Goal: Transaction & Acquisition: Purchase product/service

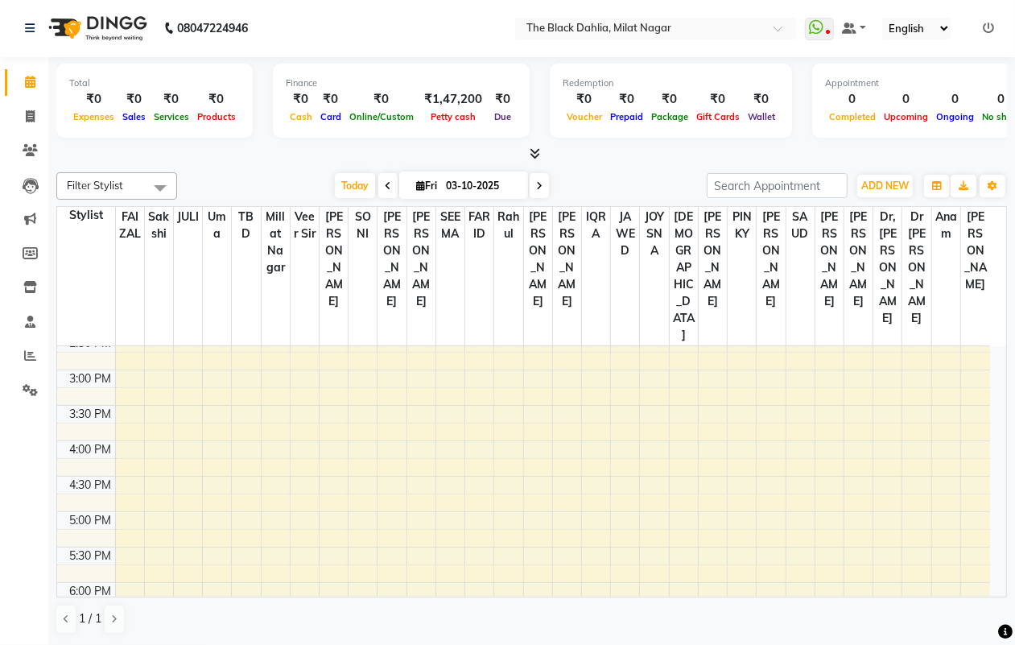
scroll to position [403, 0]
click at [29, 356] on icon at bounding box center [30, 355] width 12 height 12
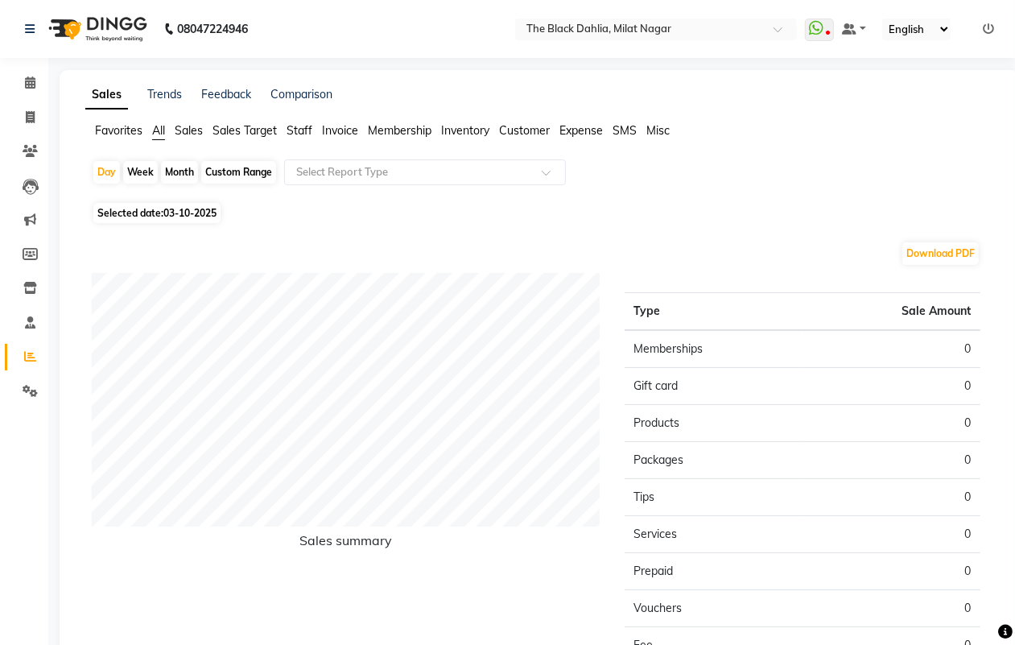
click at [258, 175] on div "Custom Range" at bounding box center [238, 172] width 75 height 23
select select "10"
select select "2025"
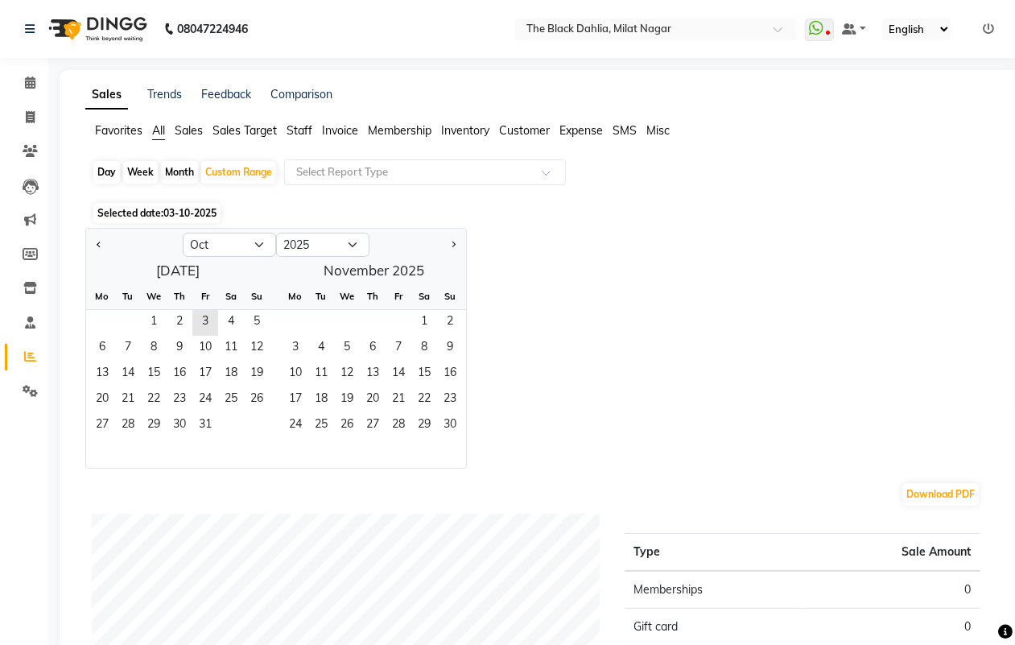
click at [734, 198] on div "Day Week Month Custom Range Select Report Type" at bounding box center [539, 178] width 895 height 39
click at [31, 123] on span at bounding box center [30, 118] width 28 height 19
select select "4335"
select select "service"
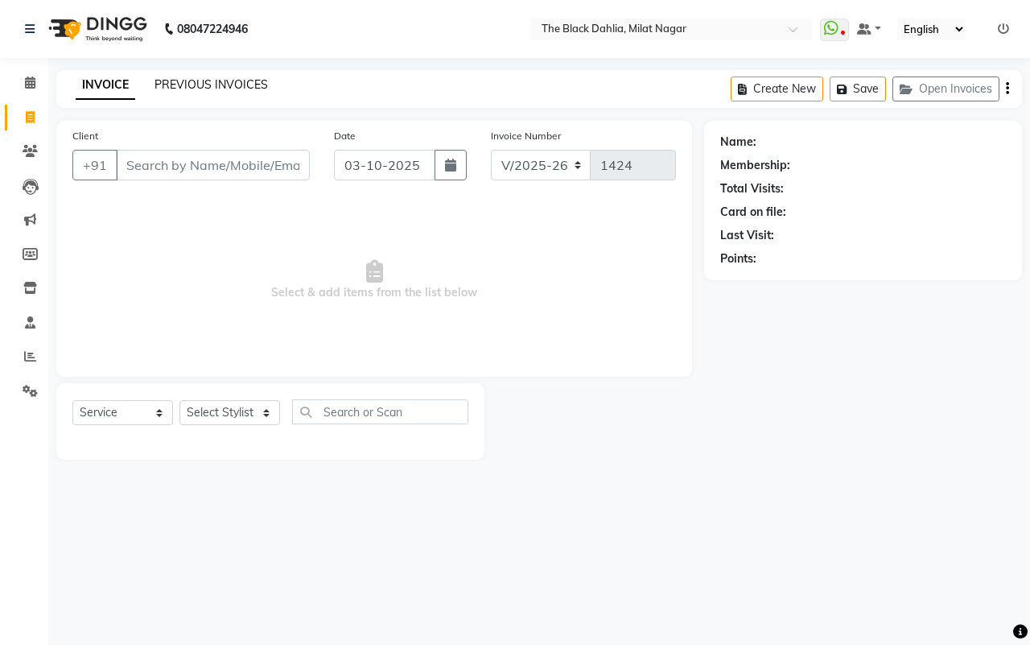
click at [196, 83] on link "PREVIOUS INVOICES" at bounding box center [212, 84] width 114 height 14
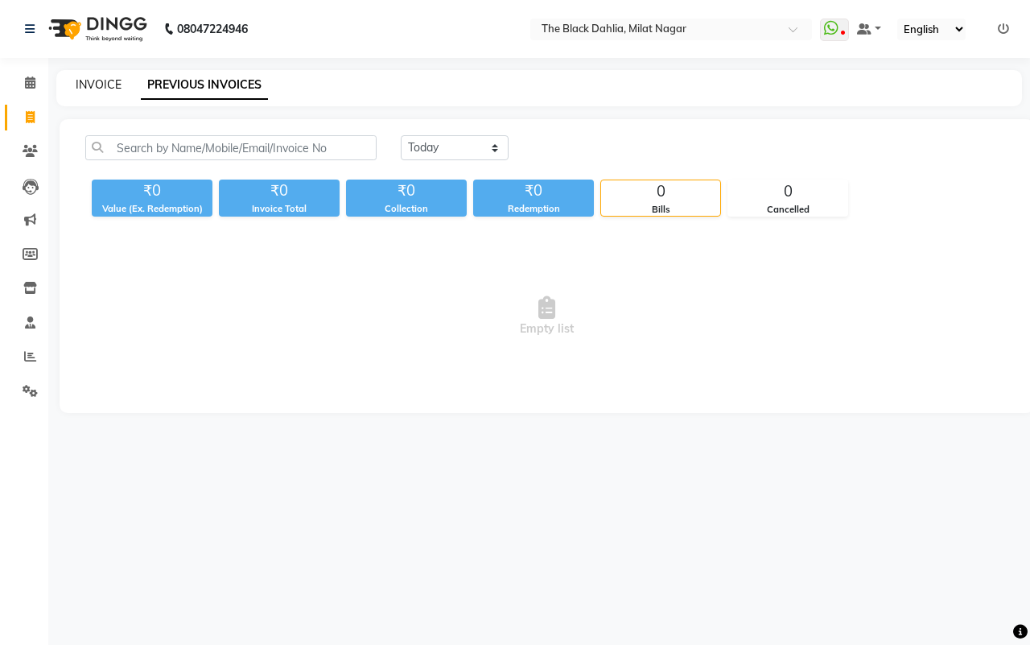
click at [94, 85] on link "INVOICE" at bounding box center [99, 84] width 46 height 14
select select "4335"
select select "service"
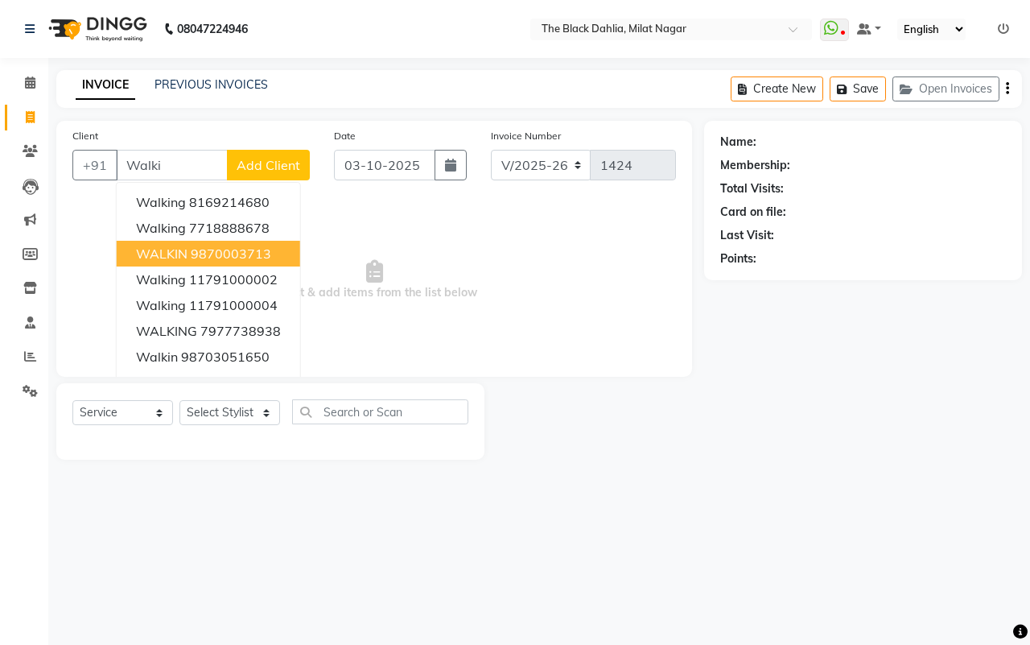
click at [268, 256] on ngb-highlight "9870003713" at bounding box center [231, 254] width 81 height 16
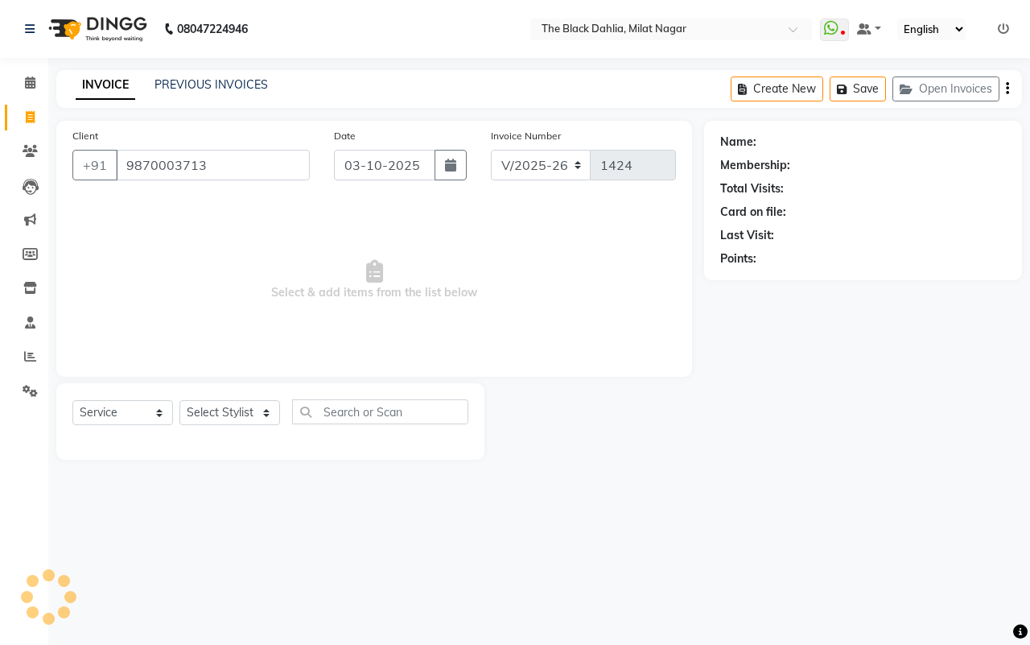
type input "9870003713"
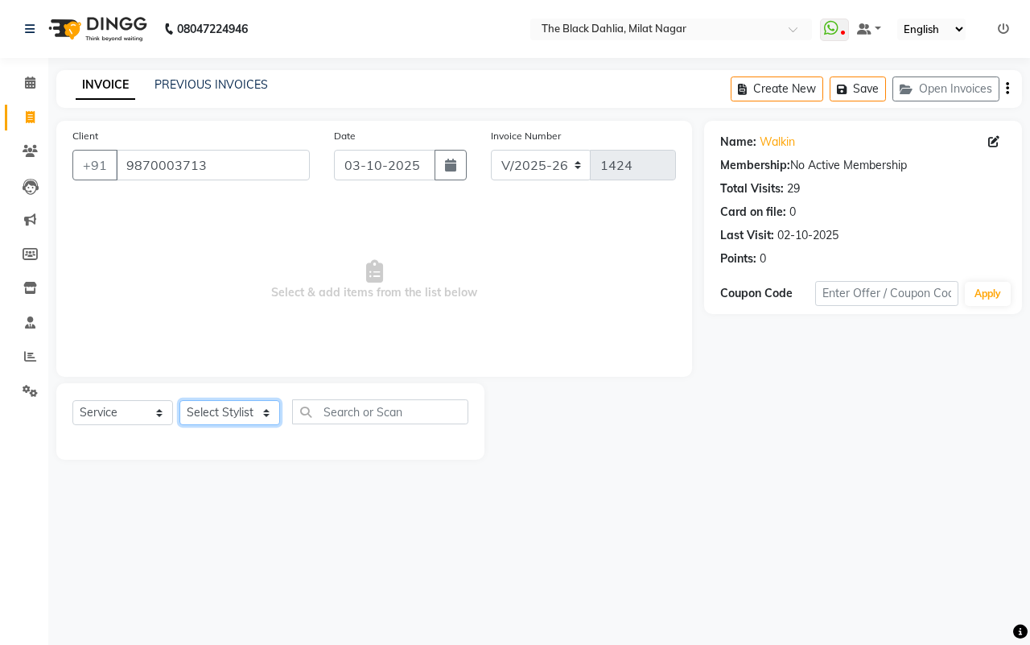
click at [239, 415] on select "Select Stylist ALISHA Anam Arman khan Bhagyashree Dr Megha Dr,Muskan Jain FAIZA…" at bounding box center [230, 412] width 101 height 25
click at [225, 409] on select "Select Stylist ALISHA Anam Arman khan Bhagyashree Dr Megha Dr,Muskan Jain FAIZA…" at bounding box center [230, 412] width 101 height 25
select select "88506"
click at [180, 400] on select "Select Stylist ALISHA Anam Arman khan Bhagyashree Dr Megha Dr,Muskan Jain FAIZA…" at bounding box center [230, 412] width 101 height 25
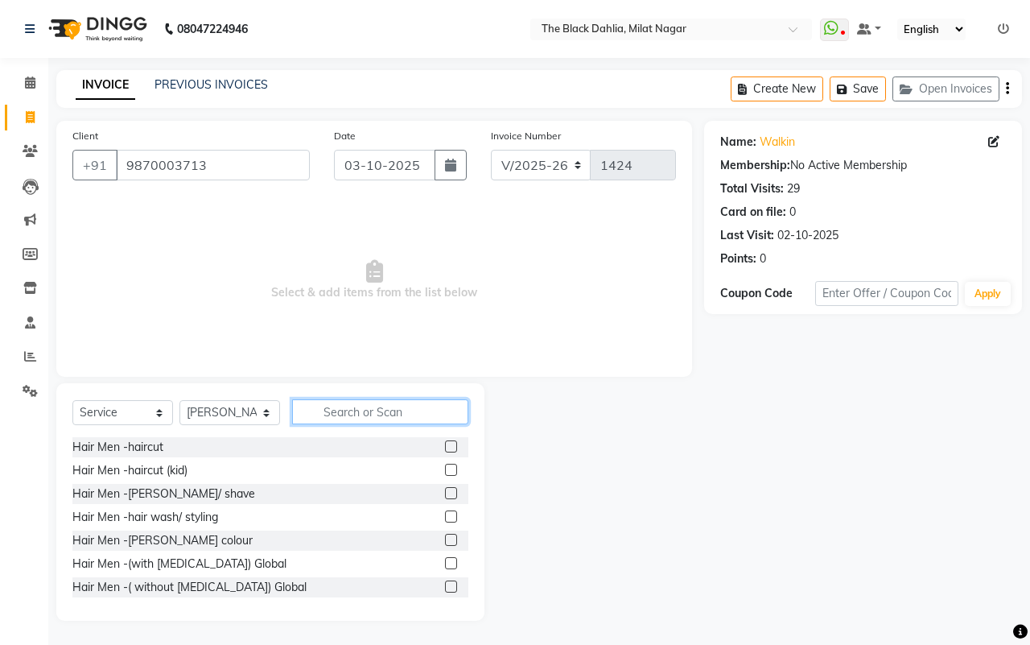
click at [357, 399] on input "text" at bounding box center [380, 411] width 176 height 25
type input "hair was"
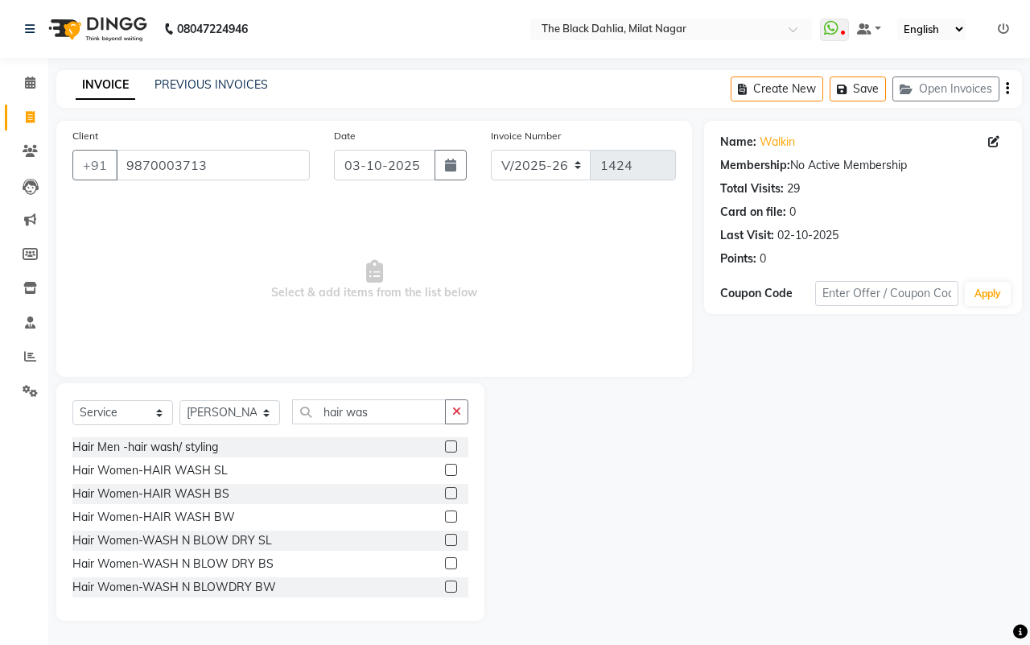
click at [445, 472] on label at bounding box center [451, 470] width 12 height 12
click at [445, 472] on input "checkbox" at bounding box center [450, 470] width 10 height 10
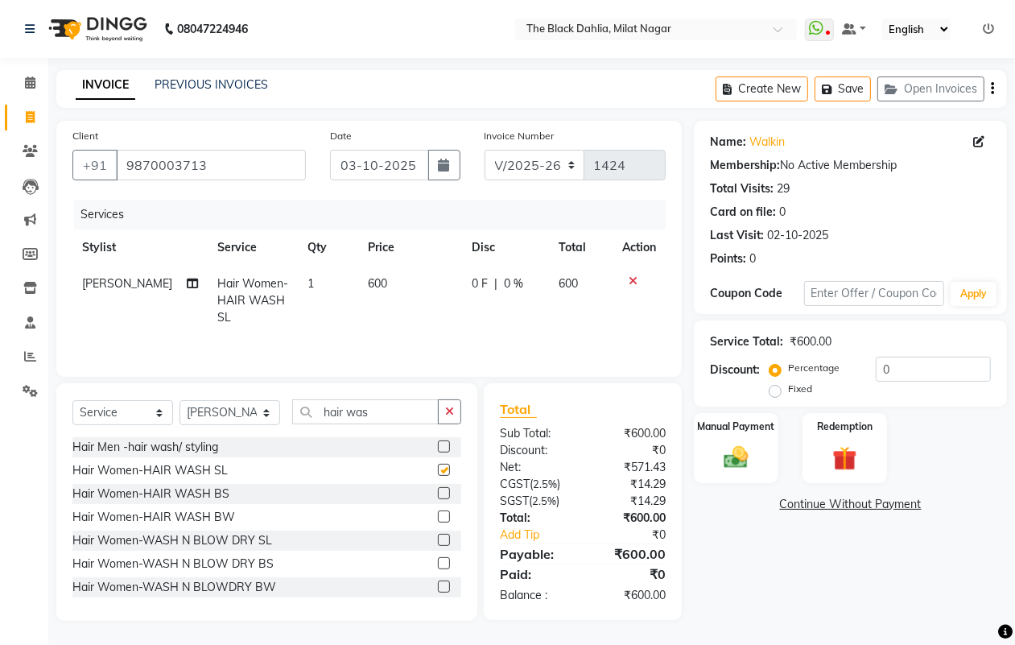
checkbox input "false"
click at [382, 283] on td "600" at bounding box center [410, 301] width 105 height 70
select select "88506"
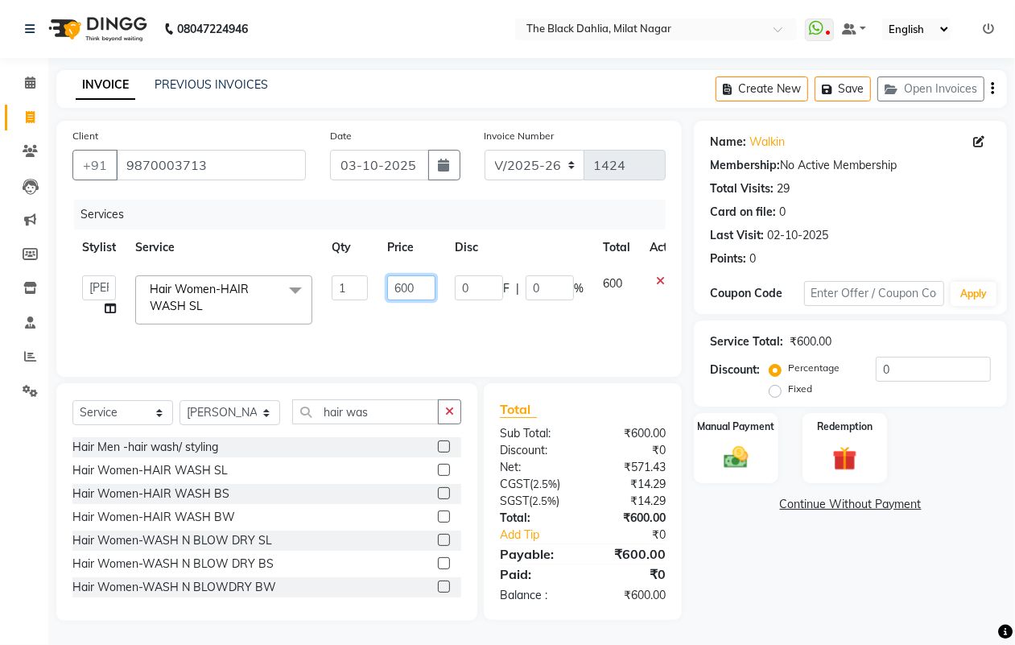
click at [401, 286] on input "600" at bounding box center [411, 287] width 48 height 25
type input "500"
click at [749, 459] on img at bounding box center [736, 457] width 40 height 29
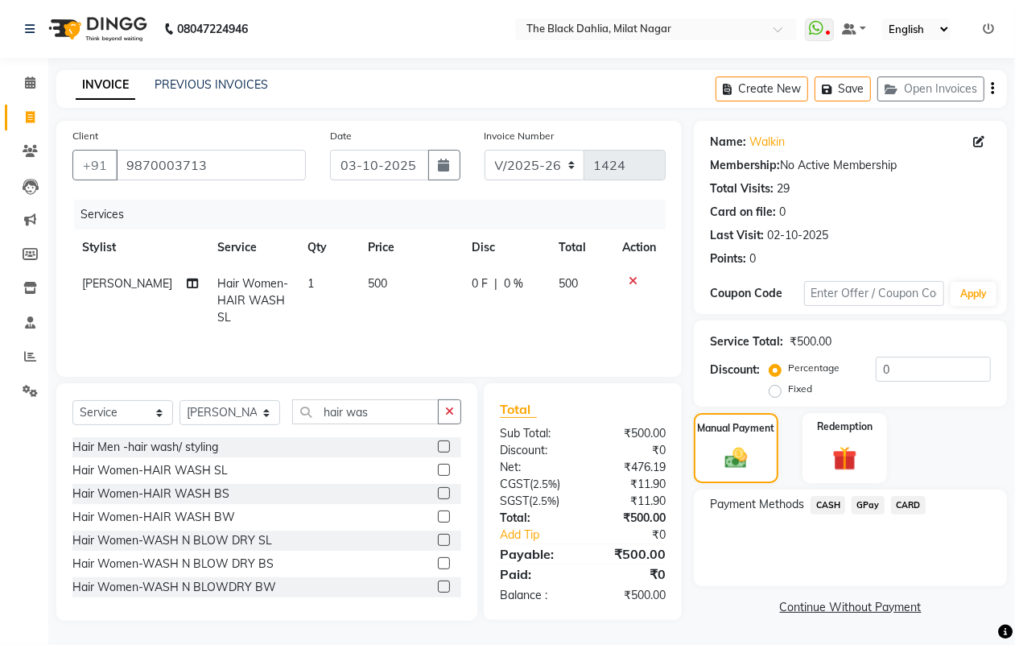
click at [822, 500] on span "CASH" at bounding box center [828, 505] width 35 height 19
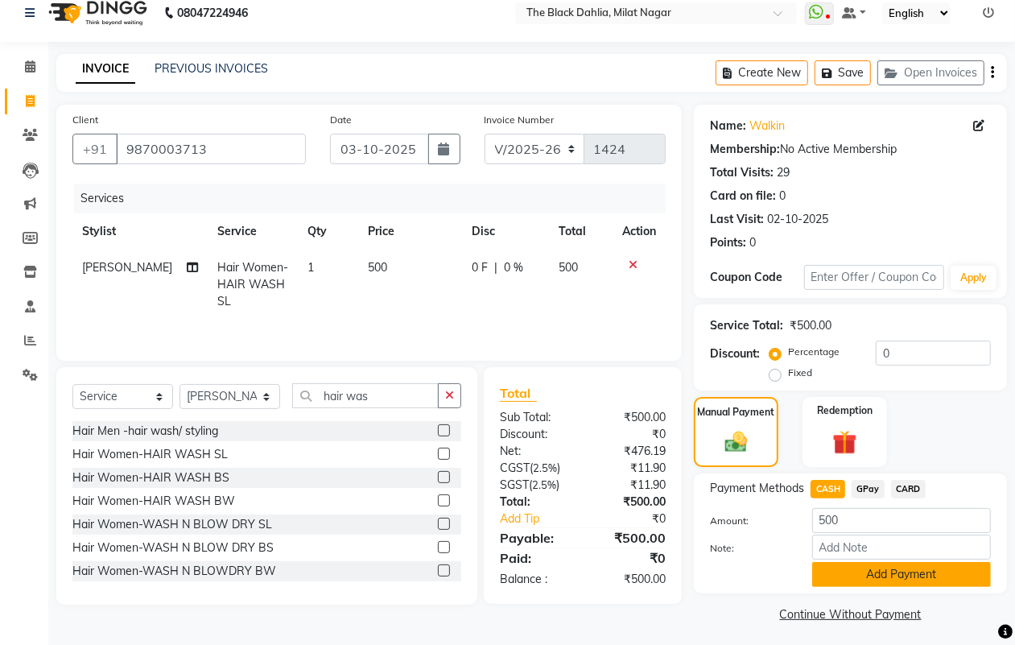
scroll to position [20, 0]
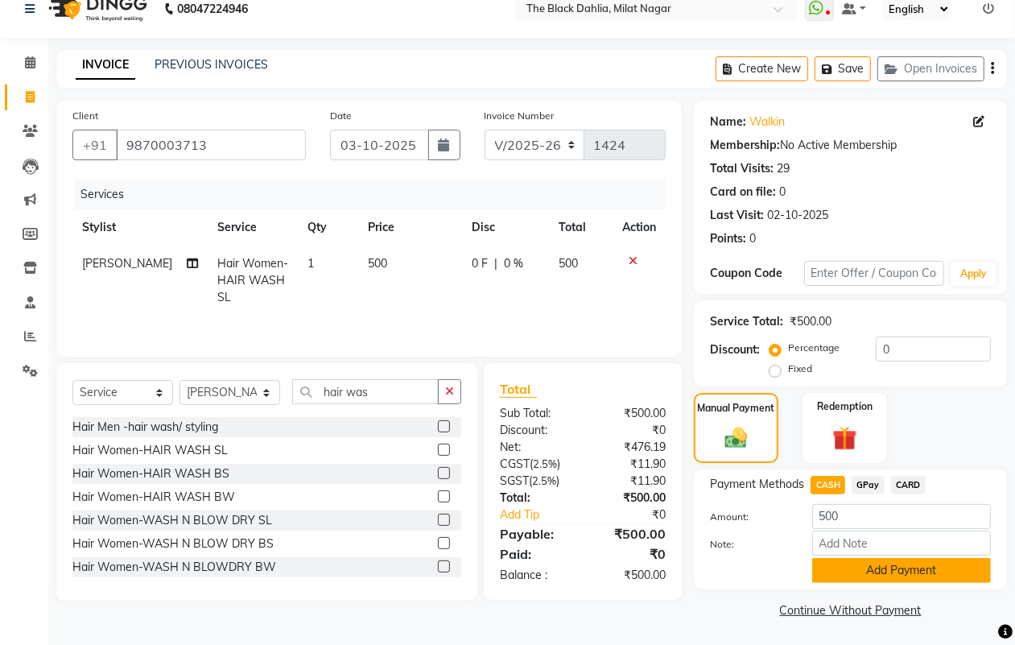
click at [950, 562] on button "Add Payment" at bounding box center [901, 570] width 179 height 25
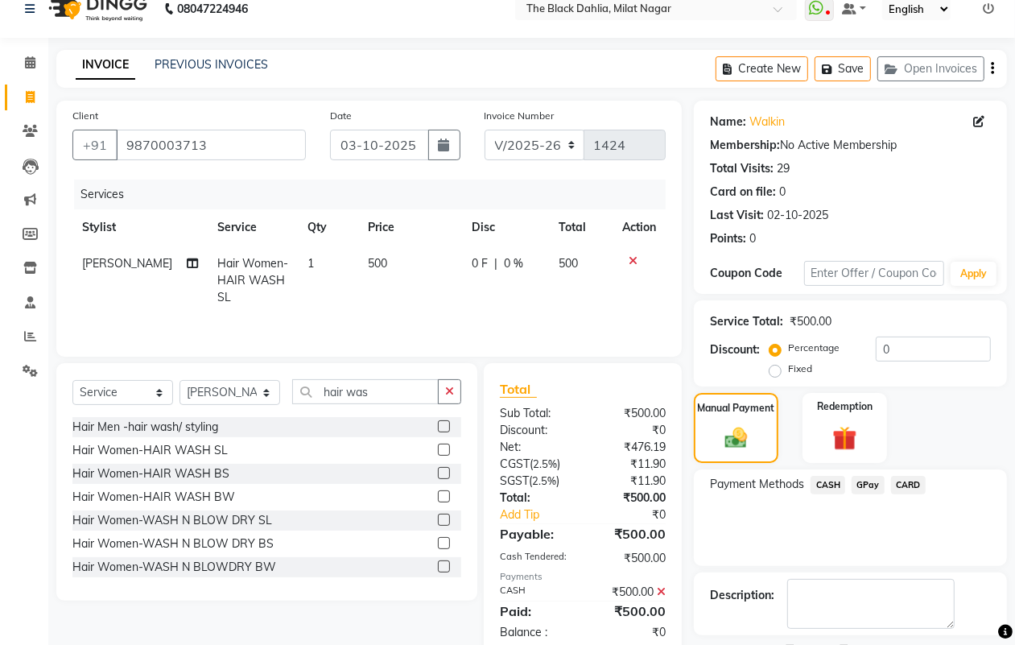
scroll to position [89, 0]
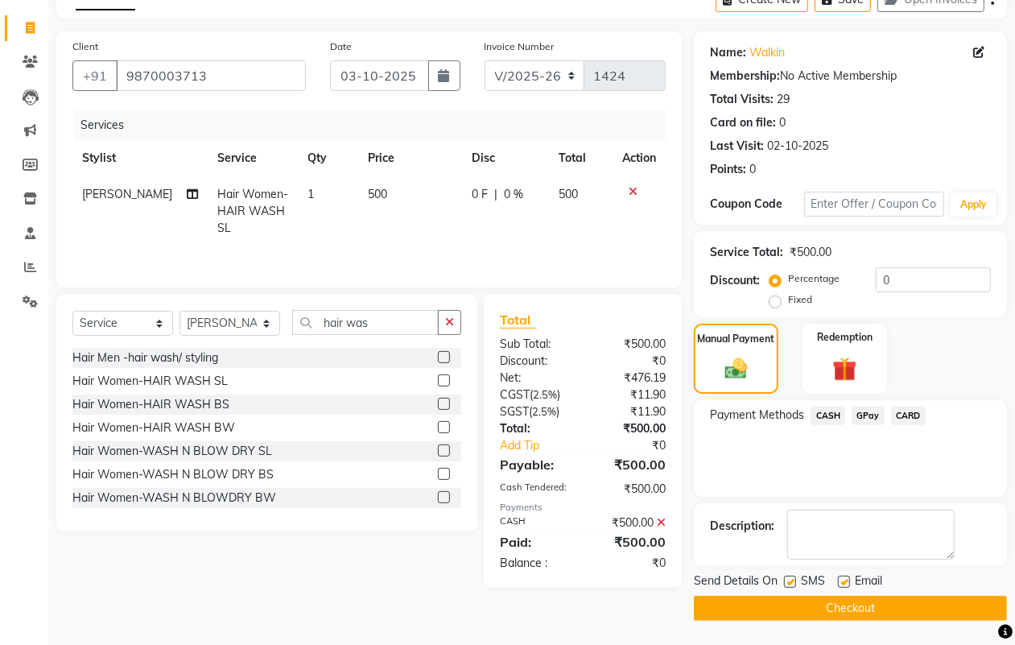
click at [915, 597] on button "Checkout" at bounding box center [850, 608] width 313 height 25
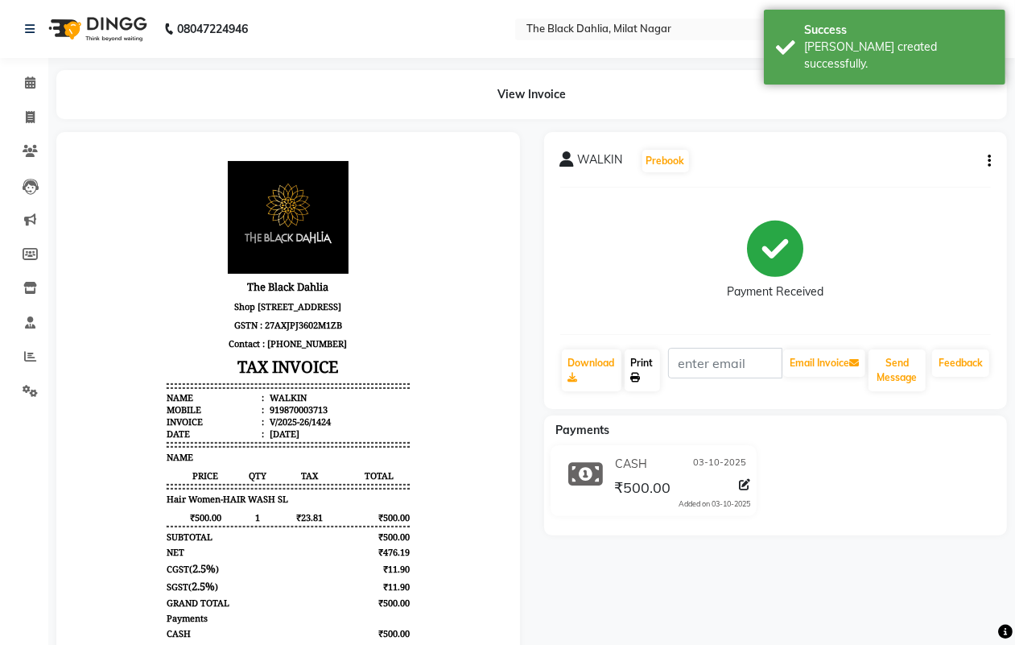
click at [642, 368] on link "Print" at bounding box center [642, 370] width 35 height 42
click at [17, 117] on span at bounding box center [30, 118] width 28 height 19
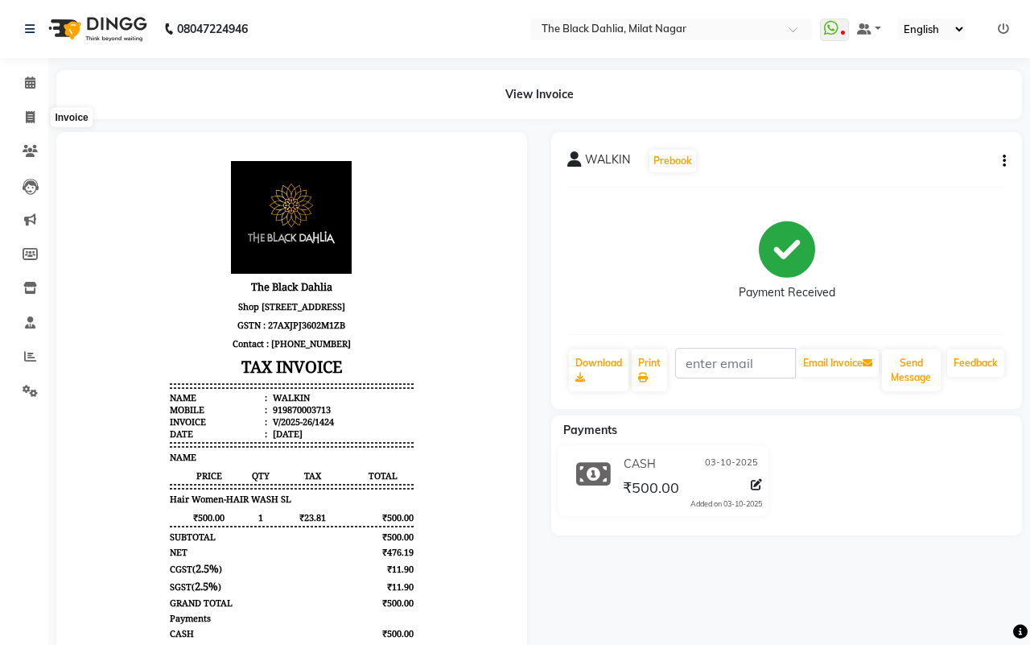
select select "service"
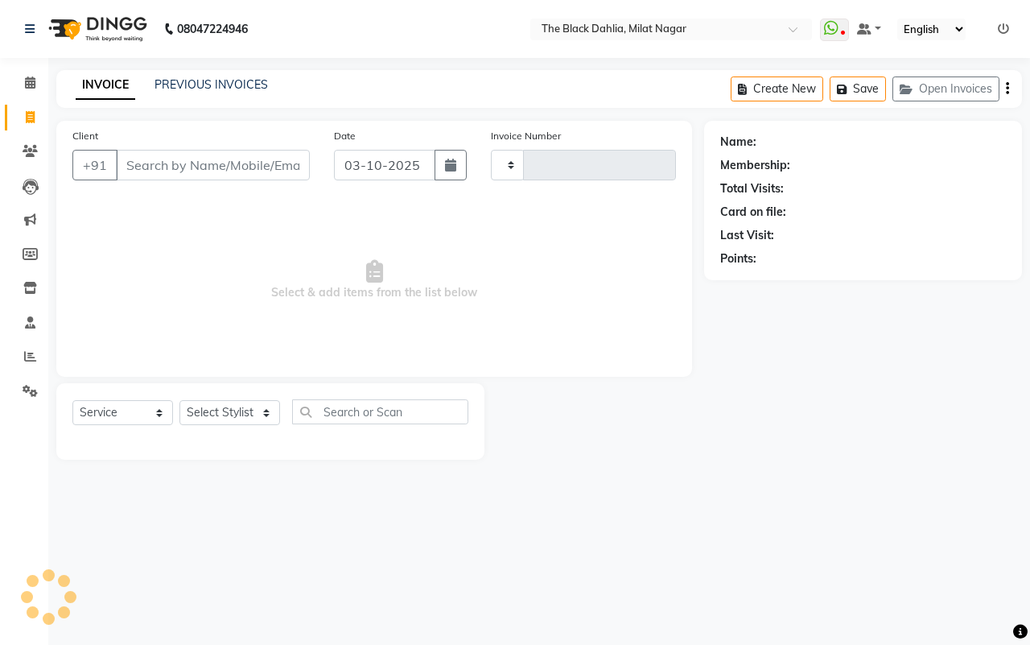
type input "1425"
select select "4335"
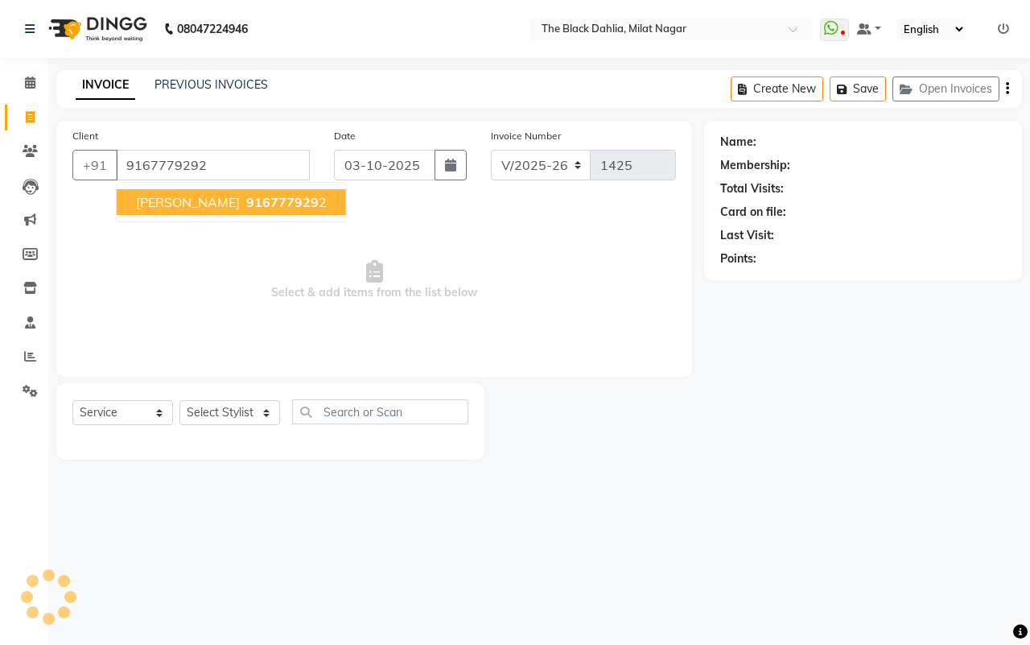
type input "9167779292"
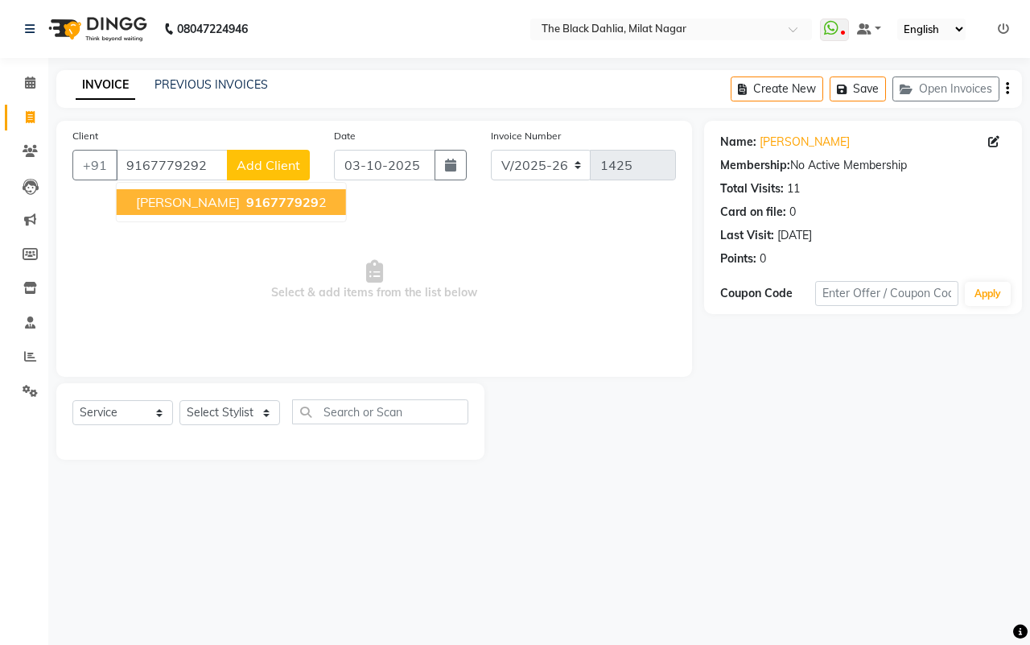
click at [246, 200] on span "916777929" at bounding box center [282, 202] width 72 height 16
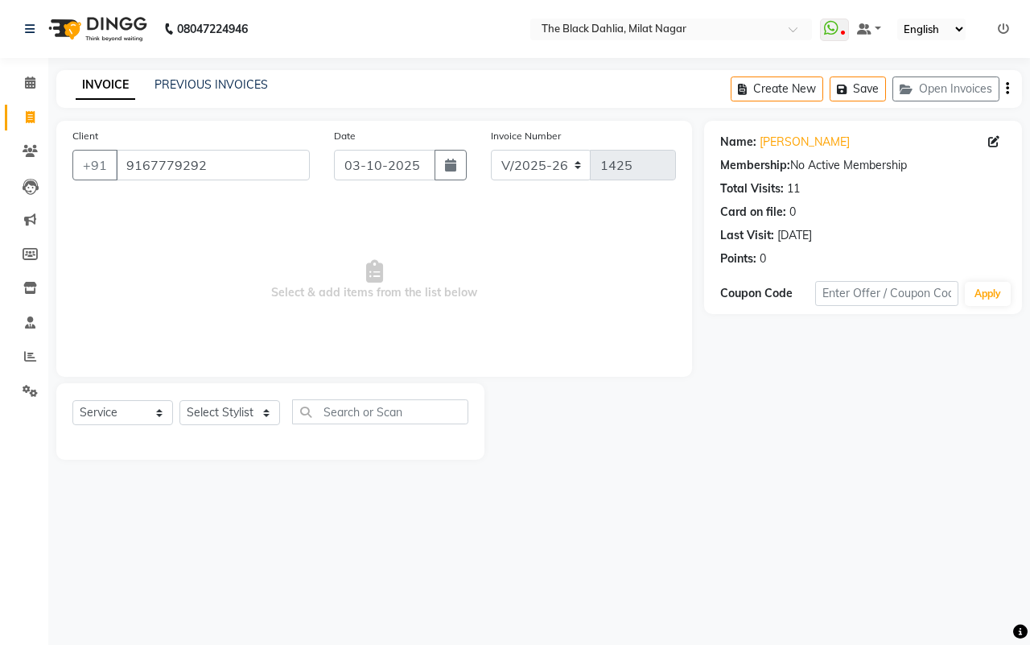
click at [206, 394] on div "Select Service Product Membership Package Voucher Prepaid Gift Card Select Styl…" at bounding box center [270, 421] width 428 height 76
drag, startPoint x: 219, startPoint y: 420, endPoint x: 220, endPoint y: 412, distance: 8.1
click at [219, 420] on select "Select Stylist ALISHA Anam Arman khan Bhagyashree Dr Megha Dr,Muskan Jain FAIZA…" at bounding box center [230, 412] width 101 height 25
select select "34615"
click at [180, 400] on select "Select Stylist ALISHA Anam Arman khan Bhagyashree Dr Megha Dr,Muskan Jain FAIZA…" at bounding box center [230, 412] width 101 height 25
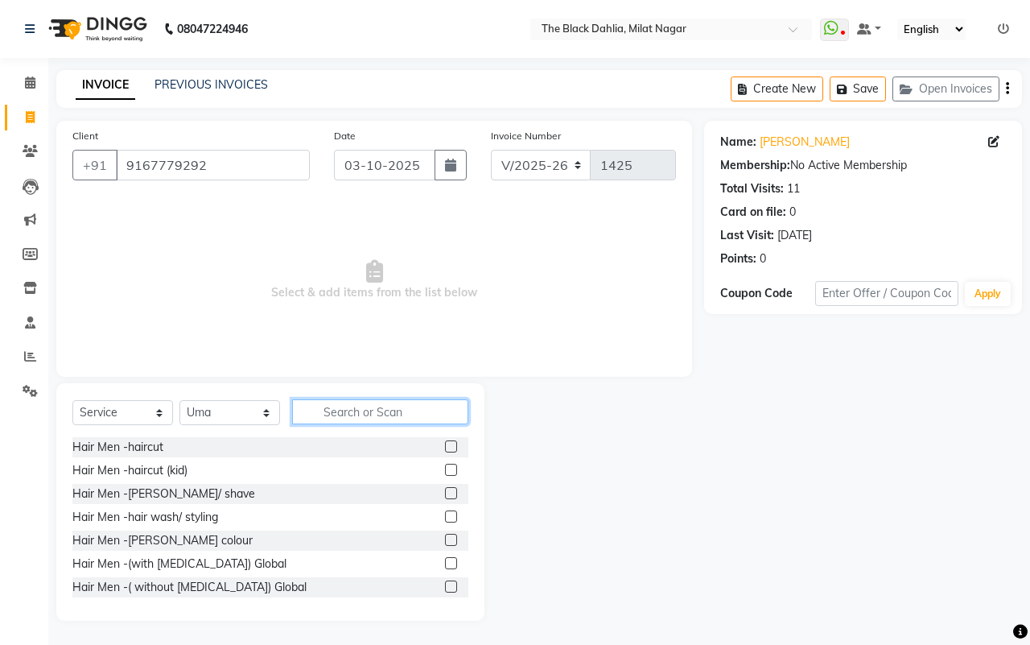
click at [374, 399] on input "text" at bounding box center [380, 411] width 176 height 25
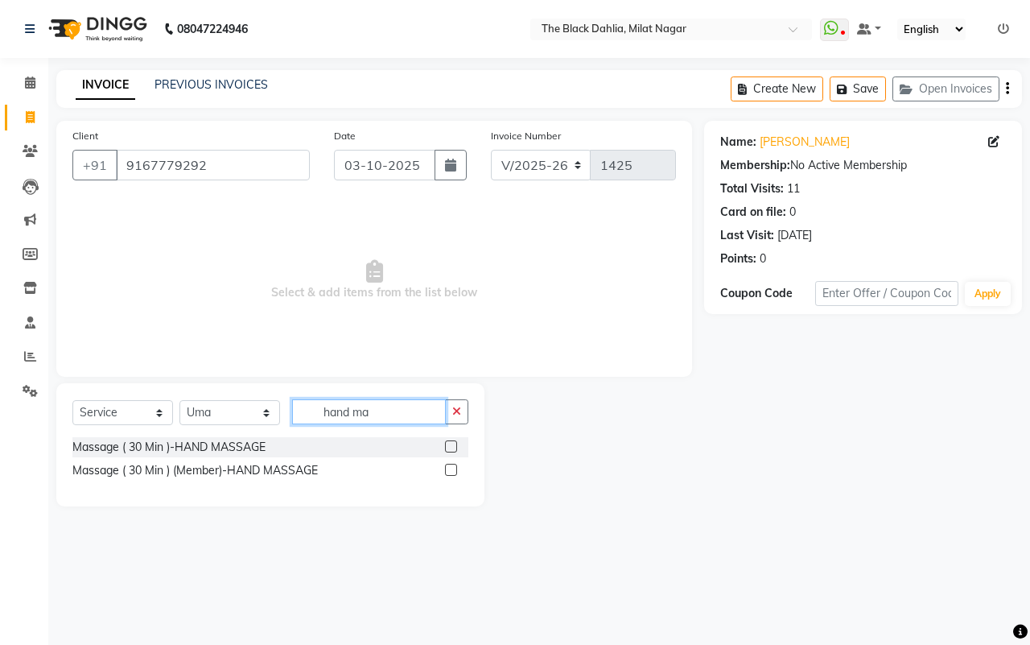
type input "hand ma"
click at [453, 443] on label at bounding box center [451, 446] width 12 height 12
click at [453, 443] on input "checkbox" at bounding box center [450, 447] width 10 height 10
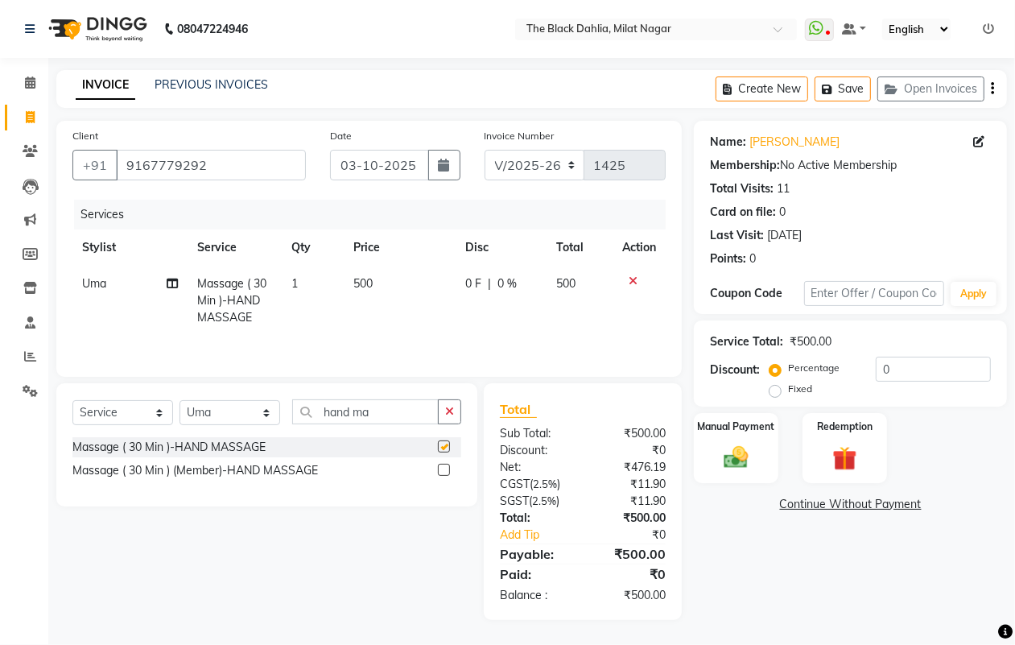
checkbox input "false"
drag, startPoint x: 417, startPoint y: 407, endPoint x: 250, endPoint y: 421, distance: 168.0
click at [250, 421] on div "Select Service Product Membership Package Voucher Prepaid Gift Card Select Styl…" at bounding box center [266, 418] width 389 height 38
click at [374, 284] on td "500" at bounding box center [400, 301] width 112 height 70
select select "34615"
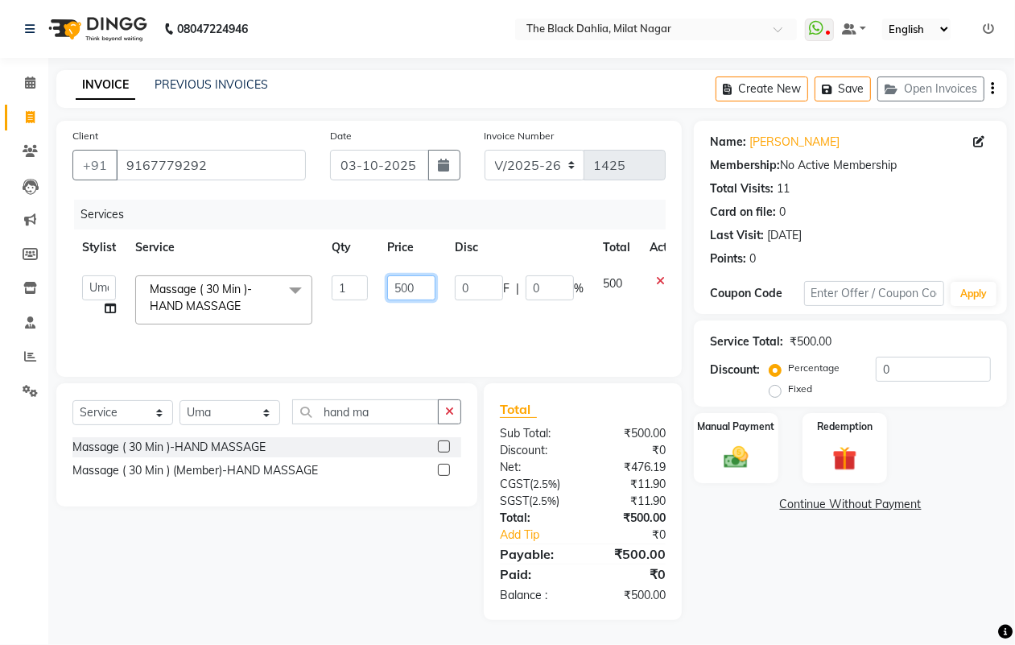
drag, startPoint x: 415, startPoint y: 283, endPoint x: 365, endPoint y: 287, distance: 50.1
click at [365, 287] on tr "ALISHA Anam Arman khan Bhagyashree Dr Megha Dr,Muskan Jain FAIZAL FAIZAN FARID …" at bounding box center [382, 300] width 621 height 68
type input "850"
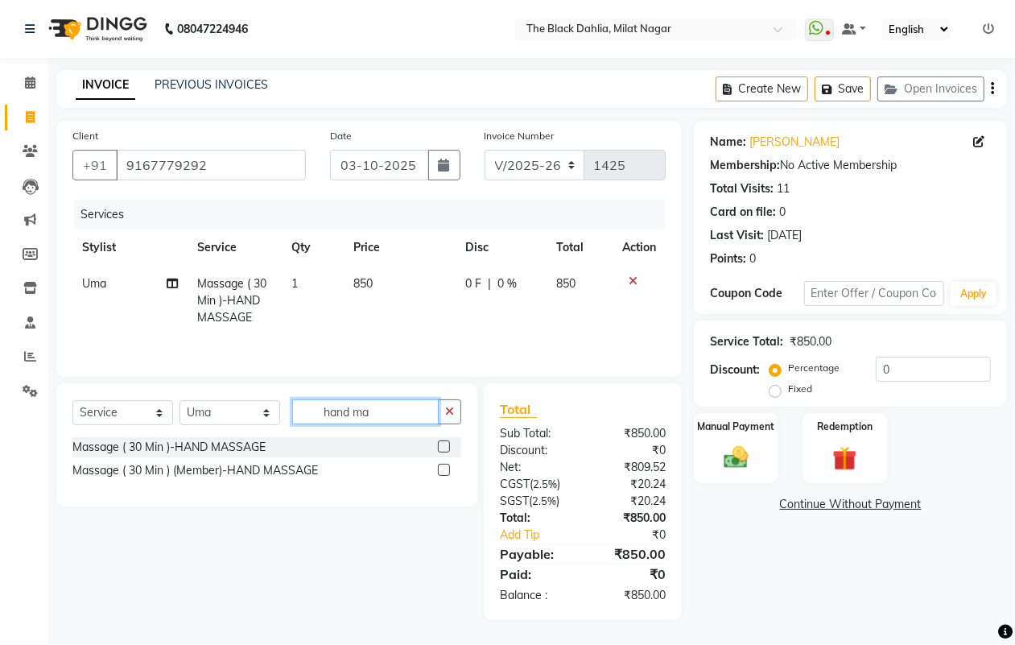
drag, startPoint x: 381, startPoint y: 415, endPoint x: 133, endPoint y: 415, distance: 247.9
click at [262, 420] on div "Select Service Product Membership Package Voucher Prepaid Gift Card Select Styl…" at bounding box center [266, 418] width 389 height 38
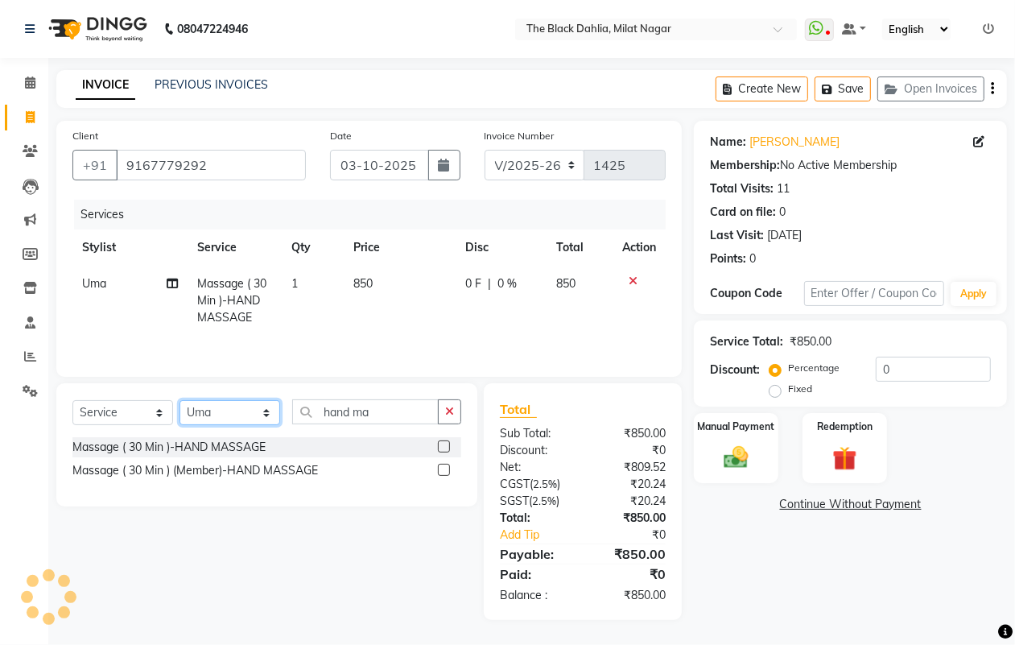
click at [196, 415] on select "Select Stylist ALISHA Anam Arman khan Bhagyashree Dr Megha Dr,Muskan Jain FAIZA…" at bounding box center [230, 412] width 101 height 25
select select "53805"
click at [180, 403] on select "Select Stylist ALISHA Anam Arman khan Bhagyashree Dr Megha Dr,Muskan Jain FAIZA…" at bounding box center [230, 412] width 101 height 25
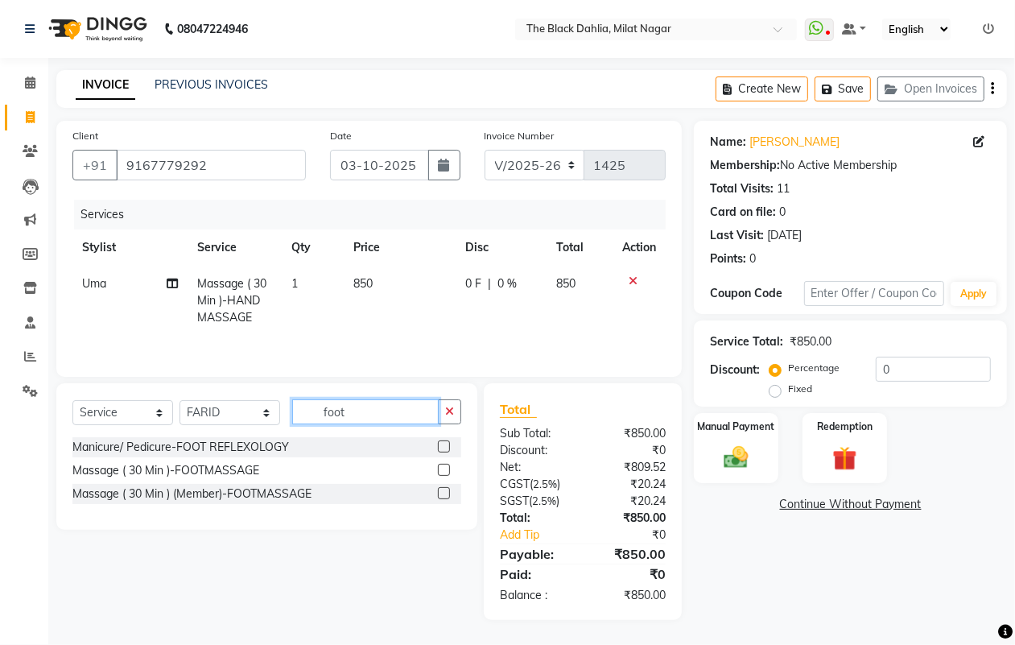
type input "foot"
click at [440, 471] on label at bounding box center [444, 470] width 12 height 12
click at [440, 471] on input "checkbox" at bounding box center [443, 470] width 10 height 10
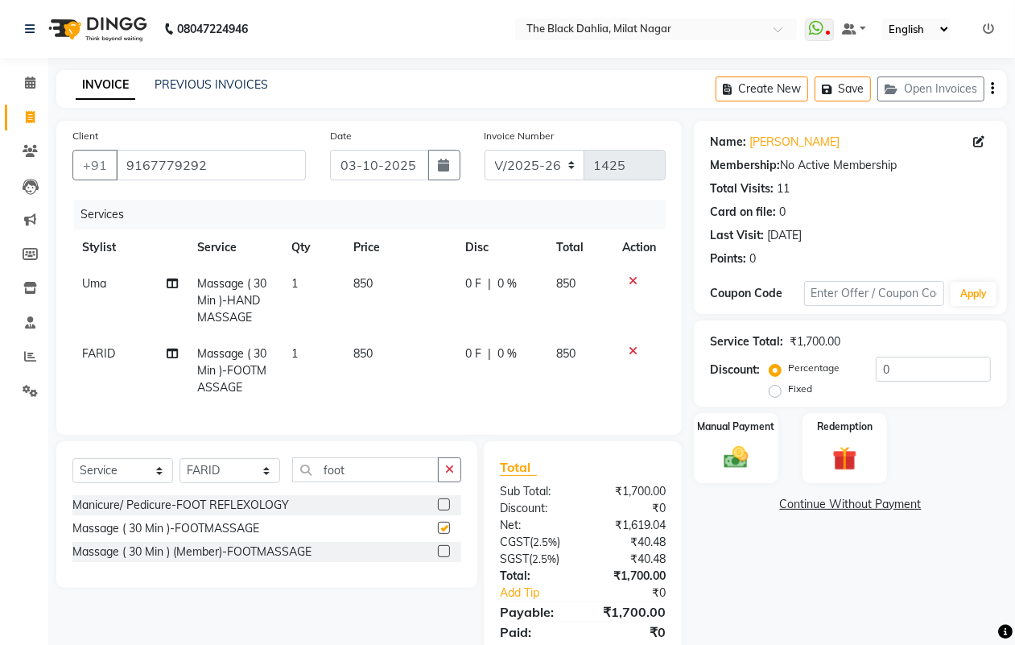
checkbox input "false"
click at [199, 483] on select "Select Stylist ALISHA Anam Arman khan Bhagyashree Dr Megha Dr,Muskan Jain FAIZA…" at bounding box center [230, 470] width 101 height 25
select select "63673"
click at [180, 473] on select "Select Stylist ALISHA Anam Arman khan Bhagyashree Dr Megha Dr,Muskan Jain FAIZA…" at bounding box center [230, 470] width 101 height 25
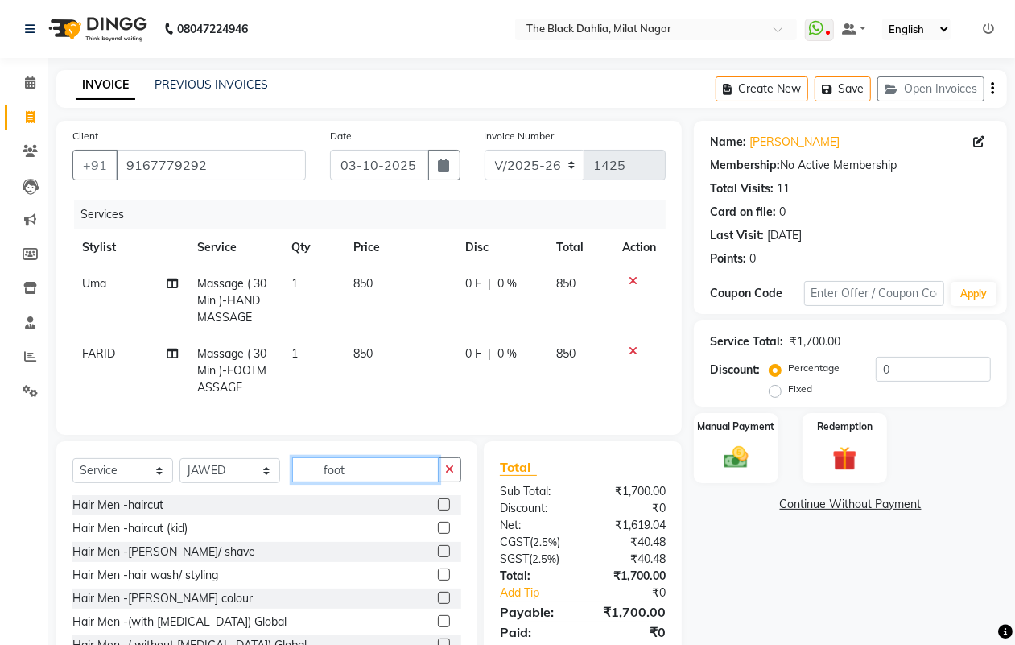
drag, startPoint x: 374, startPoint y: 485, endPoint x: 246, endPoint y: 495, distance: 128.4
click at [246, 495] on div "Select Service Product Membership Package Voucher Prepaid Gift Card Select Styl…" at bounding box center [266, 476] width 389 height 38
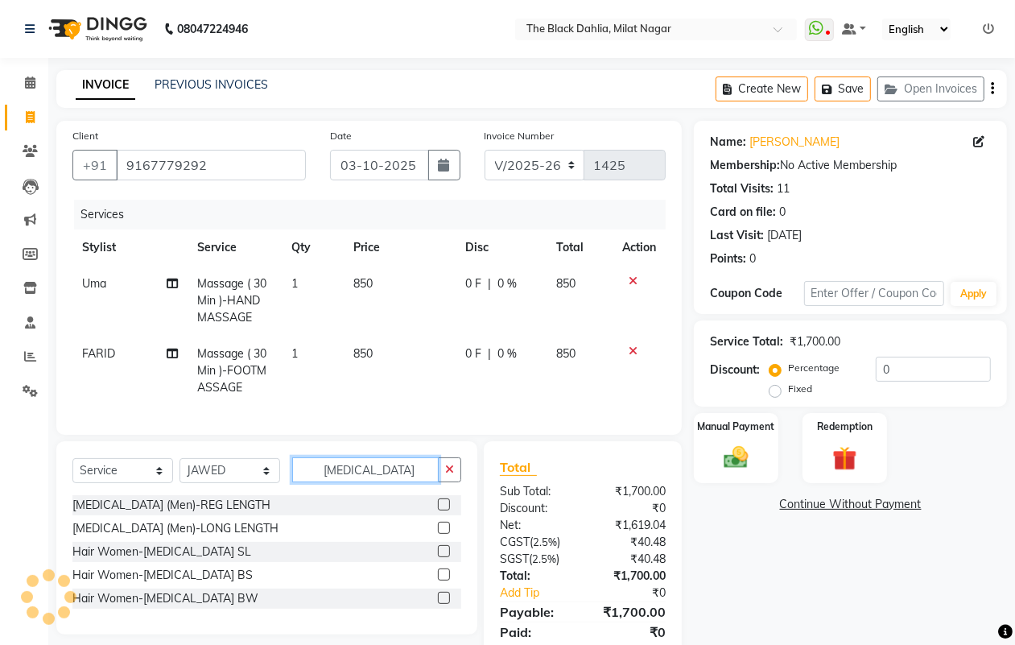
type input "botox"
click at [441, 580] on label at bounding box center [444, 574] width 12 height 12
click at [441, 580] on input "checkbox" at bounding box center [443, 575] width 10 height 10
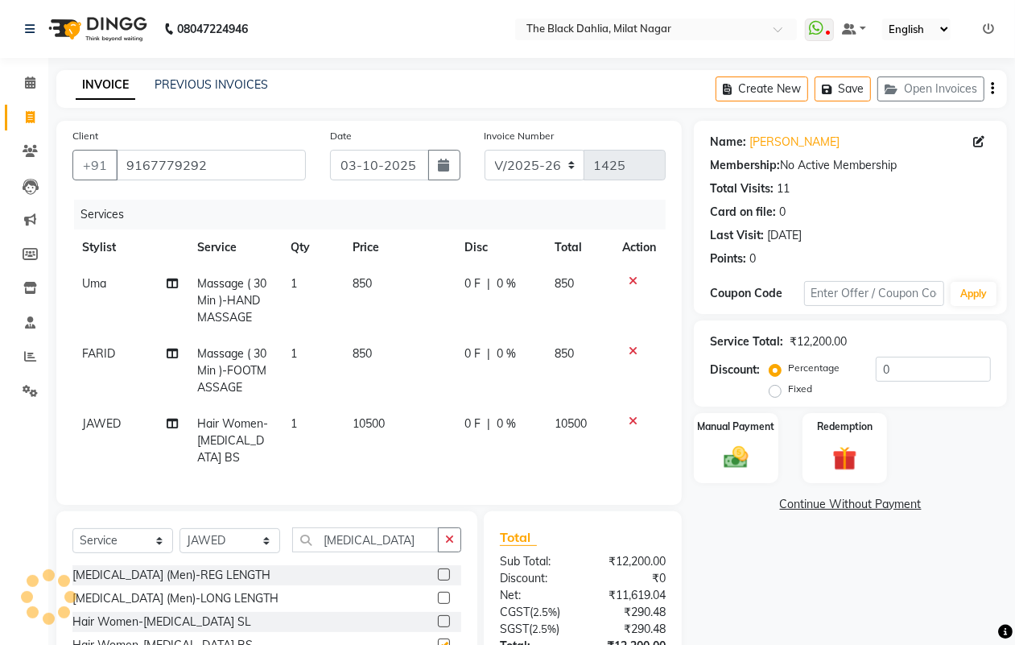
checkbox input "false"
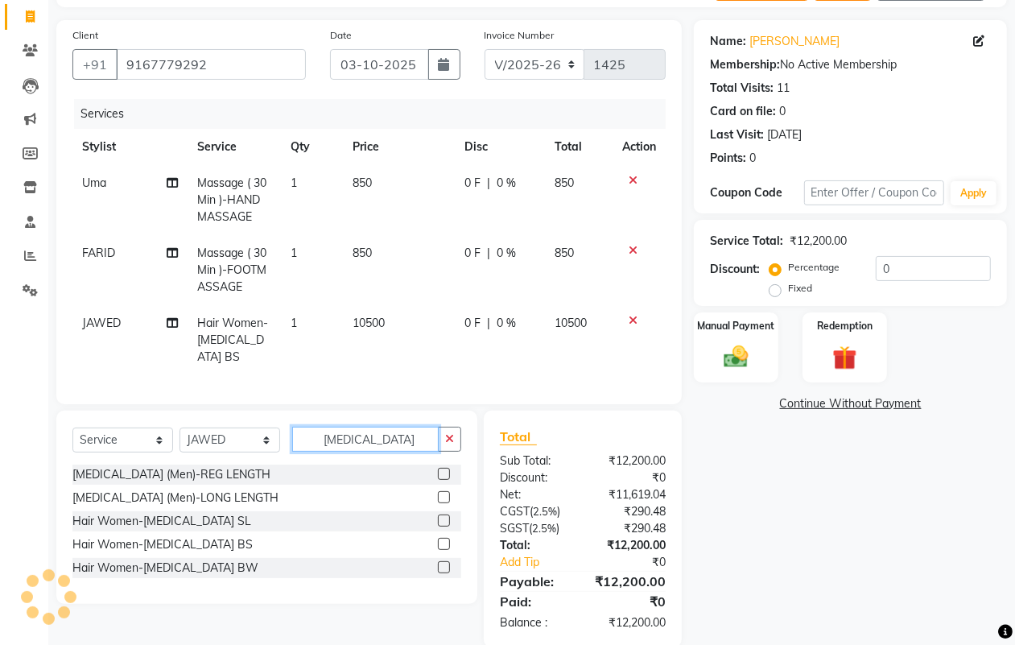
drag, startPoint x: 381, startPoint y: 428, endPoint x: 189, endPoint y: 437, distance: 191.8
click at [187, 432] on div "Select Service Product Membership Package Voucher Prepaid Gift Card Select Styl…" at bounding box center [266, 446] width 389 height 38
type input "glo"
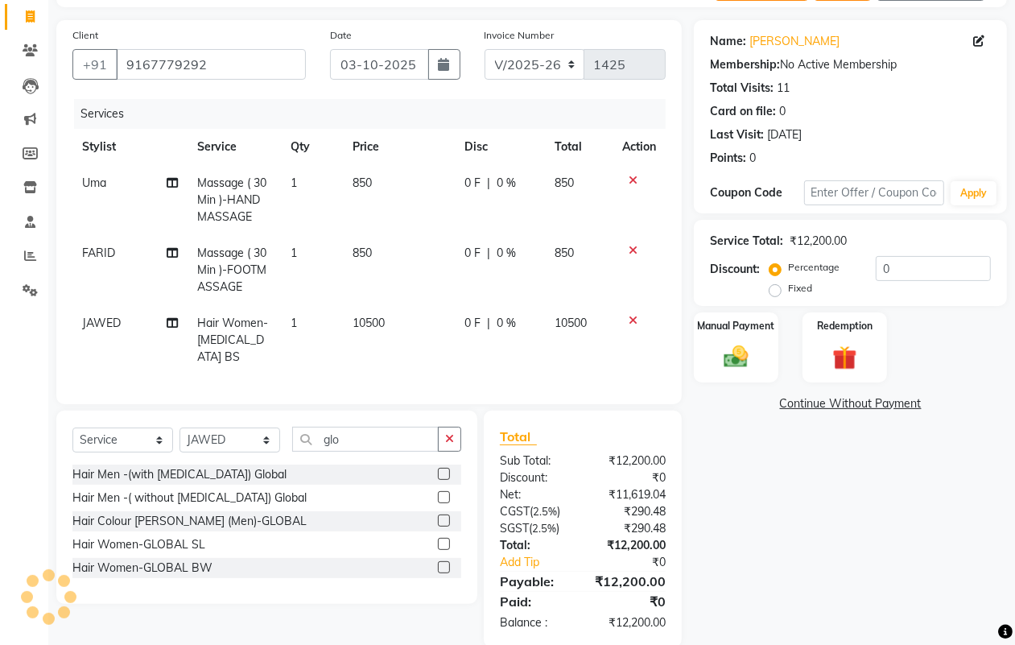
click at [444, 569] on label at bounding box center [444, 567] width 12 height 12
click at [444, 569] on input "checkbox" at bounding box center [443, 568] width 10 height 10
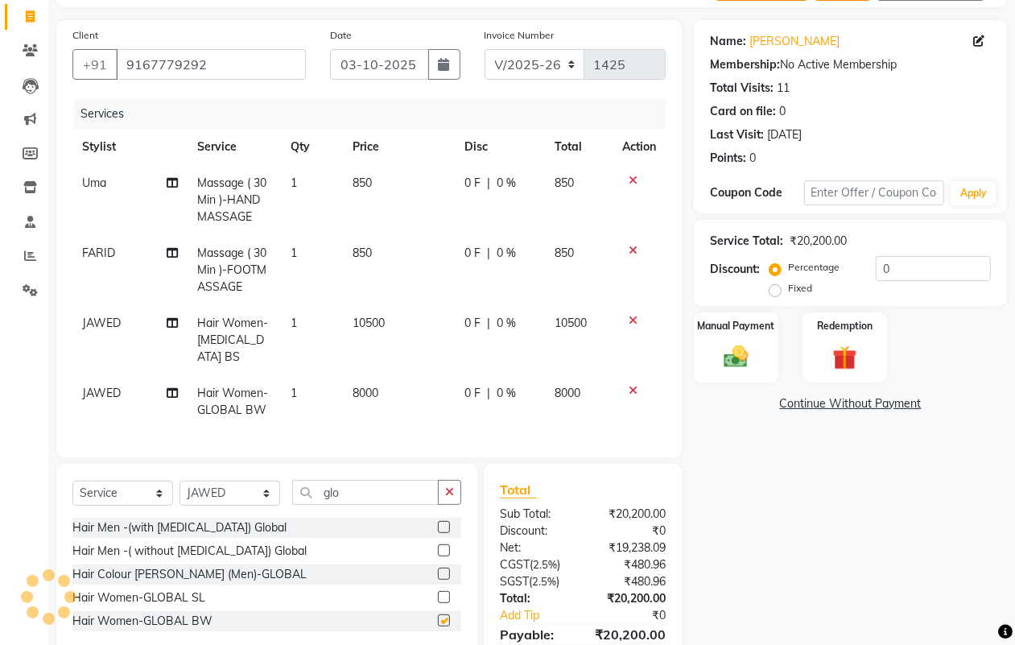
checkbox input "false"
click at [441, 591] on label at bounding box center [444, 597] width 12 height 12
click at [441, 592] on input "checkbox" at bounding box center [443, 597] width 10 height 10
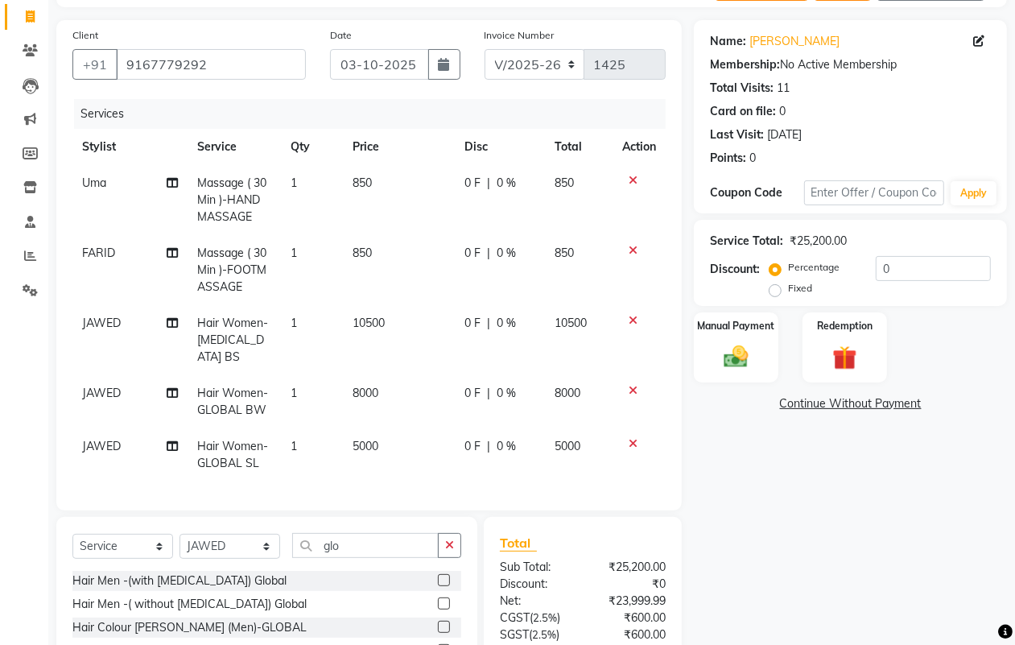
checkbox input "false"
click at [629, 438] on icon at bounding box center [633, 443] width 9 height 11
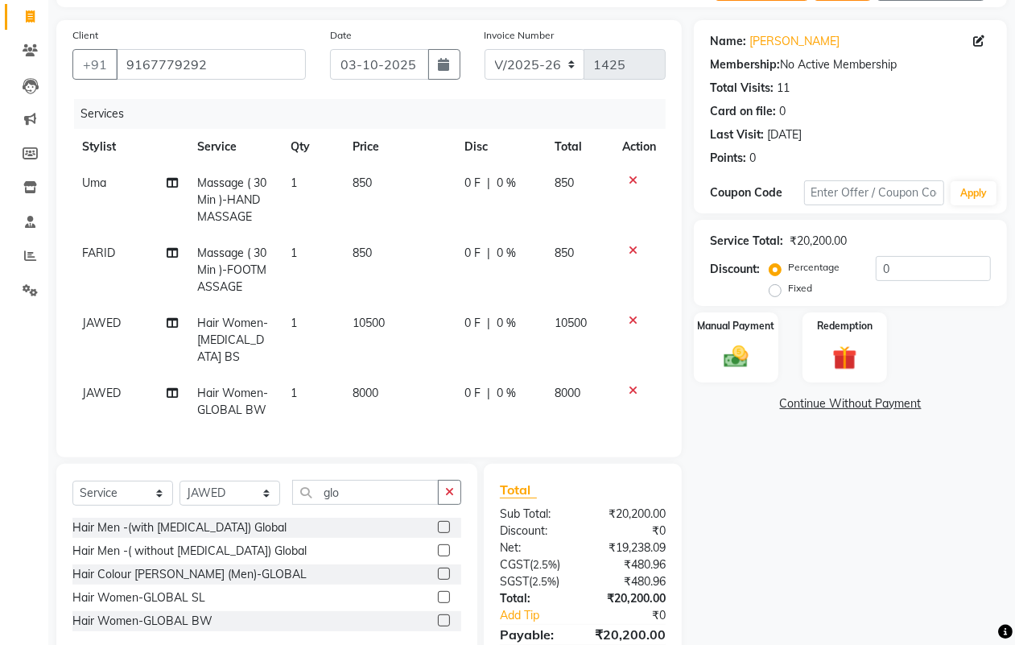
scroll to position [178, 0]
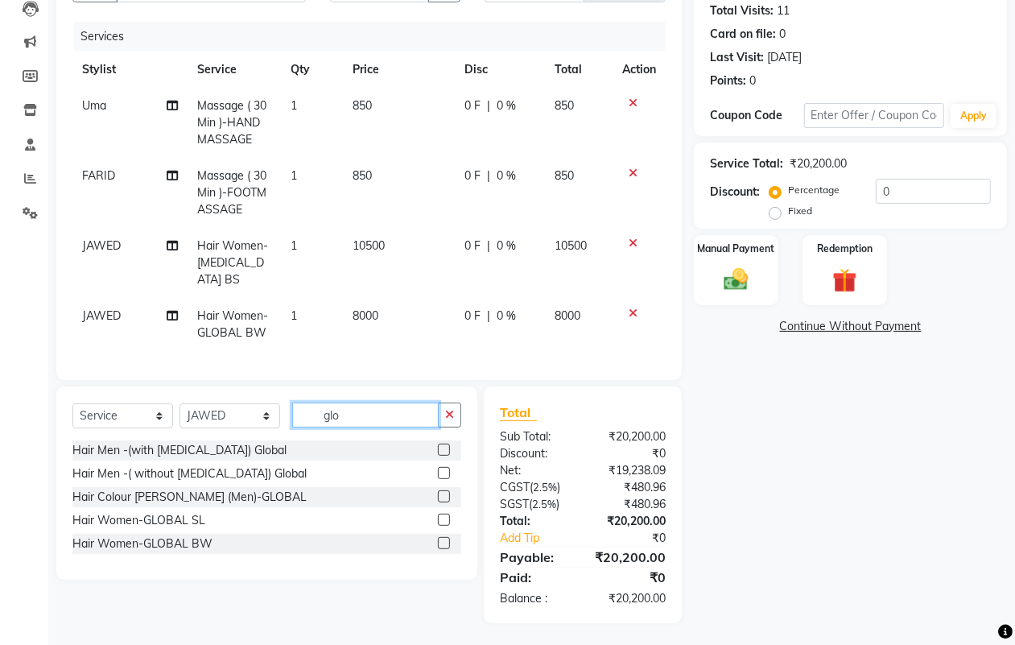
click at [390, 416] on input "glo" at bounding box center [365, 415] width 147 height 25
type input "global"
click at [630, 308] on icon at bounding box center [633, 313] width 9 height 11
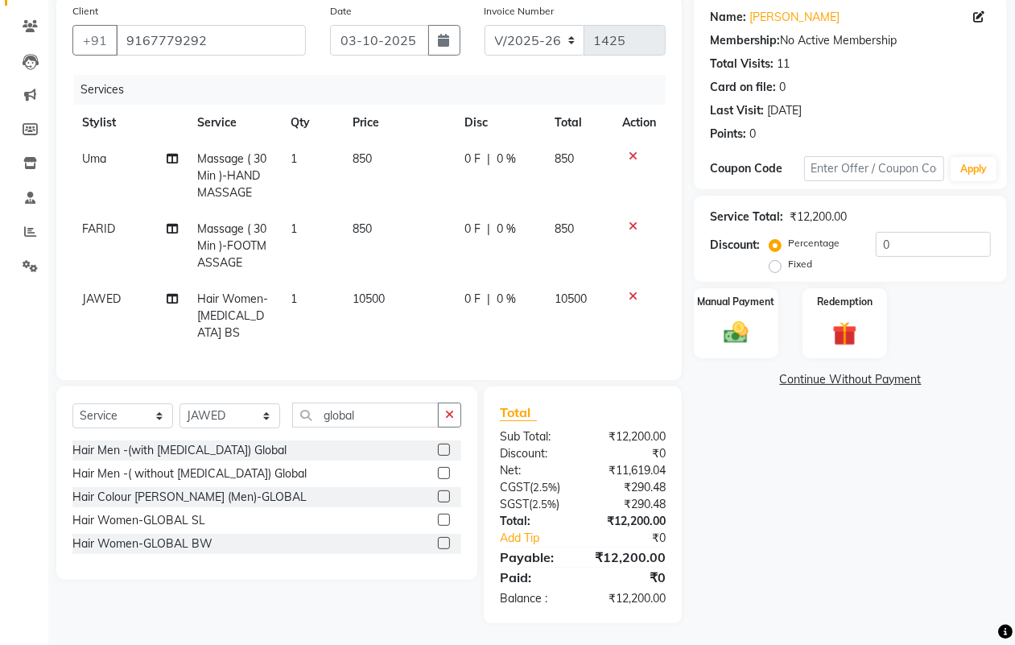
click at [444, 515] on label at bounding box center [444, 520] width 12 height 12
click at [444, 515] on input "checkbox" at bounding box center [443, 520] width 10 height 10
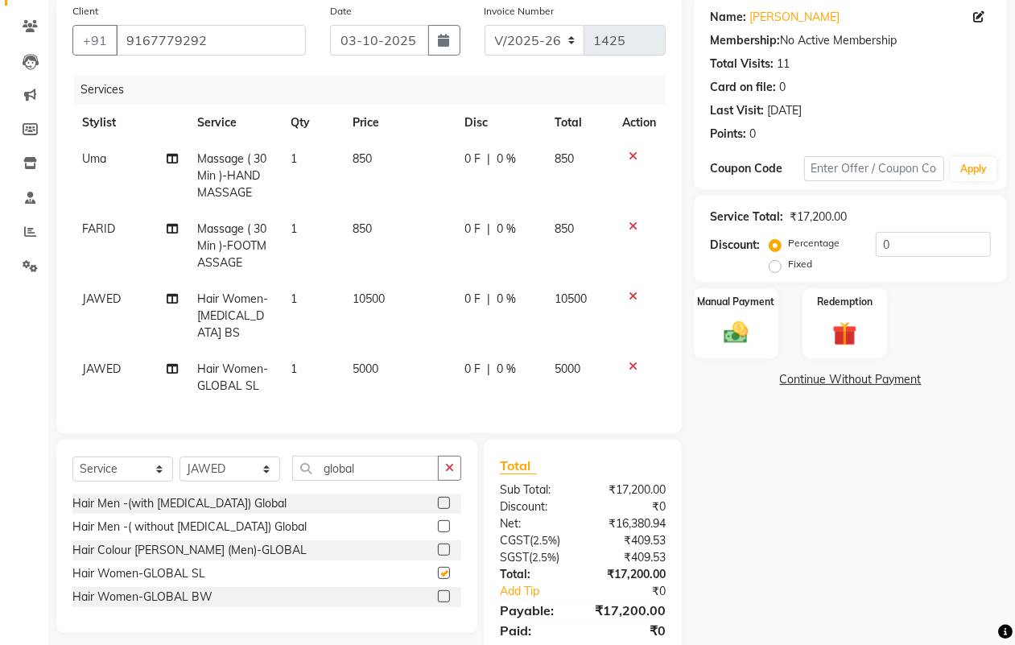
scroll to position [178, 0]
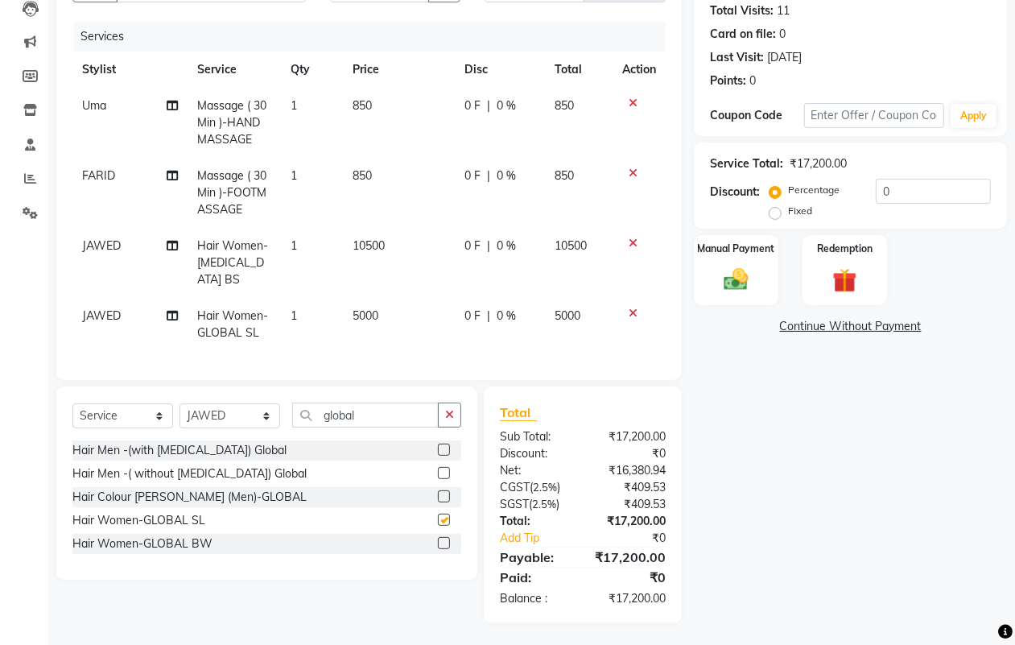
checkbox input "false"
click at [376, 308] on span "5000" at bounding box center [366, 315] width 26 height 14
select select "63673"
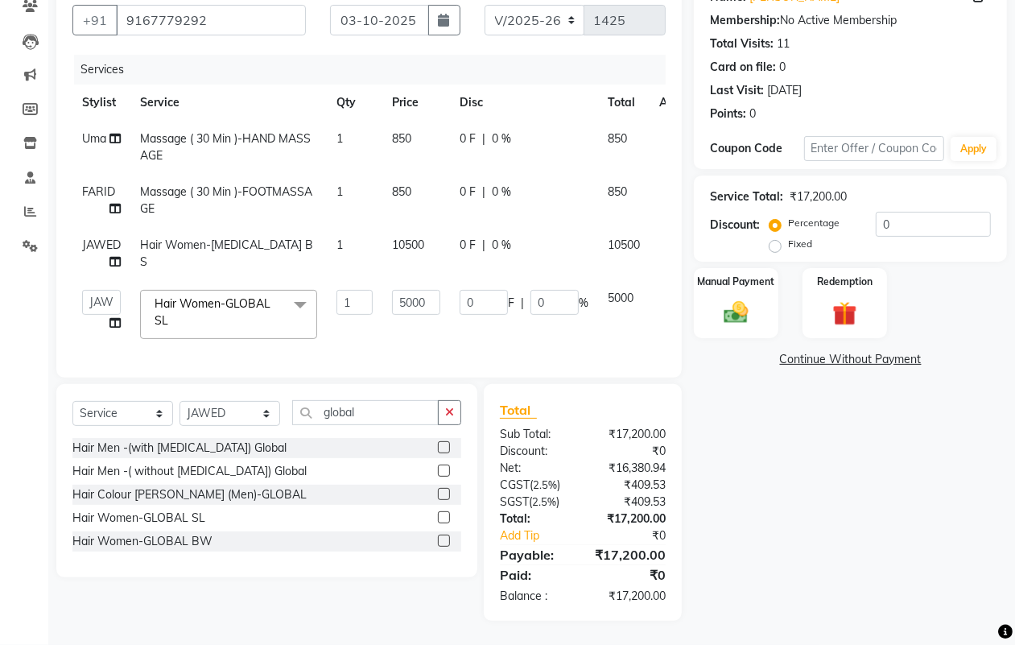
scroll to position [159, 0]
click at [408, 290] on input "5000" at bounding box center [416, 302] width 48 height 25
type input "6000"
click at [753, 415] on div "Name: Umera Razvi Membership: No Active Membership Total Visits: 11 Card on fil…" at bounding box center [856, 298] width 325 height 645
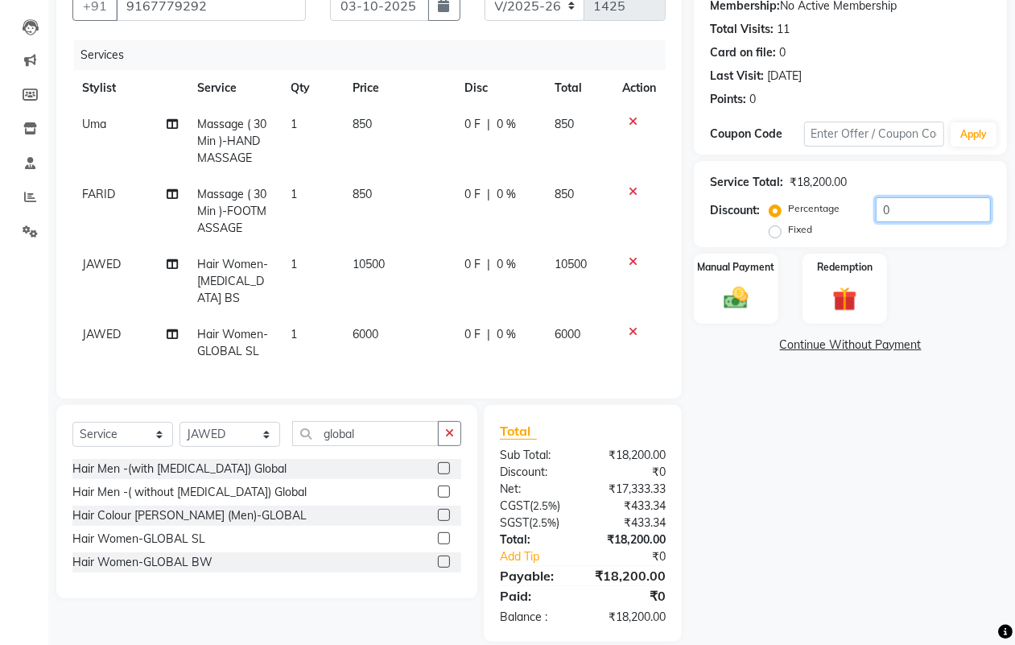
drag, startPoint x: 911, startPoint y: 214, endPoint x: 880, endPoint y: 210, distance: 31.7
click at [880, 210] on input "0" at bounding box center [933, 209] width 115 height 25
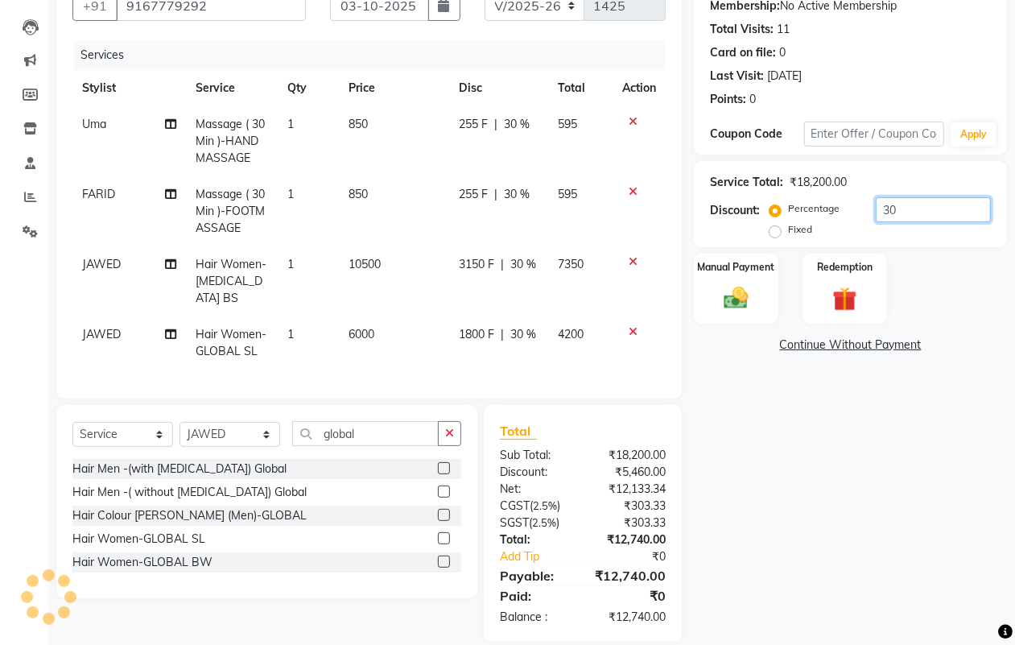
type input "30"
click at [762, 524] on div "Name: Umera Razvi Membership: No Active Membership Total Visits: 11 Card on fil…" at bounding box center [856, 301] width 325 height 680
click at [731, 291] on img at bounding box center [736, 297] width 40 height 29
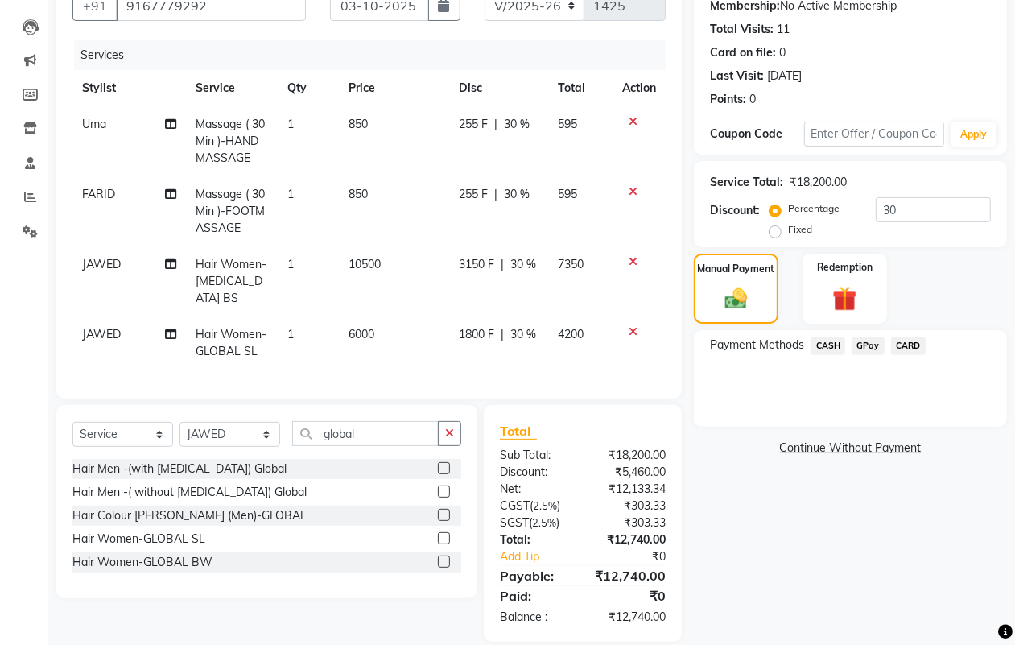
click at [864, 346] on span "GPay" at bounding box center [868, 345] width 33 height 19
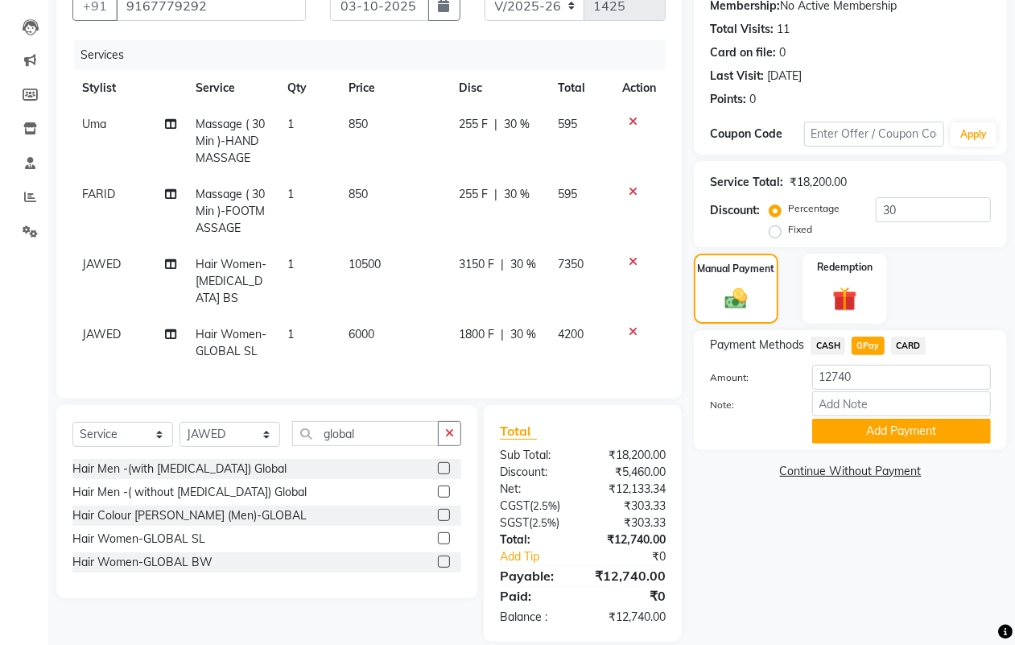
click at [916, 341] on span "CARD" at bounding box center [908, 345] width 35 height 19
click at [914, 421] on button "Add Payment" at bounding box center [901, 431] width 179 height 25
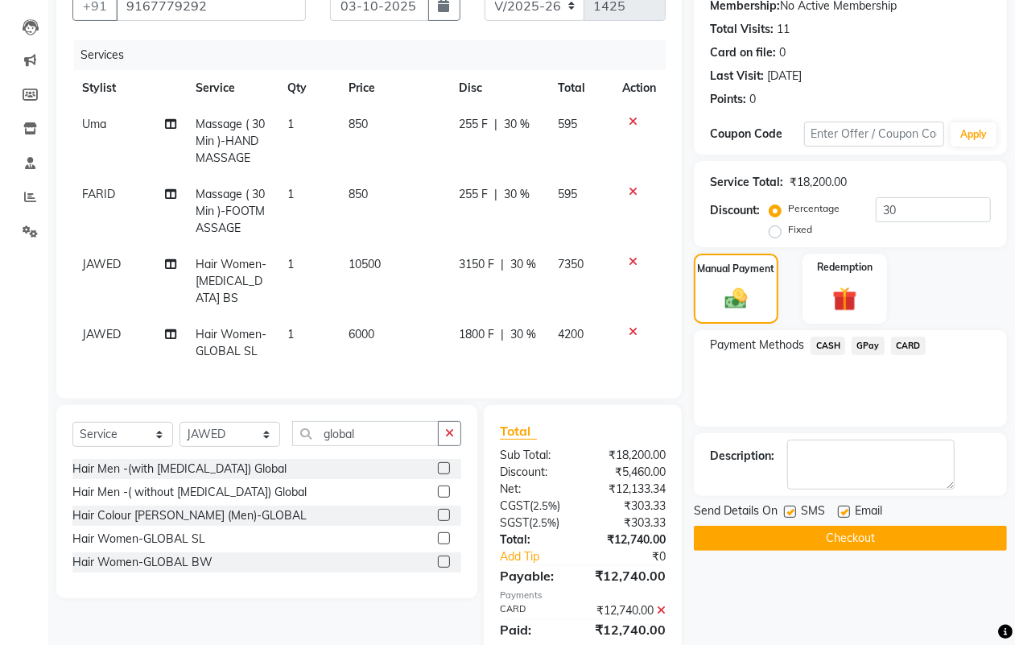
scroll to position [228, 0]
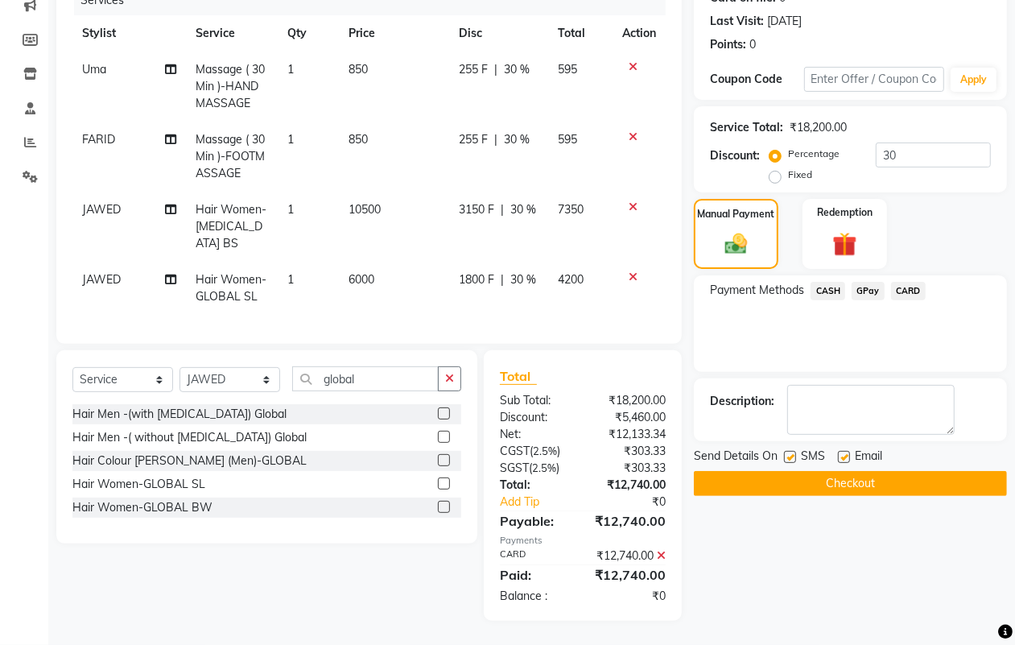
click at [846, 471] on button "Checkout" at bounding box center [850, 483] width 313 height 25
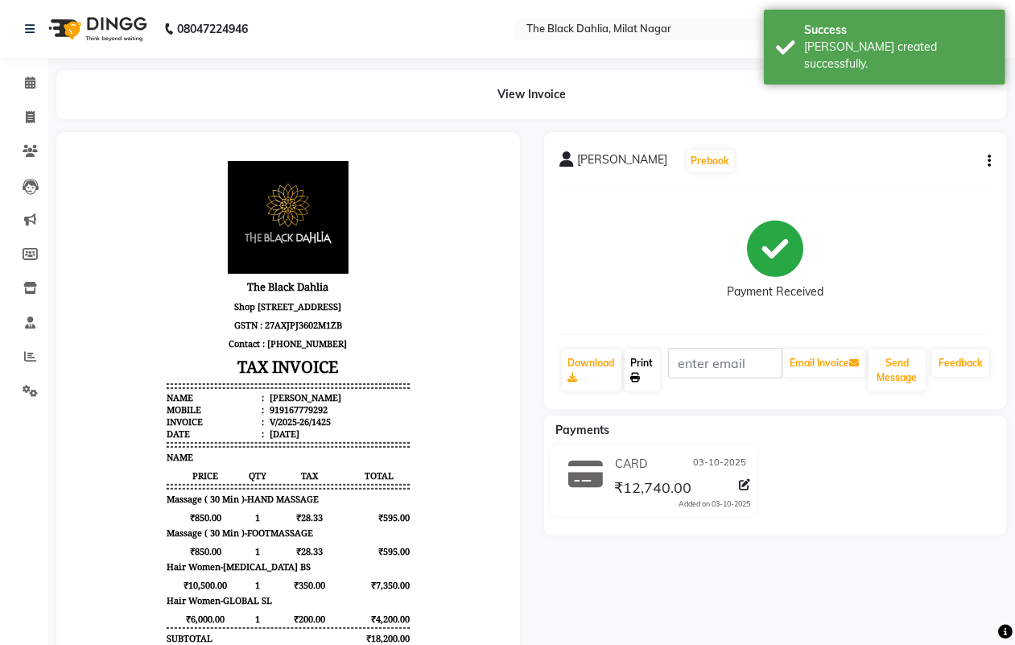
click at [637, 365] on link "Print" at bounding box center [642, 370] width 35 height 42
click at [31, 114] on icon at bounding box center [30, 117] width 9 height 12
select select "4335"
select select "service"
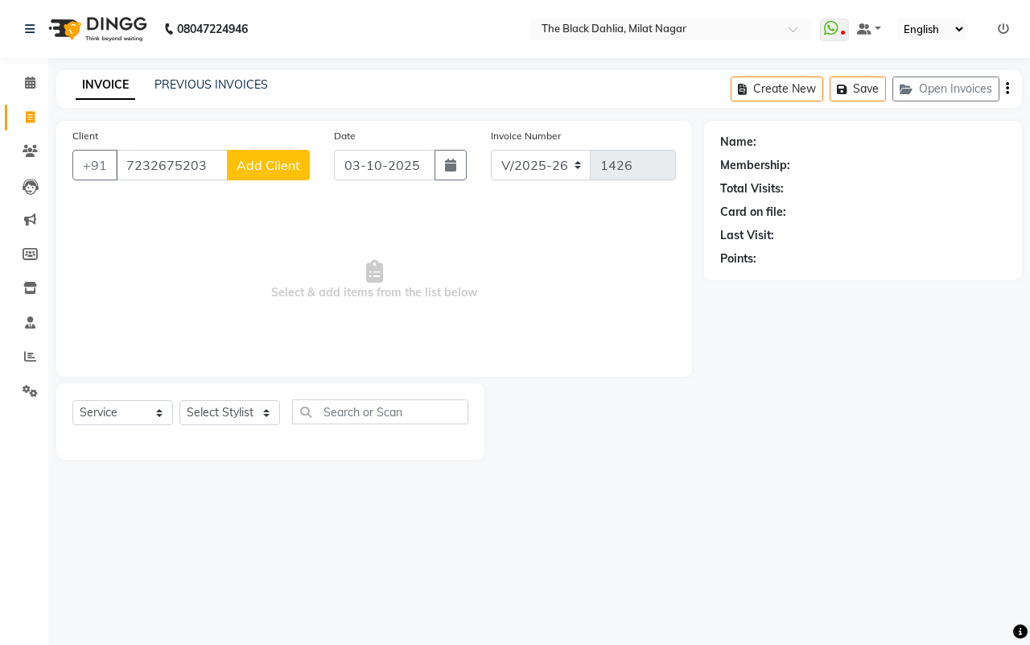
type input "7232675203"
click at [274, 167] on span "Add Client" at bounding box center [269, 165] width 64 height 16
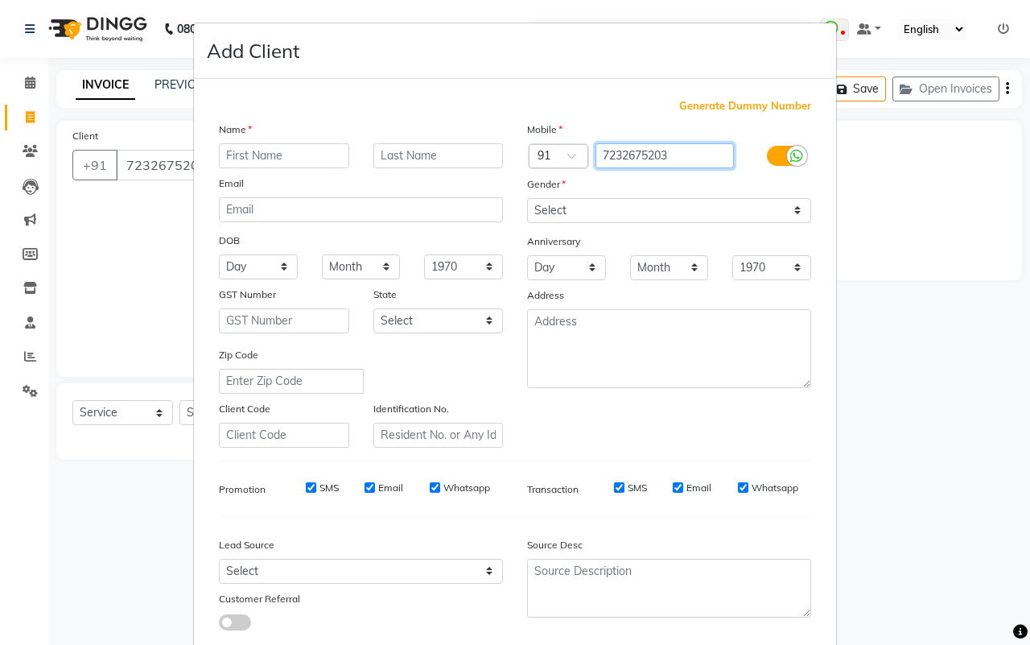
drag, startPoint x: 645, startPoint y: 158, endPoint x: 487, endPoint y: 155, distance: 157.8
click at [487, 155] on div "Name Email DOB Day 01 02 03 04 05 06 07 08 09 10 11 12 13 14 15 16 17 18 19 20 …" at bounding box center [515, 284] width 617 height 327
paste input "8"
type input "7232875203"
click at [268, 143] on input "text" at bounding box center [284, 155] width 130 height 25
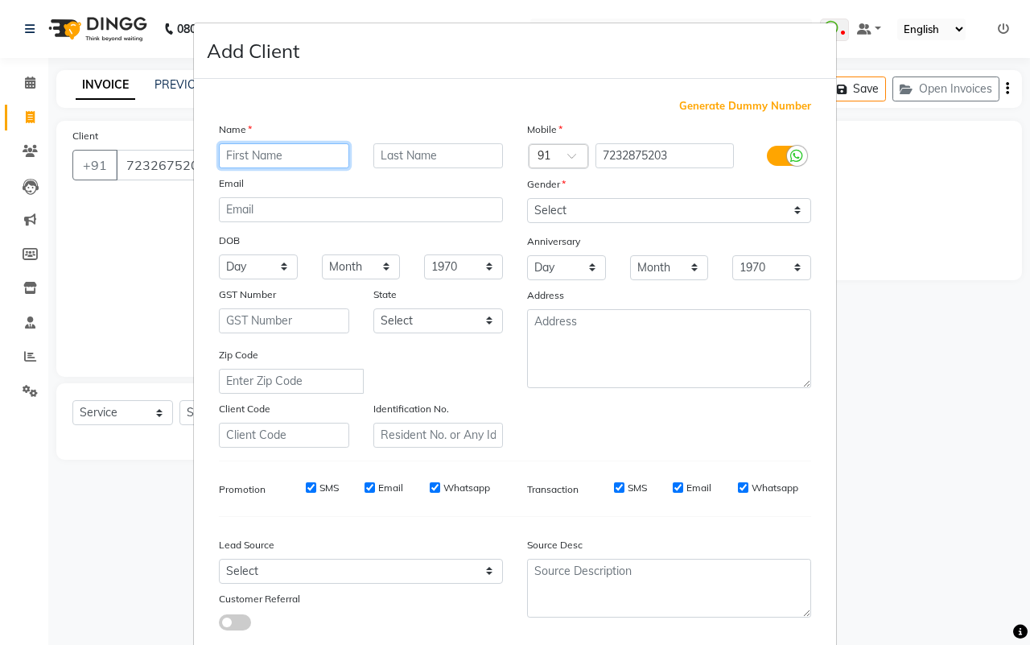
paste input "Madhur"
type input "Madhur"
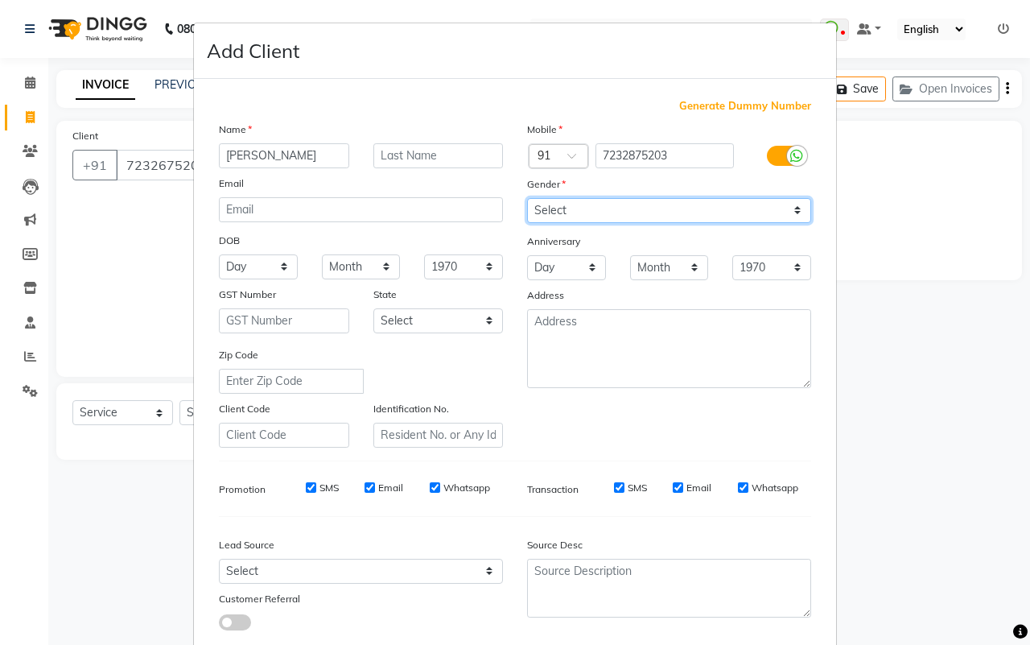
click at [630, 207] on select "Select Male Female Other Prefer Not To Say" at bounding box center [669, 210] width 284 height 25
select select "male"
click at [527, 198] on select "Select Male Female Other Prefer Not To Say" at bounding box center [669, 210] width 284 height 25
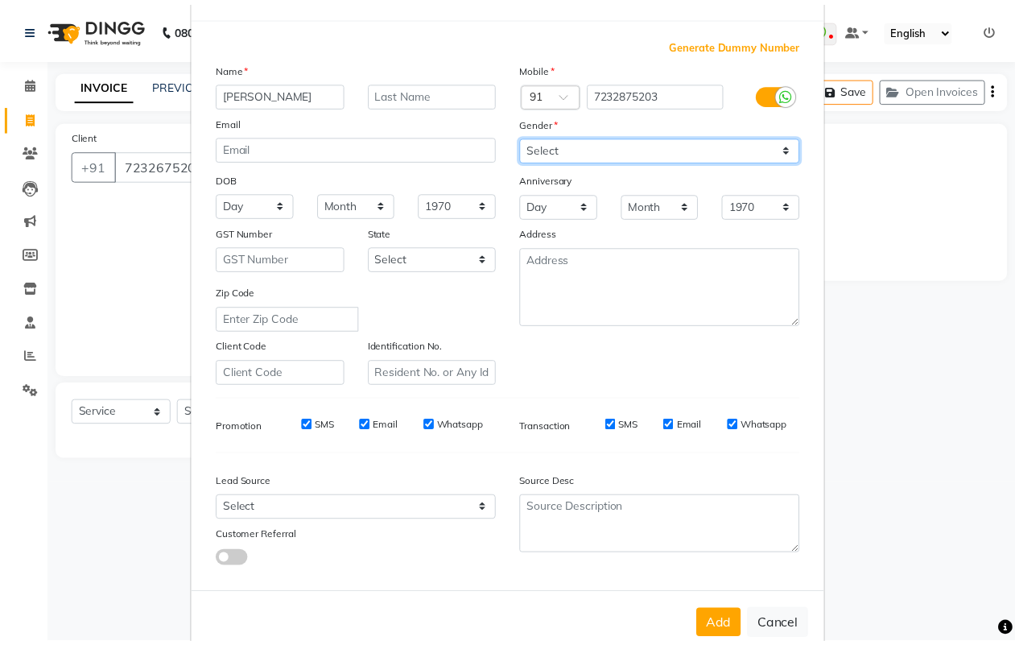
scroll to position [93, 0]
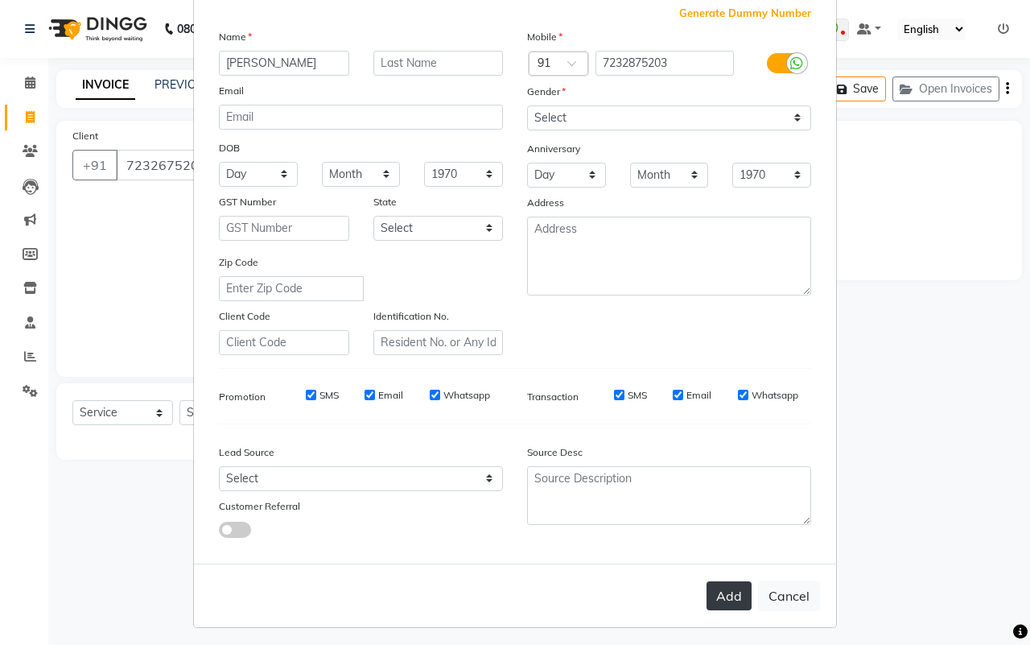
click at [712, 584] on button "Add" at bounding box center [729, 595] width 45 height 29
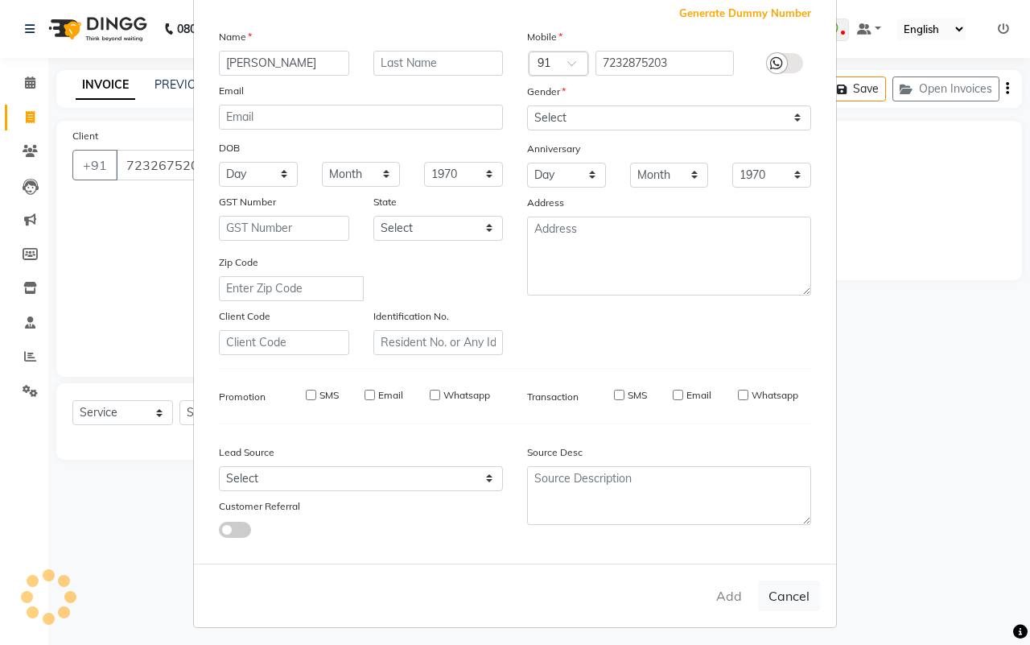
type input "7232875203"
select select
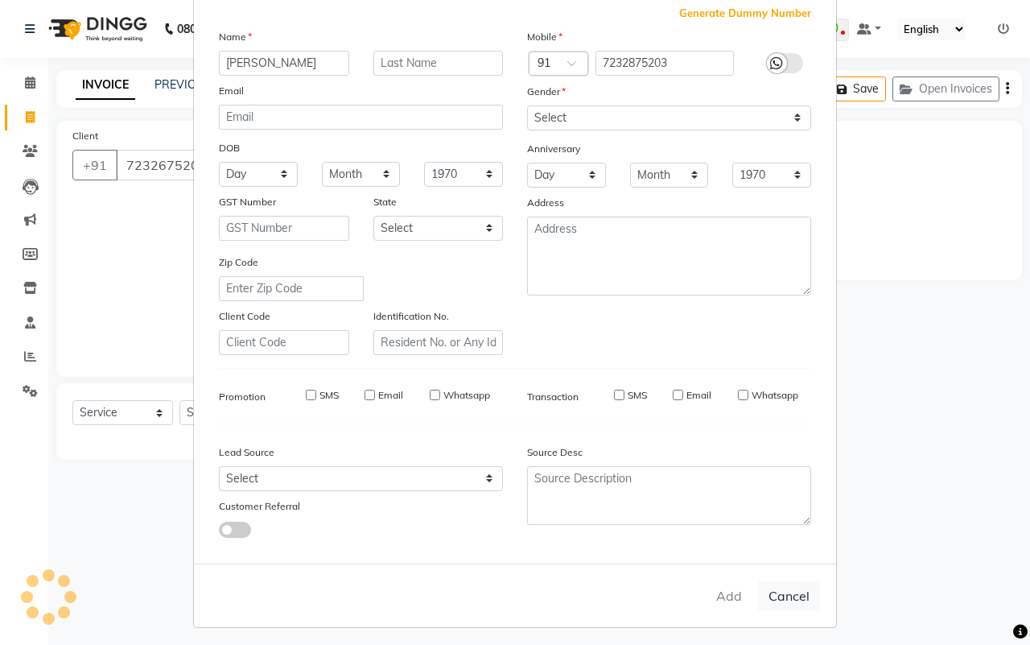
select select
checkbox input "false"
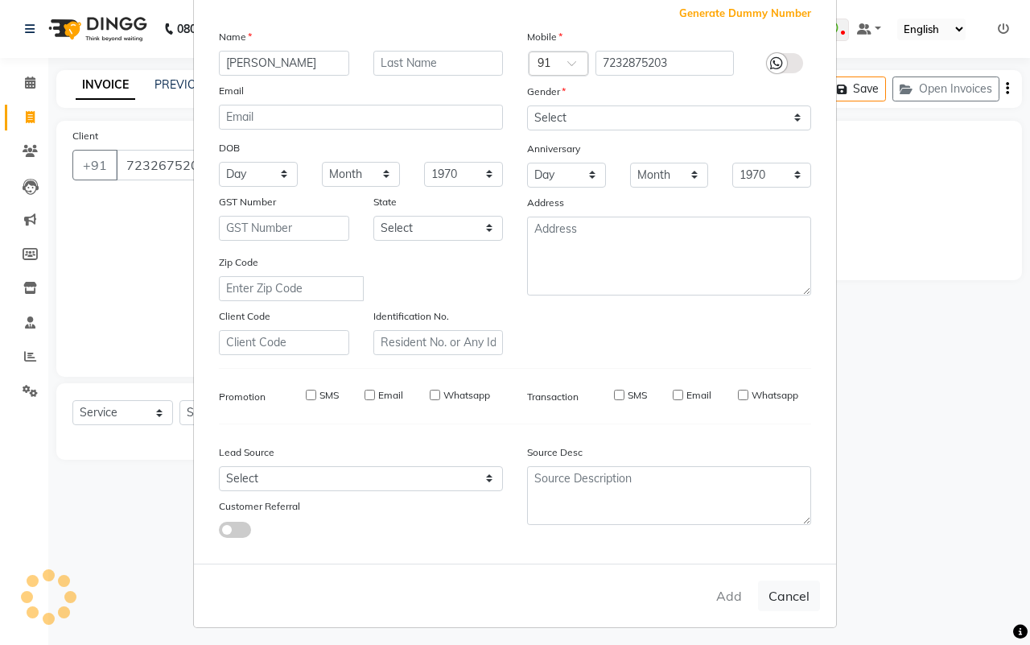
checkbox input "false"
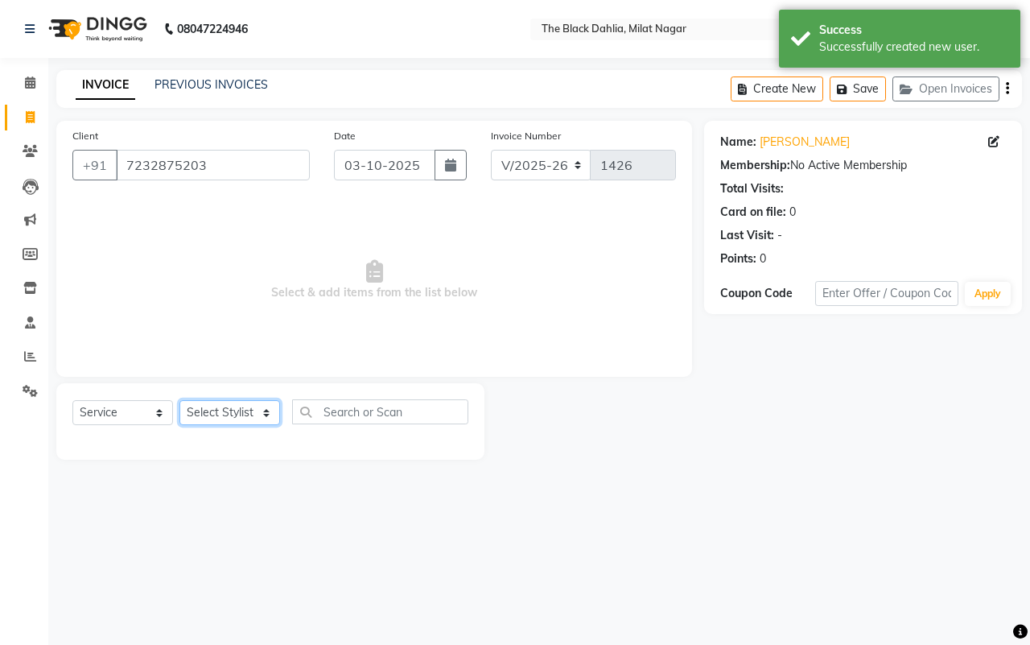
click at [254, 411] on select "Select Stylist ALISHA Anam Arman khan Bhagyashree Dr Megha Dr,Muskan Jain FAIZA…" at bounding box center [230, 412] width 101 height 25
select select "45324"
click at [180, 400] on select "Select Stylist ALISHA Anam Arman khan Bhagyashree Dr Megha Dr,Muskan Jain FAIZA…" at bounding box center [230, 412] width 101 height 25
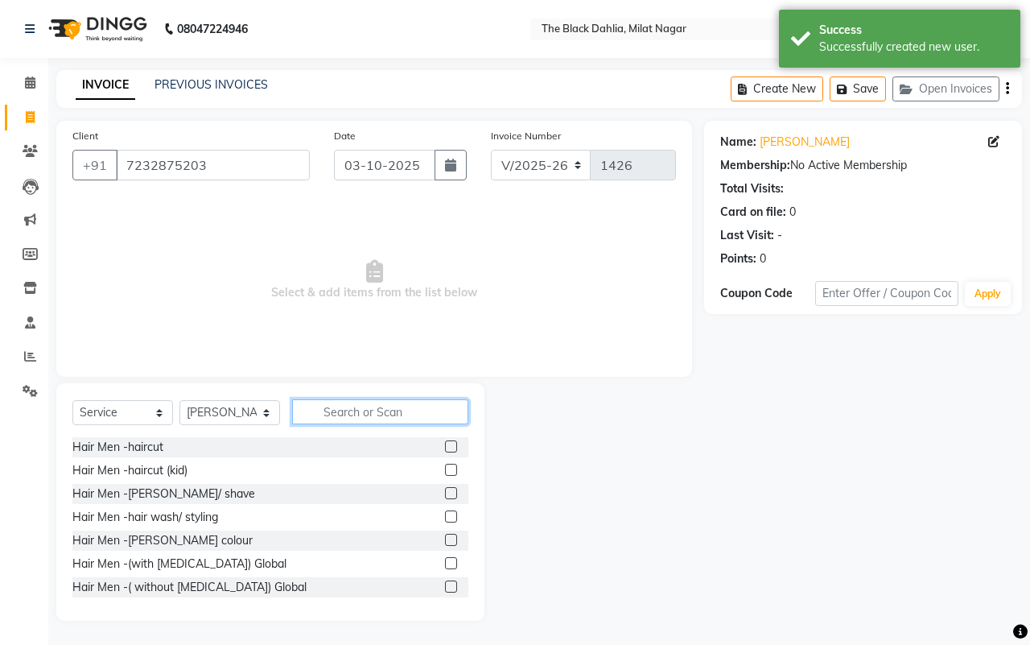
click at [403, 417] on input "text" at bounding box center [380, 411] width 176 height 25
click at [445, 489] on label at bounding box center [451, 493] width 12 height 12
click at [445, 489] on input "checkbox" at bounding box center [450, 494] width 10 height 10
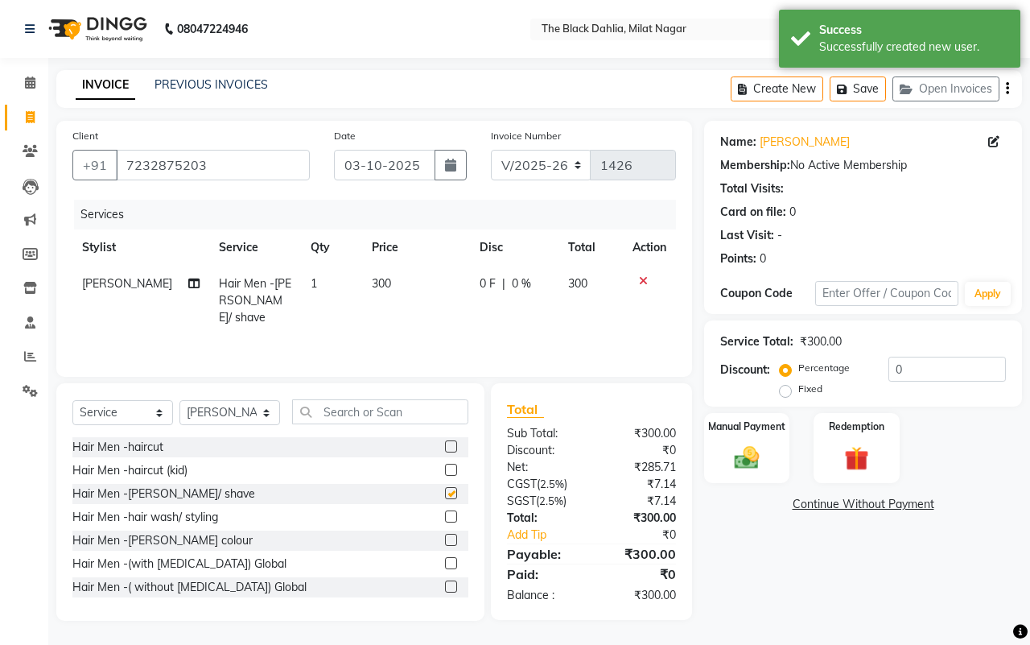
checkbox input "false"
click at [641, 282] on icon at bounding box center [643, 280] width 9 height 11
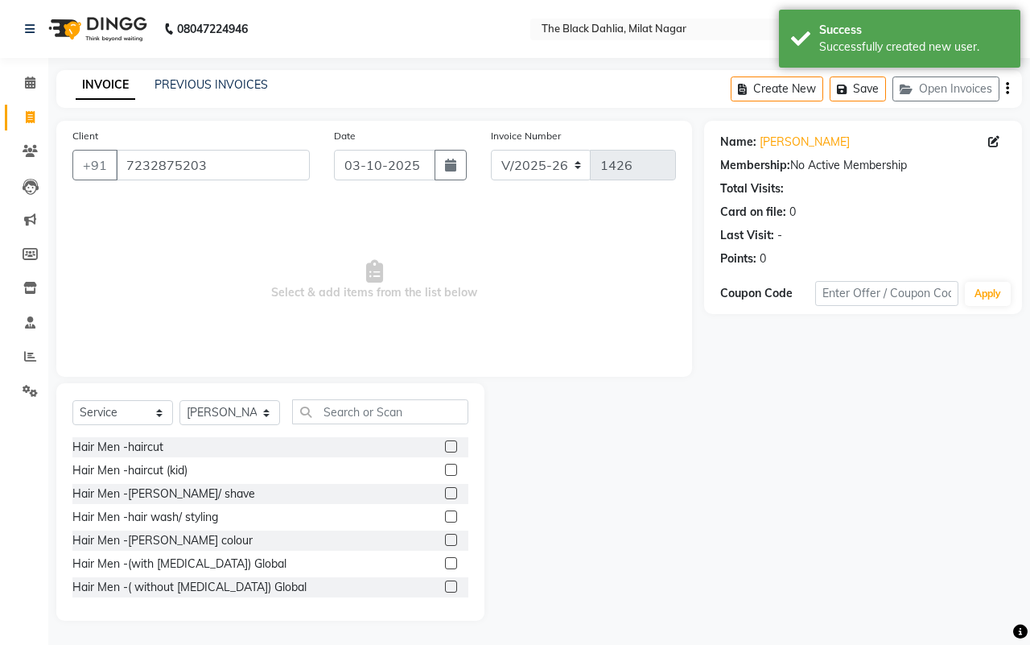
click at [445, 444] on label at bounding box center [451, 446] width 12 height 12
click at [445, 444] on input "checkbox" at bounding box center [450, 447] width 10 height 10
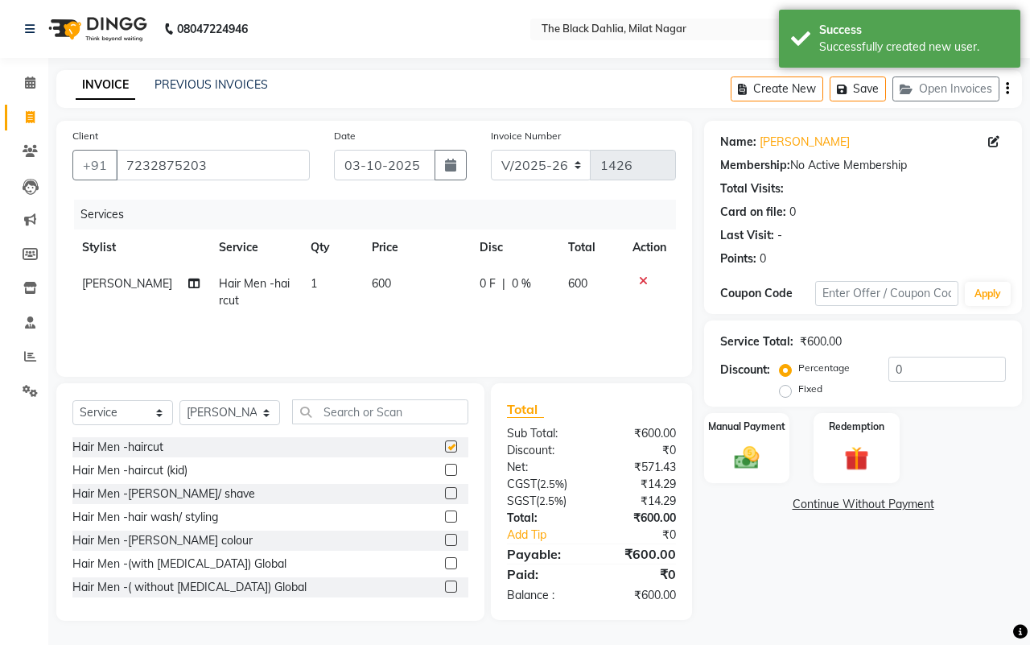
checkbox input "false"
click at [758, 456] on img at bounding box center [747, 458] width 42 height 30
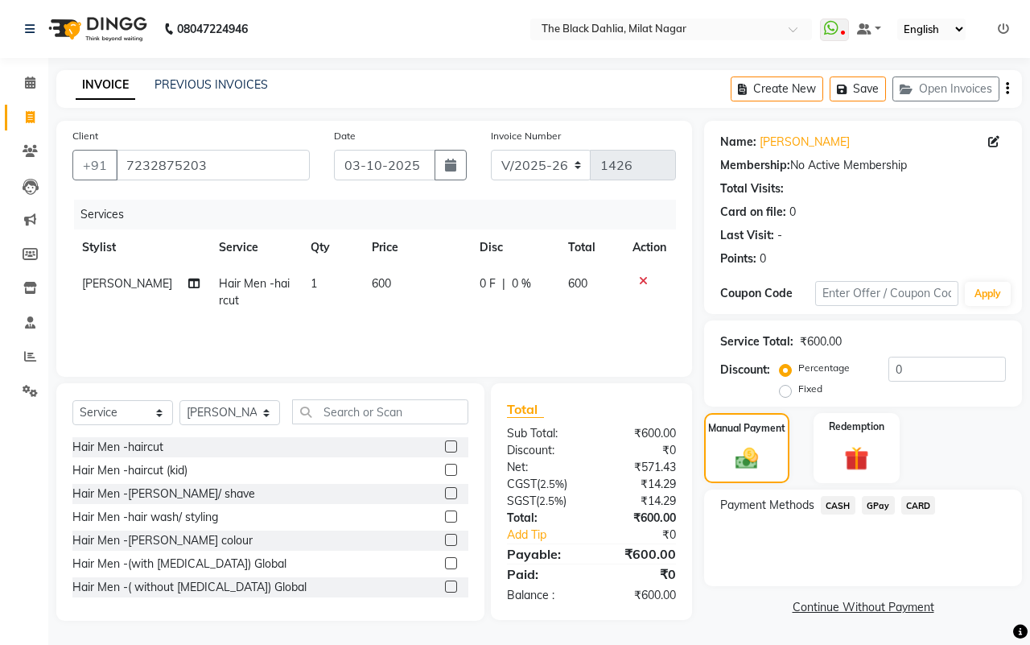
click at [871, 505] on span "GPay" at bounding box center [878, 505] width 33 height 19
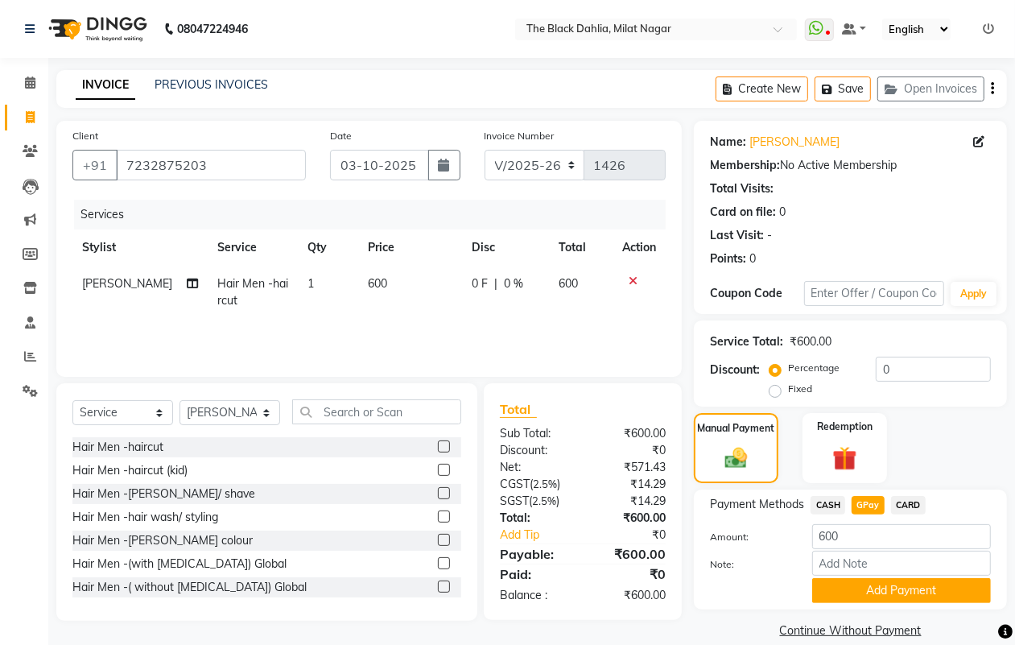
scroll to position [20, 0]
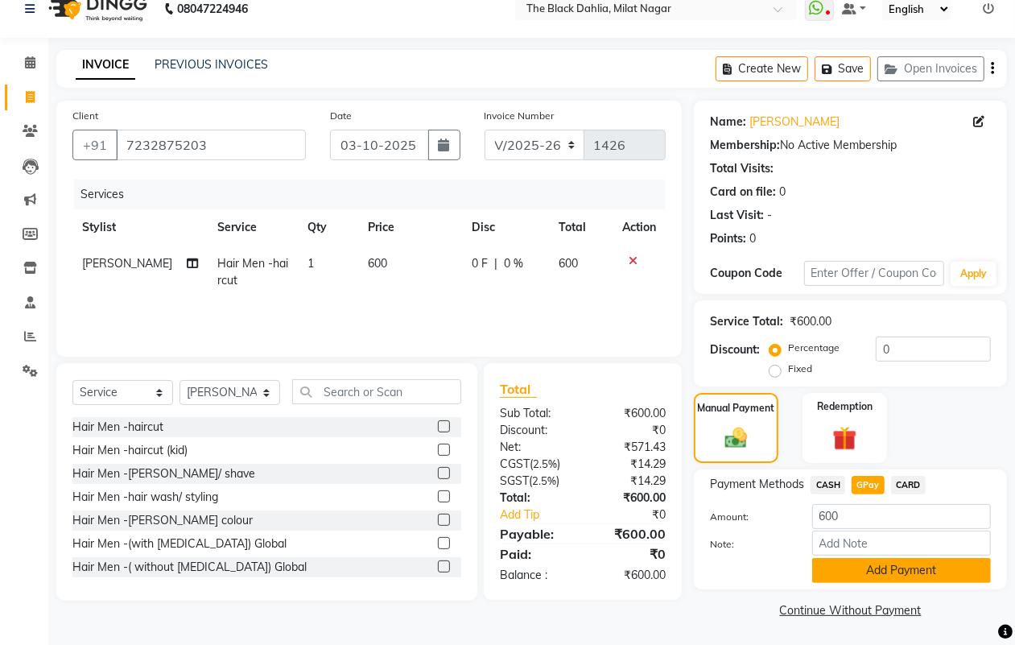
click at [915, 562] on button "Add Payment" at bounding box center [901, 570] width 179 height 25
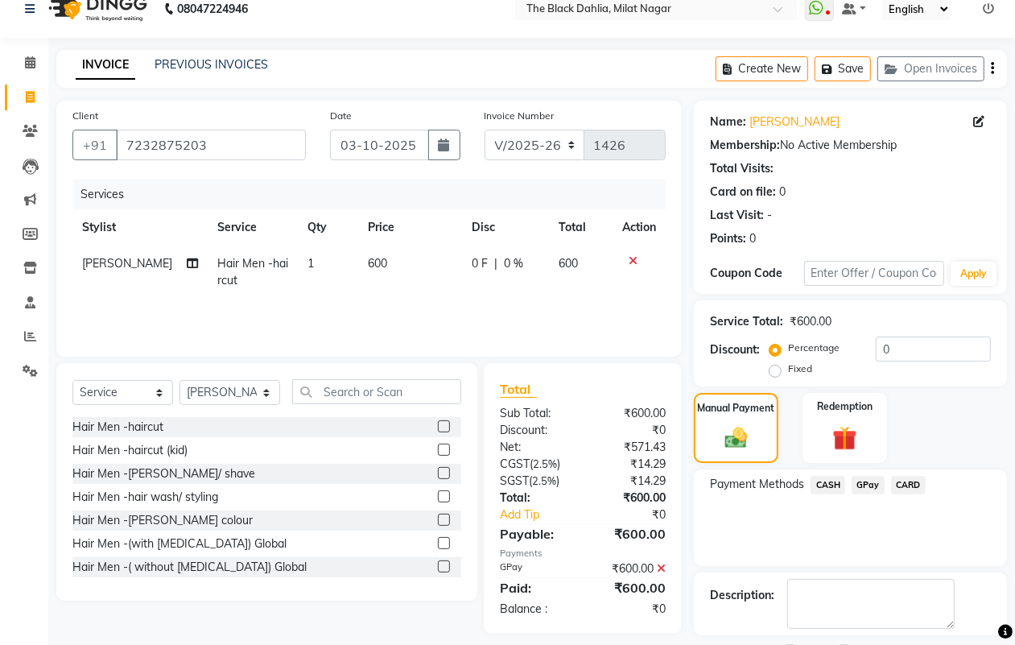
scroll to position [89, 0]
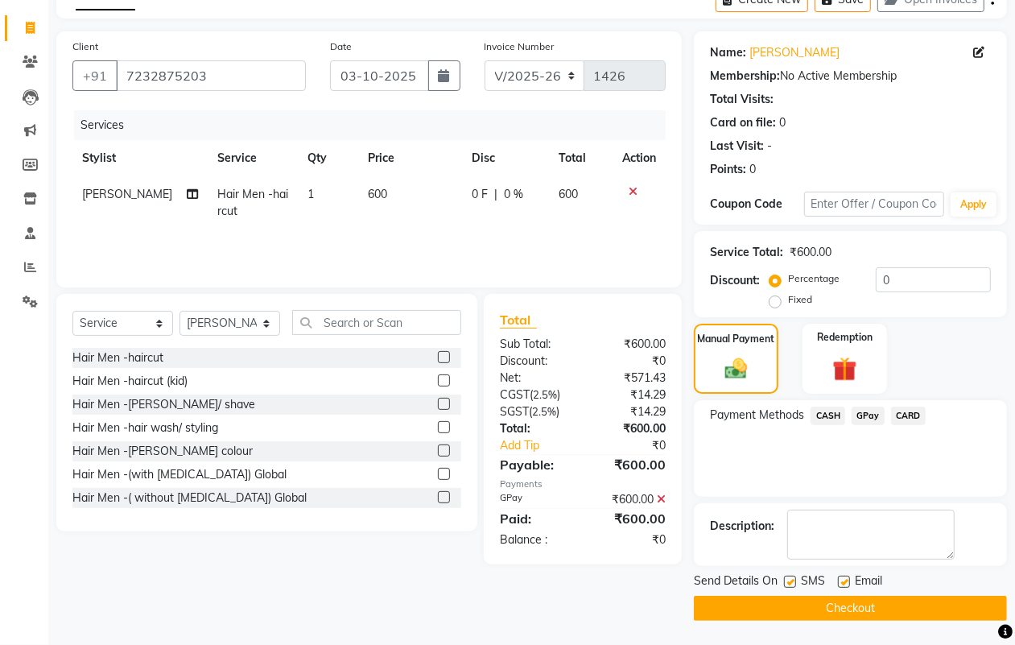
click at [890, 605] on button "Checkout" at bounding box center [850, 608] width 313 height 25
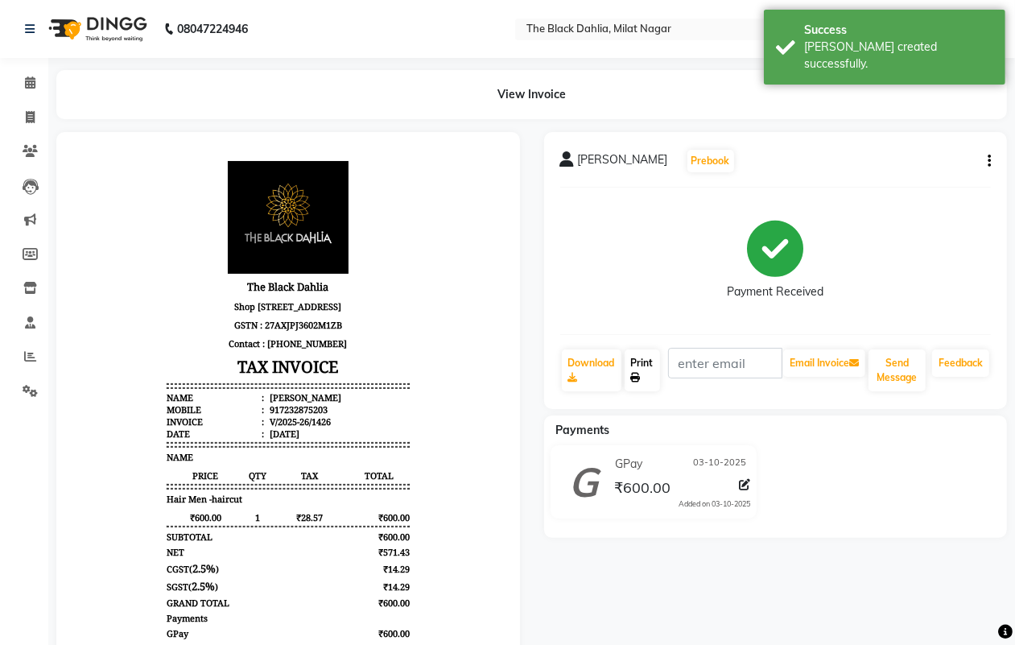
click at [631, 373] on icon at bounding box center [636, 378] width 10 height 10
click at [29, 121] on icon at bounding box center [30, 117] width 9 height 12
select select "4335"
select select "service"
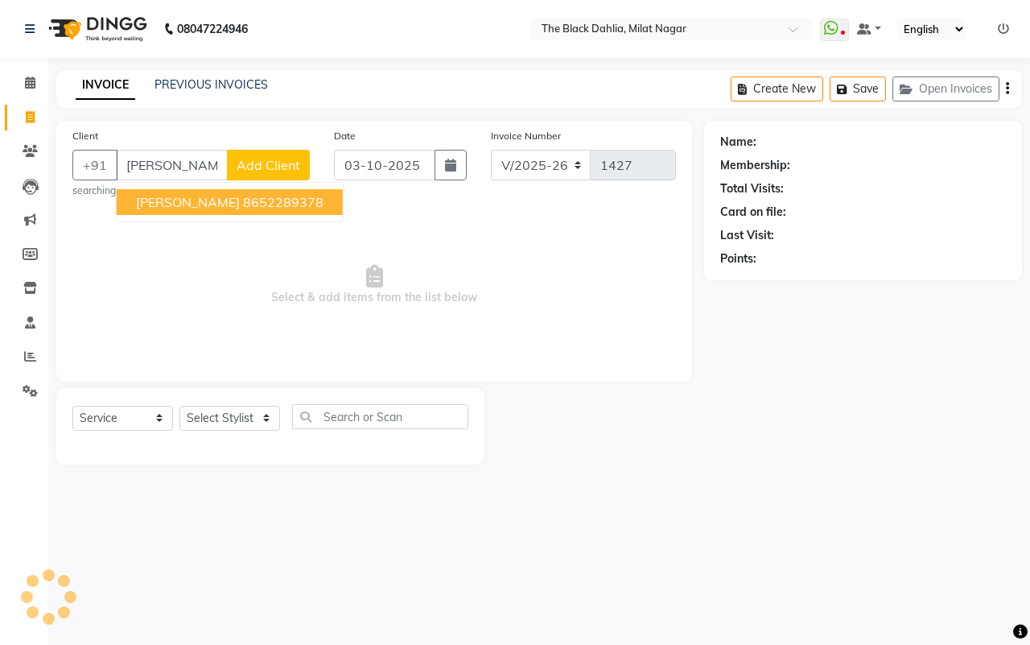
click at [243, 208] on ngb-highlight "8652289378" at bounding box center [283, 202] width 81 height 16
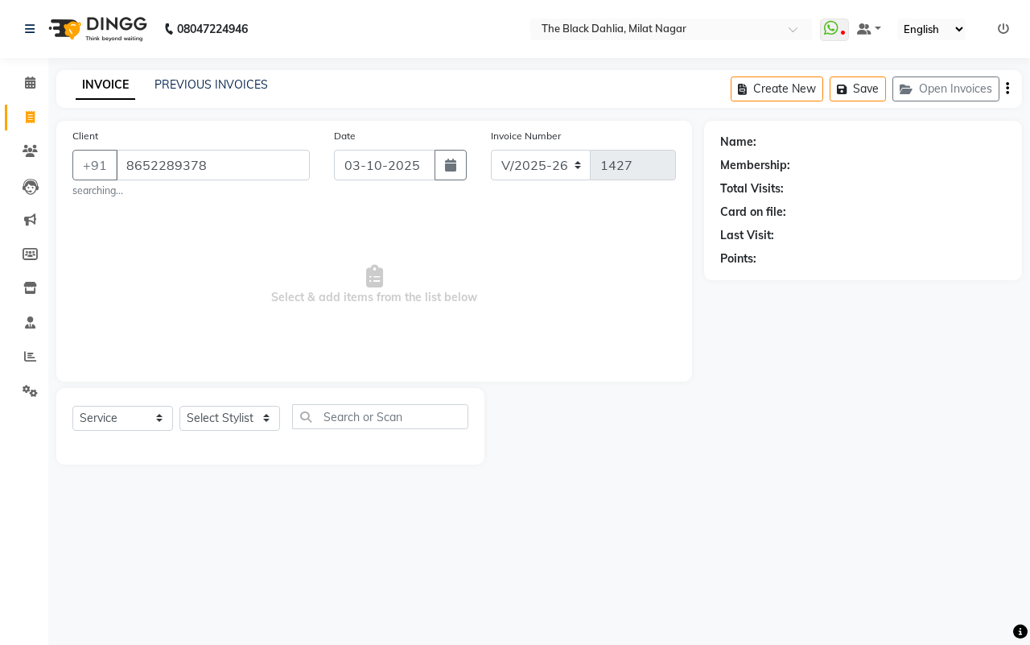
type input "8652289378"
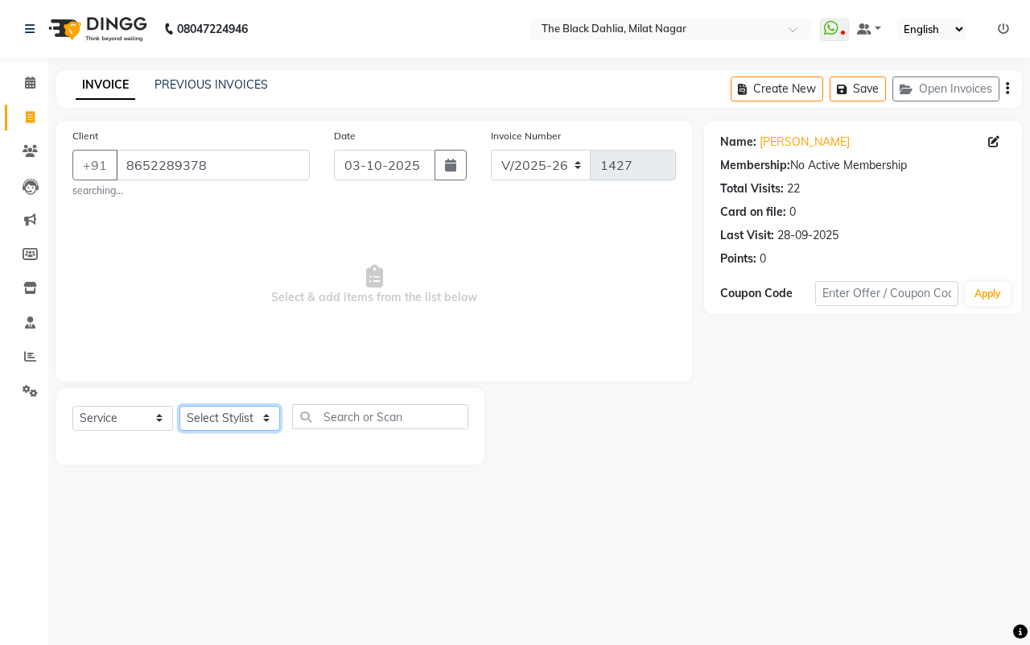
click at [226, 412] on select "Select Stylist [PERSON_NAME] [PERSON_NAME] [PERSON_NAME] Dr [PERSON_NAME],[PERS…" at bounding box center [230, 418] width 101 height 25
select select "53805"
click at [180, 406] on select "Select Stylist [PERSON_NAME] [PERSON_NAME] [PERSON_NAME] Dr [PERSON_NAME],[PERS…" at bounding box center [230, 418] width 101 height 25
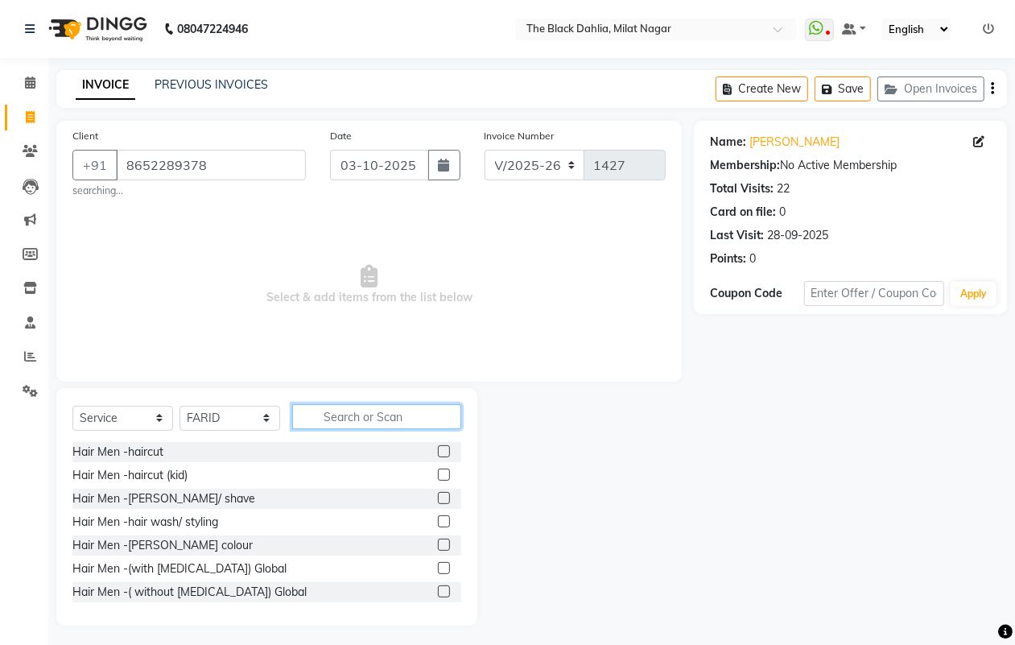
click at [347, 415] on input "text" at bounding box center [376, 416] width 169 height 25
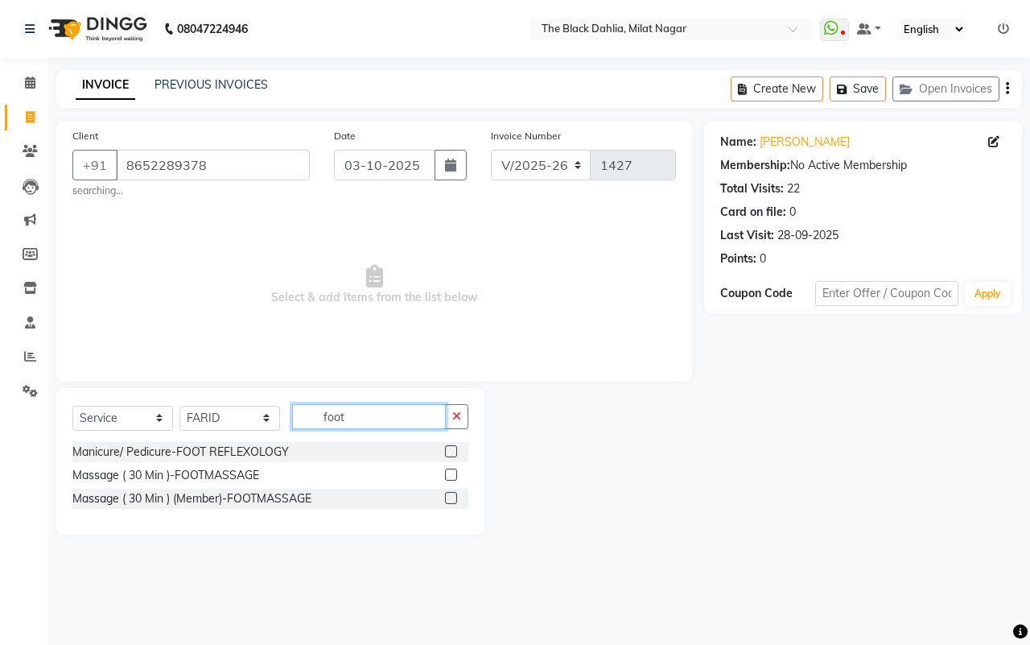
type input "foot"
click at [449, 477] on label at bounding box center [451, 475] width 12 height 12
click at [449, 477] on input "checkbox" at bounding box center [450, 475] width 10 height 10
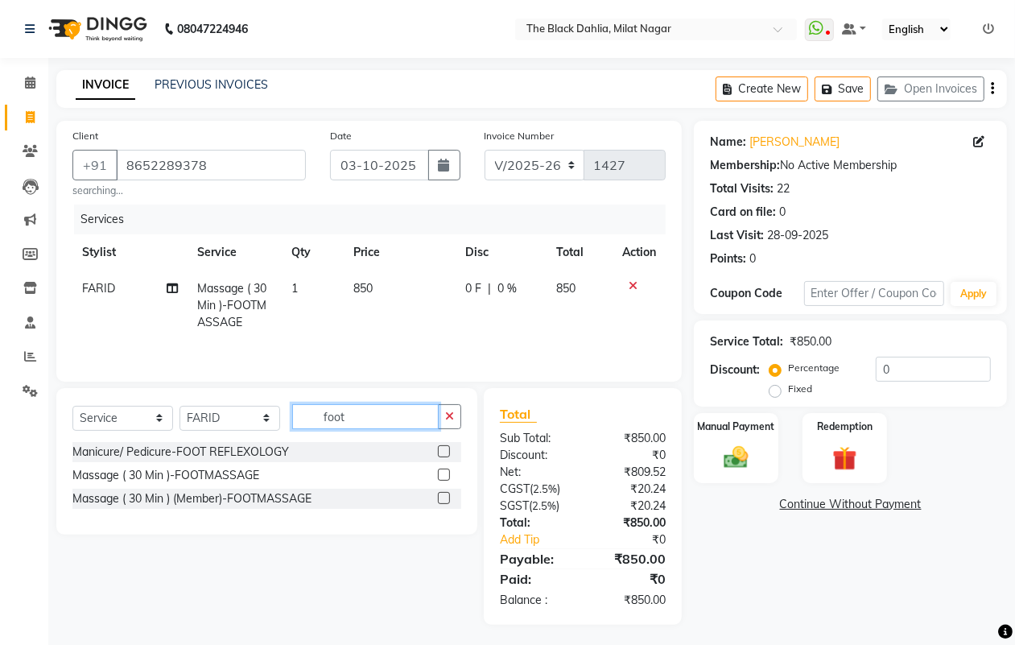
checkbox input "false"
drag, startPoint x: 397, startPoint y: 423, endPoint x: 279, endPoint y: 416, distance: 118.5
click at [279, 416] on div "Select Service Product Membership Package Voucher Prepaid Gift Card Select Styl…" at bounding box center [266, 423] width 389 height 38
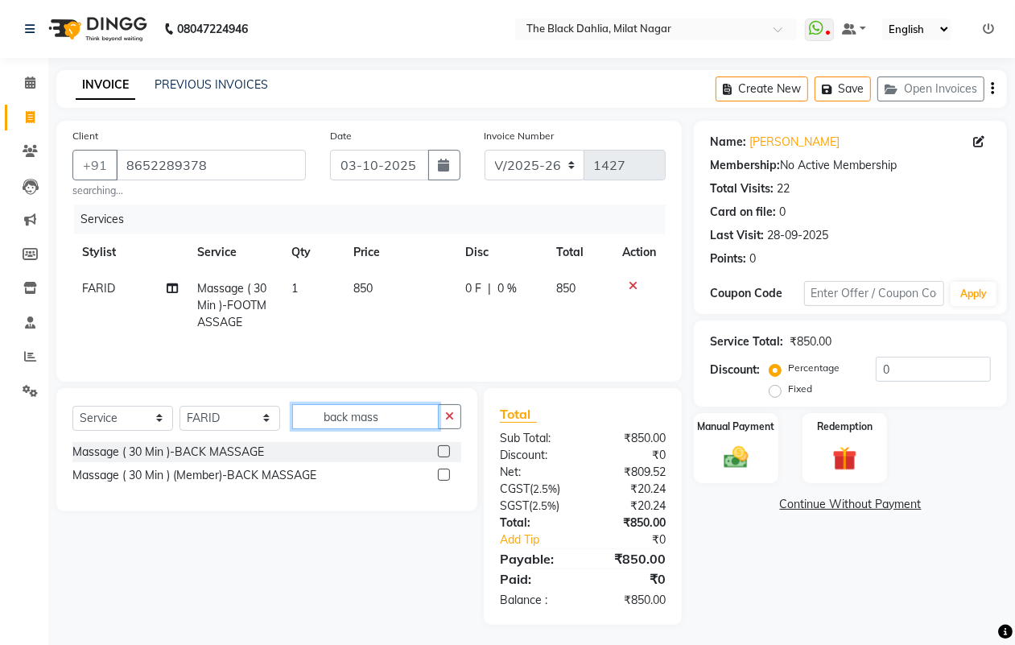
type input "back mass"
click at [443, 453] on label at bounding box center [444, 451] width 12 height 12
click at [443, 453] on input "checkbox" at bounding box center [443, 452] width 10 height 10
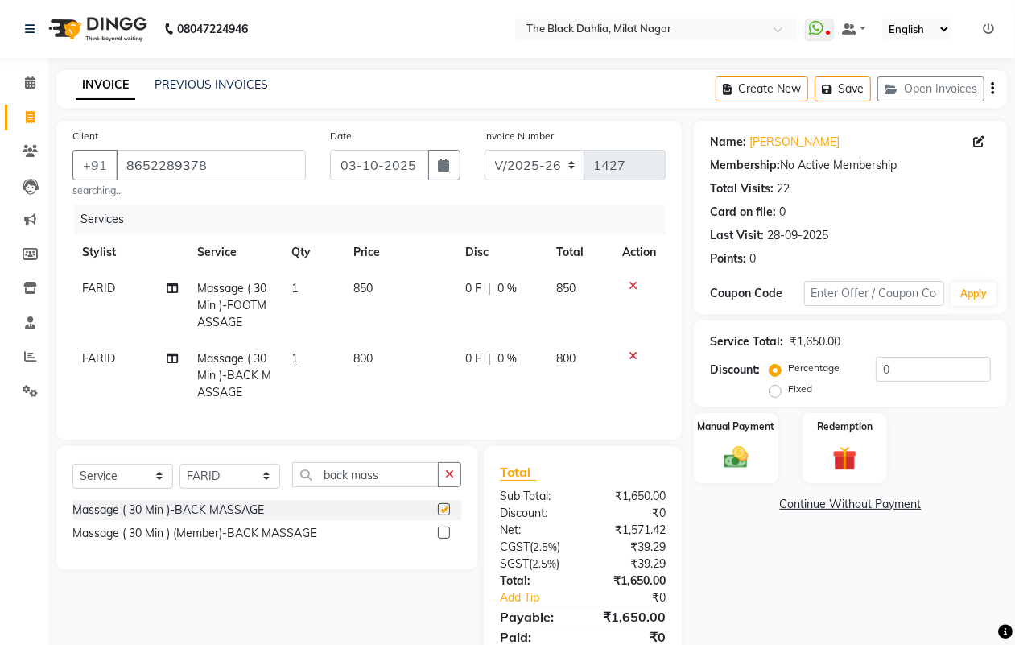
checkbox input "false"
click at [375, 352] on td "800" at bounding box center [400, 376] width 112 height 70
select select "53805"
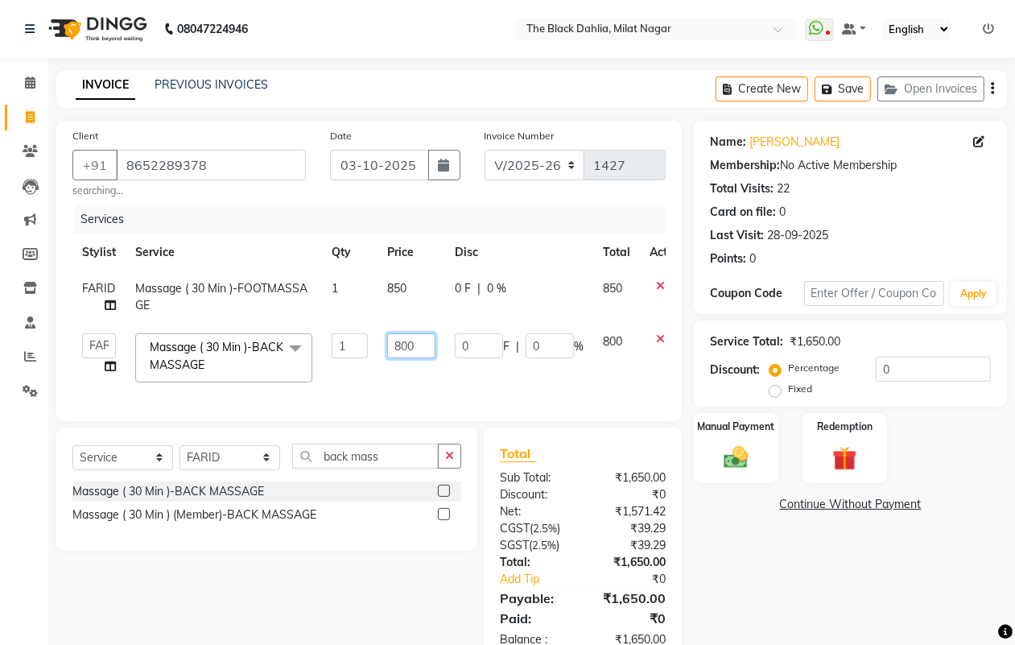
click at [403, 346] on input "800" at bounding box center [411, 345] width 48 height 25
type input "900"
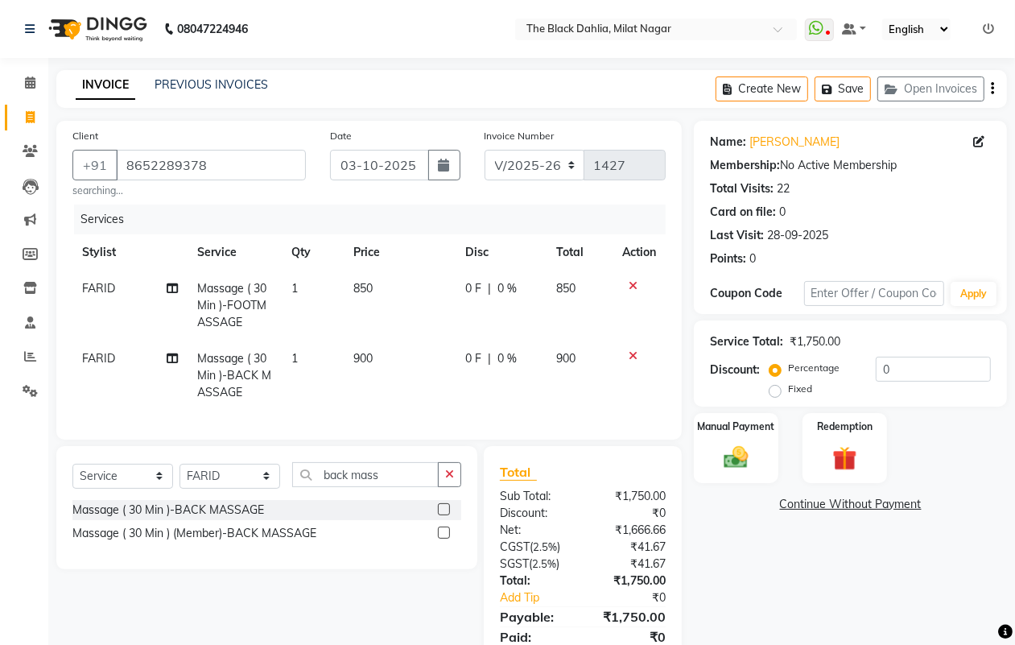
click at [540, 371] on td "0 F | 0 %" at bounding box center [501, 376] width 91 height 70
select select "53805"
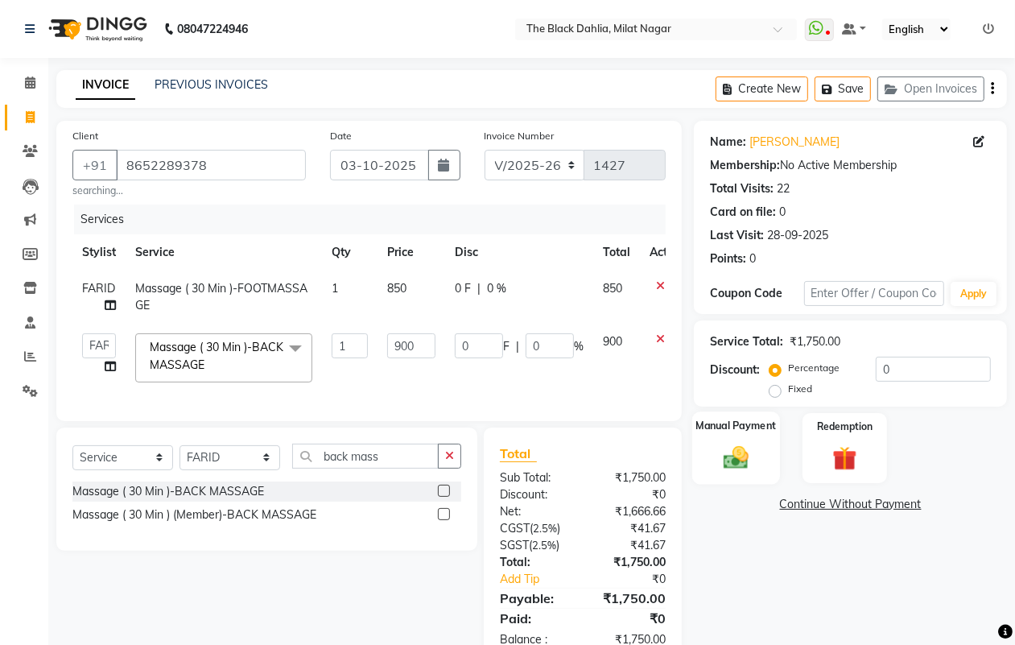
click at [737, 456] on img at bounding box center [736, 457] width 40 height 29
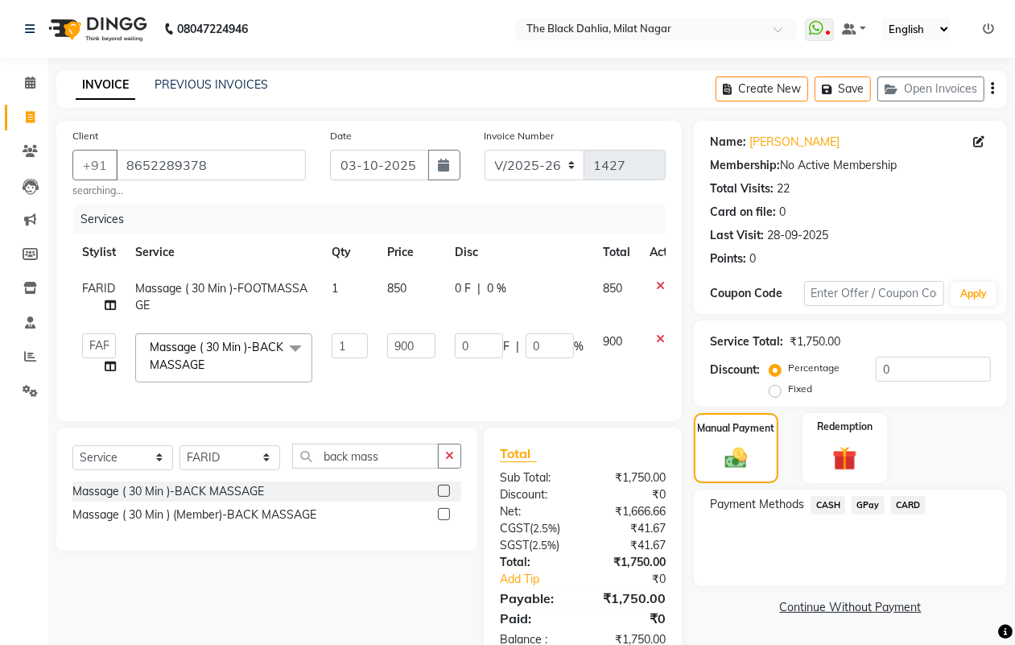
click at [872, 510] on span "GPay" at bounding box center [868, 505] width 33 height 19
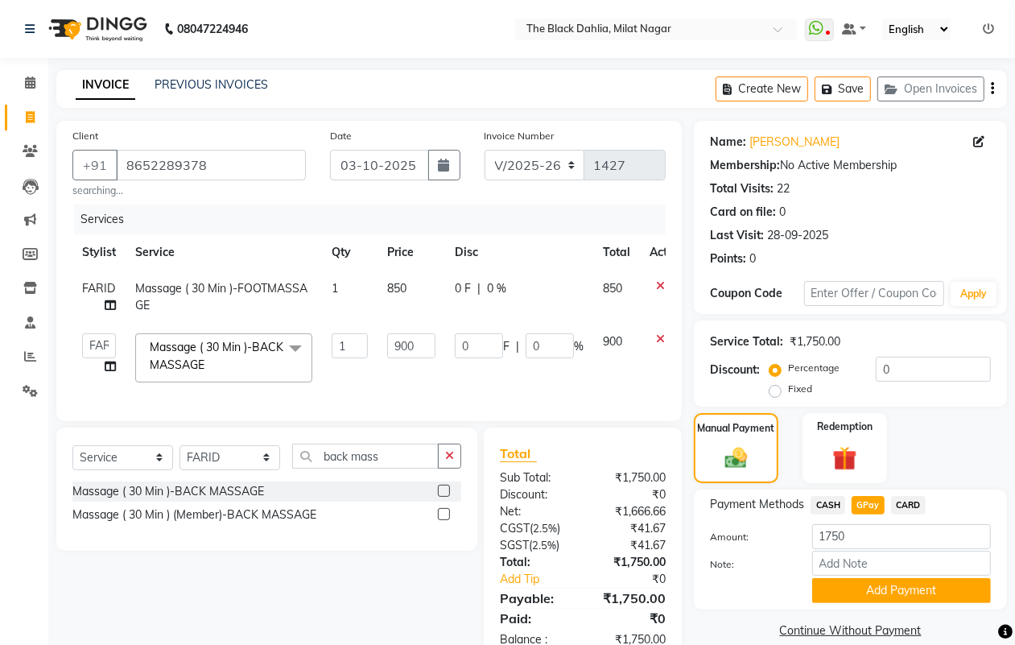
scroll to position [59, 0]
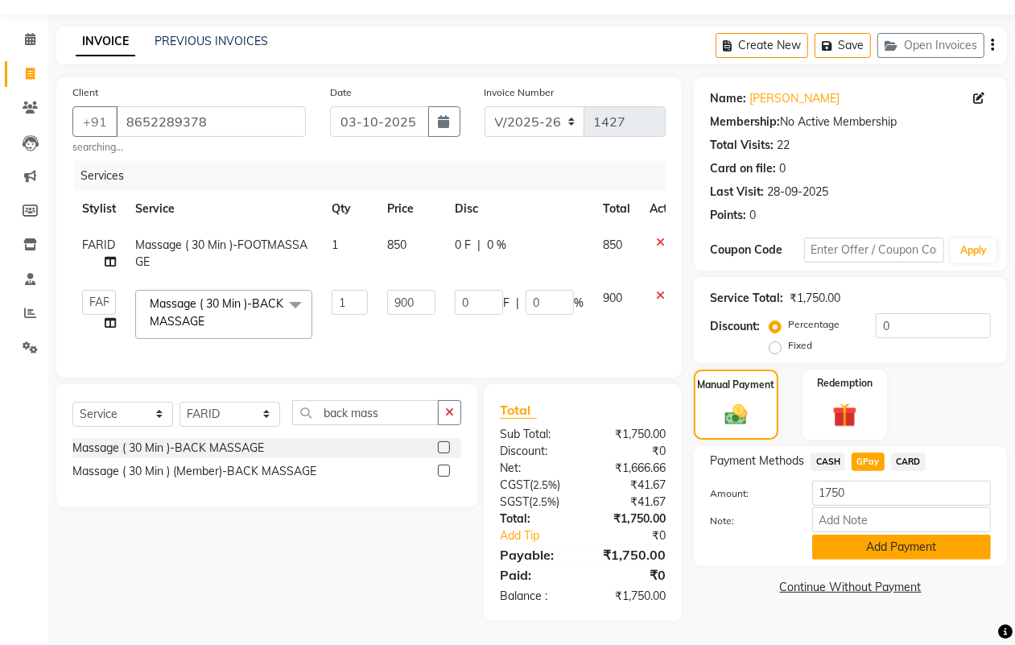
click at [906, 535] on button "Add Payment" at bounding box center [901, 547] width 179 height 25
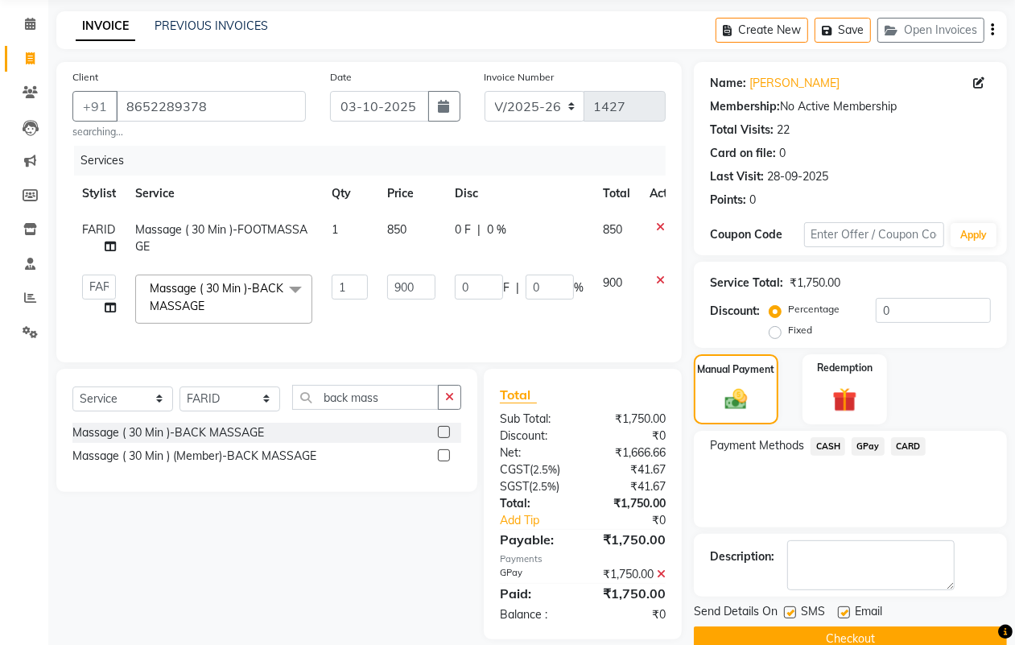
scroll to position [93, 0]
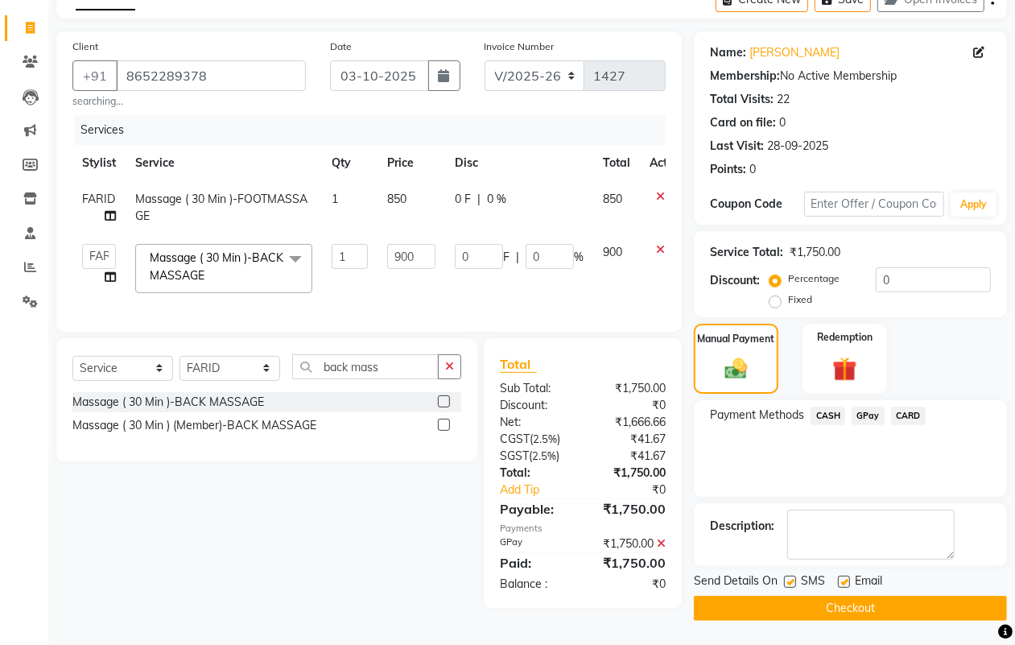
click at [766, 604] on button "Checkout" at bounding box center [850, 608] width 313 height 25
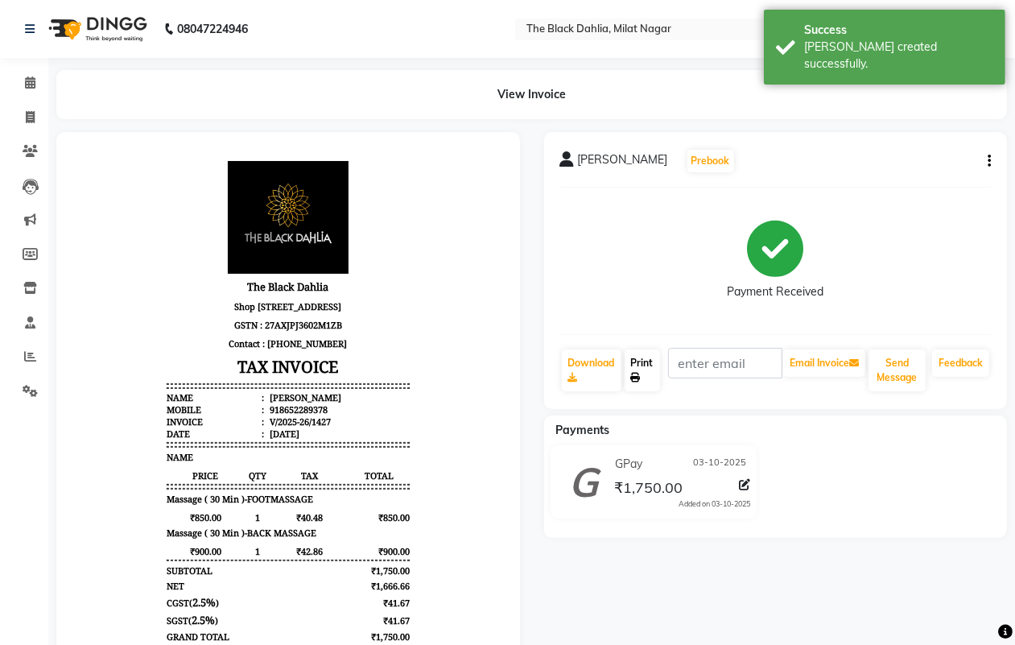
click at [638, 371] on link "Print" at bounding box center [642, 370] width 35 height 42
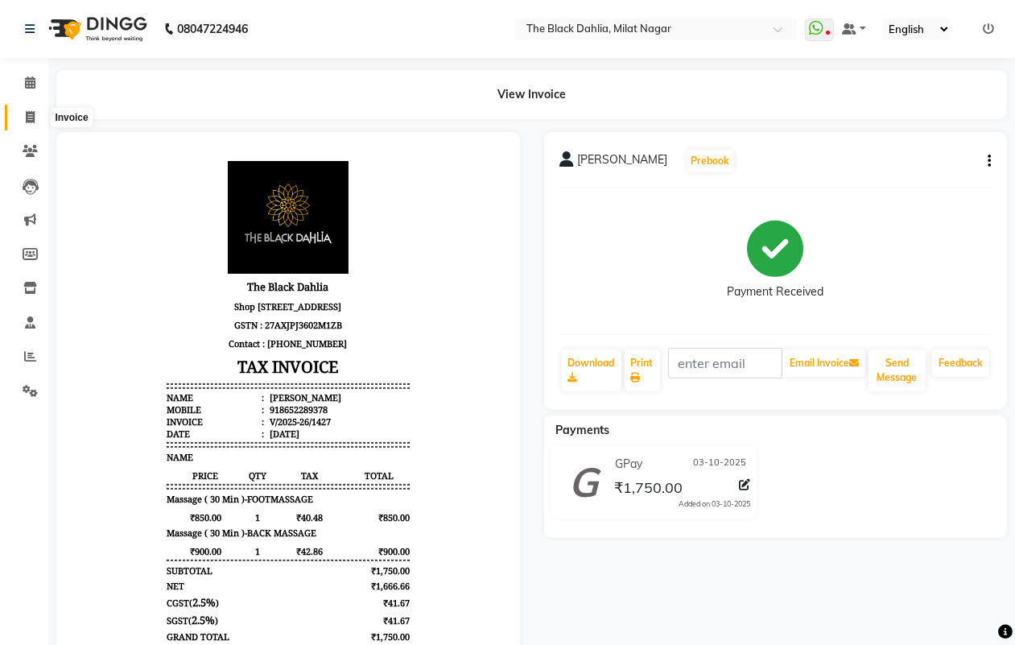
click at [24, 118] on span at bounding box center [30, 118] width 28 height 19
select select "4335"
select select "service"
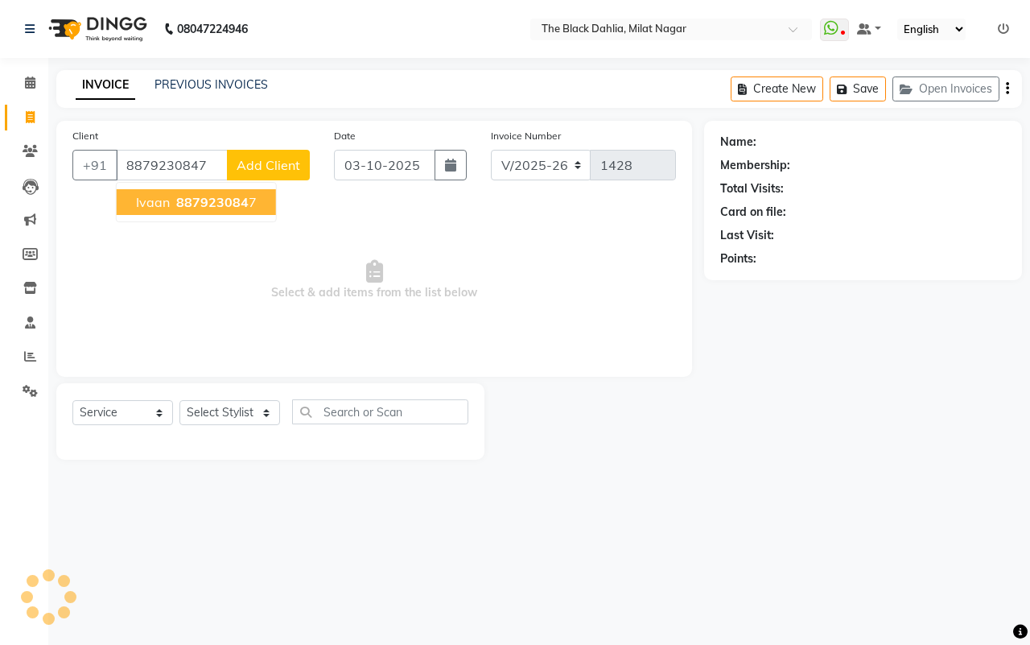
type input "8879230847"
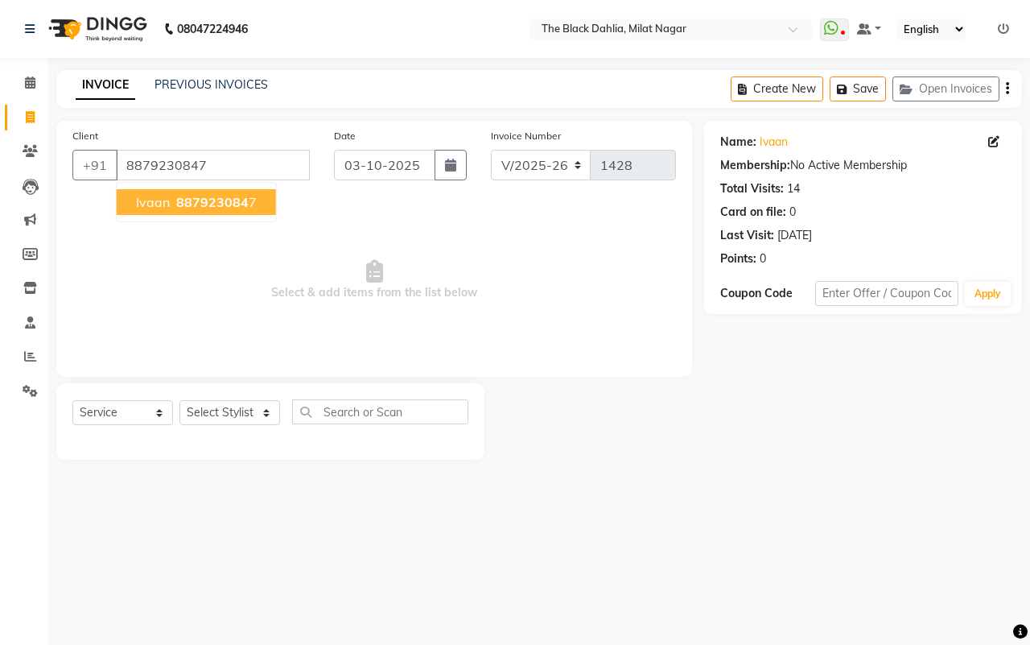
click at [205, 199] on span "887923084" at bounding box center [212, 202] width 72 height 16
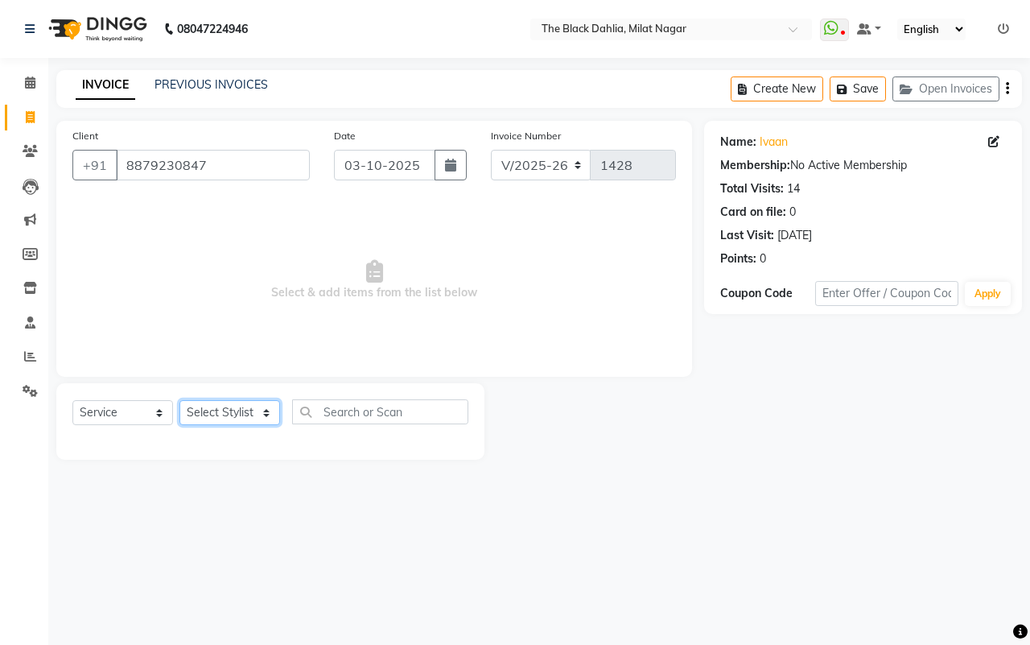
click at [232, 405] on select "Select Stylist [PERSON_NAME] [PERSON_NAME] [PERSON_NAME] Dr [PERSON_NAME],[PERS…" at bounding box center [230, 412] width 101 height 25
select select "45324"
click at [180, 400] on select "Select Stylist [PERSON_NAME] [PERSON_NAME] [PERSON_NAME] Dr [PERSON_NAME],[PERS…" at bounding box center [230, 412] width 101 height 25
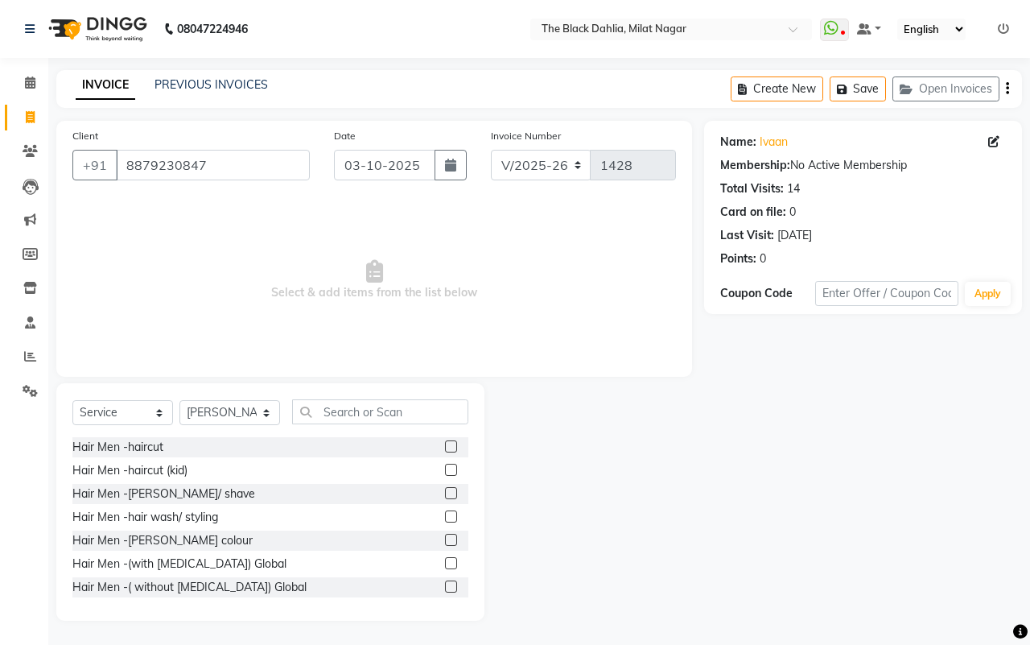
click at [445, 447] on label at bounding box center [451, 446] width 12 height 12
click at [445, 447] on input "checkbox" at bounding box center [450, 447] width 10 height 10
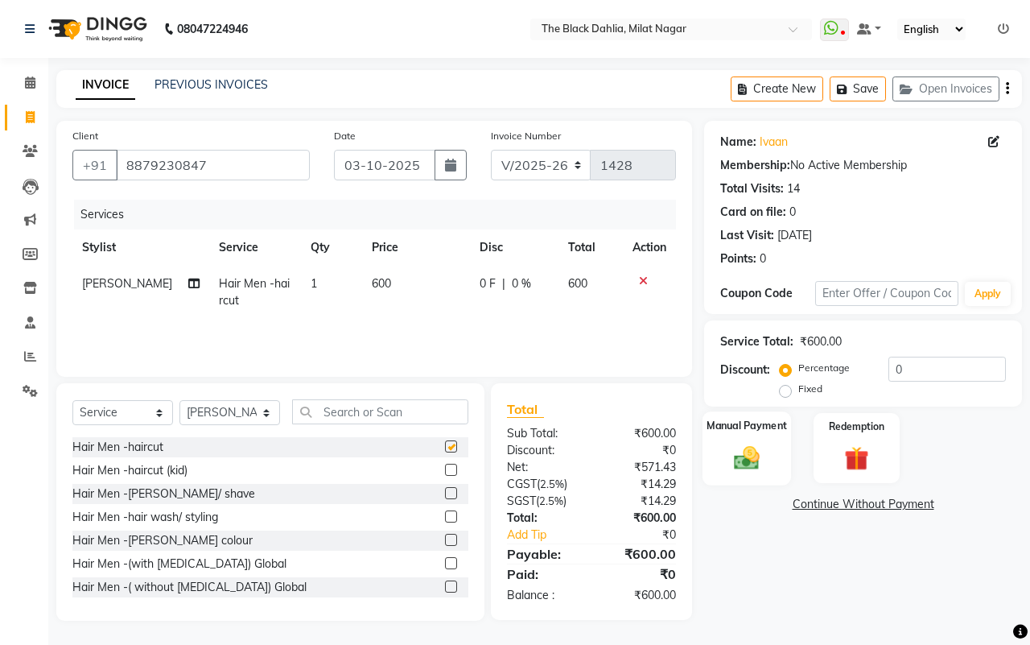
checkbox input "false"
click at [727, 468] on img at bounding box center [747, 458] width 42 height 30
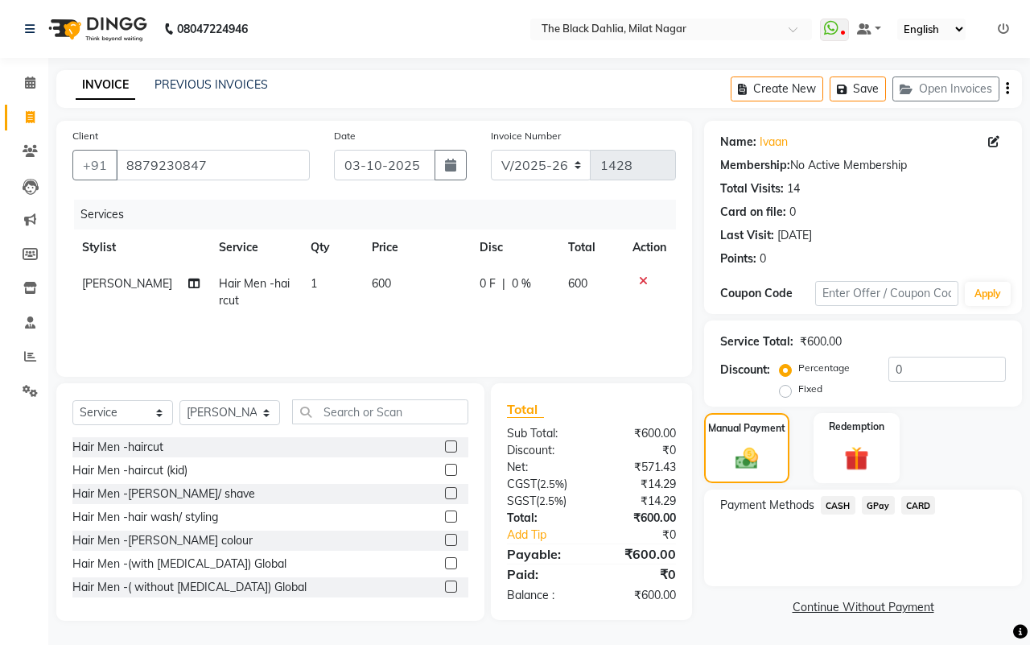
click at [832, 502] on span "CASH" at bounding box center [838, 505] width 35 height 19
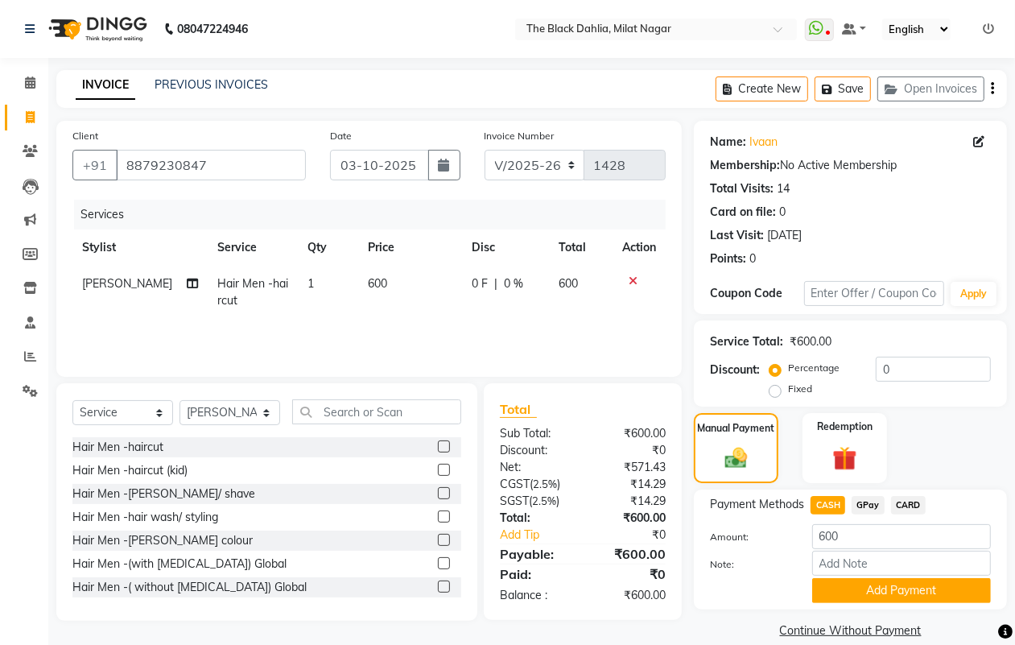
scroll to position [20, 0]
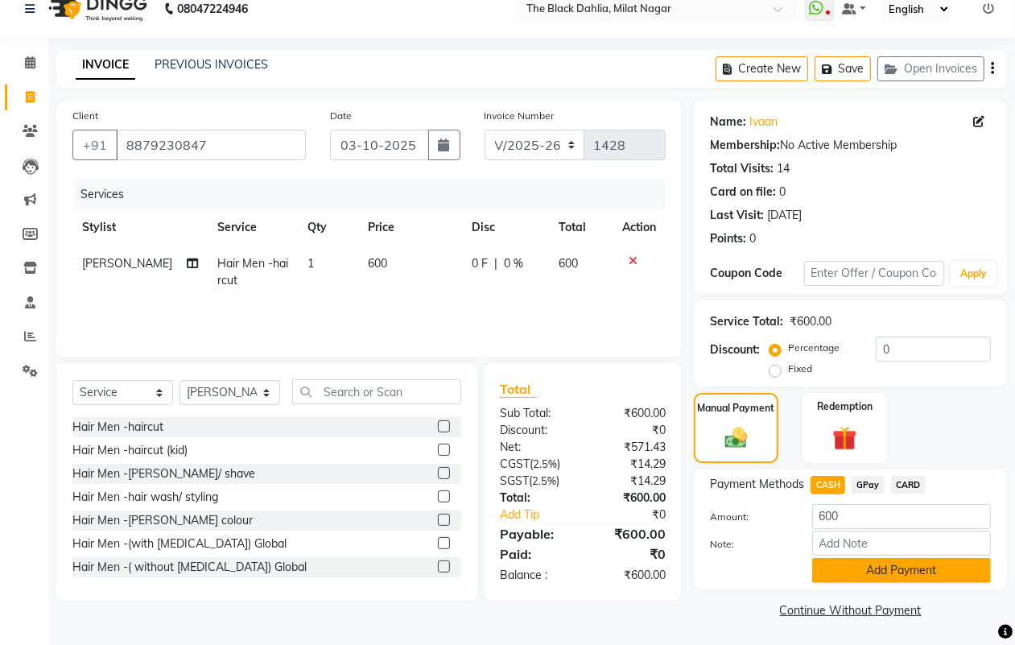
click at [872, 559] on button "Add Payment" at bounding box center [901, 570] width 179 height 25
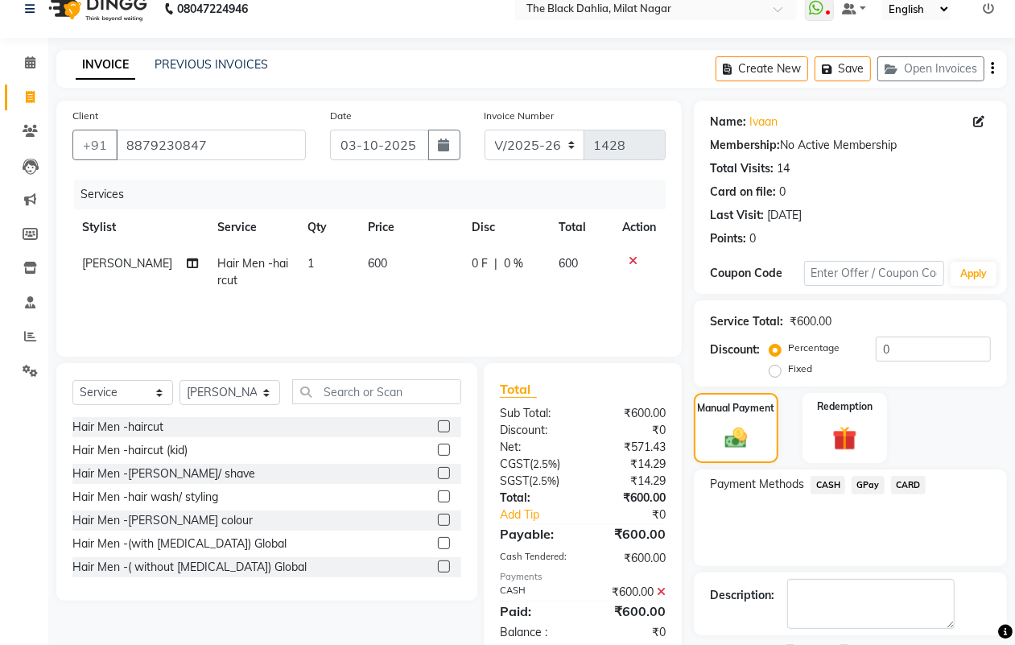
scroll to position [89, 0]
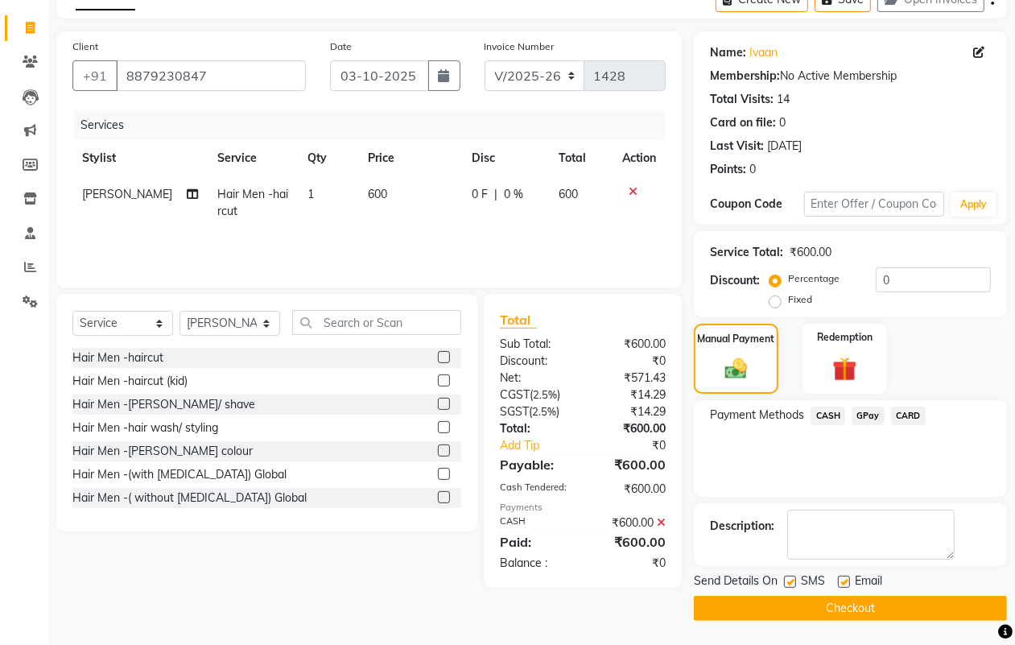
click at [865, 614] on button "Checkout" at bounding box center [850, 608] width 313 height 25
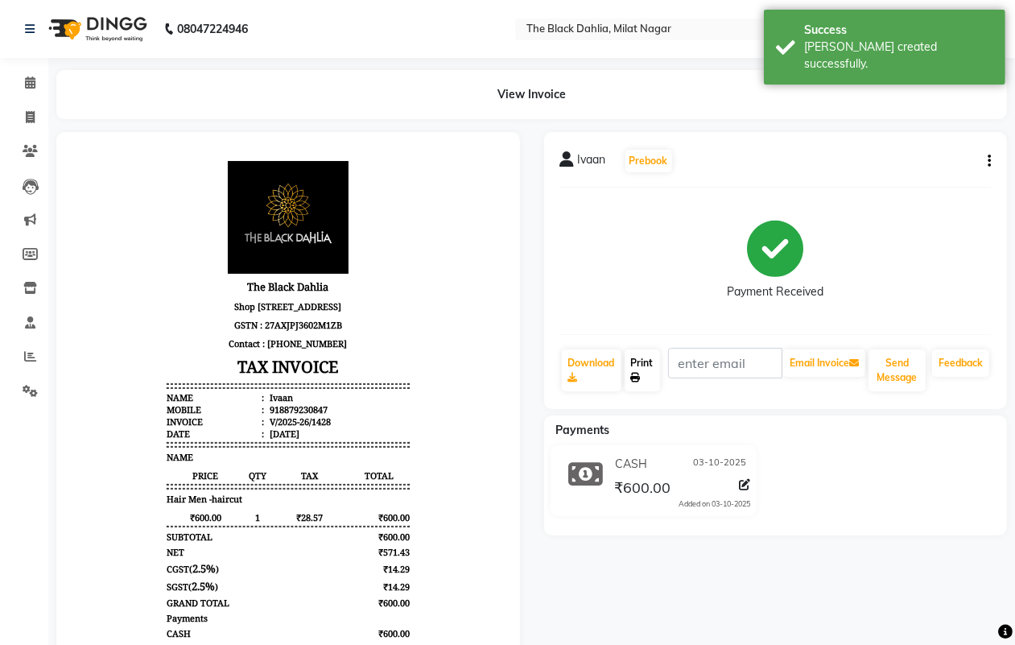
click at [633, 380] on icon at bounding box center [636, 378] width 10 height 10
click at [29, 118] on icon at bounding box center [30, 117] width 9 height 12
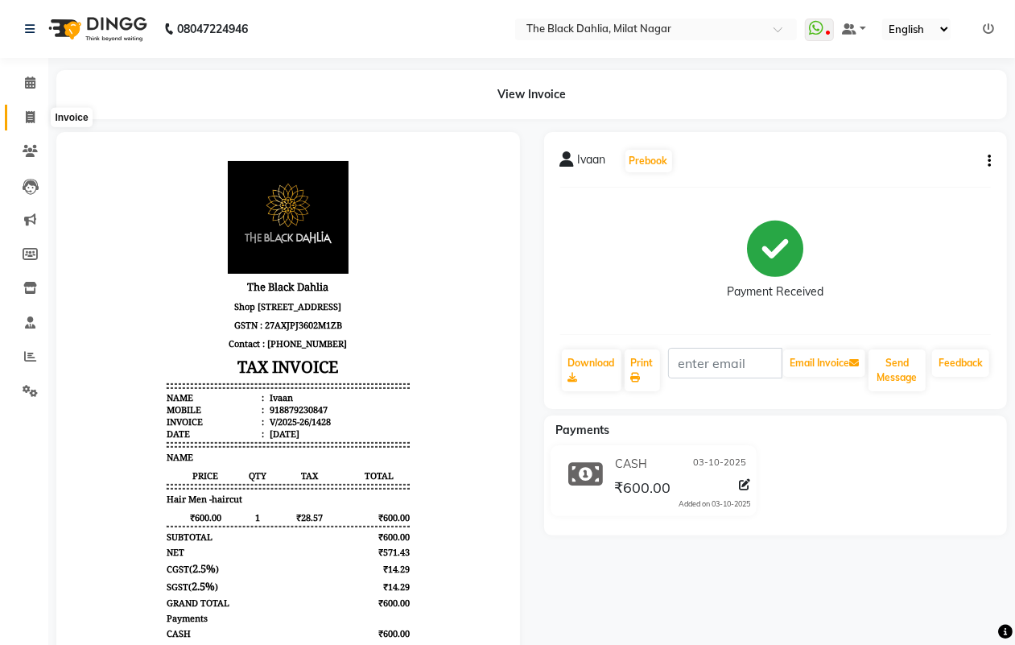
select select "4335"
select select "service"
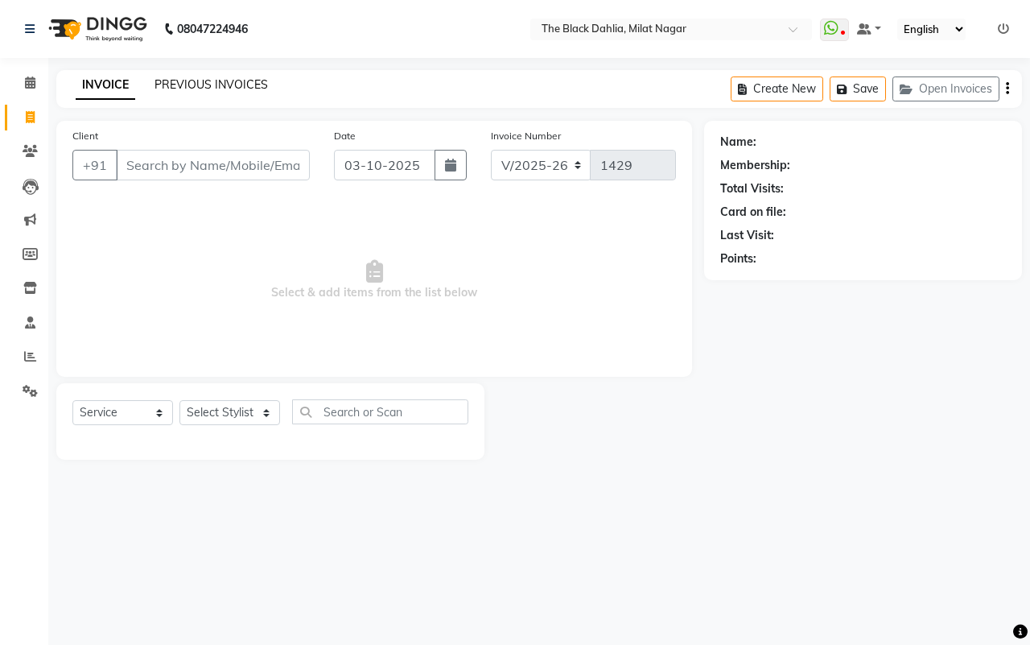
click at [233, 85] on link "PREVIOUS INVOICES" at bounding box center [212, 84] width 114 height 14
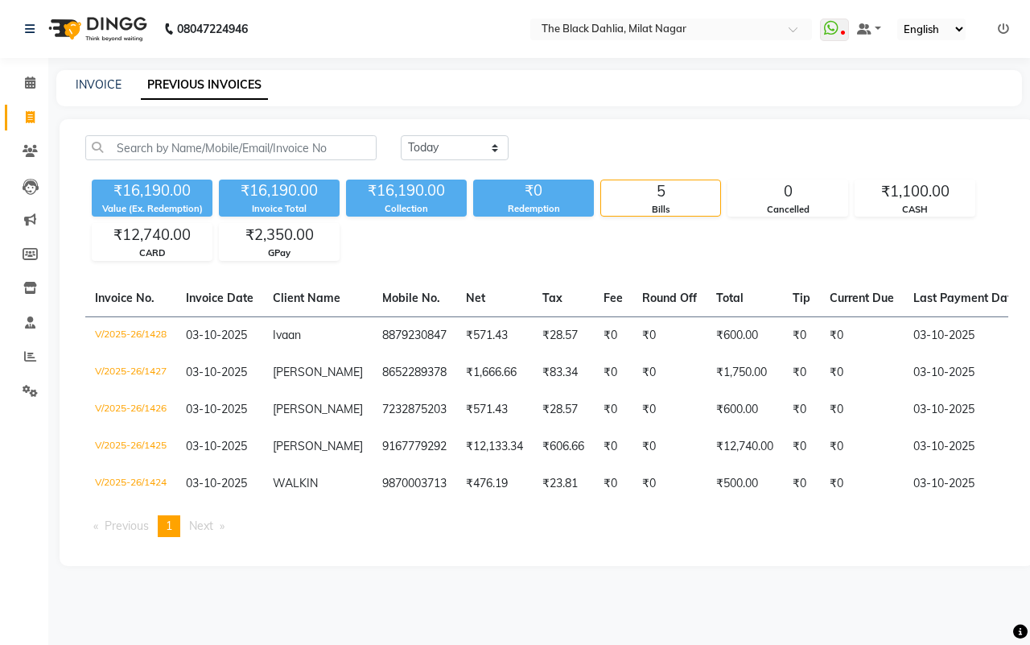
click at [444, 134] on div "Today Yesterday Custom Range ₹16,190.00 Value (Ex. Redemption) ₹16,190.00 Invoi…" at bounding box center [547, 342] width 975 height 447
click at [448, 149] on select "Today Yesterday Custom Range" at bounding box center [455, 147] width 108 height 25
select select "range"
click at [401, 135] on select "Today Yesterday Custom Range" at bounding box center [455, 147] width 108 height 25
click at [590, 138] on input "03-10-2025" at bounding box center [586, 148] width 113 height 23
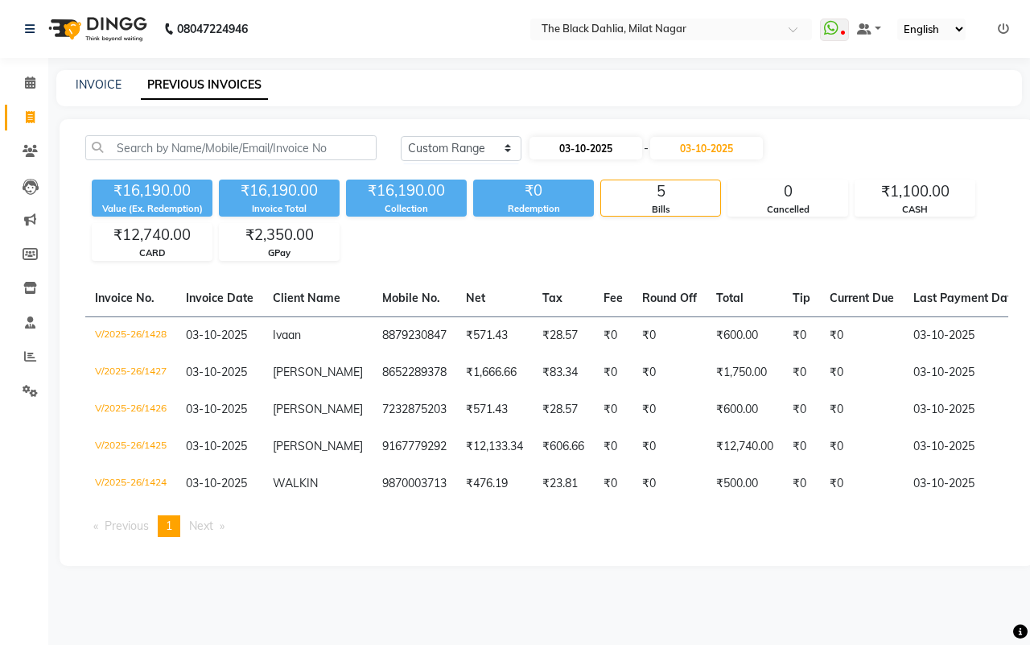
select select "10"
select select "2025"
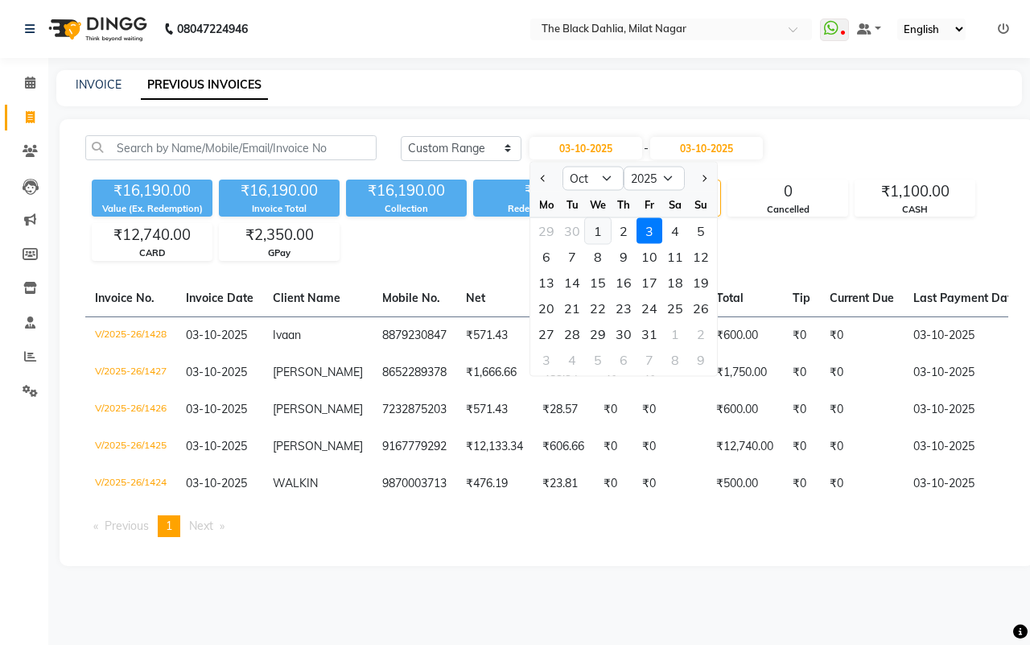
click at [601, 224] on div "1" at bounding box center [598, 231] width 26 height 26
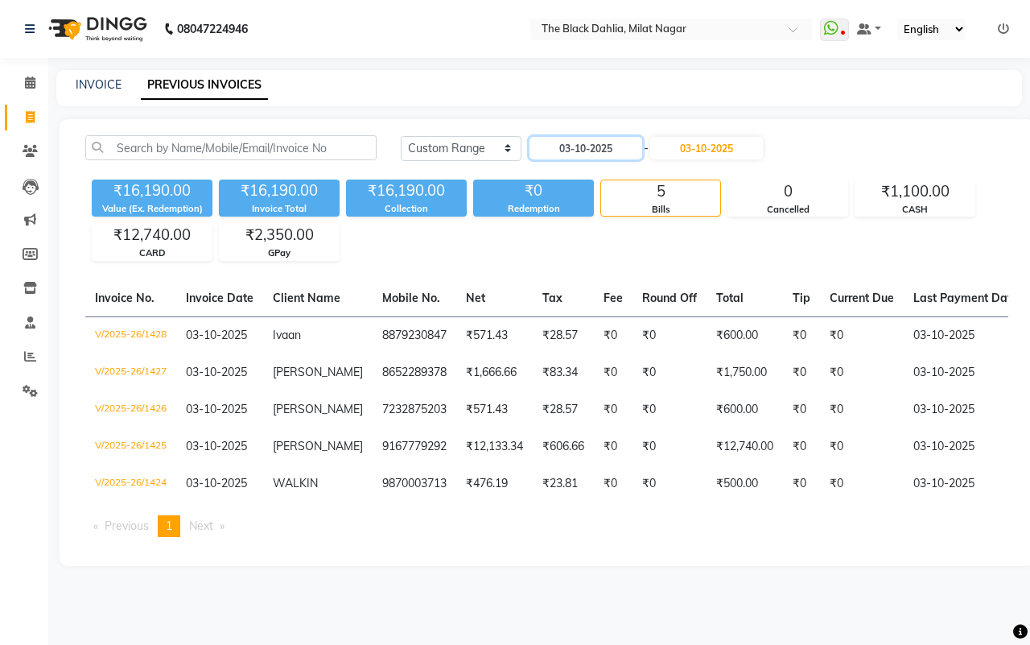
type input "01-10-2025"
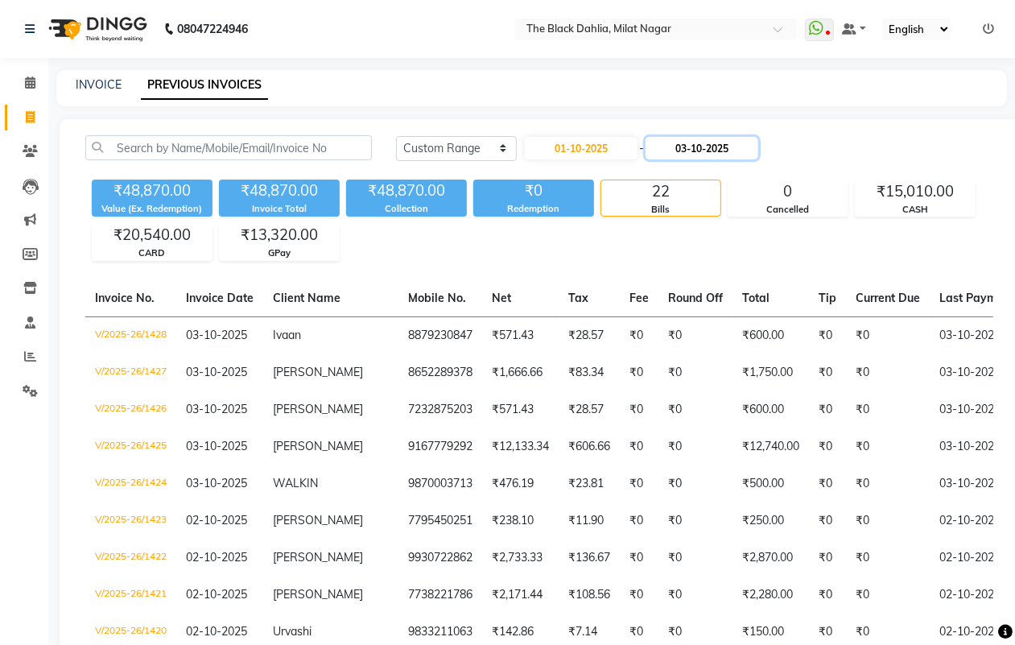
click at [712, 141] on input "03-10-2025" at bounding box center [702, 148] width 113 height 23
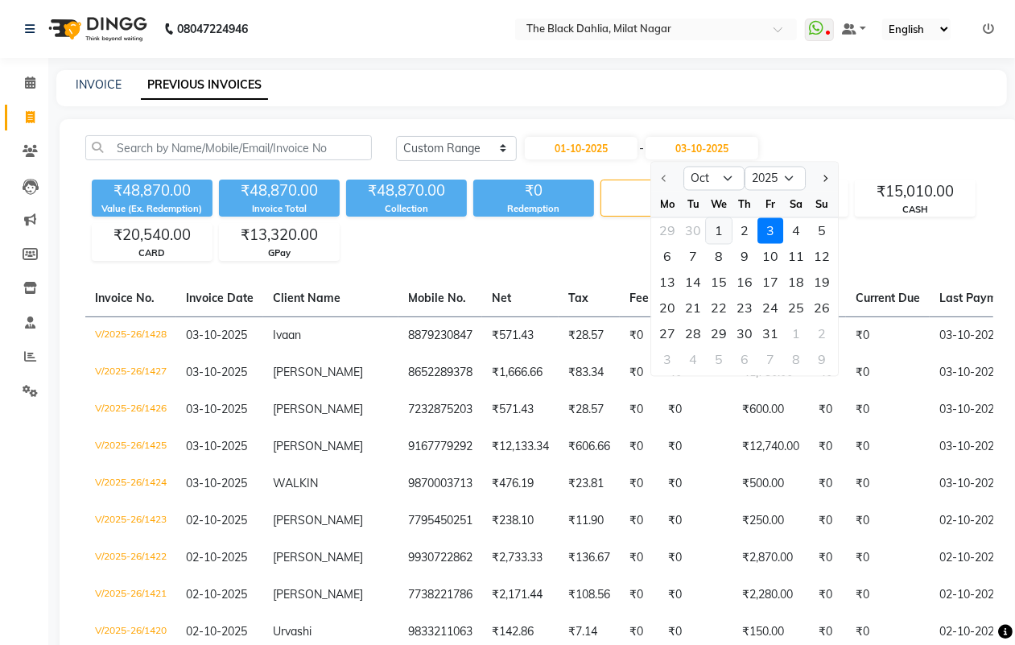
click at [720, 226] on div "1" at bounding box center [719, 231] width 26 height 26
type input "01-10-2025"
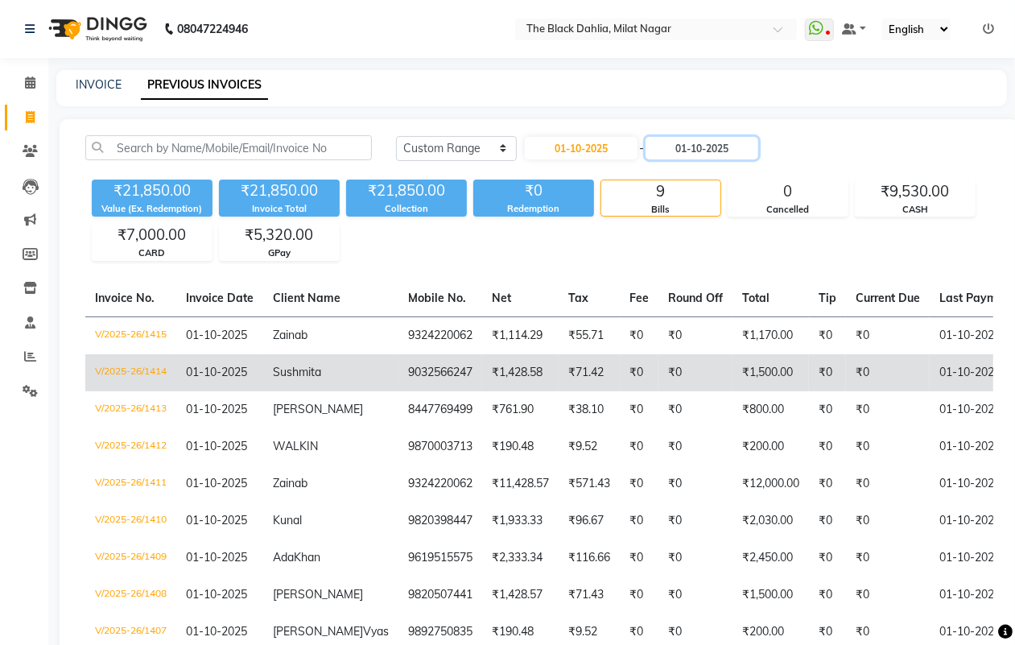
scroll to position [103, 0]
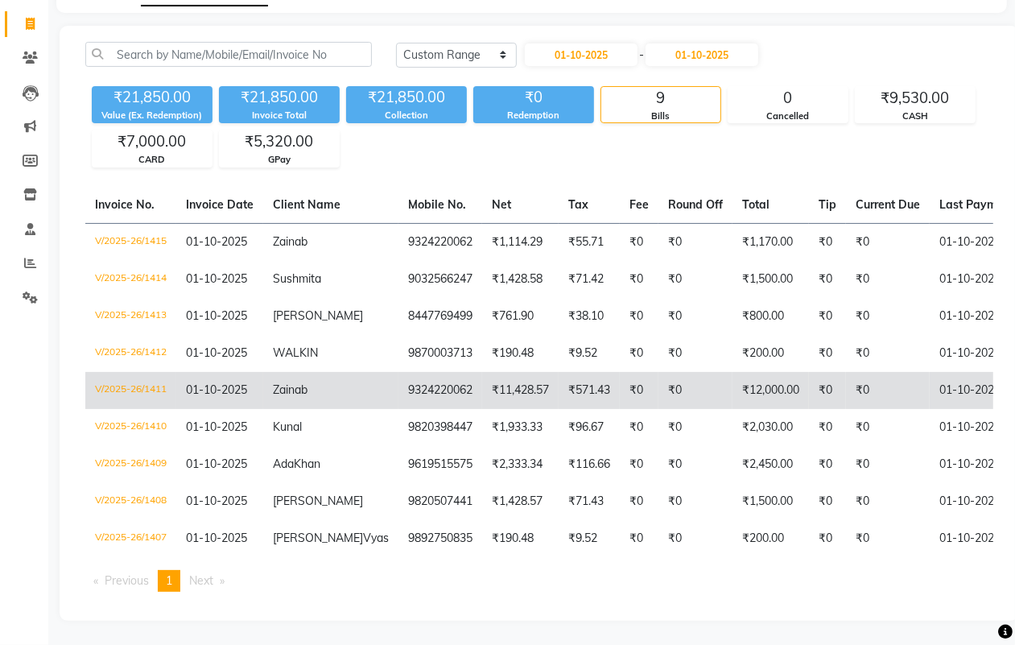
click at [676, 379] on td "₹0" at bounding box center [696, 390] width 74 height 37
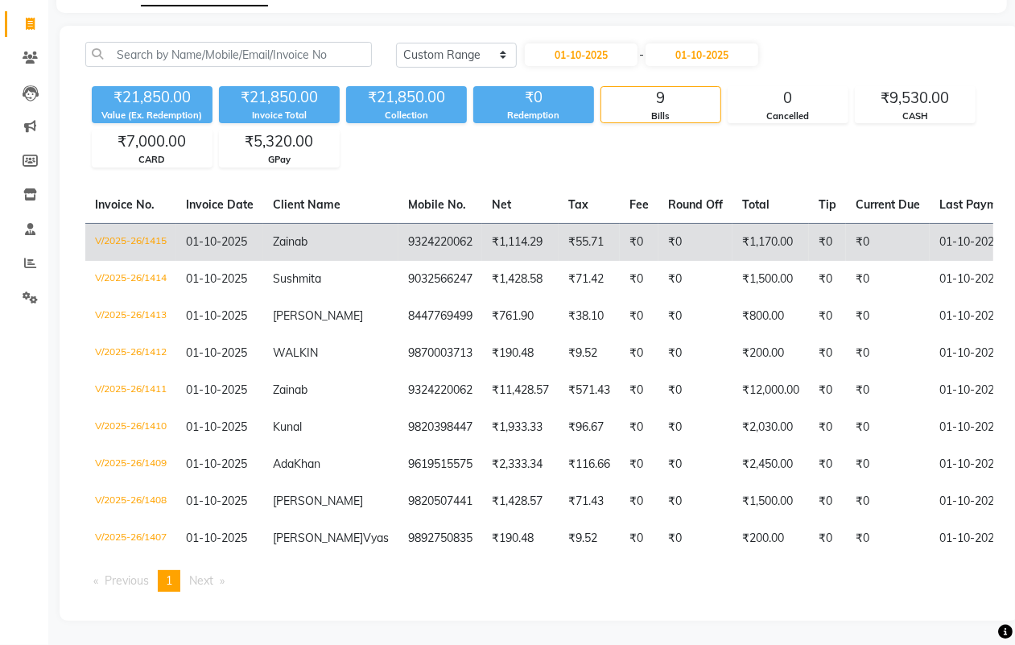
click at [683, 230] on td "₹0" at bounding box center [696, 242] width 74 height 38
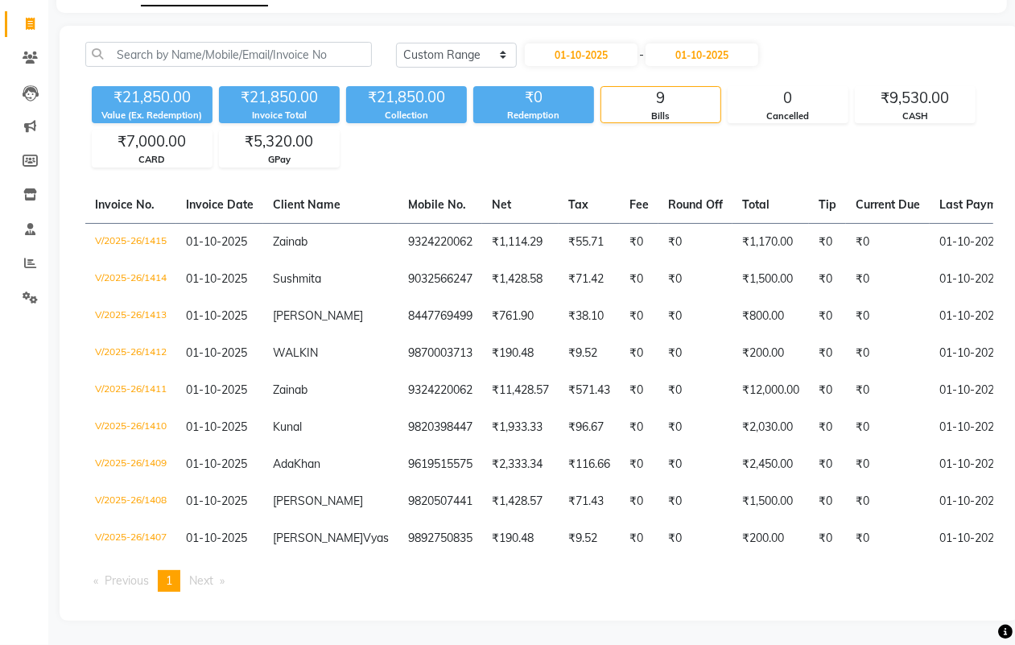
click at [948, 610] on div "Today Yesterday Custom Range 01-10-2025 - 01-10-2025 ₹21,850.00 Value (Ex. Rede…" at bounding box center [540, 323] width 960 height 595
click at [496, 56] on select "Today Yesterday Custom Range" at bounding box center [456, 55] width 121 height 25
click at [906, 59] on div "Today Yesterday Custom Range 01-10-2025 - 01-10-2025" at bounding box center [694, 61] width 621 height 38
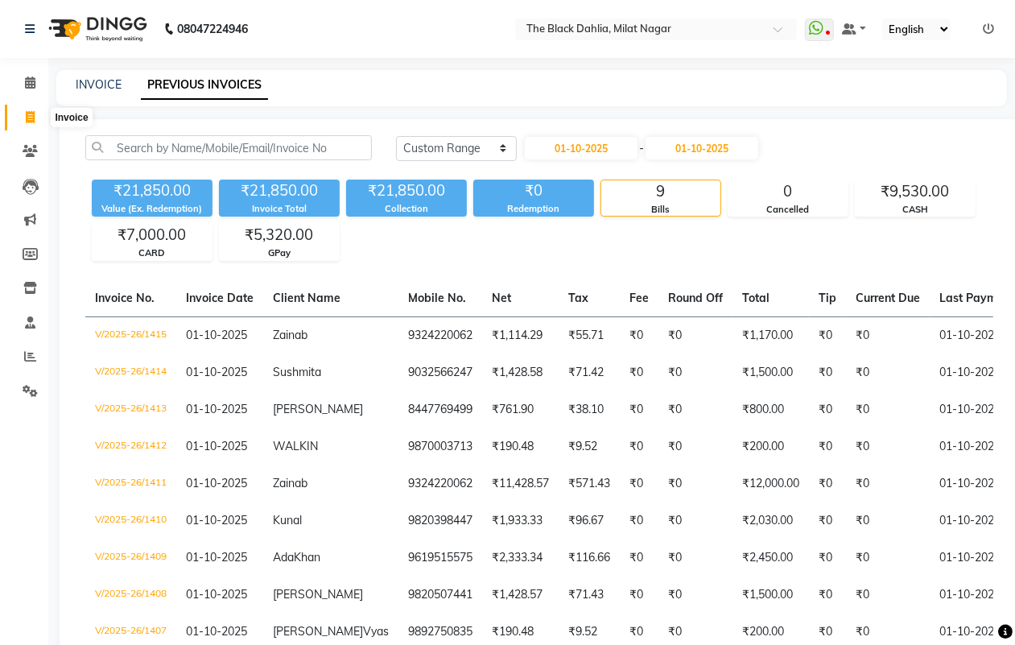
drag, startPoint x: 34, startPoint y: 114, endPoint x: 73, endPoint y: 109, distance: 39.7
click at [34, 114] on icon at bounding box center [30, 117] width 9 height 12
select select "4335"
select select "service"
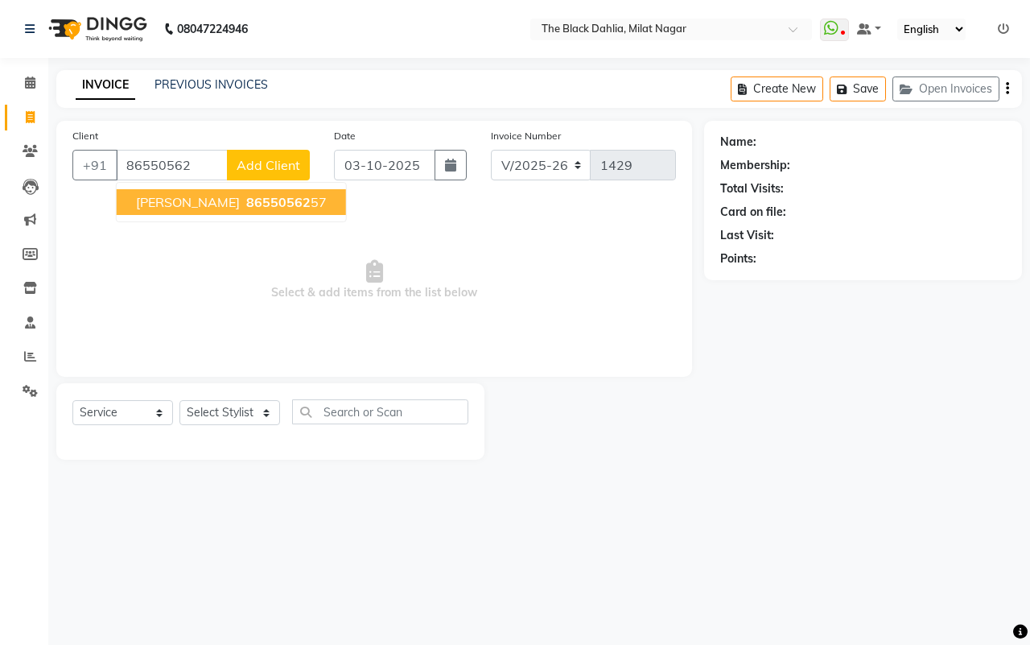
click at [247, 206] on span "86550562" at bounding box center [278, 202] width 64 height 16
type input "8655056257"
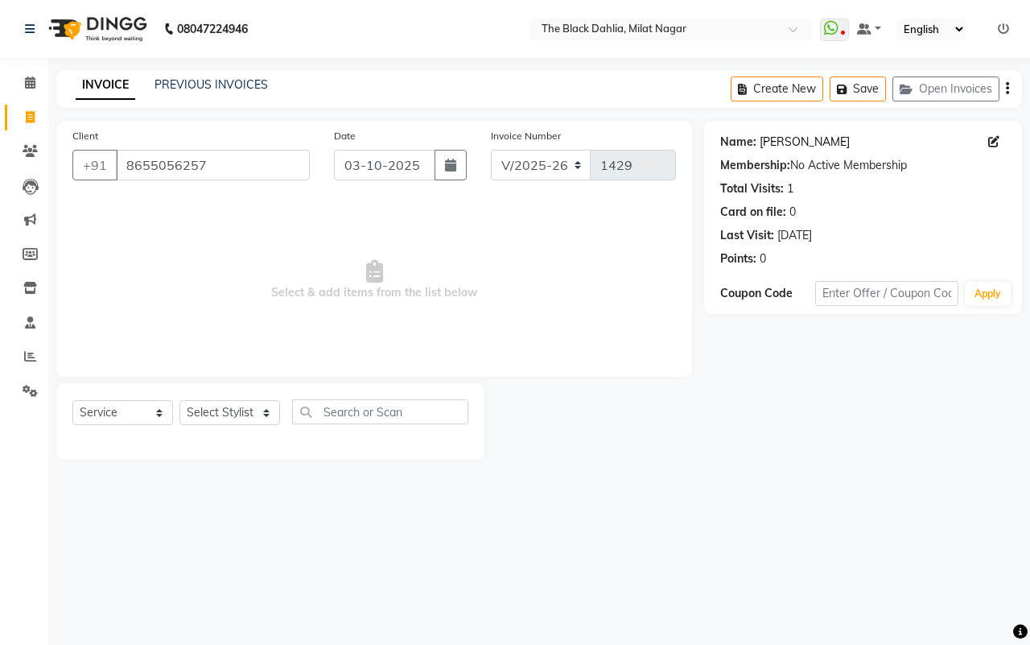
click at [799, 142] on link "Aishwarya" at bounding box center [805, 142] width 90 height 17
click at [237, 83] on link "PREVIOUS INVOICES" at bounding box center [212, 84] width 114 height 14
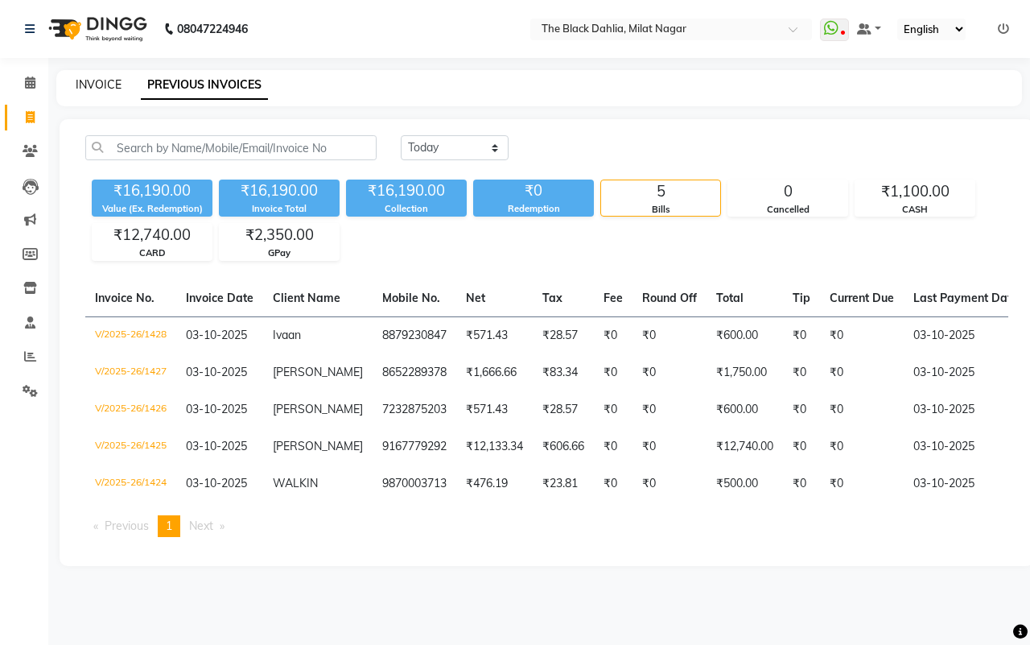
click at [93, 85] on link "INVOICE" at bounding box center [99, 84] width 46 height 14
select select "service"
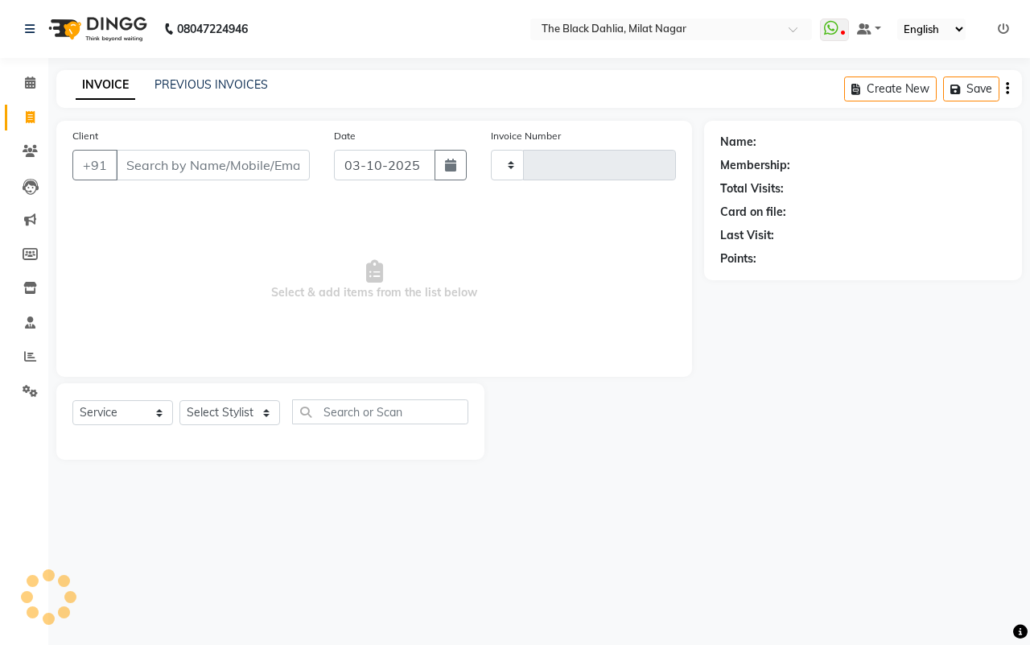
type input "1429"
select select "4335"
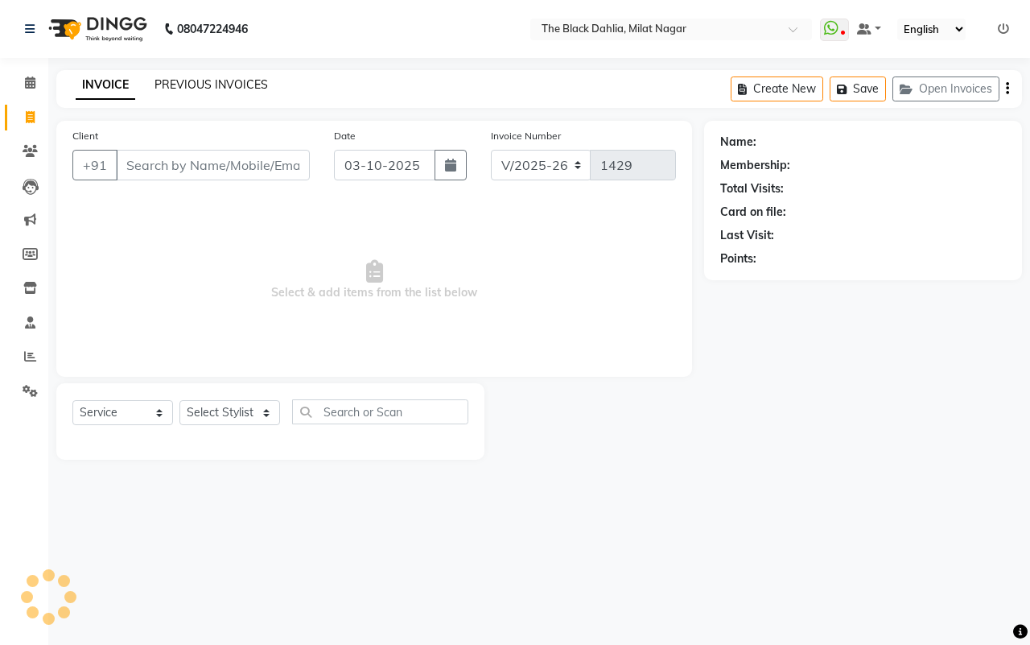
click at [208, 89] on link "PREVIOUS INVOICES" at bounding box center [212, 84] width 114 height 14
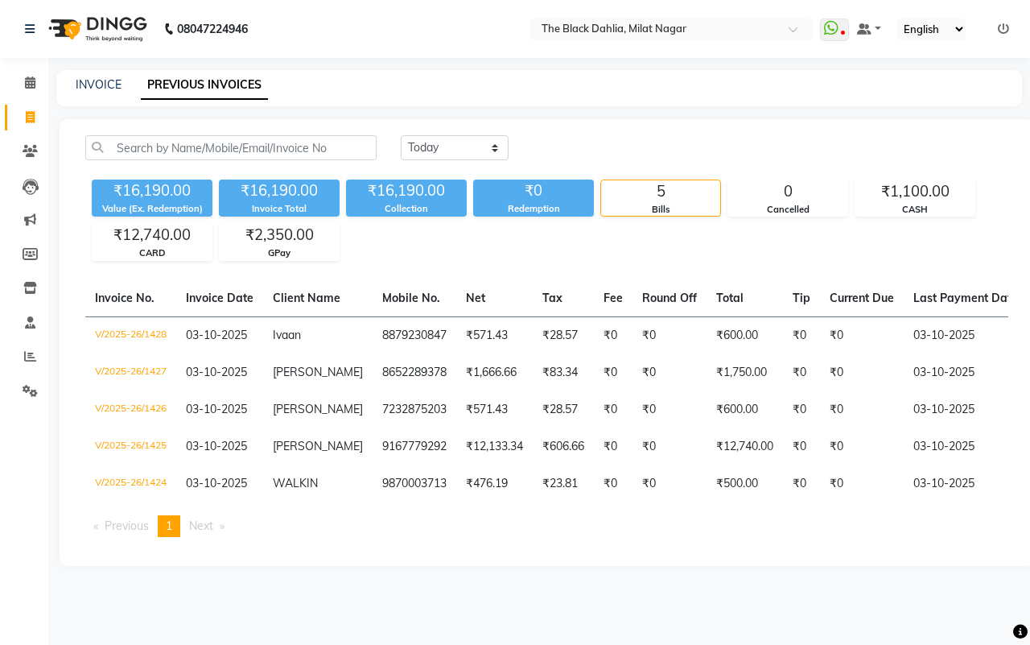
click at [94, 91] on div "INVOICE" at bounding box center [99, 84] width 46 height 17
click at [94, 81] on link "INVOICE" at bounding box center [99, 84] width 46 height 14
select select "service"
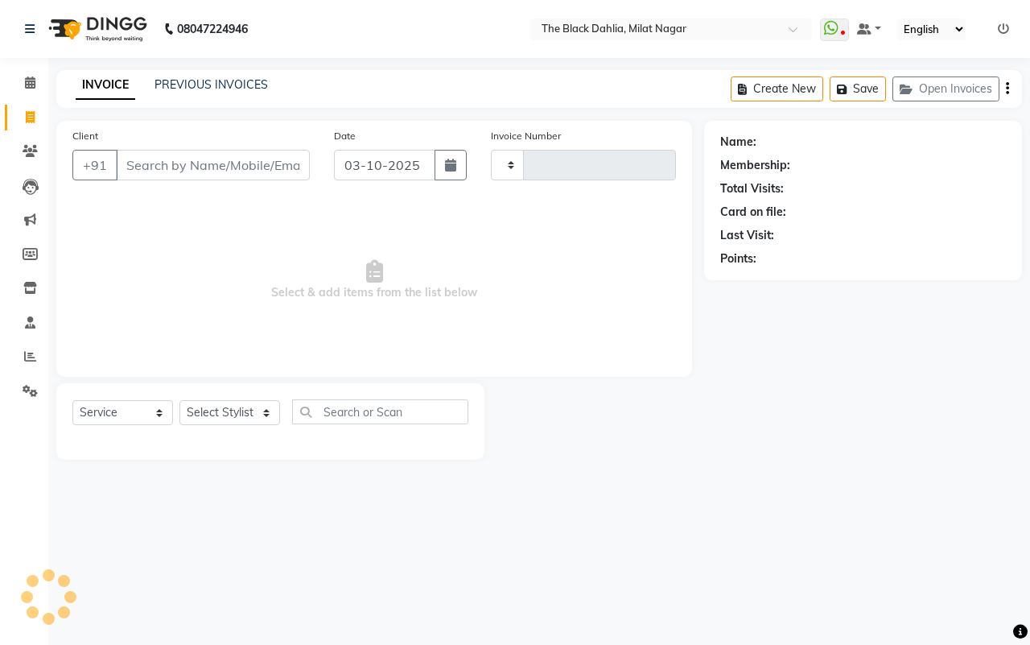
type input "1429"
select select "4335"
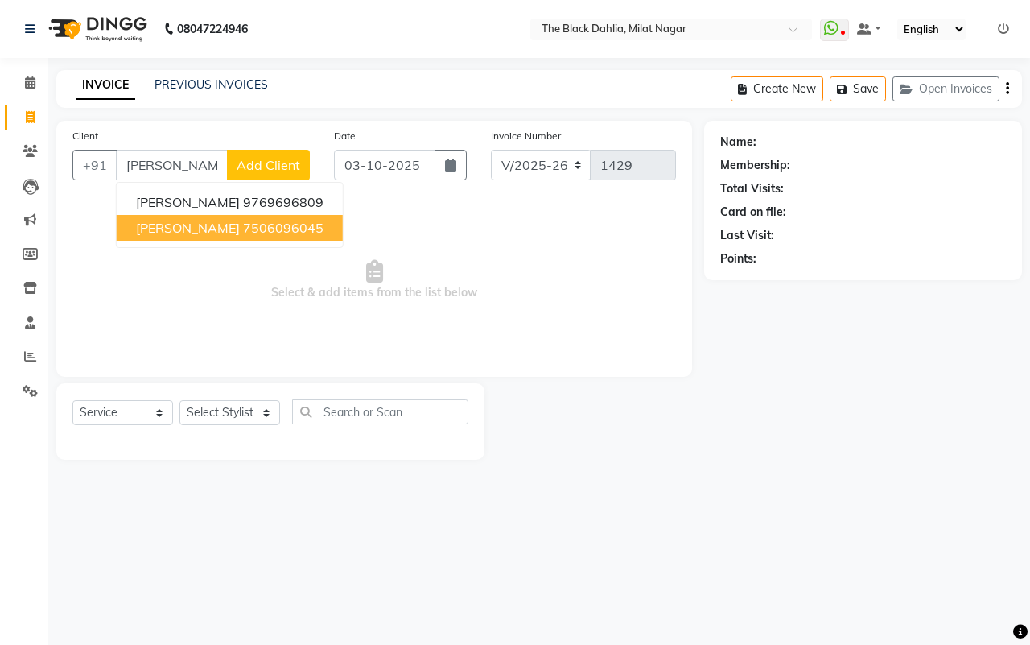
click at [252, 216] on button "Parul Bhatia 7506096045" at bounding box center [230, 228] width 226 height 26
type input "7506096045"
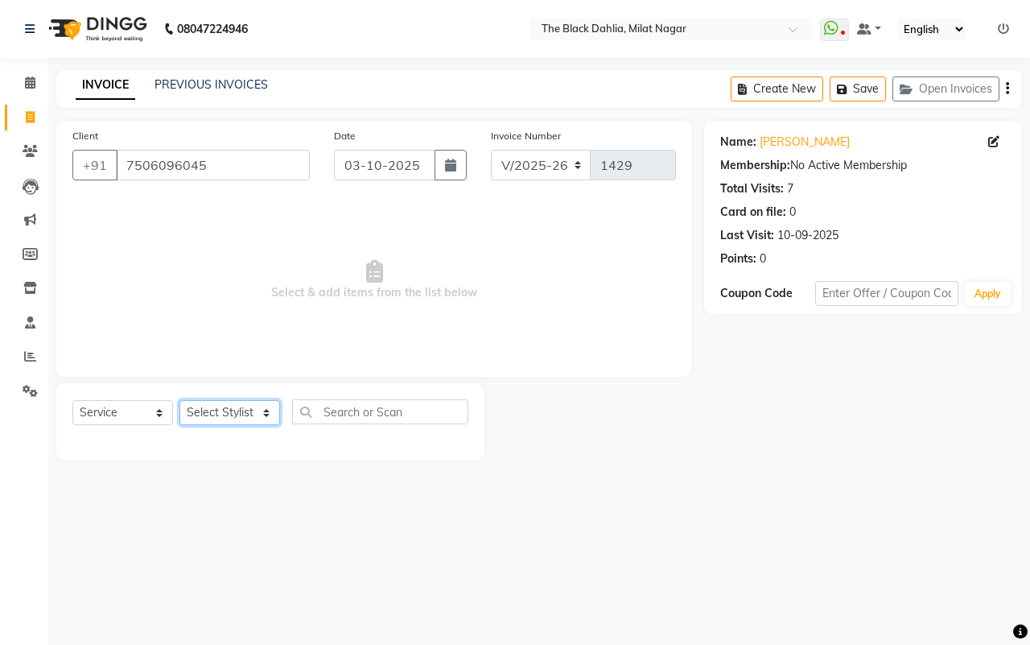
click at [229, 411] on select "Select Stylist ALISHA Anam Arman khan Bhagyashree Dr Megha Dr,Muskan Jain FAIZA…" at bounding box center [230, 412] width 101 height 25
select select "88506"
click at [180, 400] on select "Select Stylist ALISHA Anam Arman khan Bhagyashree Dr Megha Dr,Muskan Jain FAIZA…" at bounding box center [230, 412] width 101 height 25
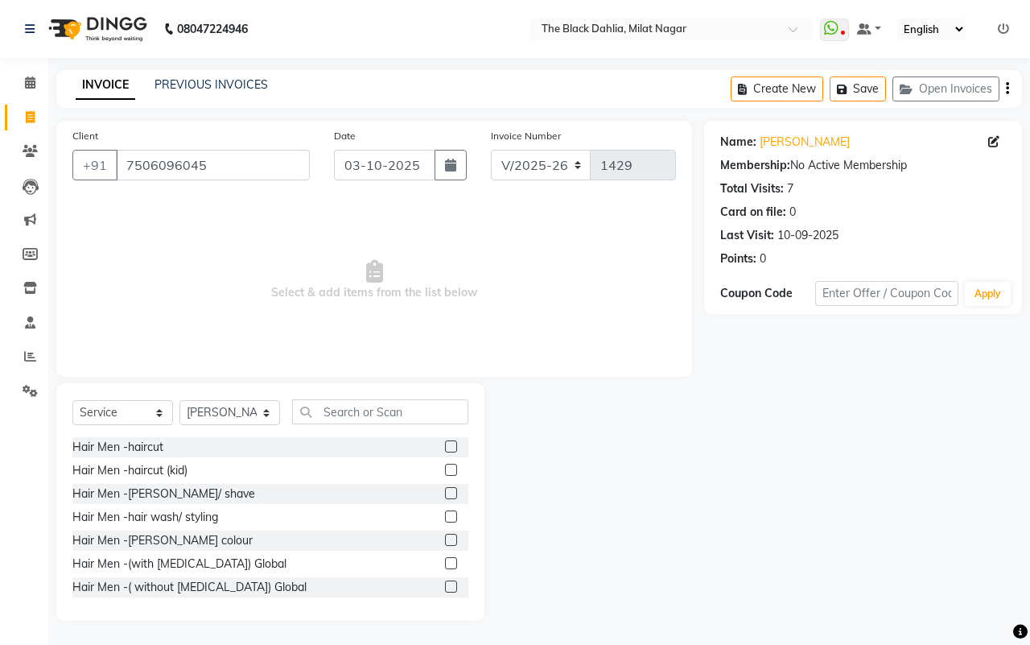
click at [362, 397] on div "Select Service Product Membership Package Voucher Prepaid Gift Card Select Styl…" at bounding box center [270, 501] width 428 height 237
click at [366, 409] on input "text" at bounding box center [380, 411] width 176 height 25
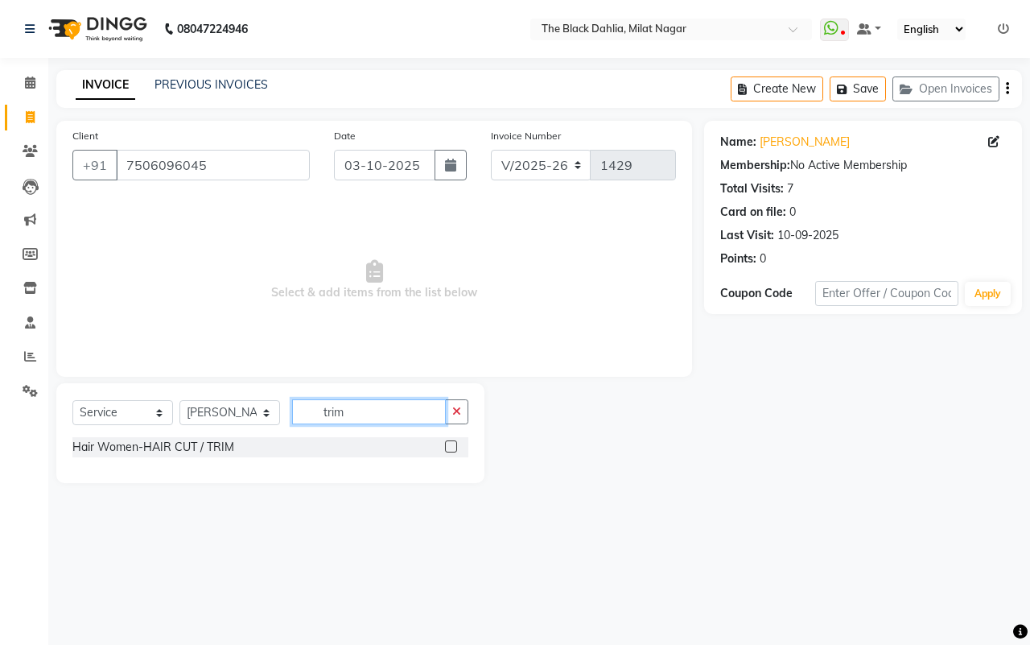
type input "trim"
click at [452, 440] on label at bounding box center [451, 446] width 12 height 12
click at [452, 442] on input "checkbox" at bounding box center [450, 447] width 10 height 10
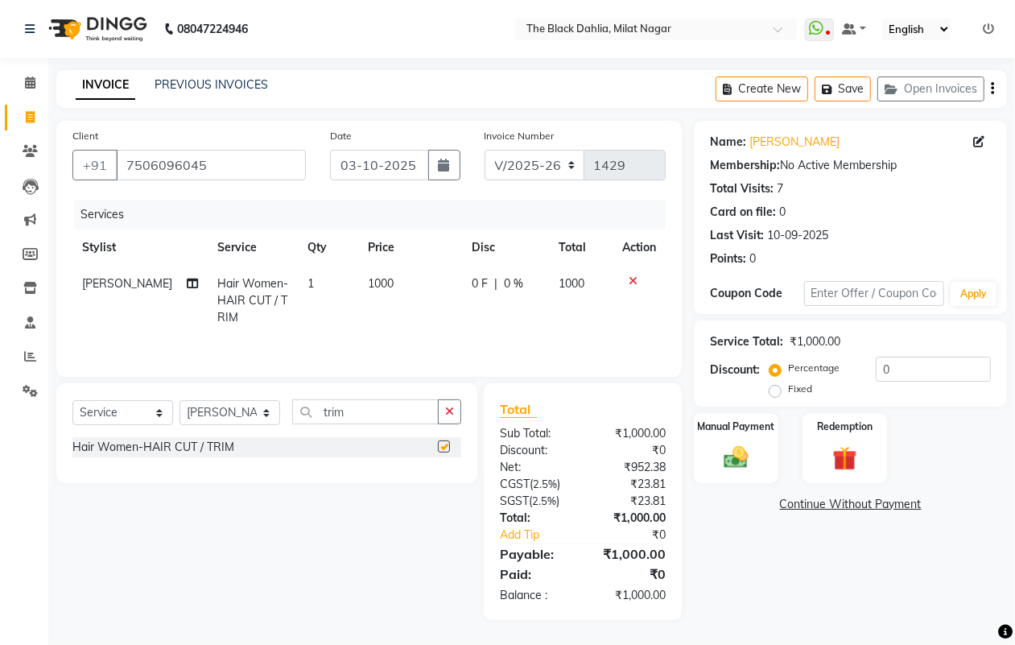
checkbox input "false"
drag, startPoint x: 392, startPoint y: 415, endPoint x: 292, endPoint y: 403, distance: 100.6
click at [292, 403] on input "trim" at bounding box center [365, 411] width 147 height 25
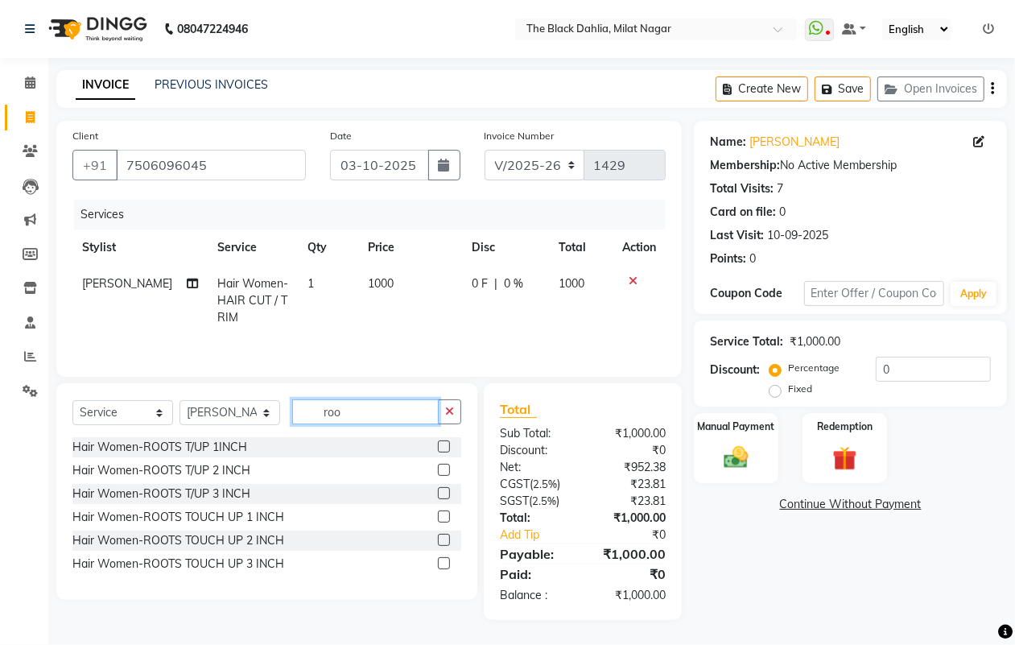
type input "roo"
click at [441, 493] on label at bounding box center [444, 493] width 12 height 12
click at [441, 493] on input "checkbox" at bounding box center [443, 494] width 10 height 10
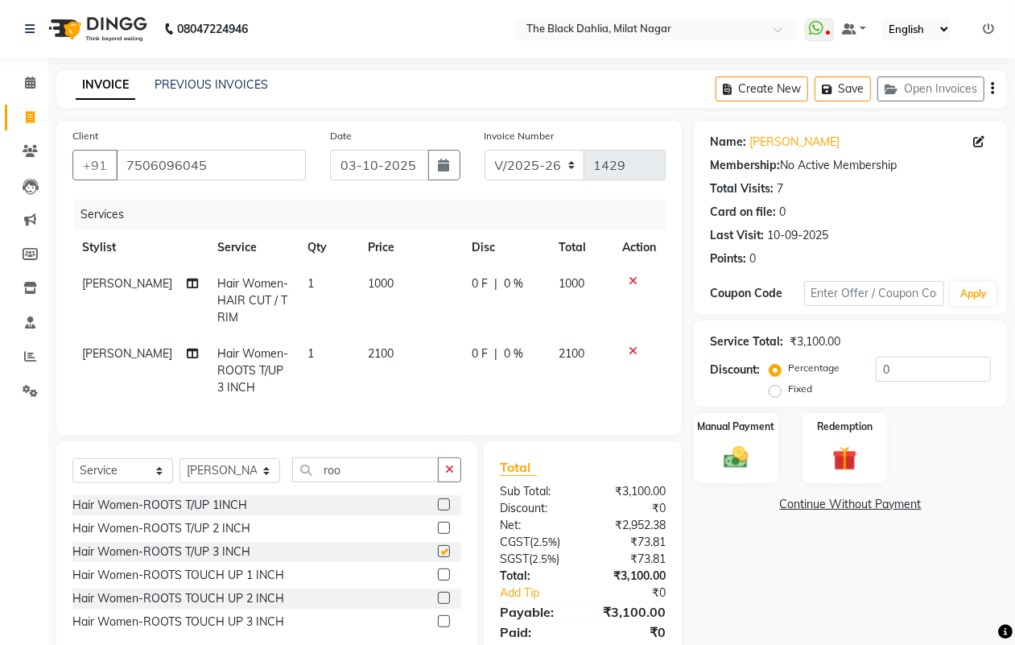
checkbox input "false"
click at [725, 461] on img at bounding box center [736, 457] width 40 height 29
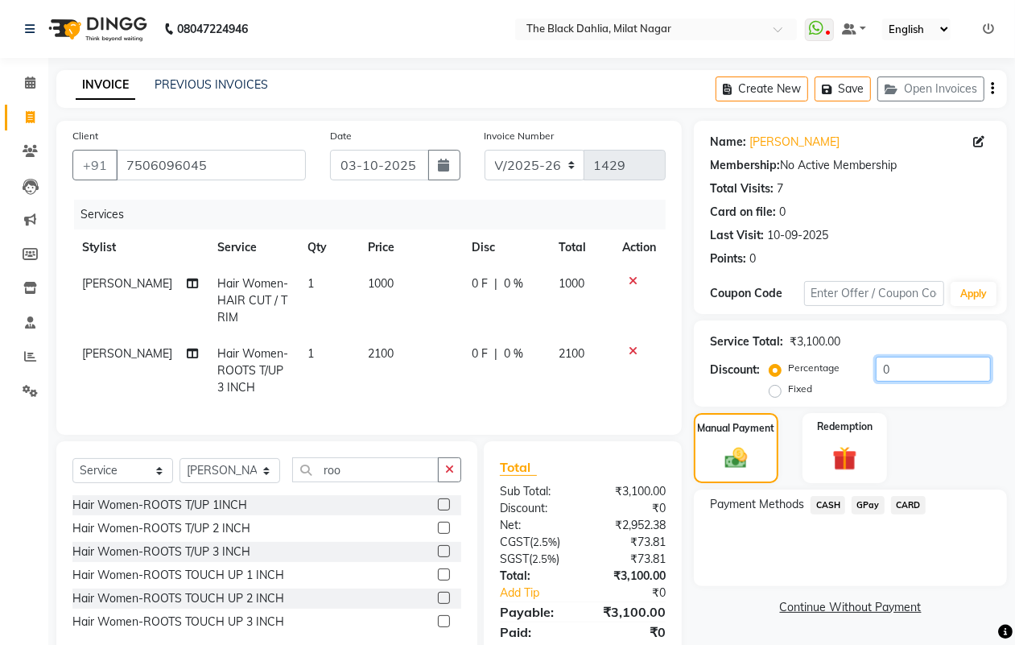
drag, startPoint x: 914, startPoint y: 366, endPoint x: 813, endPoint y: 373, distance: 100.8
click at [813, 373] on div "Percentage Fixed 0" at bounding box center [882, 378] width 218 height 43
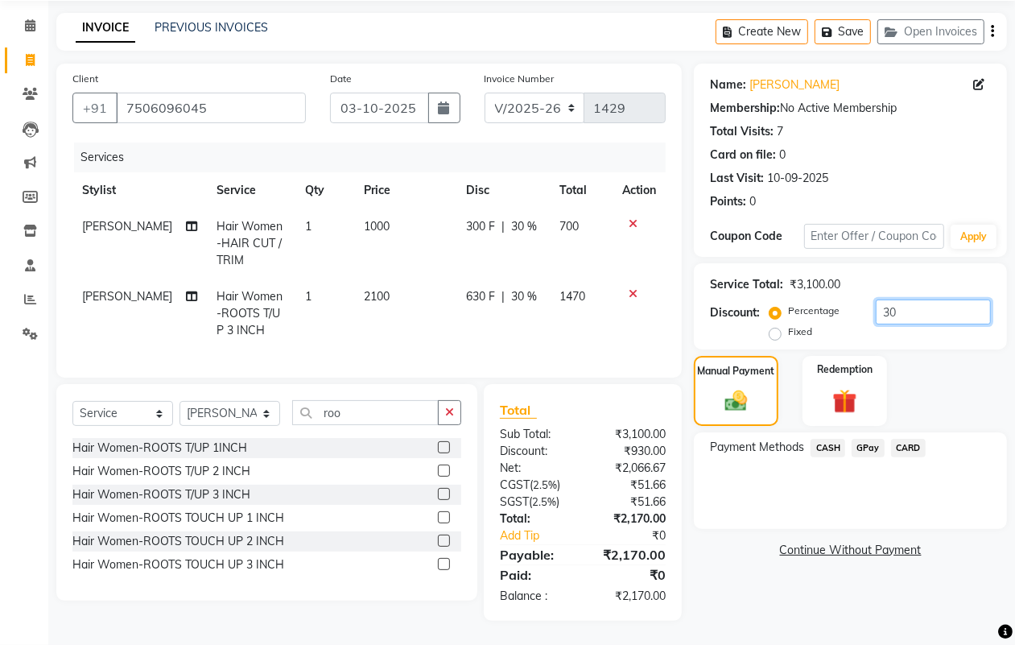
type input "30"
click at [821, 439] on span "CASH" at bounding box center [828, 448] width 35 height 19
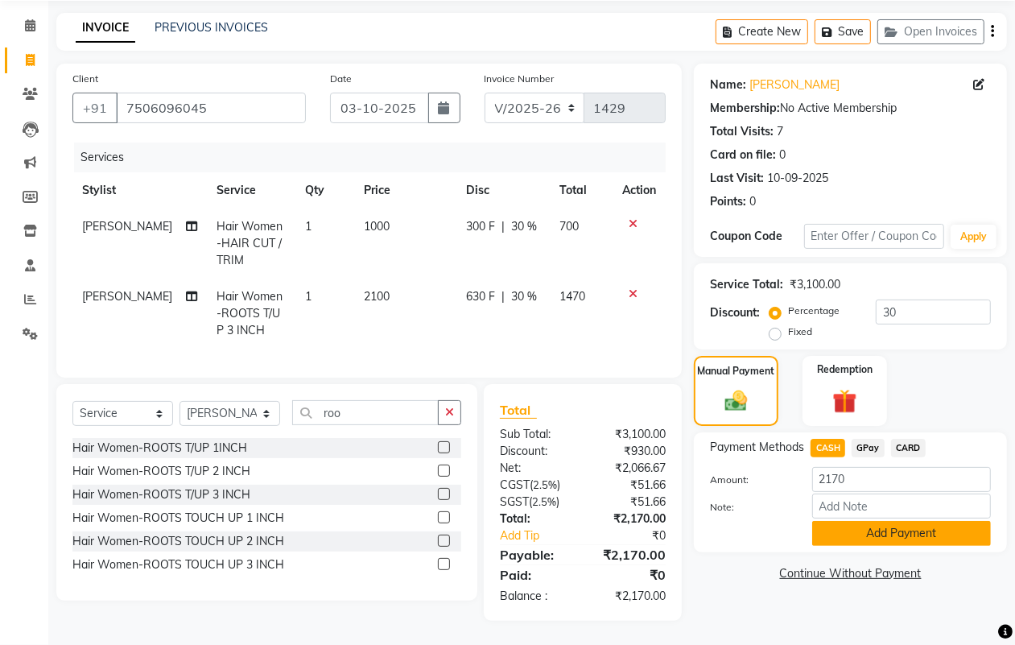
click at [894, 521] on button "Add Payment" at bounding box center [901, 533] width 179 height 25
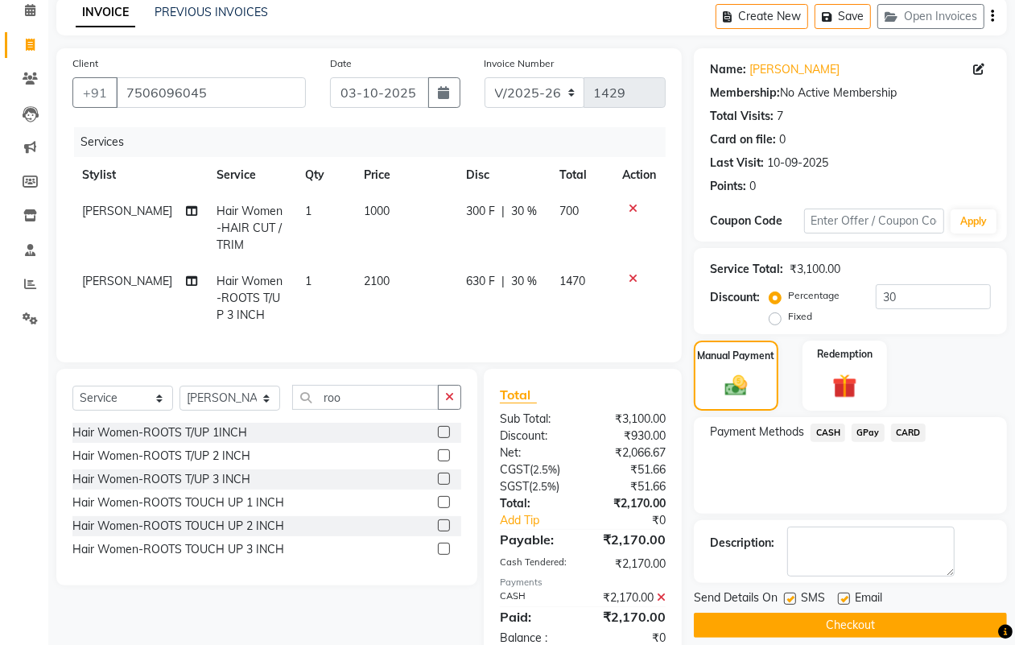
scroll to position [129, 0]
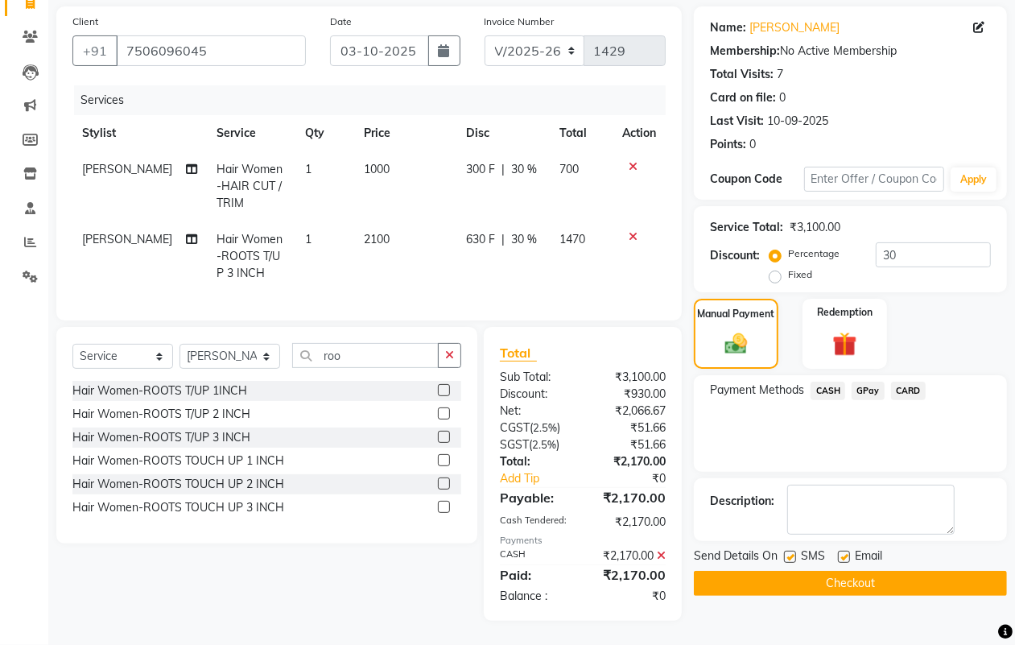
click at [861, 571] on button "Checkout" at bounding box center [850, 583] width 313 height 25
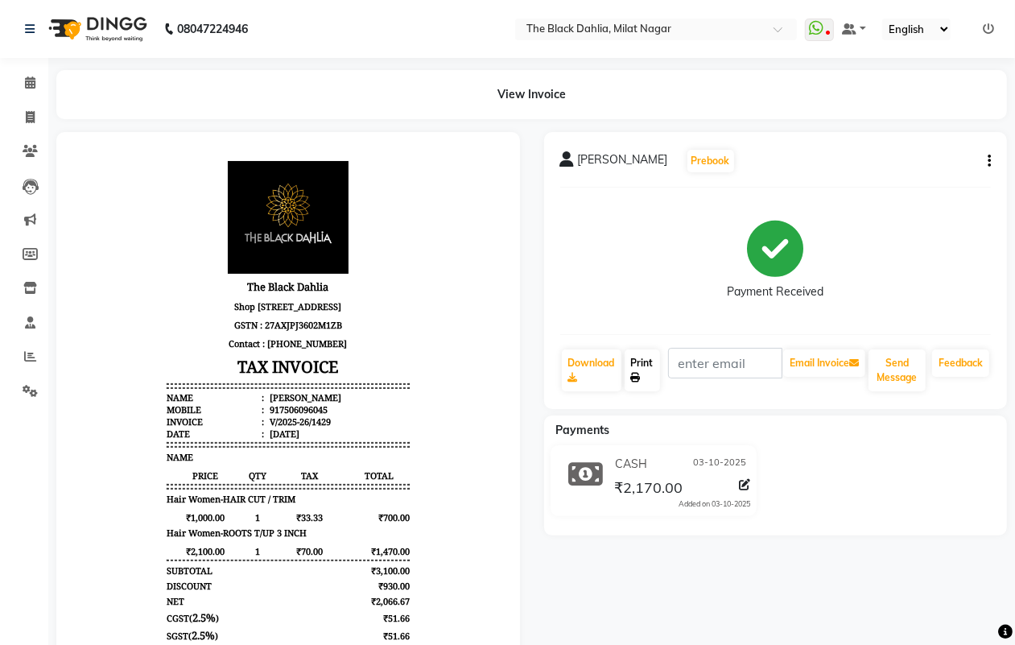
click at [649, 380] on link "Print" at bounding box center [642, 370] width 35 height 42
click at [23, 150] on icon at bounding box center [30, 151] width 15 height 12
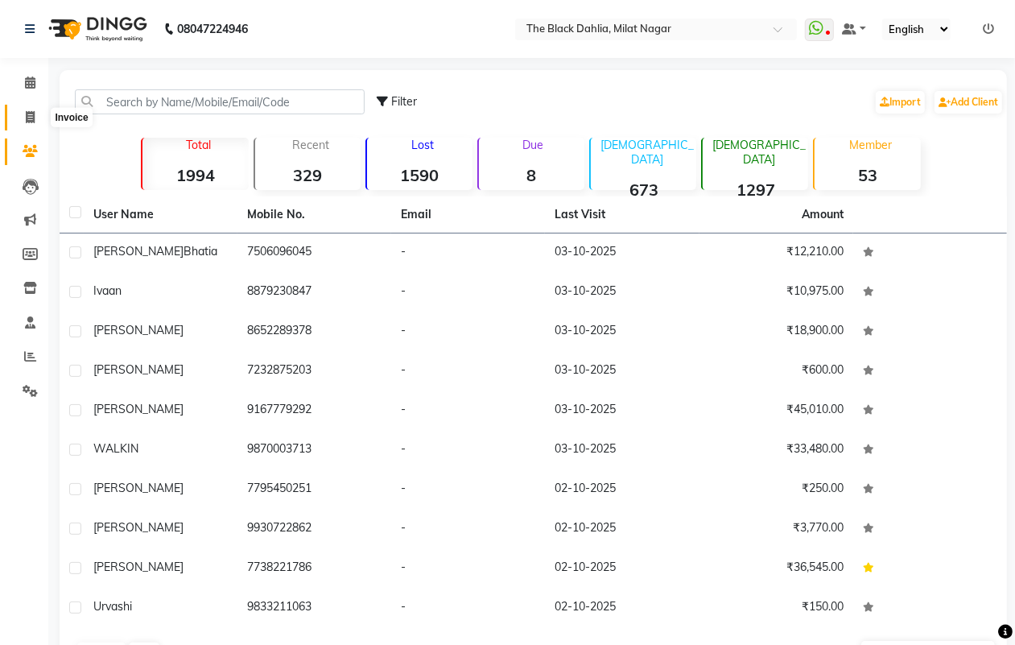
click at [33, 111] on icon at bounding box center [30, 117] width 9 height 12
select select "4335"
select select "service"
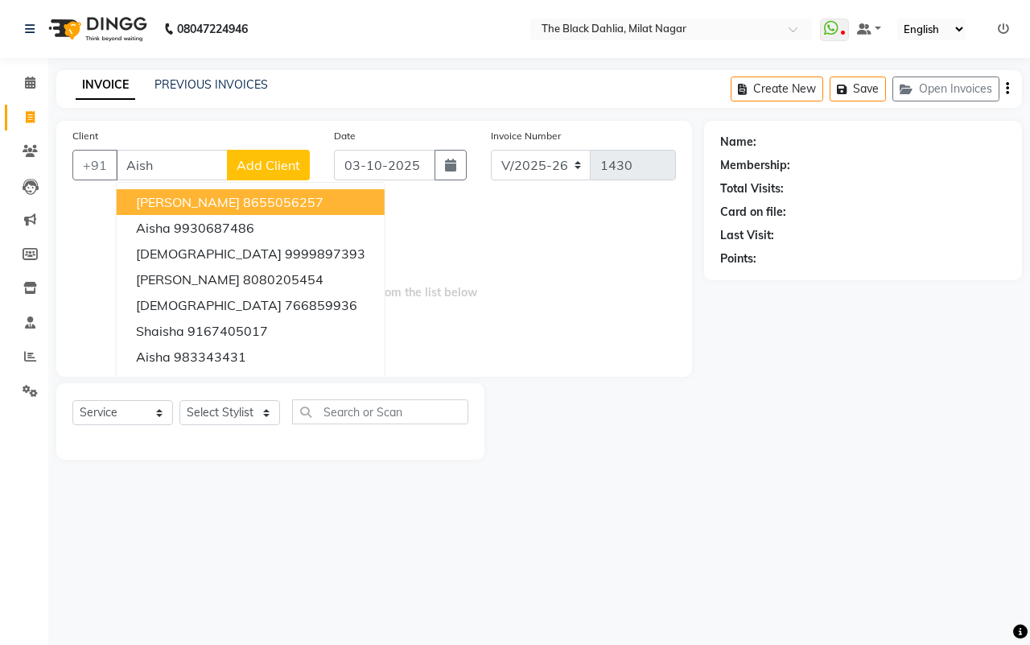
click at [556, 267] on span "Select & add items from the list below" at bounding box center [374, 280] width 604 height 161
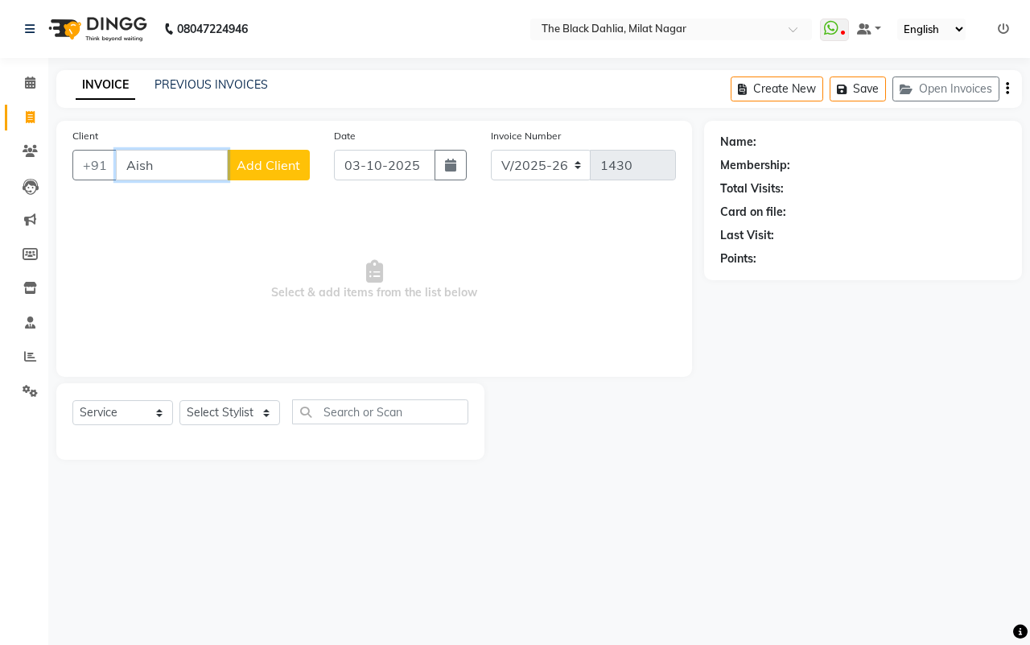
click at [183, 158] on input "Aish" at bounding box center [172, 165] width 112 height 31
type input "A"
type input "n"
type input "333"
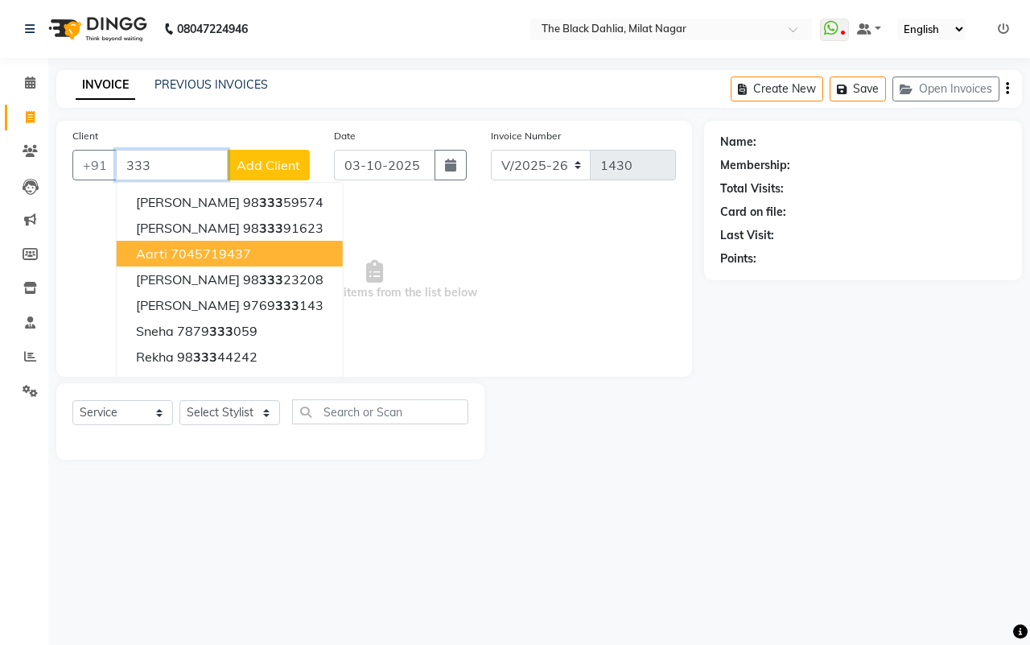
drag, startPoint x: 165, startPoint y: 159, endPoint x: 46, endPoint y: 162, distance: 119.2
click at [46, 162] on div "Client +91 333 SONIA 98 333 59574 Makrand malhotra 98 333 91623 Aarti 704571943…" at bounding box center [374, 290] width 660 height 339
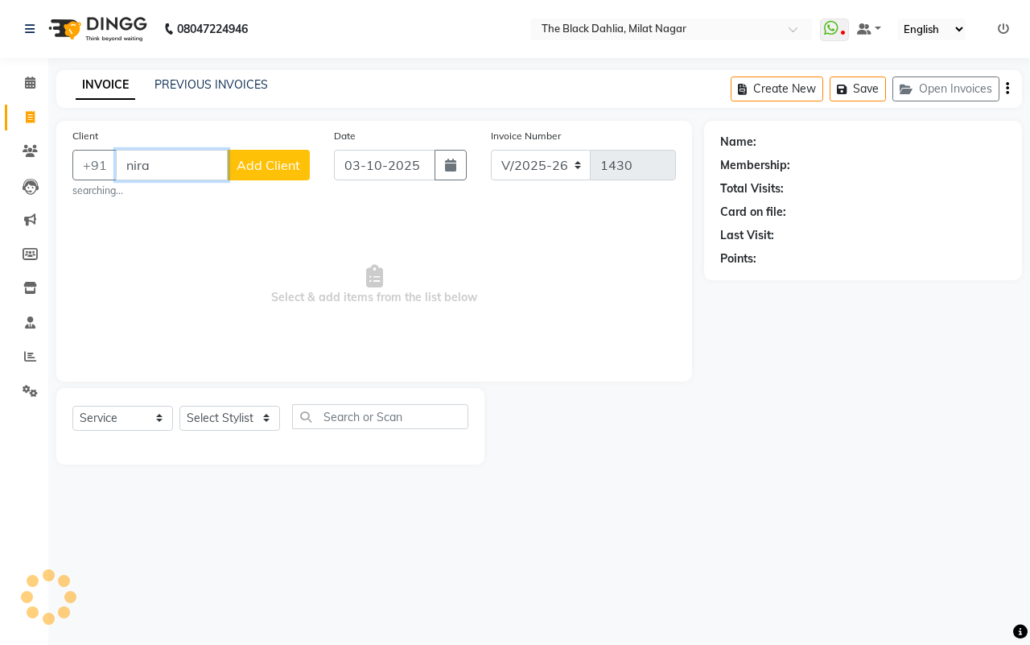
type input "niran"
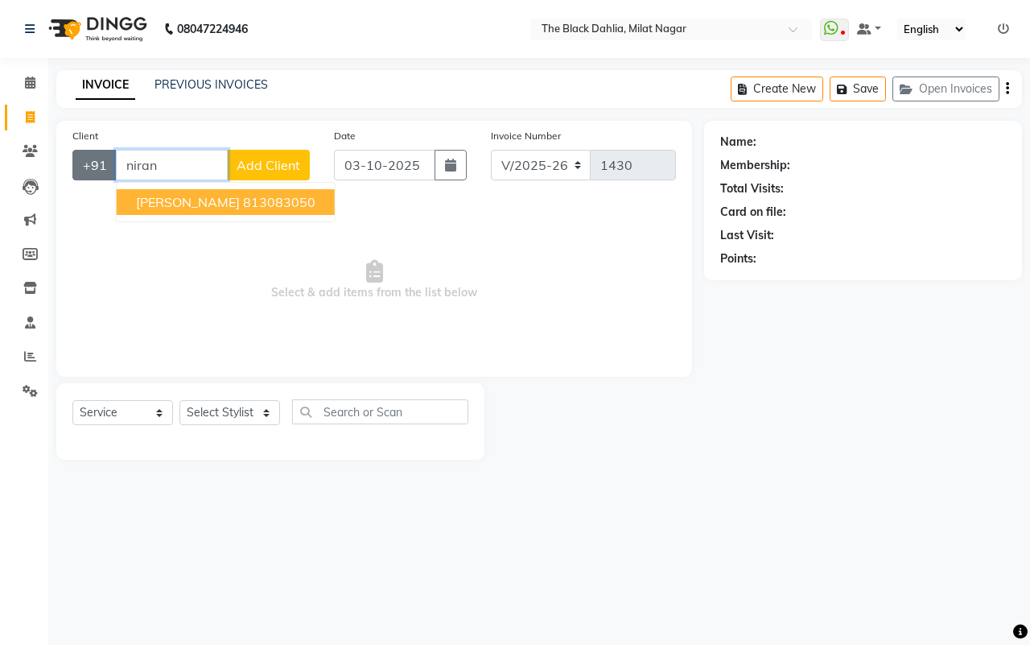
drag, startPoint x: 197, startPoint y: 162, endPoint x: 79, endPoint y: 165, distance: 118.4
click at [79, 165] on div "+91 niran Niranjana 813083050 Add Client" at bounding box center [190, 165] width 237 height 31
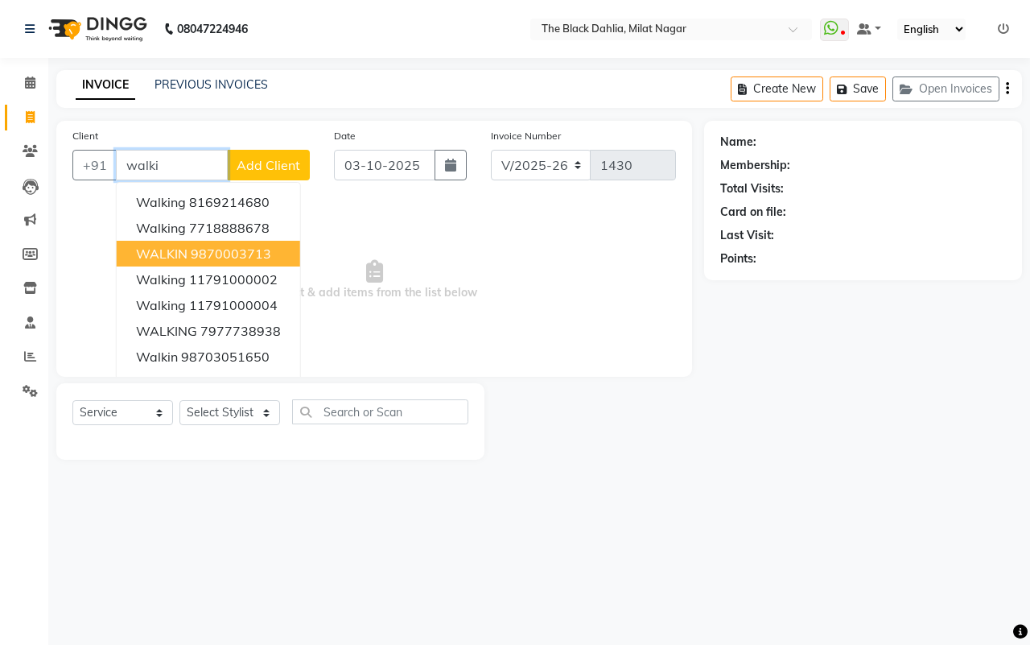
click at [204, 251] on ngb-highlight "9870003713" at bounding box center [231, 254] width 81 height 16
type input "9870003713"
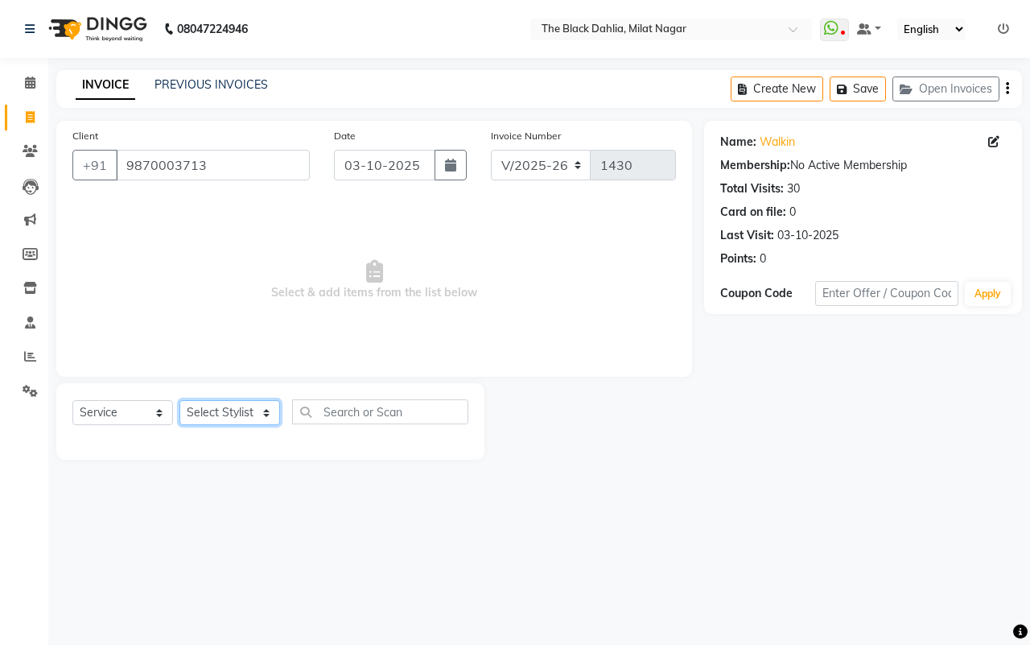
click at [263, 407] on select "Select Stylist ALISHA Anam Arman khan Bhagyashree Dr Megha Dr,Muskan Jain FAIZA…" at bounding box center [230, 412] width 101 height 25
select select "53805"
click at [180, 400] on select "Select Stylist ALISHA Anam Arman khan Bhagyashree Dr Megha Dr,Muskan Jain FAIZA…" at bounding box center [230, 412] width 101 height 25
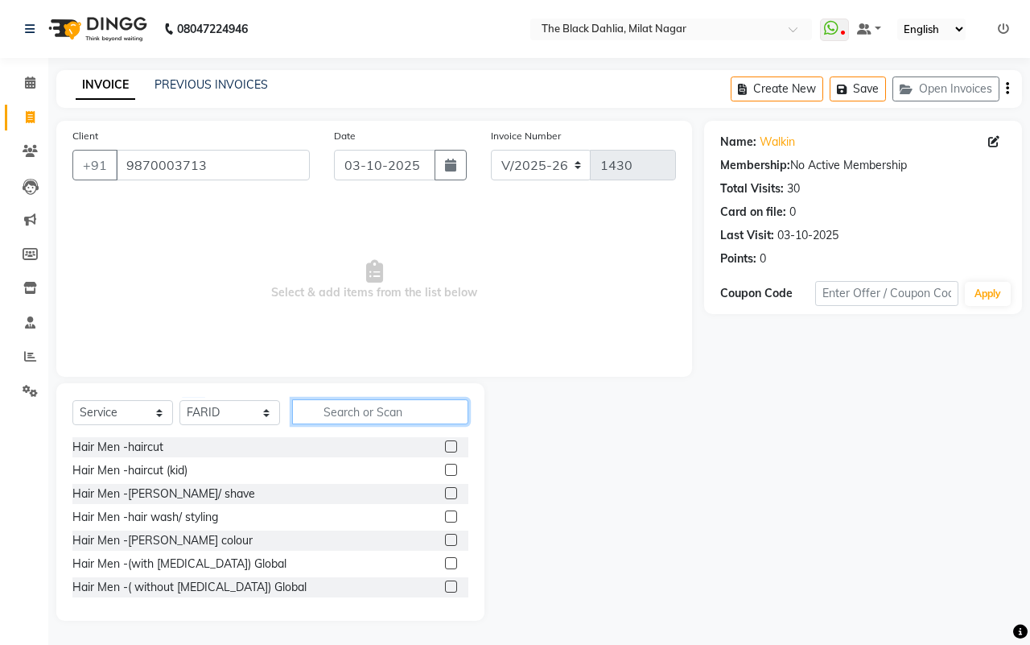
click at [368, 409] on input "text" at bounding box center [380, 411] width 176 height 25
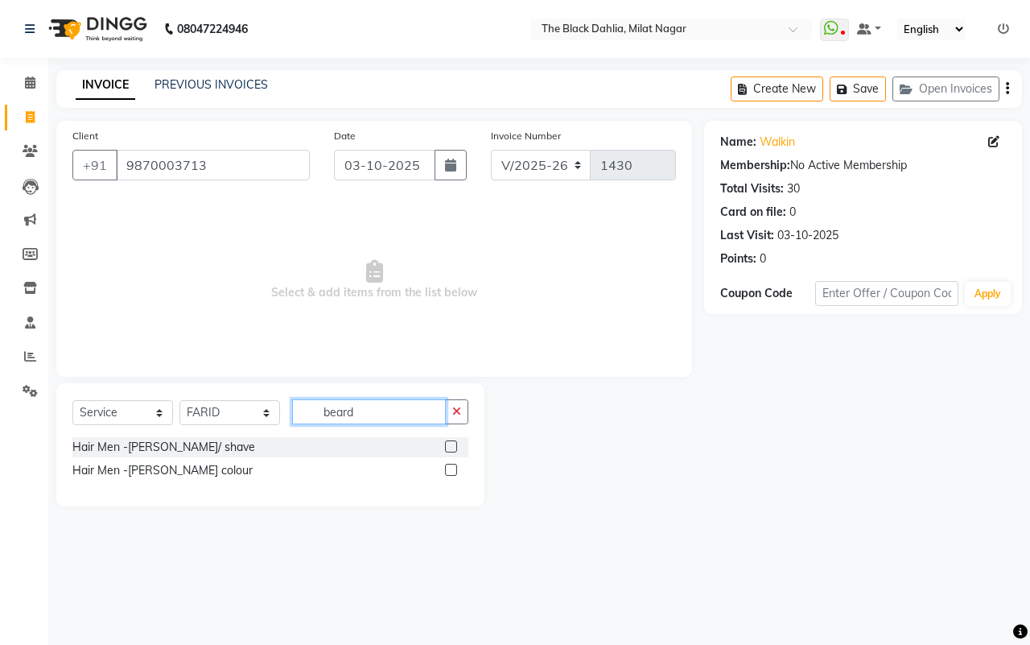
type input "beard"
click at [452, 448] on label at bounding box center [451, 446] width 12 height 12
click at [452, 448] on input "checkbox" at bounding box center [450, 447] width 10 height 10
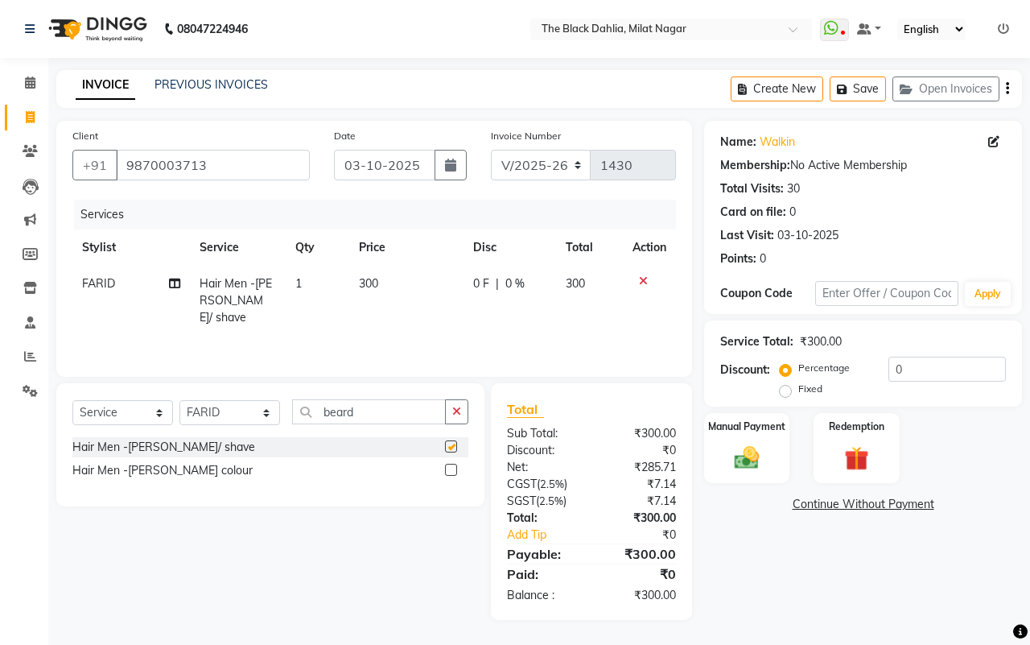
checkbox input "false"
click at [761, 437] on div "Manual Payment" at bounding box center [747, 448] width 89 height 74
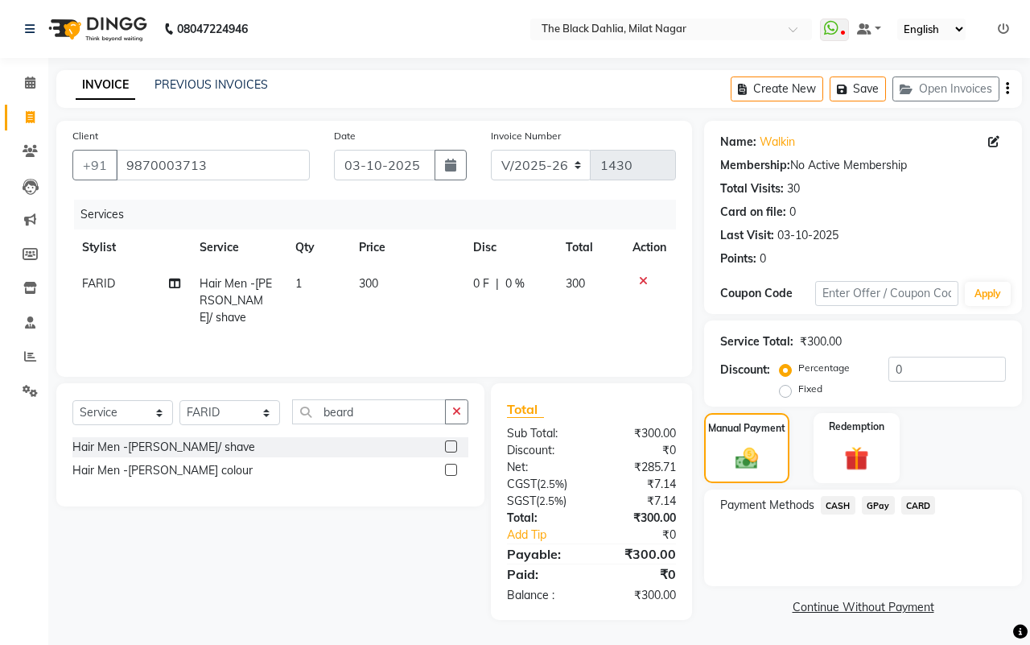
click at [836, 509] on span "CASH" at bounding box center [838, 505] width 35 height 19
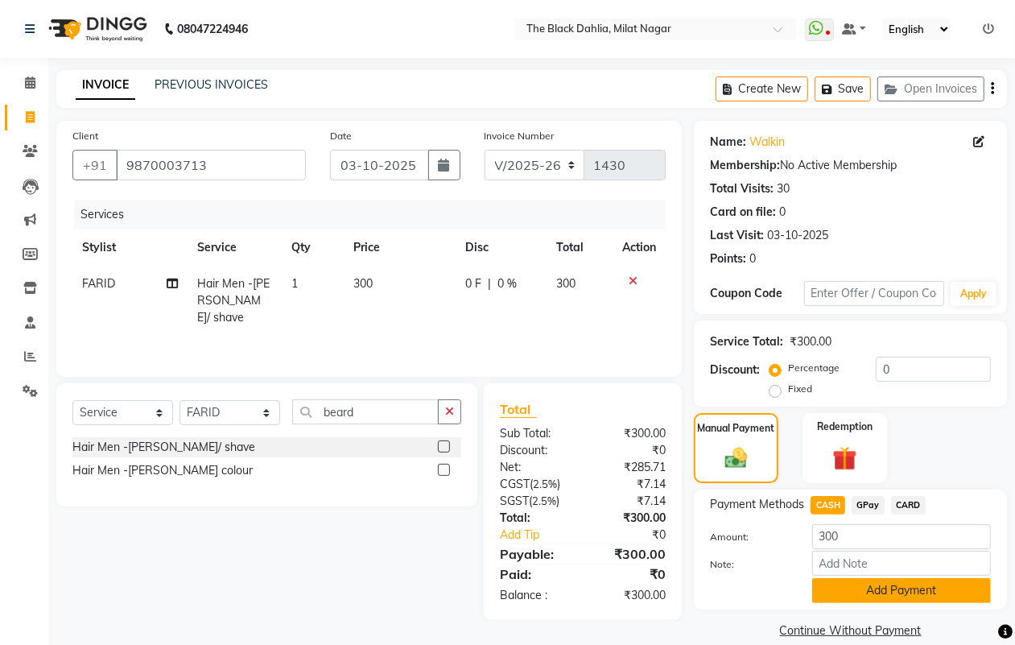
scroll to position [20, 0]
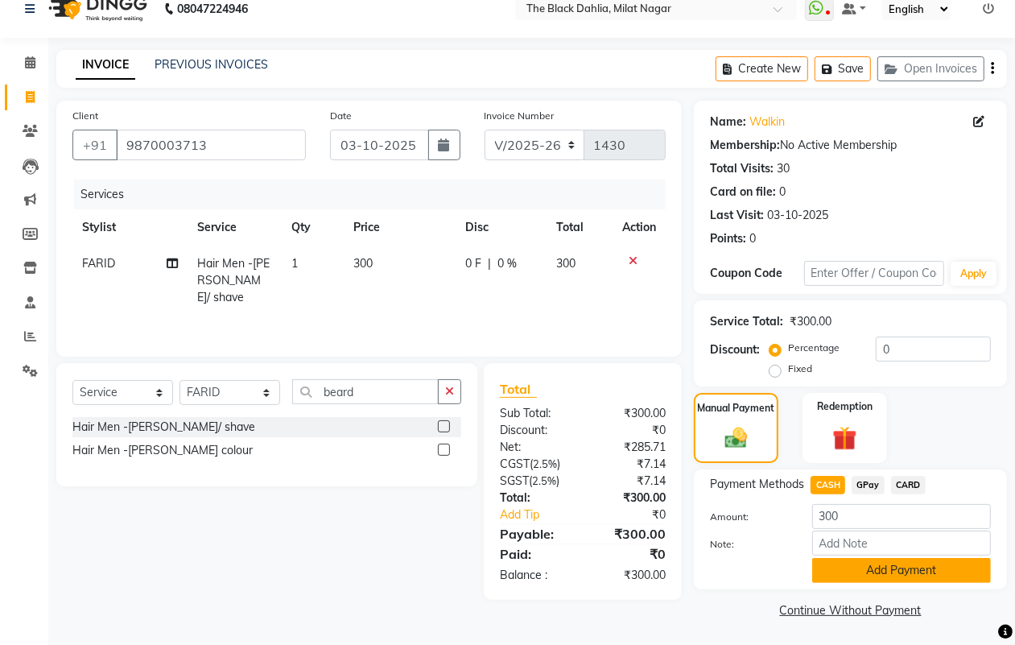
click at [886, 562] on button "Add Payment" at bounding box center [901, 570] width 179 height 25
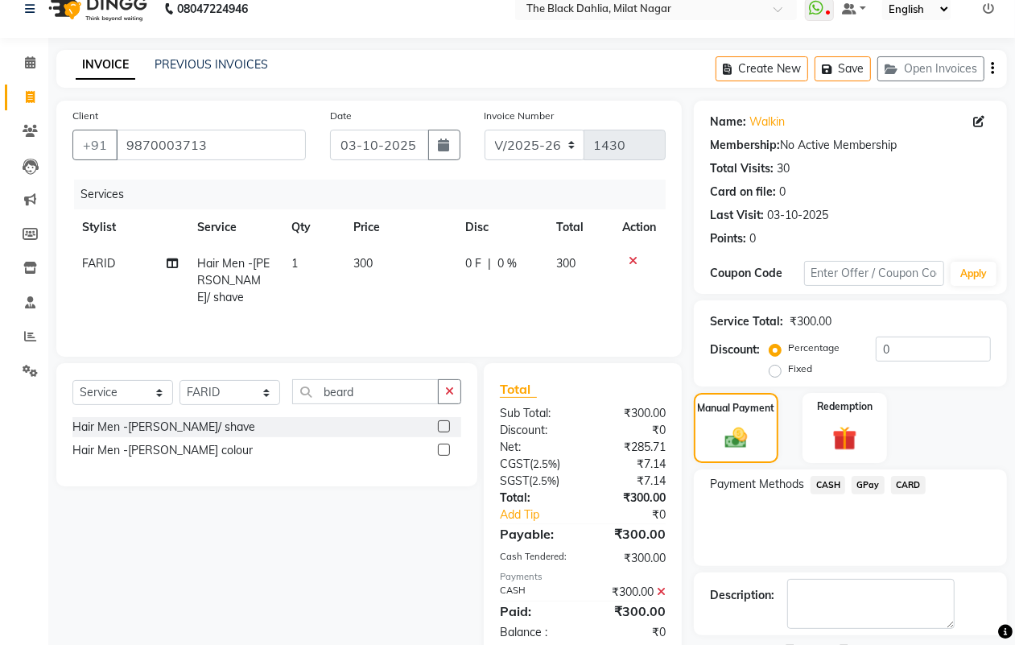
scroll to position [89, 0]
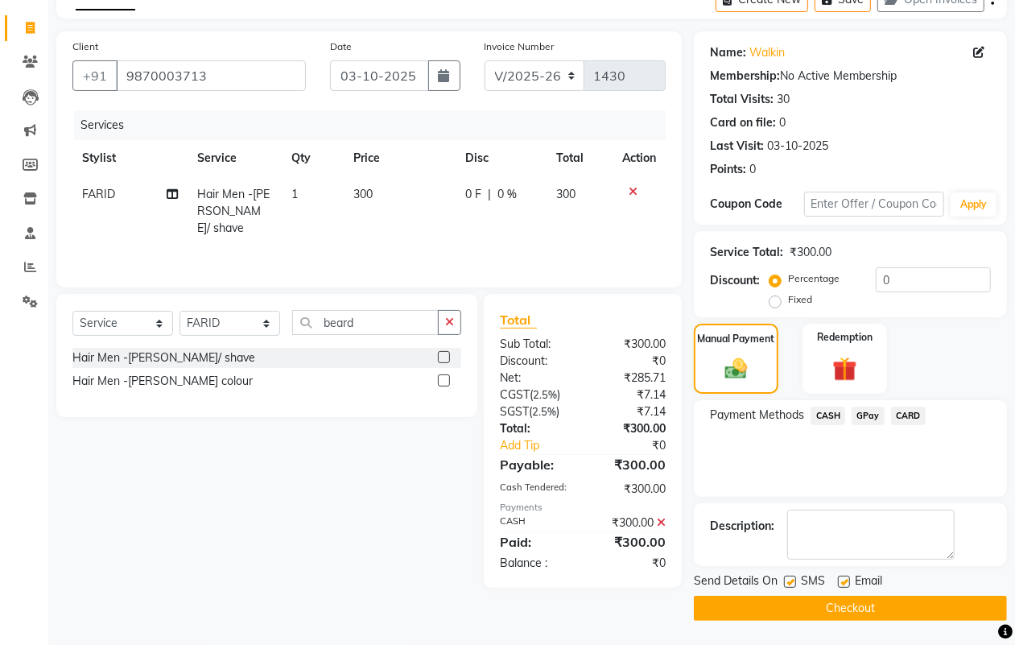
click at [850, 613] on button "Checkout" at bounding box center [850, 608] width 313 height 25
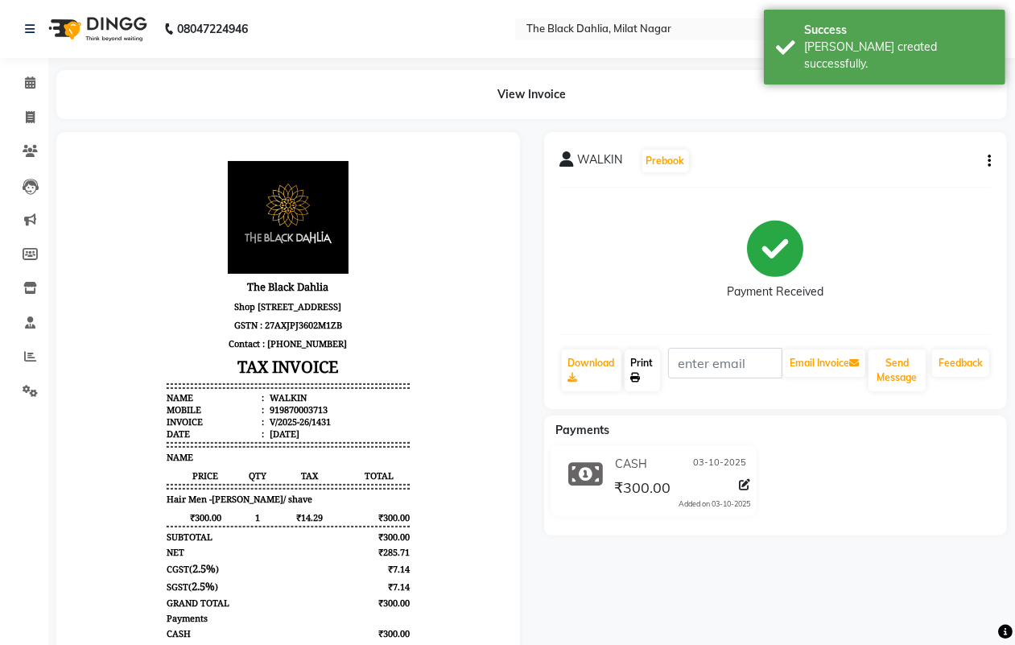
click at [642, 378] on link "Print" at bounding box center [642, 370] width 35 height 42
click at [35, 118] on span at bounding box center [30, 118] width 28 height 19
select select "service"
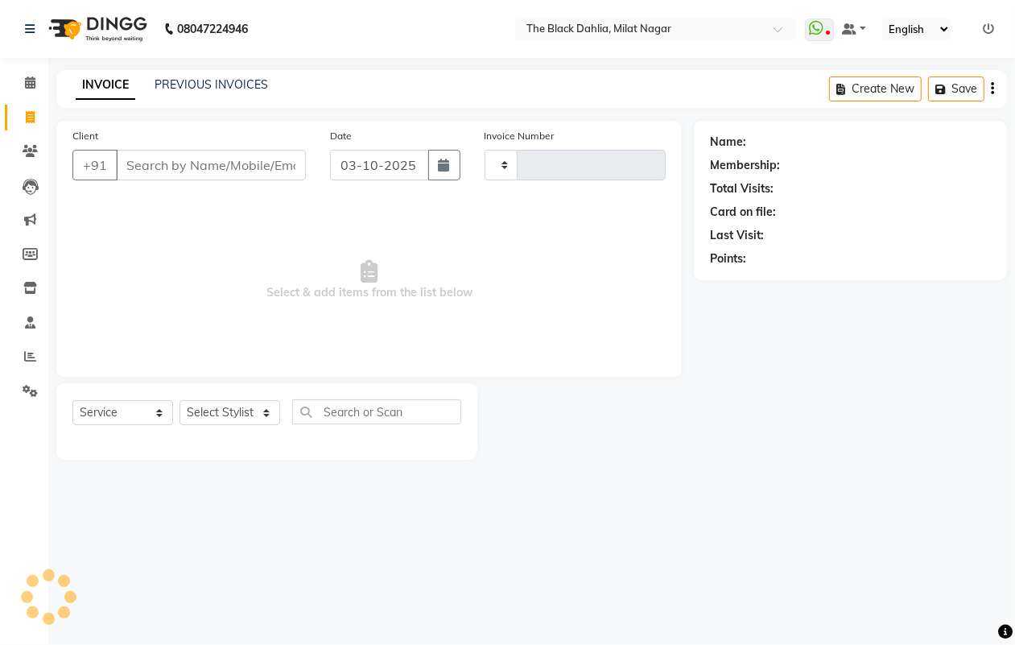
type input "1432"
select select "4335"
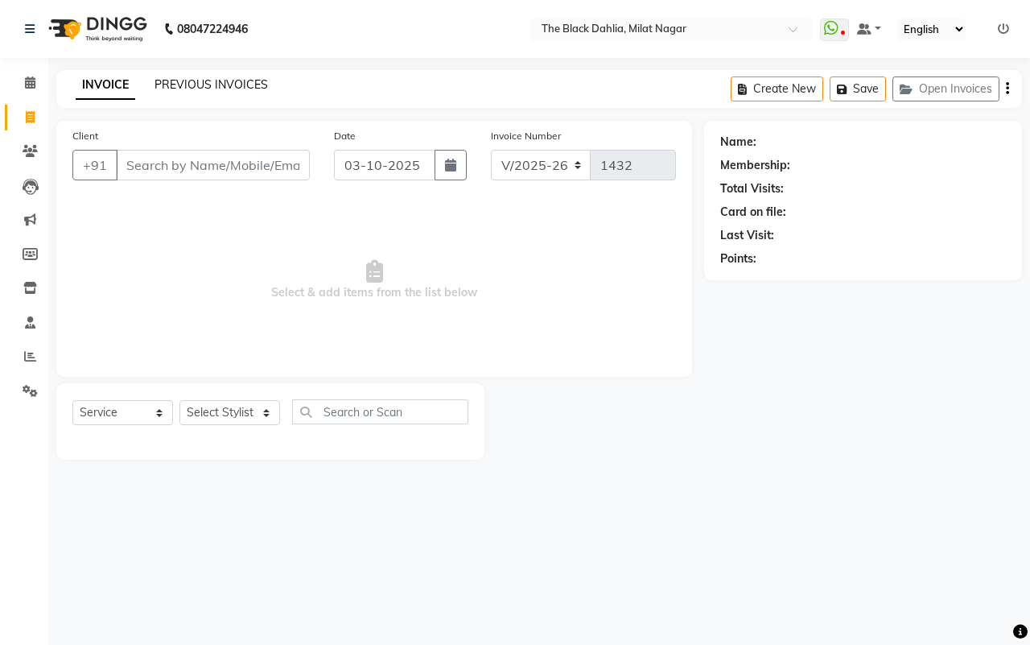
click at [242, 81] on link "PREVIOUS INVOICES" at bounding box center [212, 84] width 114 height 14
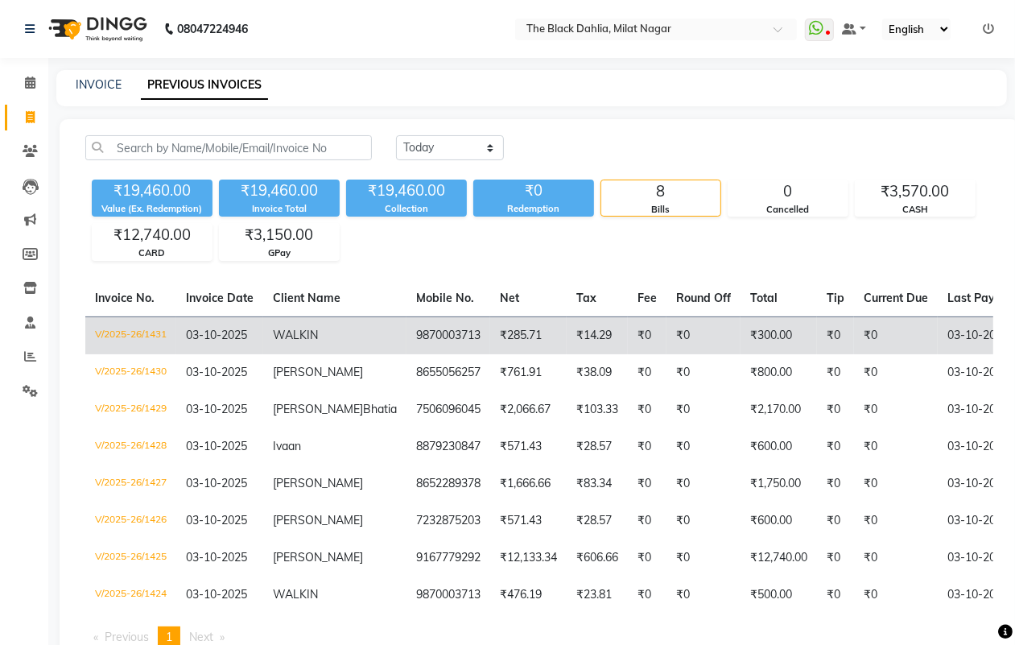
click at [667, 332] on td "₹0" at bounding box center [704, 335] width 74 height 38
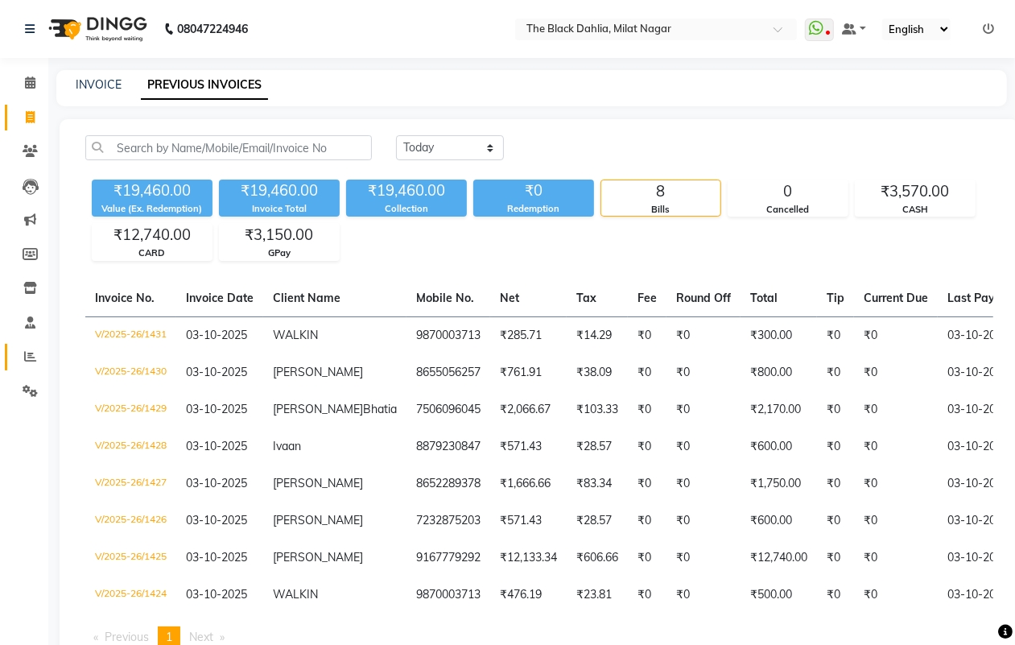
click at [32, 365] on span at bounding box center [30, 357] width 28 height 19
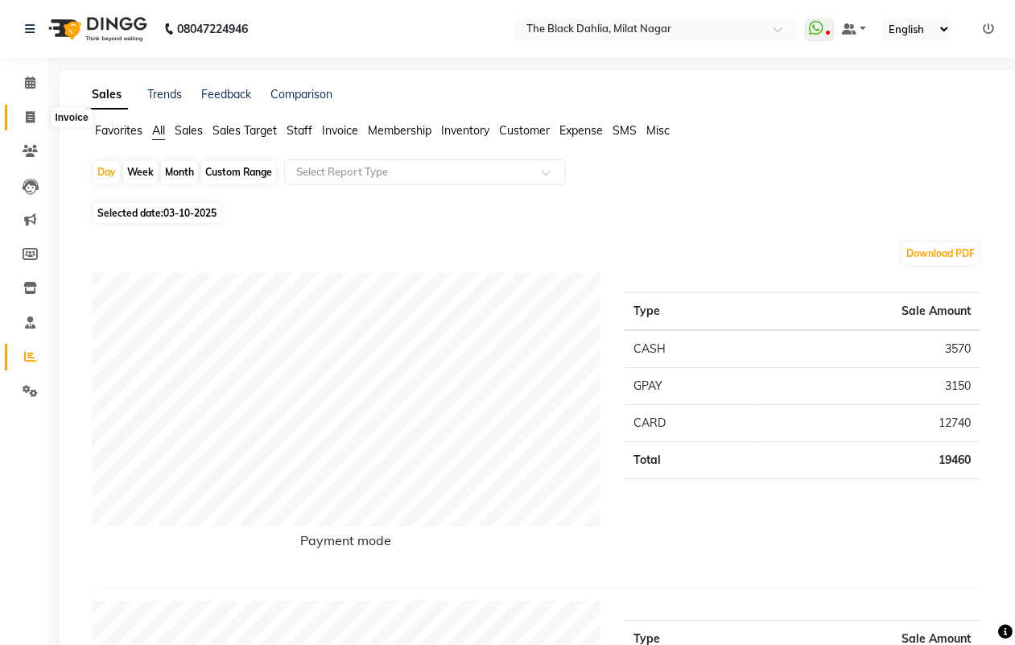
click at [32, 115] on icon at bounding box center [30, 117] width 9 height 12
select select "4335"
select select "service"
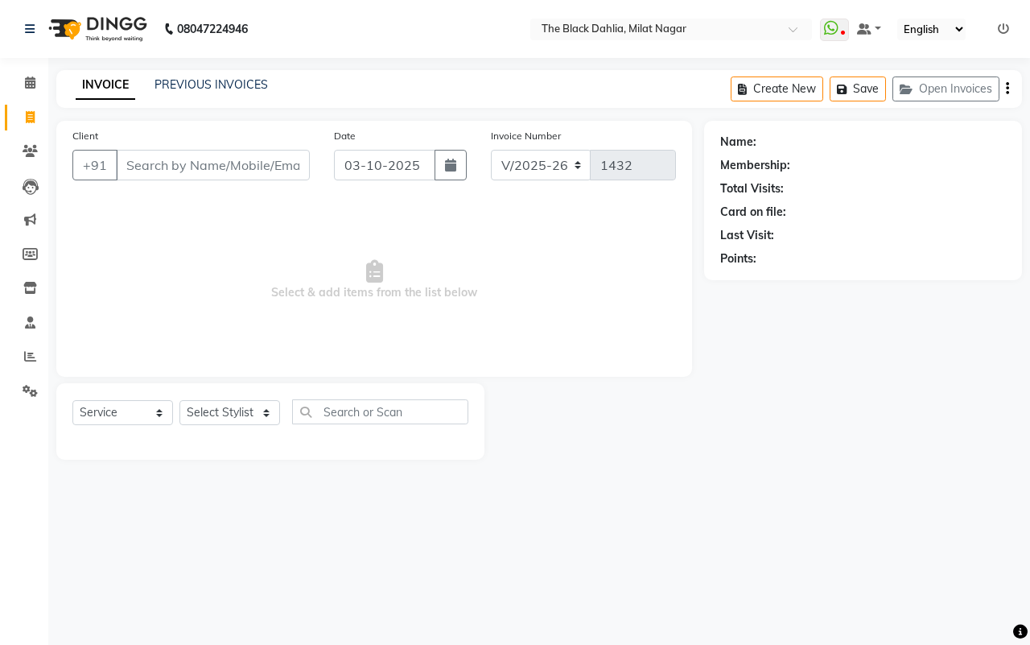
drag, startPoint x: 952, startPoint y: 382, endPoint x: 943, endPoint y: 380, distance: 8.4
click at [952, 382] on div "Name: Membership: Total Visits: Card on file: Last Visit: Points:" at bounding box center [869, 290] width 330 height 339
click at [175, 163] on input "Client" at bounding box center [213, 165] width 194 height 31
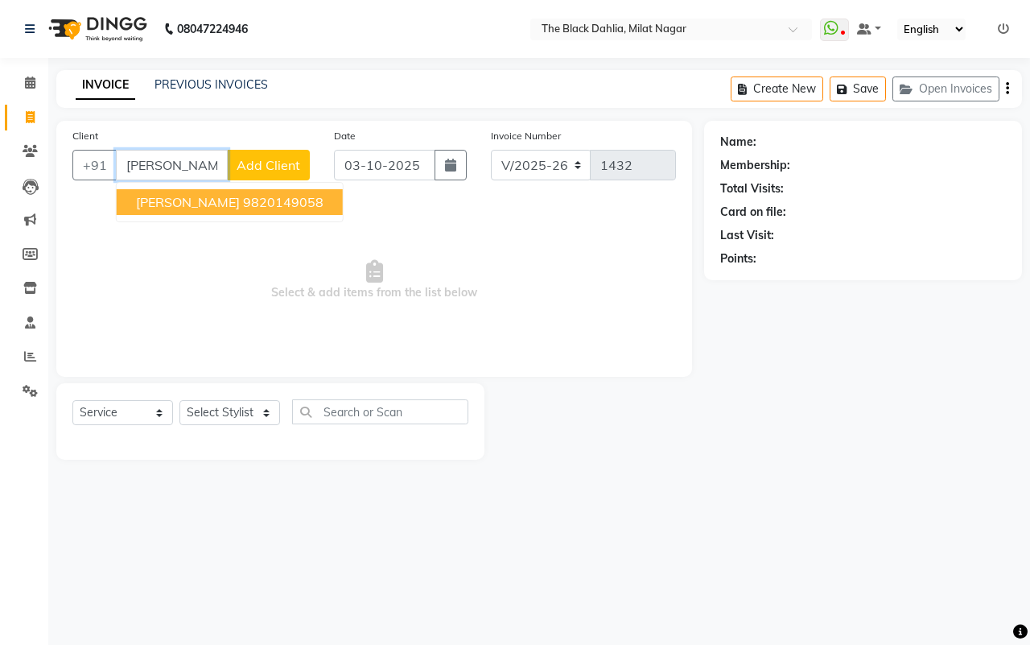
click at [243, 203] on ngb-highlight "9820149058" at bounding box center [283, 202] width 81 height 16
type input "9820149058"
select select "1: Object"
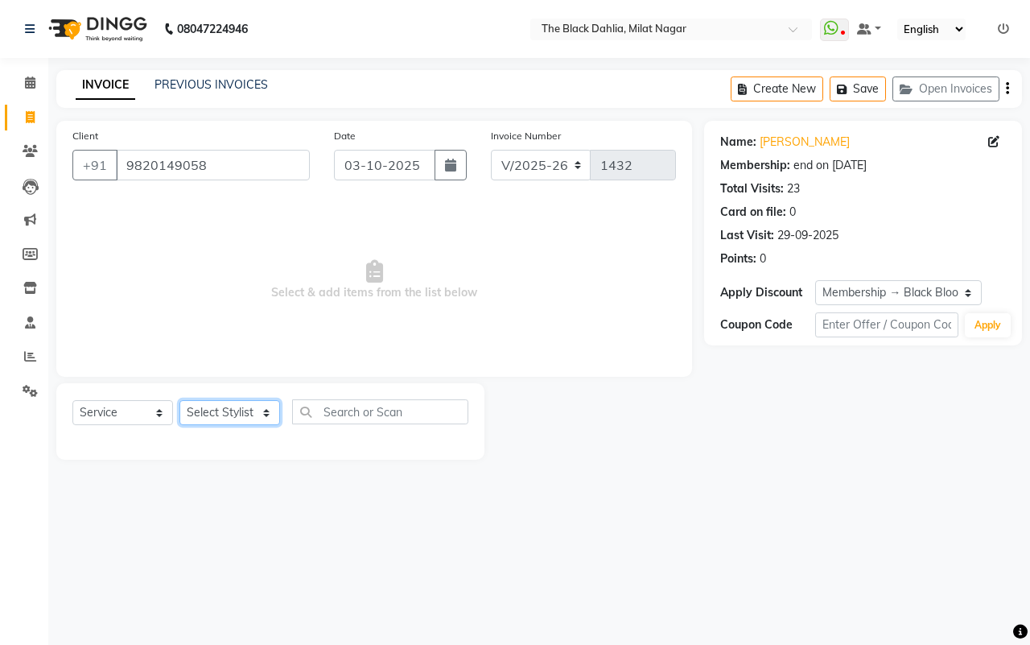
click at [251, 415] on select "Select Stylist ALISHA Anam Arman khan Bhagyashree Dr Megha Dr,Muskan Jain FAIZA…" at bounding box center [230, 412] width 101 height 25
select select "63673"
click at [180, 400] on select "Select Stylist ALISHA Anam Arman khan Bhagyashree Dr Megha Dr,Muskan Jain FAIZA…" at bounding box center [230, 412] width 101 height 25
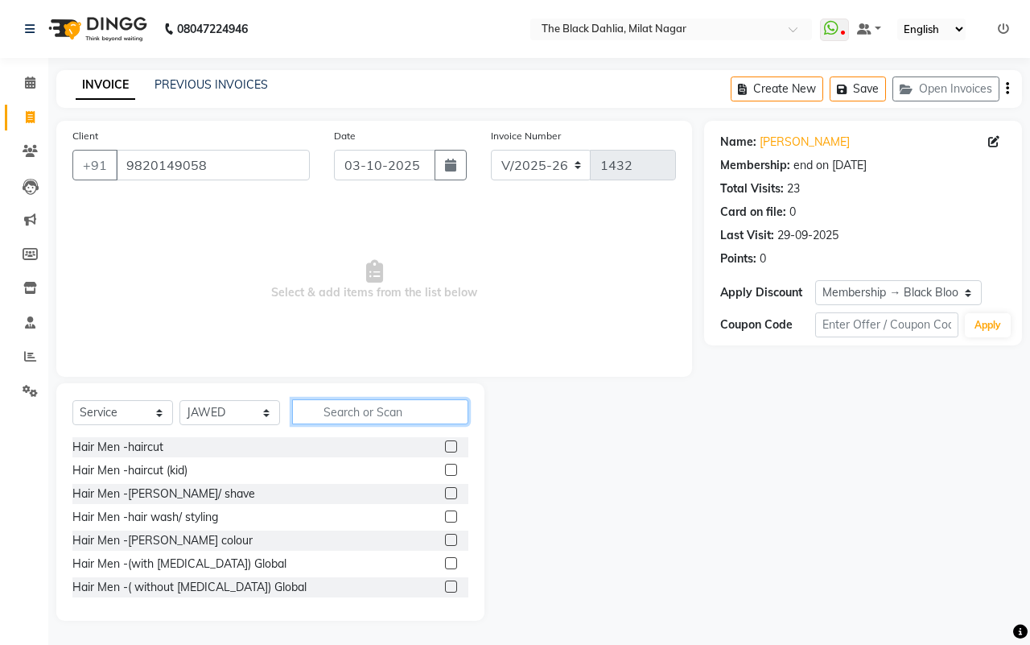
click at [362, 407] on input "text" at bounding box center [380, 411] width 176 height 25
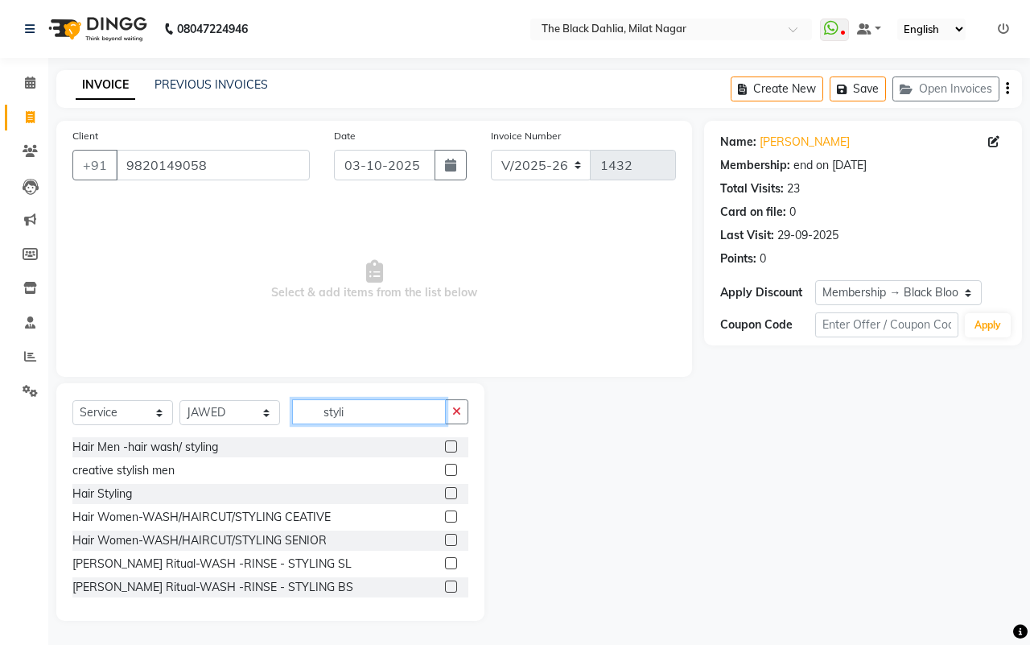
type input "styli"
click at [445, 468] on label at bounding box center [451, 470] width 12 height 12
click at [445, 468] on input "checkbox" at bounding box center [450, 470] width 10 height 10
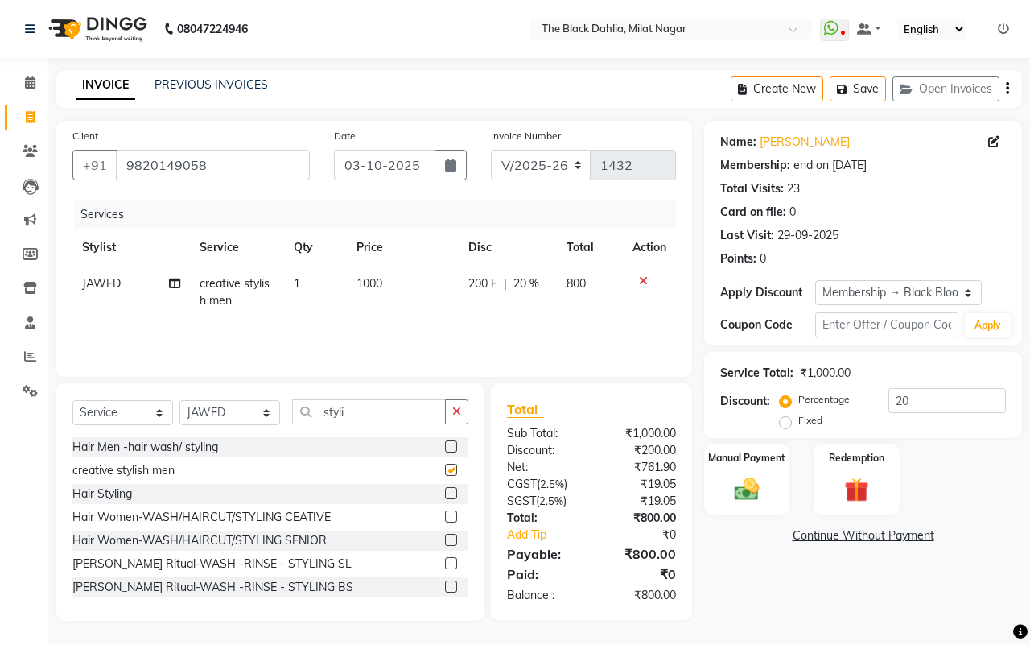
checkbox input "false"
click at [445, 493] on label at bounding box center [451, 493] width 12 height 12
click at [445, 493] on input "checkbox" at bounding box center [450, 494] width 10 height 10
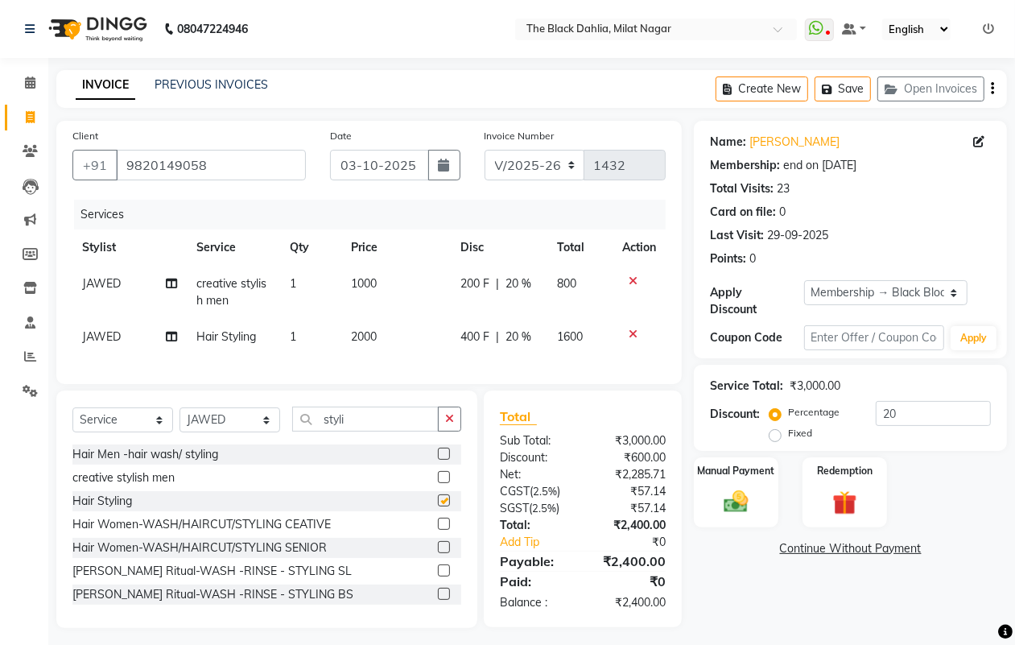
checkbox input "false"
click at [634, 334] on icon at bounding box center [633, 333] width 9 height 11
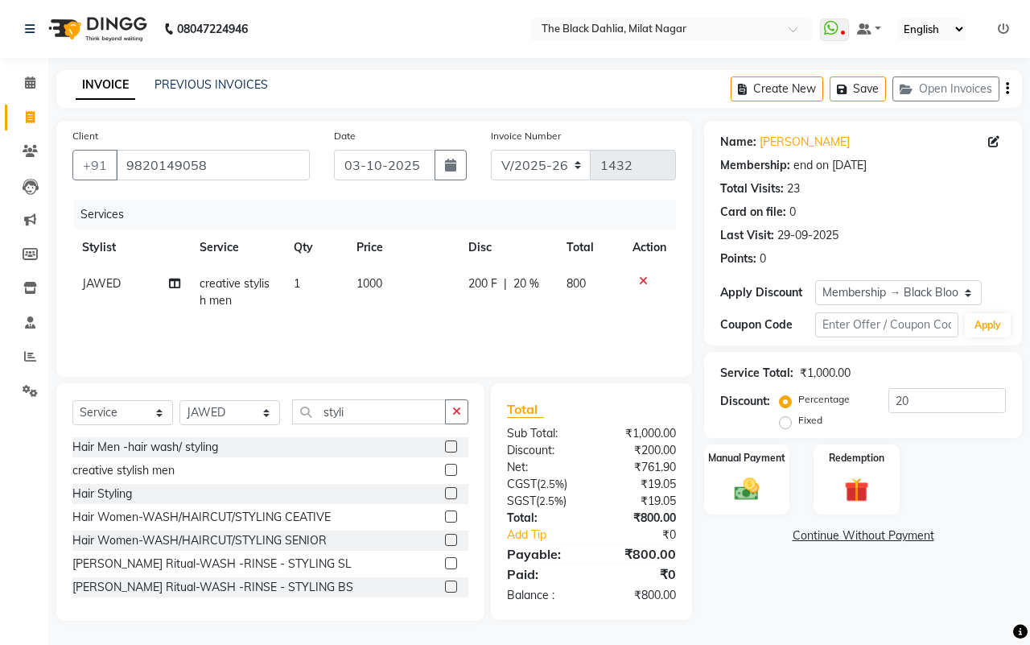
click at [396, 287] on td "1000" at bounding box center [403, 292] width 112 height 53
select select "63673"
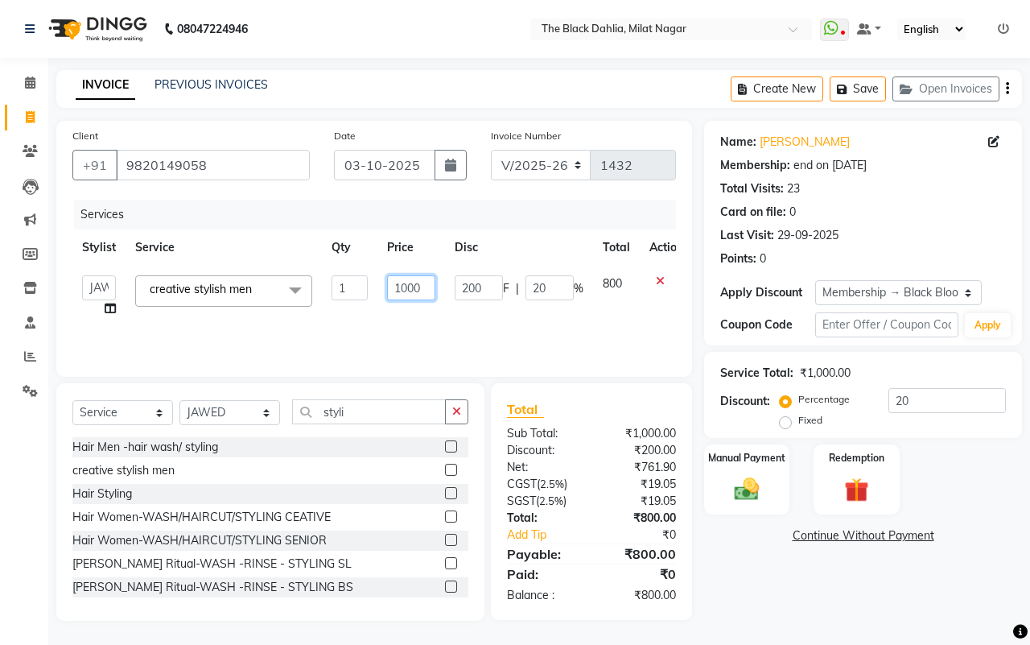
drag, startPoint x: 431, startPoint y: 282, endPoint x: 374, endPoint y: 292, distance: 57.3
click at [374, 292] on tr "ALISHA Anam Arman khan Bhagyashree Dr Megha Dr,Muskan Jain FAIZAL FAIZAN FARID …" at bounding box center [382, 296] width 621 height 61
type input "300"
click at [431, 324] on div "Services Stylist Service Qty Price Disc Total Action ALISHA Anam Arman khan Bha…" at bounding box center [374, 280] width 604 height 161
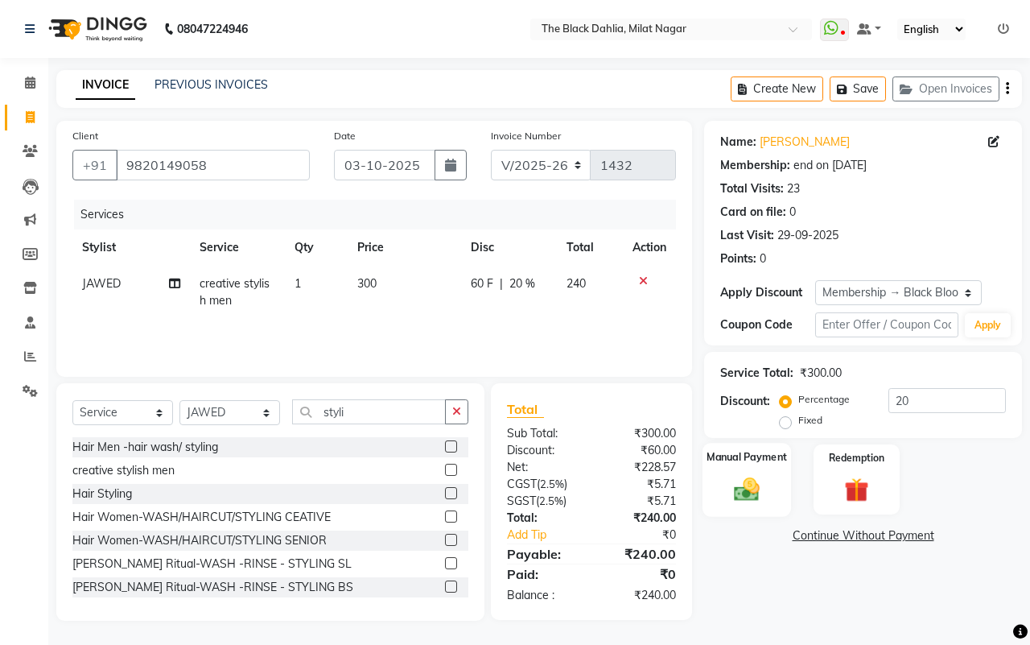
click at [730, 481] on img at bounding box center [747, 489] width 42 height 30
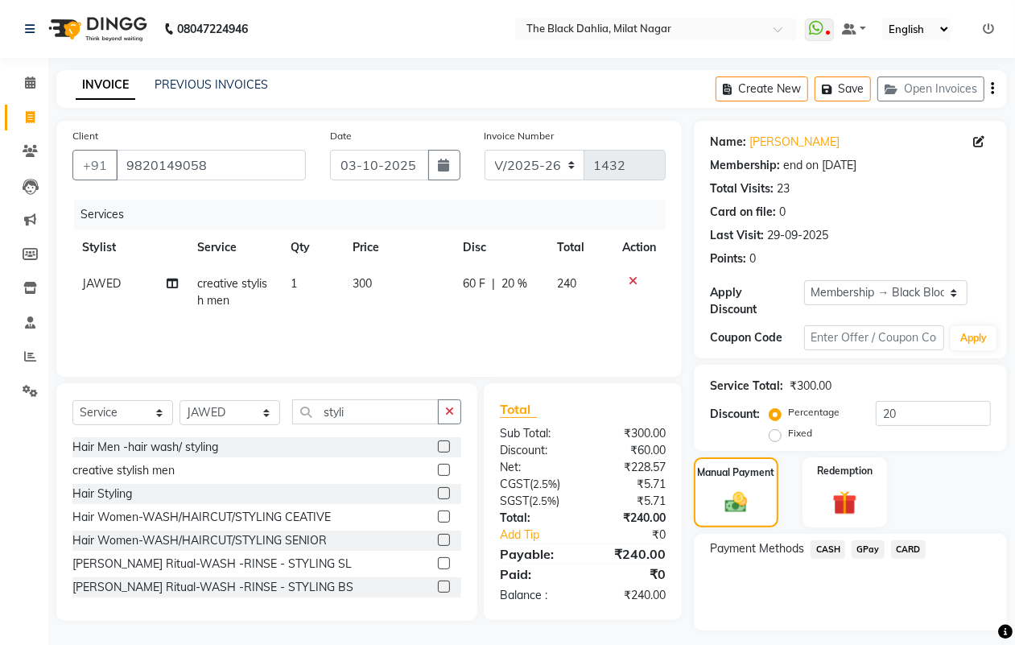
click at [864, 555] on span "GPay" at bounding box center [868, 549] width 33 height 19
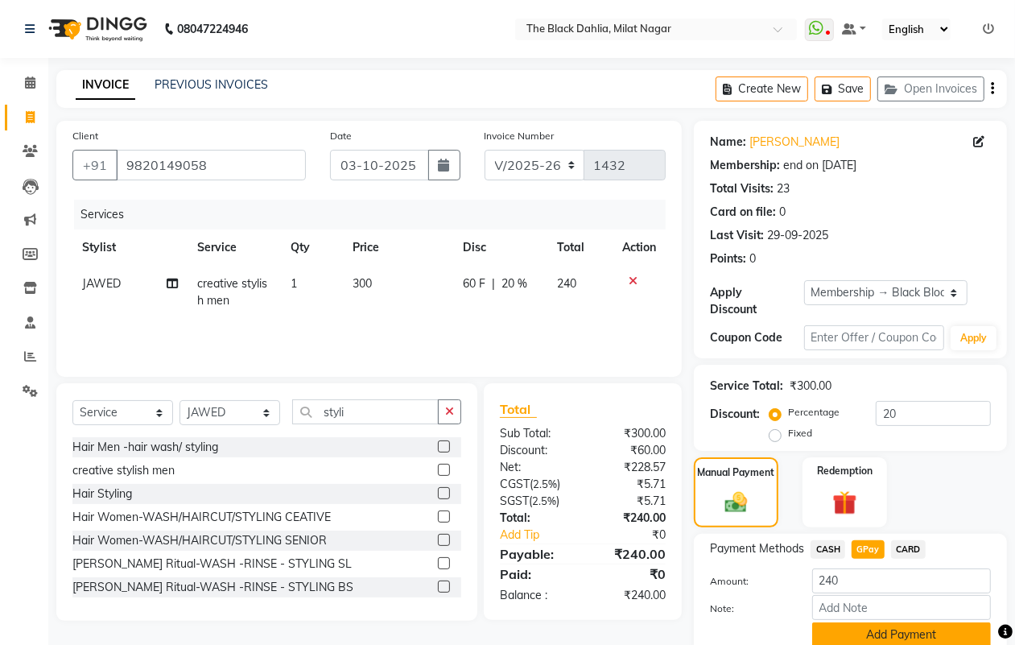
scroll to position [64, 0]
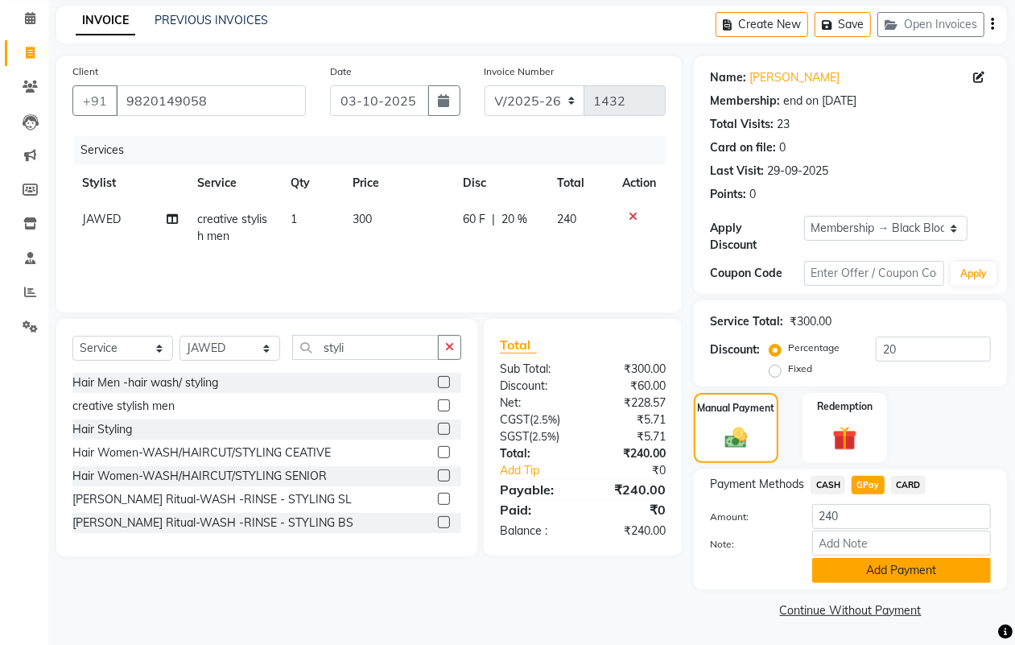
click at [866, 558] on button "Add Payment" at bounding box center [901, 570] width 179 height 25
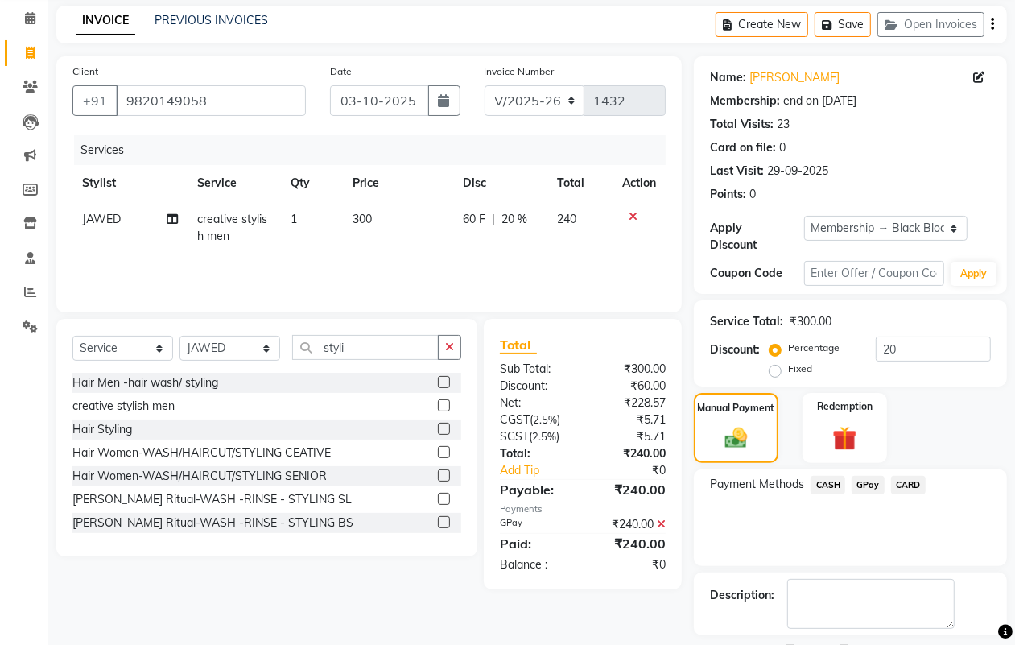
scroll to position [134, 0]
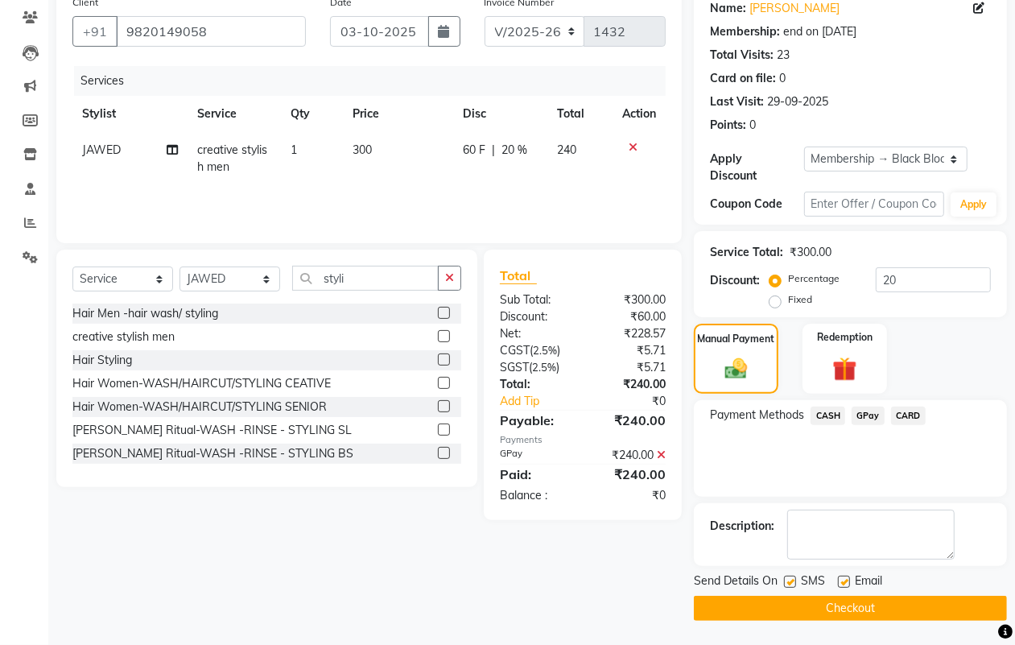
click at [877, 612] on button "Checkout" at bounding box center [850, 608] width 313 height 25
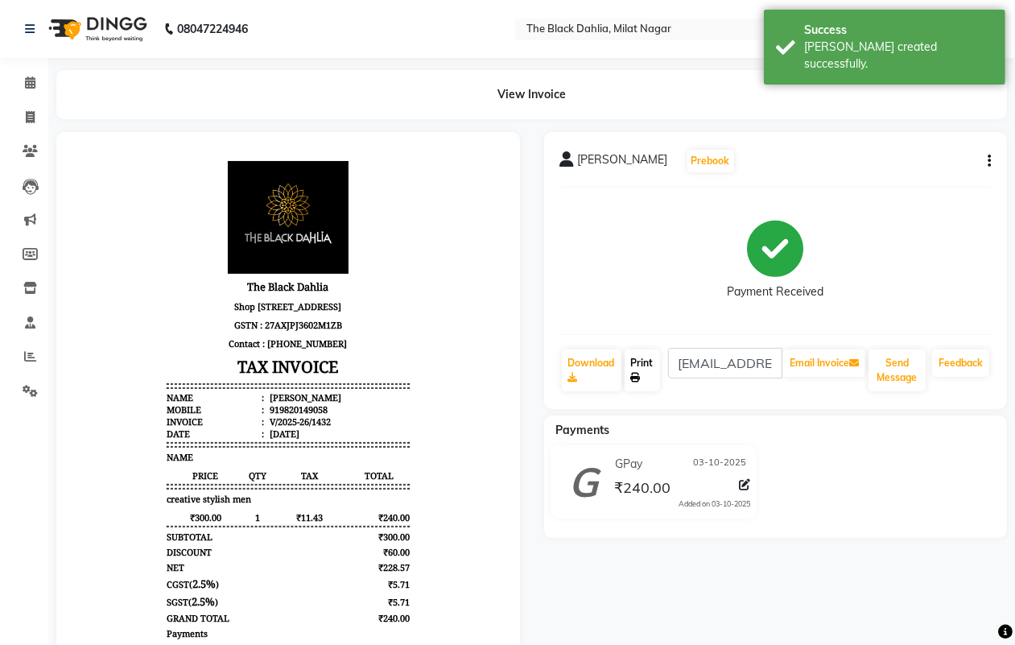
click at [648, 375] on link "Print" at bounding box center [642, 370] width 35 height 42
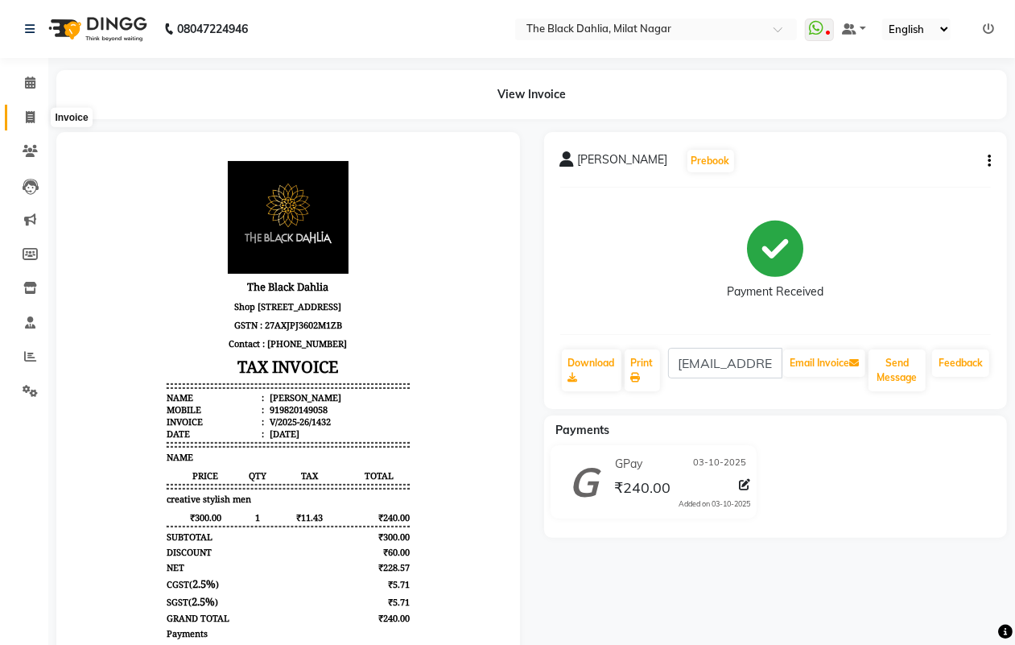
click at [23, 109] on span at bounding box center [30, 118] width 28 height 19
select select "4335"
select select "service"
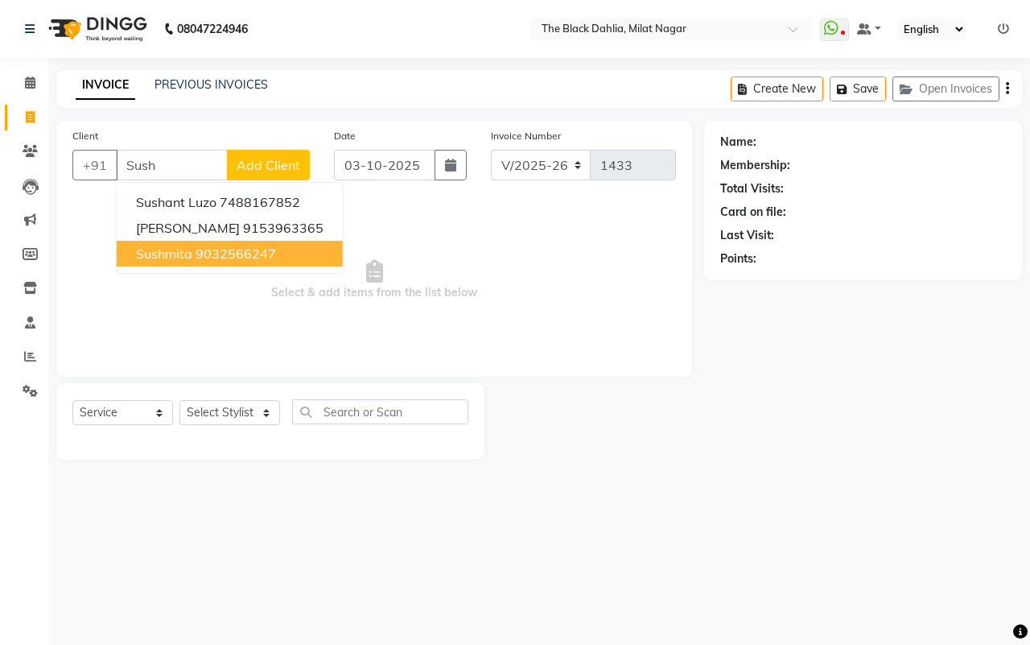
click at [242, 250] on ngb-highlight "9032566247" at bounding box center [236, 254] width 81 height 16
type input "9032566247"
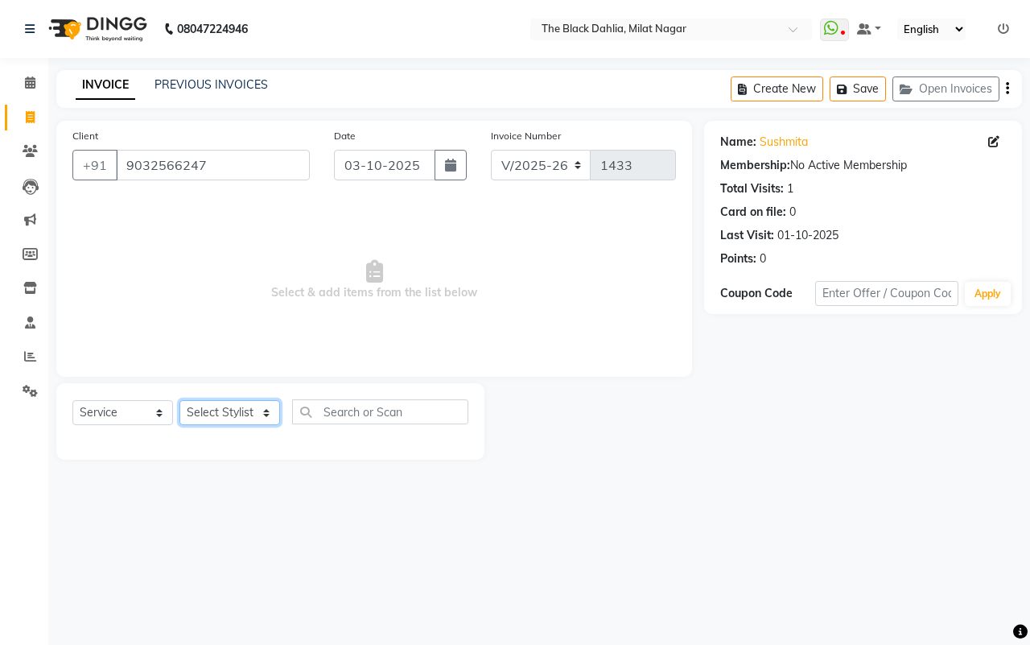
click at [223, 407] on select "Select Stylist ALISHA Anam Arman khan Bhagyashree Dr Megha Dr,Muskan Jain FAIZA…" at bounding box center [230, 412] width 101 height 25
select select "59085"
click at [180, 400] on select "Select Stylist ALISHA Anam Arman khan Bhagyashree Dr Megha Dr,Muskan Jain FAIZA…" at bounding box center [230, 412] width 101 height 25
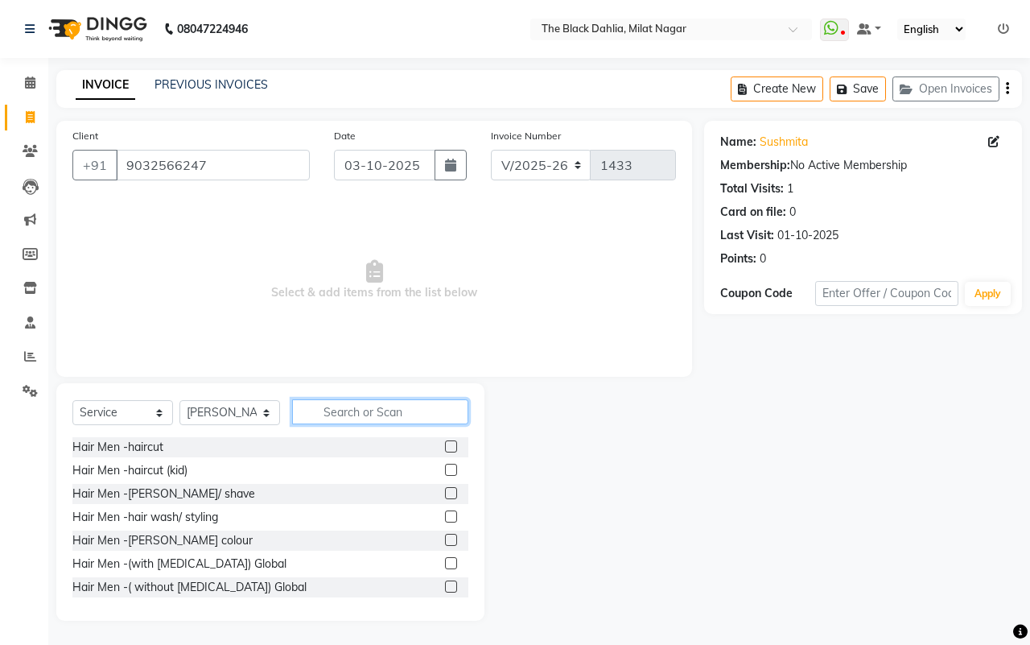
click at [315, 419] on input "text" at bounding box center [380, 411] width 176 height 25
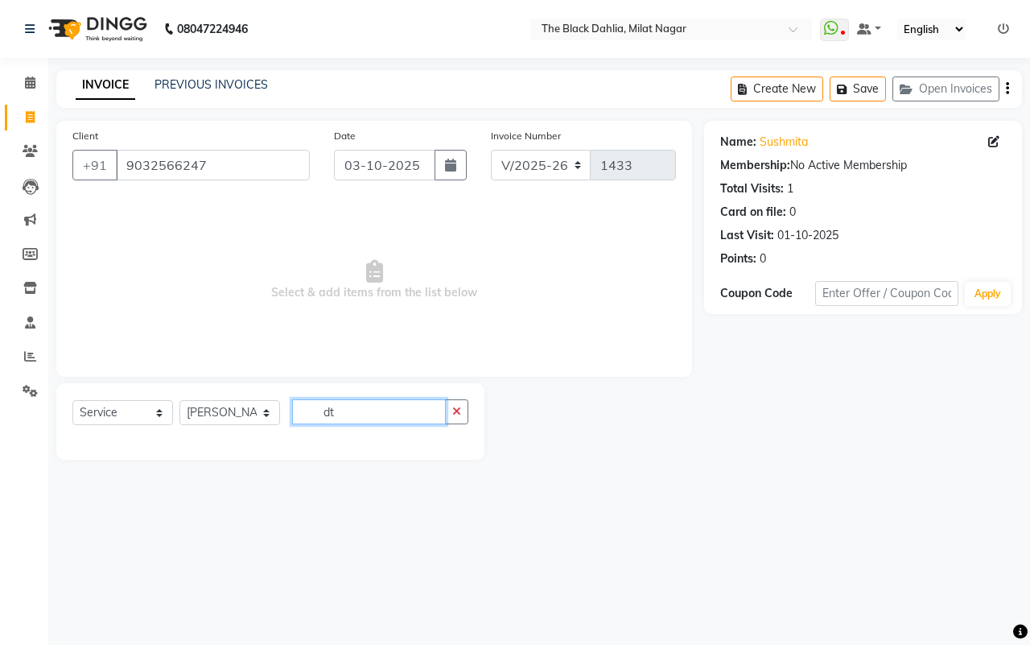
type input "d"
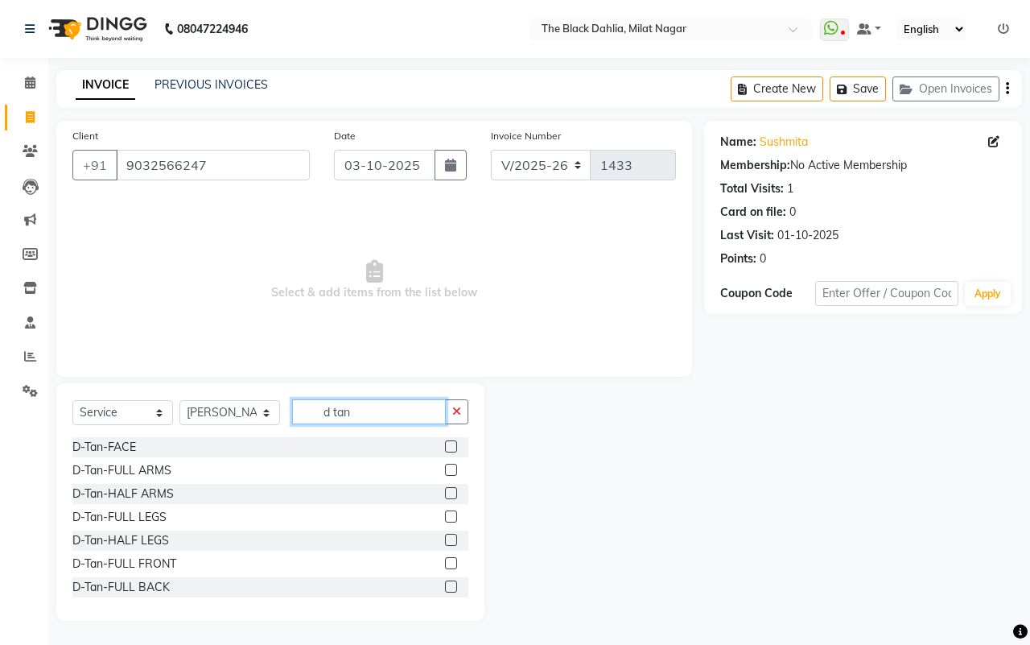
type input "d tan"
click at [445, 448] on label at bounding box center [451, 446] width 12 height 12
click at [445, 448] on input "checkbox" at bounding box center [450, 447] width 10 height 10
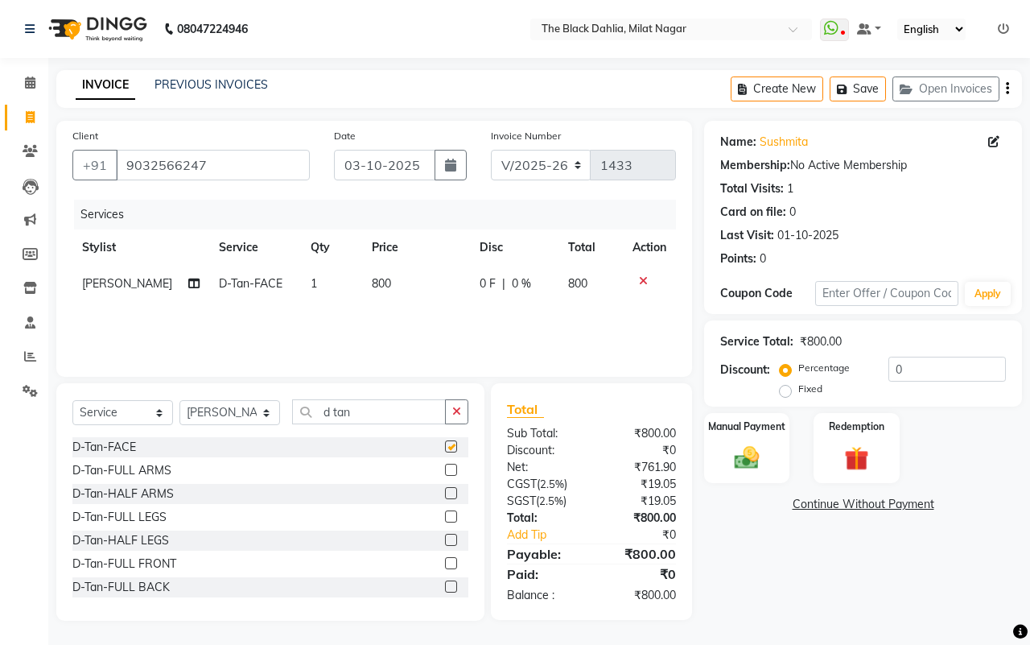
checkbox input "false"
drag, startPoint x: 397, startPoint y: 409, endPoint x: 267, endPoint y: 413, distance: 129.7
click at [267, 413] on div "Select Service Product Membership Package Voucher Prepaid Gift Card Select Styl…" at bounding box center [270, 418] width 396 height 38
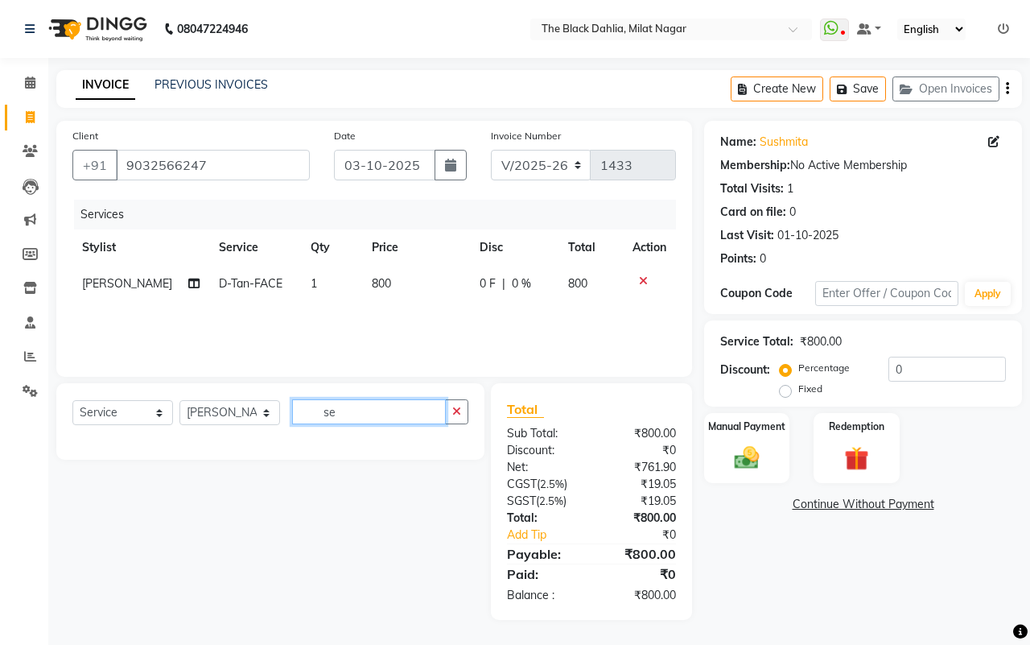
type input "s"
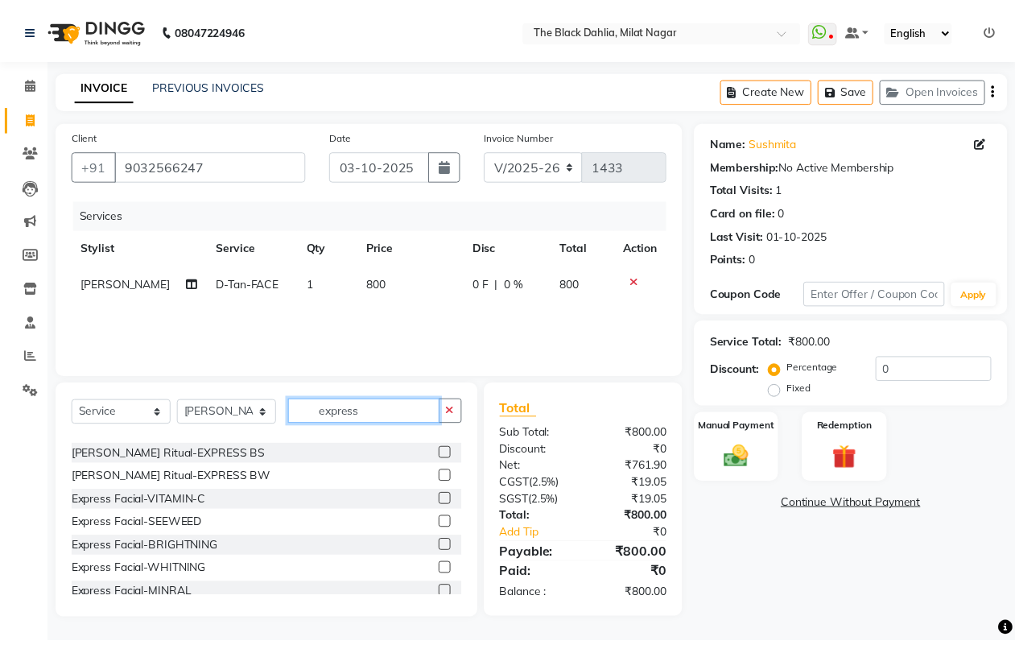
scroll to position [142, 0]
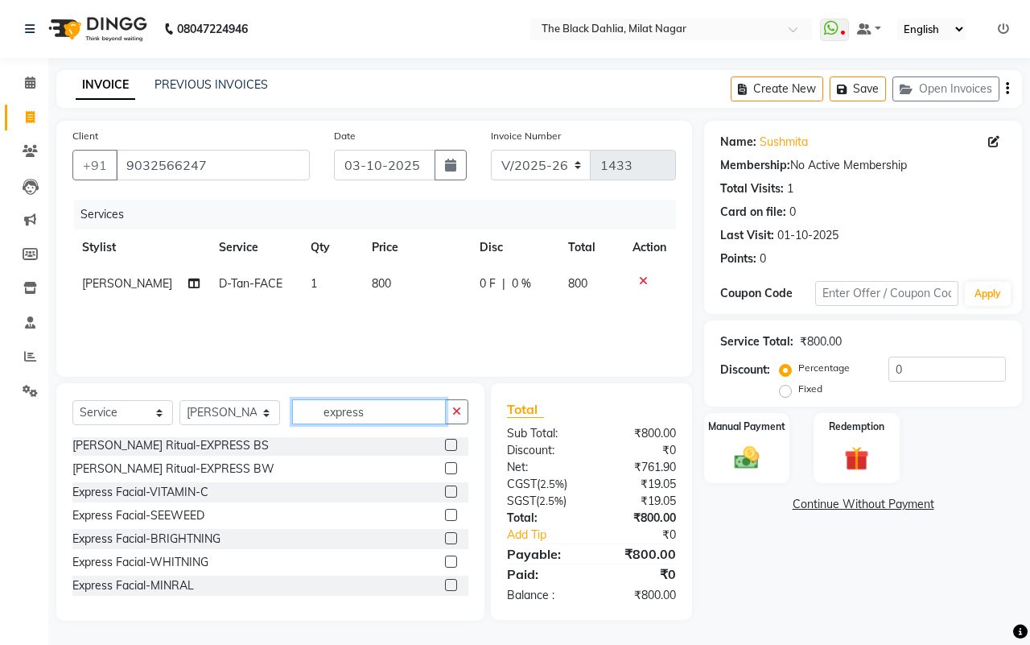
type input "express"
click at [428, 510] on div "Express Facial-SEEWEED" at bounding box center [270, 516] width 396 height 20
click at [445, 513] on label at bounding box center [451, 515] width 12 height 12
click at [445, 513] on input "checkbox" at bounding box center [450, 515] width 10 height 10
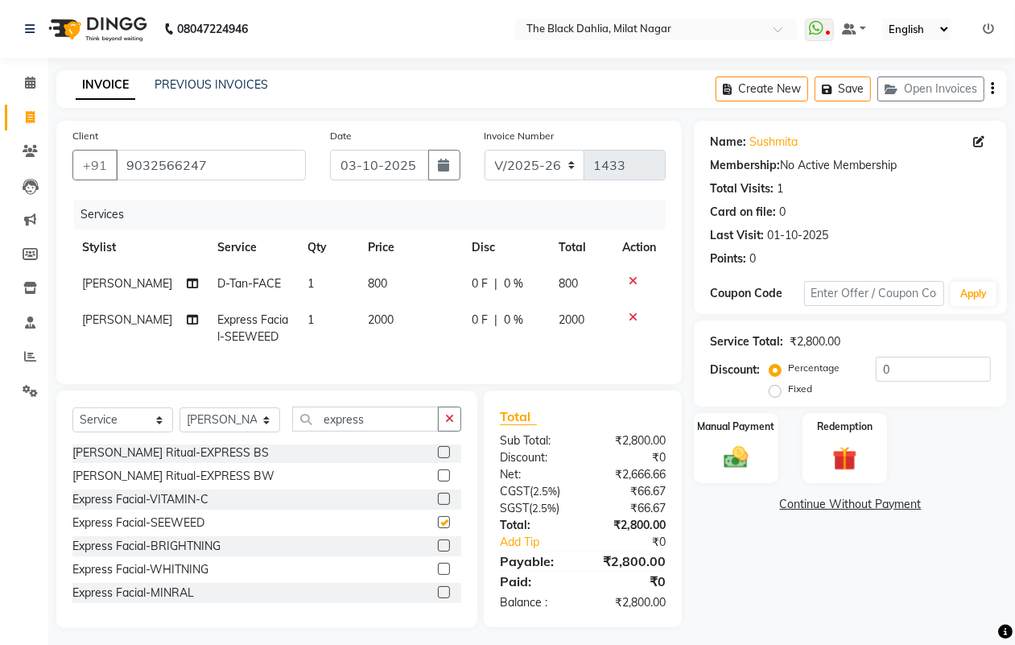
checkbox input "false"
drag, startPoint x: 401, startPoint y: 427, endPoint x: 233, endPoint y: 444, distance: 168.4
click at [233, 444] on div "Select Service Product Membership Package Voucher Prepaid Gift Card Select Styl…" at bounding box center [266, 426] width 389 height 38
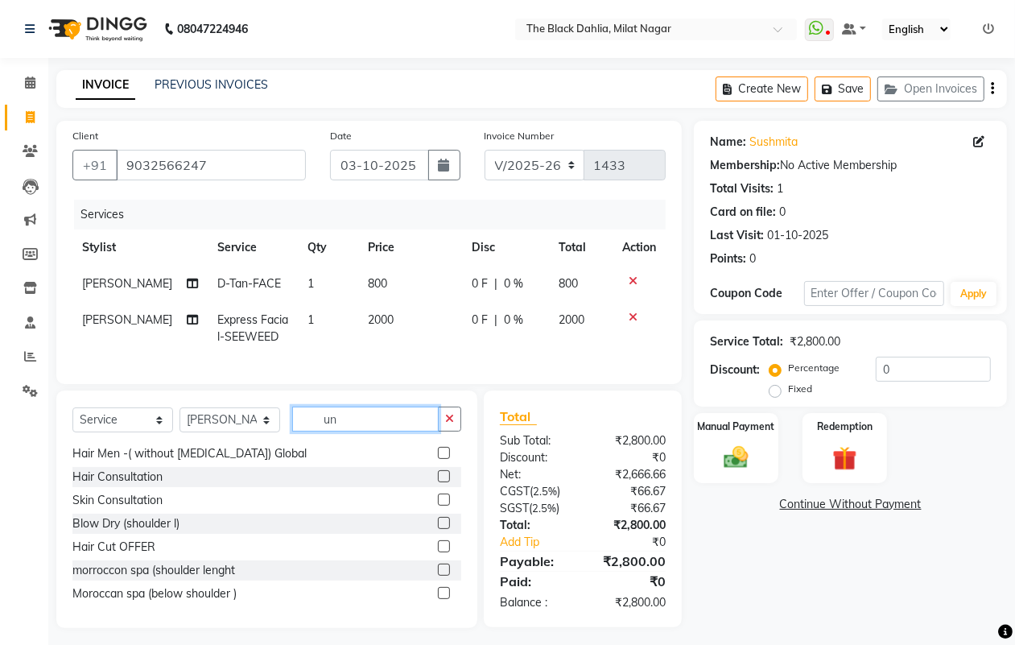
scroll to position [0, 0]
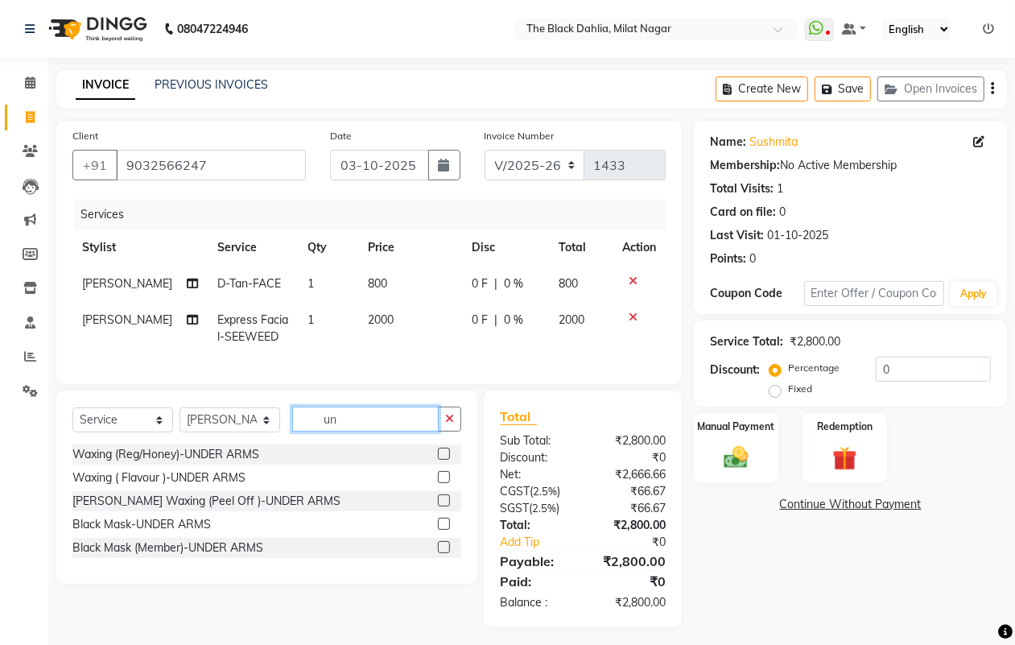
type input "u"
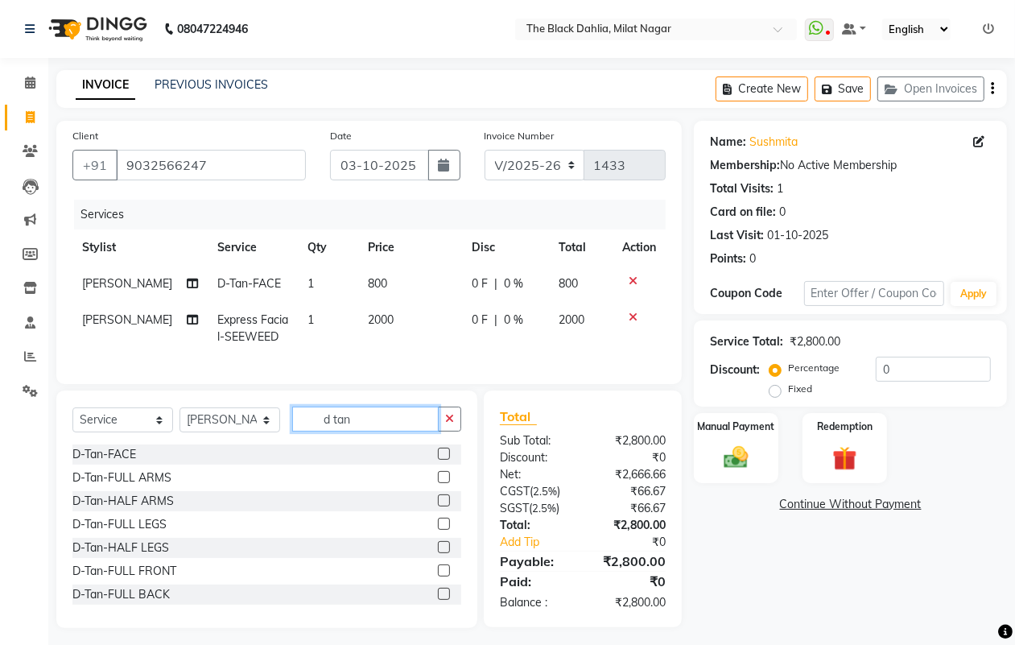
type input "d tan"
click at [438, 506] on label at bounding box center [444, 500] width 12 height 12
click at [438, 506] on input "checkbox" at bounding box center [443, 501] width 10 height 10
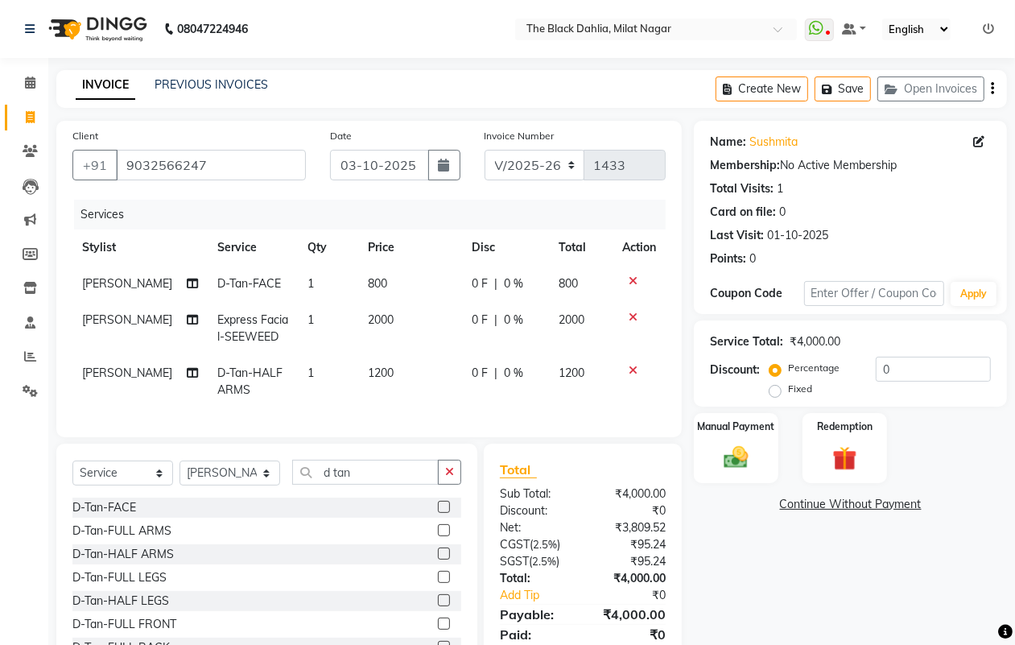
click at [629, 369] on icon at bounding box center [633, 370] width 9 height 11
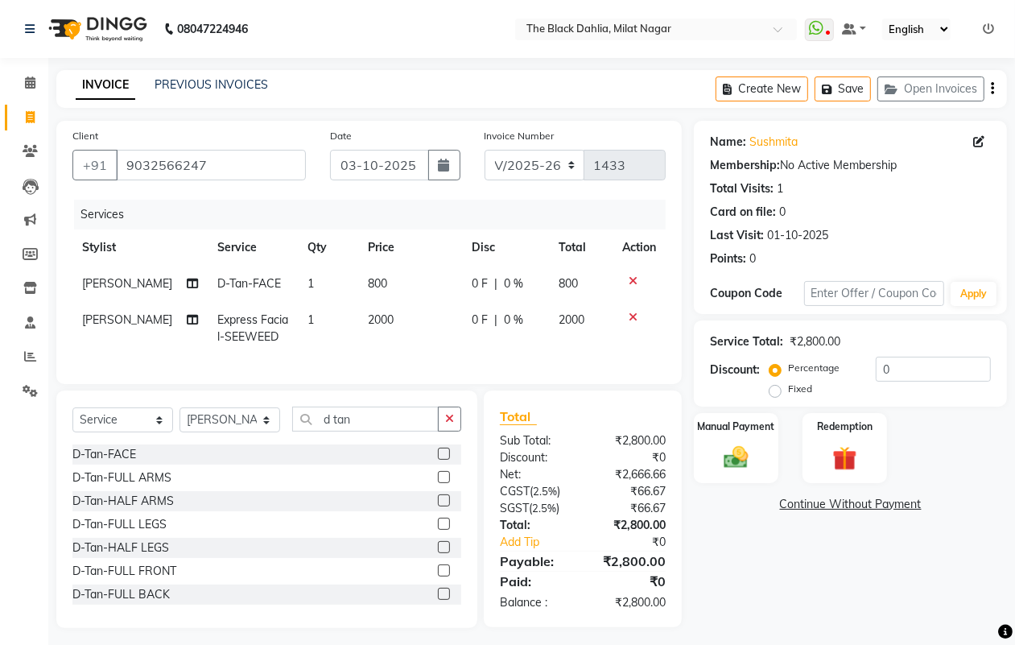
click at [438, 506] on label at bounding box center [444, 500] width 12 height 12
click at [438, 506] on input "checkbox" at bounding box center [443, 501] width 10 height 10
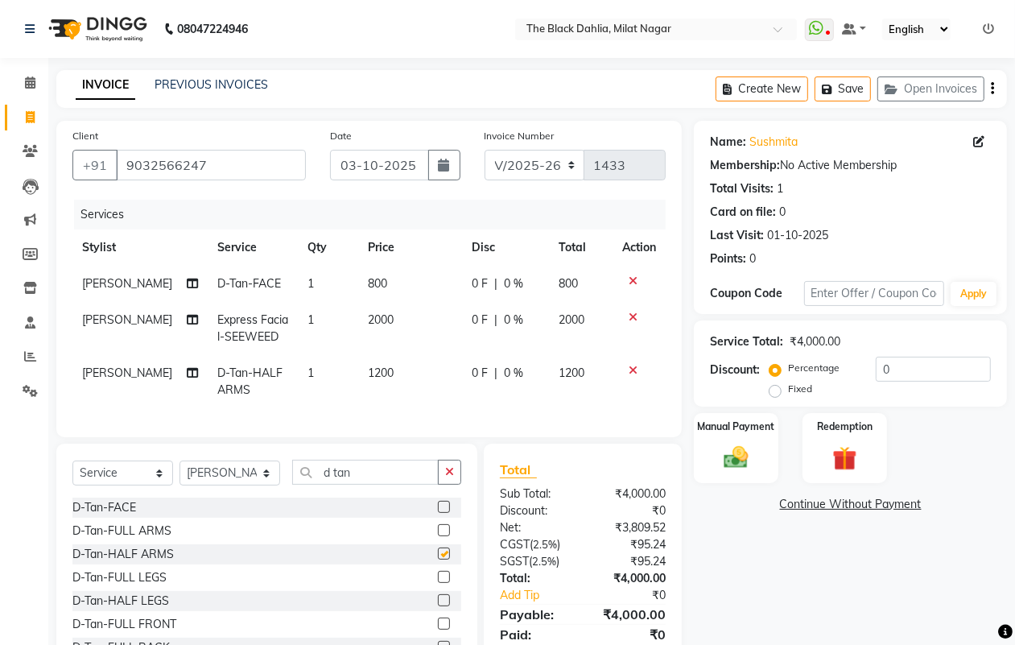
checkbox input "false"
click at [438, 536] on label at bounding box center [444, 530] width 12 height 12
click at [438, 536] on input "checkbox" at bounding box center [443, 531] width 10 height 10
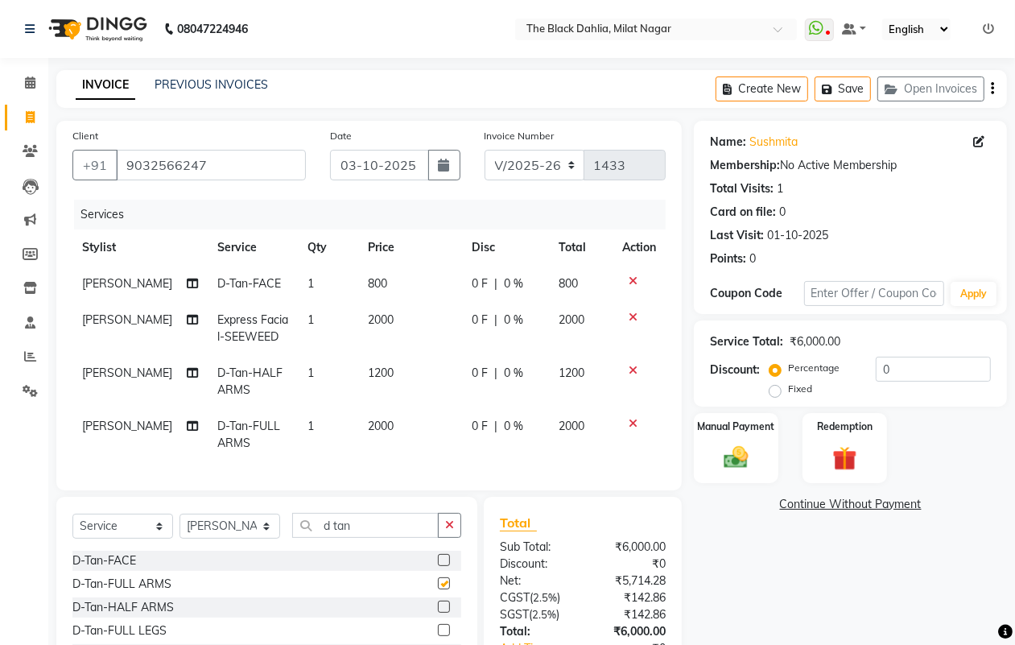
checkbox input "false"
click at [632, 369] on icon at bounding box center [633, 370] width 9 height 11
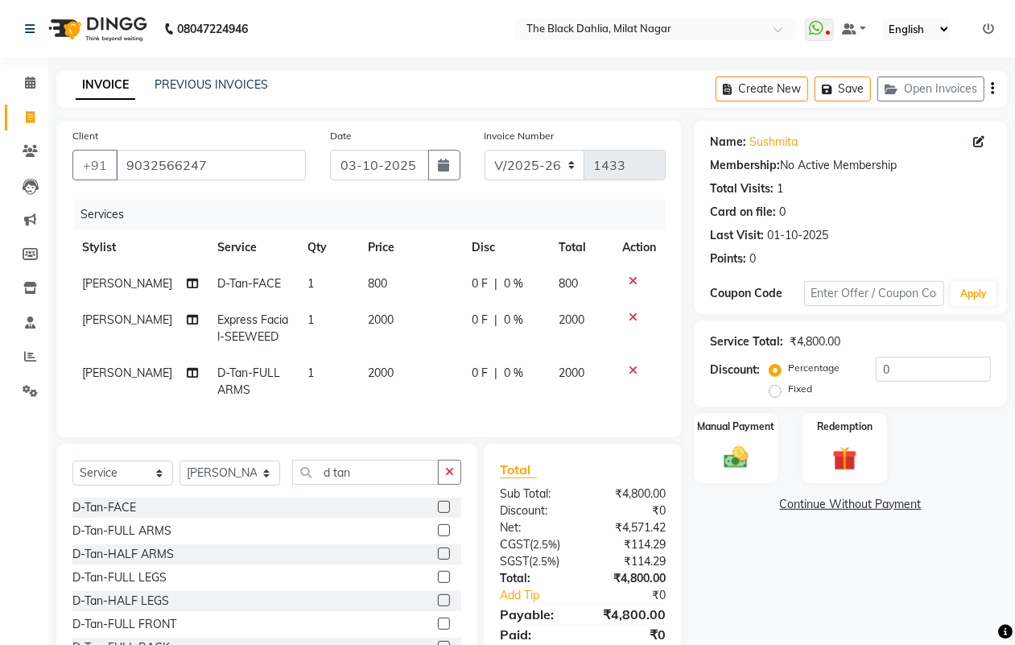
click at [368, 378] on span "2000" at bounding box center [381, 372] width 26 height 14
select select "59085"
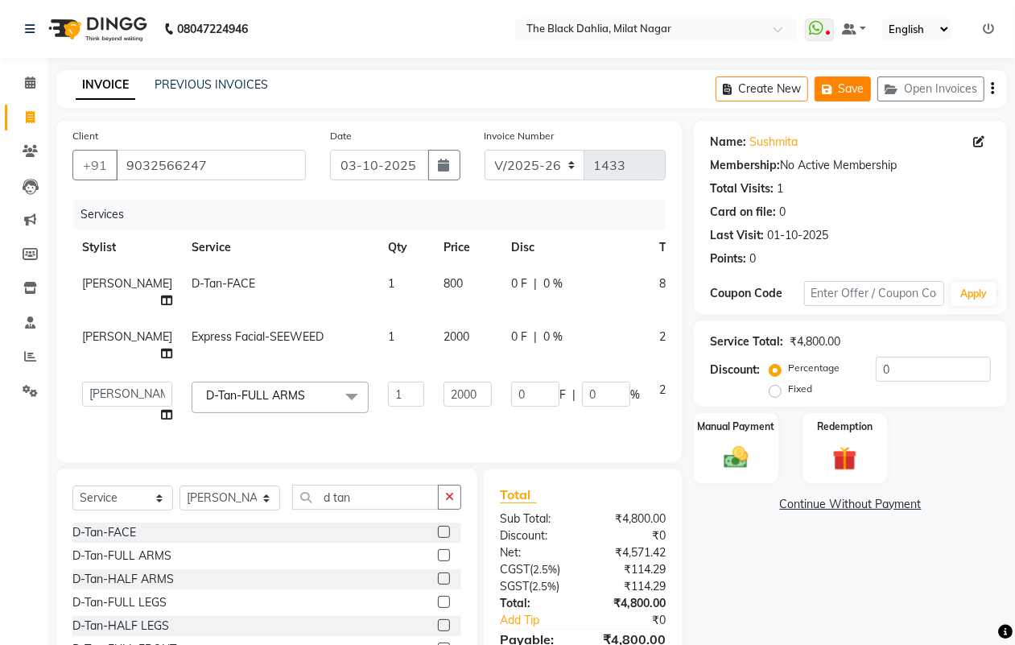
click at [841, 87] on button "Save" at bounding box center [843, 88] width 56 height 25
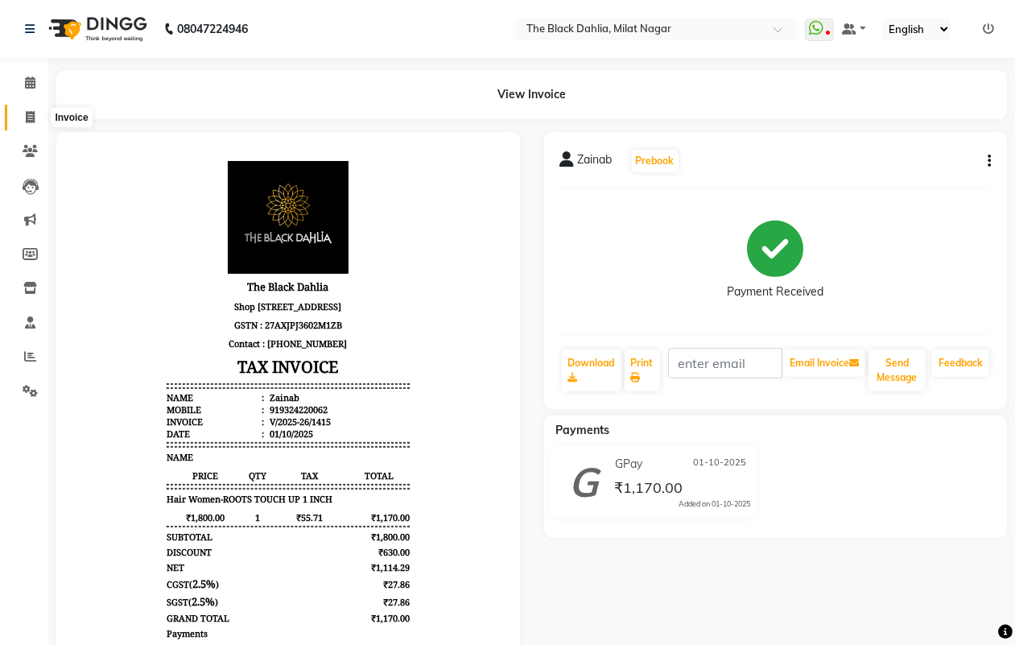
click at [36, 122] on span at bounding box center [30, 118] width 28 height 19
select select "4335"
select select "service"
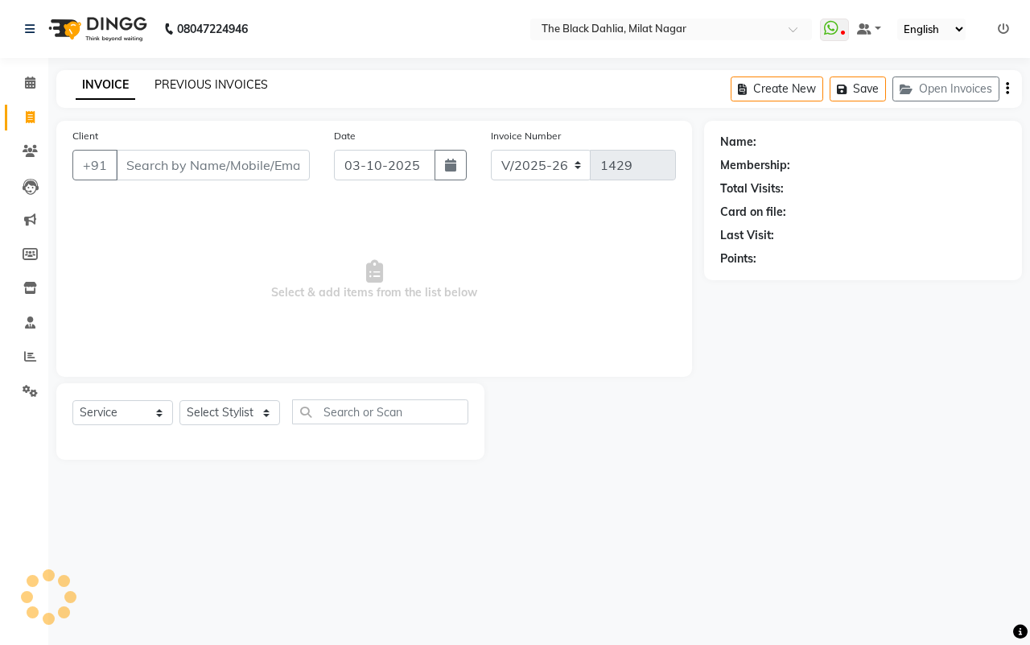
click at [227, 89] on link "PREVIOUS INVOICES" at bounding box center [212, 84] width 114 height 14
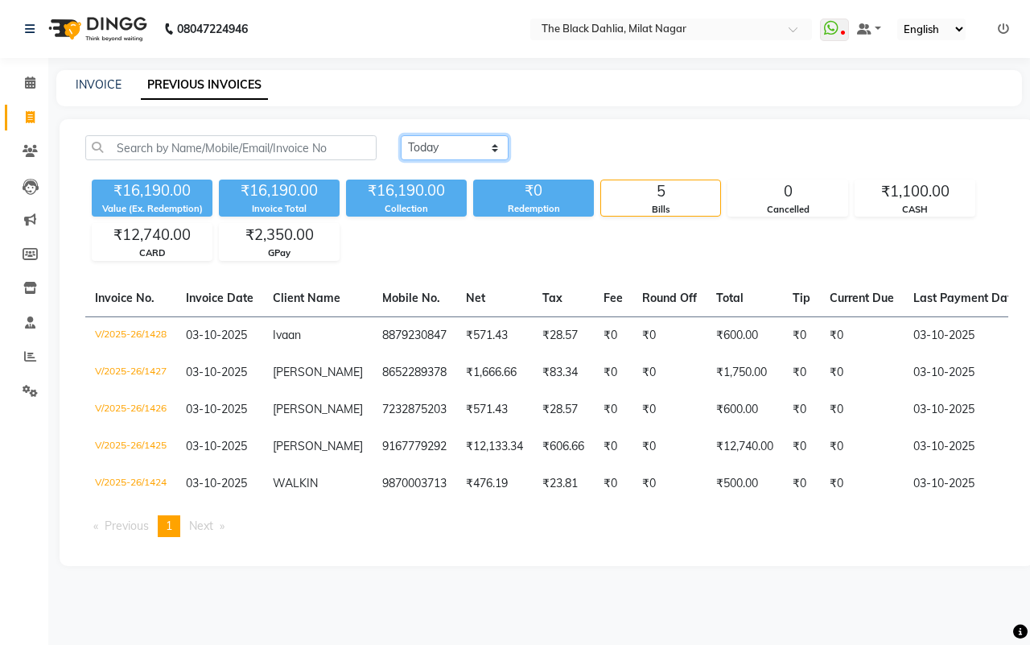
click at [440, 147] on select "Today Yesterday Custom Range" at bounding box center [455, 147] width 108 height 25
select select "range"
click at [401, 135] on select "Today Yesterday Custom Range" at bounding box center [455, 147] width 108 height 25
click at [589, 145] on input "03-10-2025" at bounding box center [586, 148] width 113 height 23
select select "10"
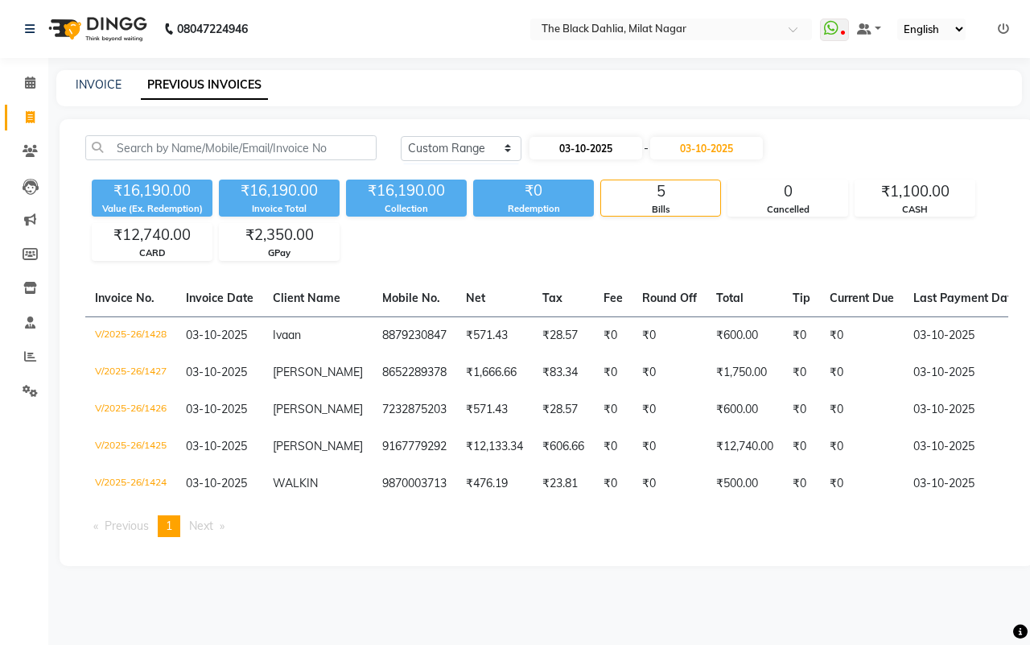
select select "2025"
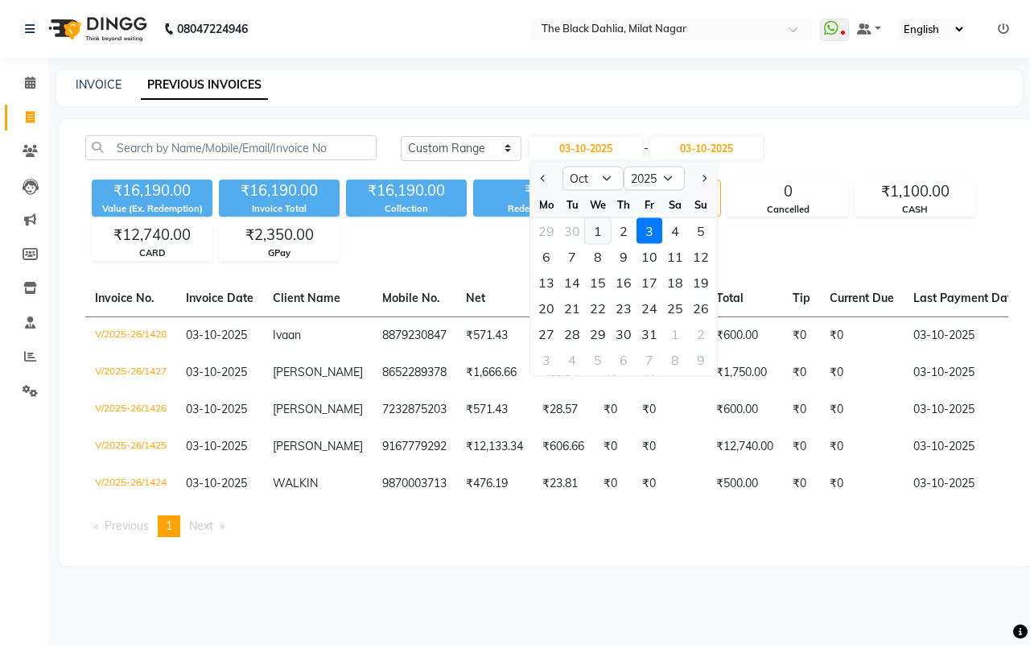
click at [600, 225] on div "1" at bounding box center [598, 231] width 26 height 26
type input "01-10-2025"
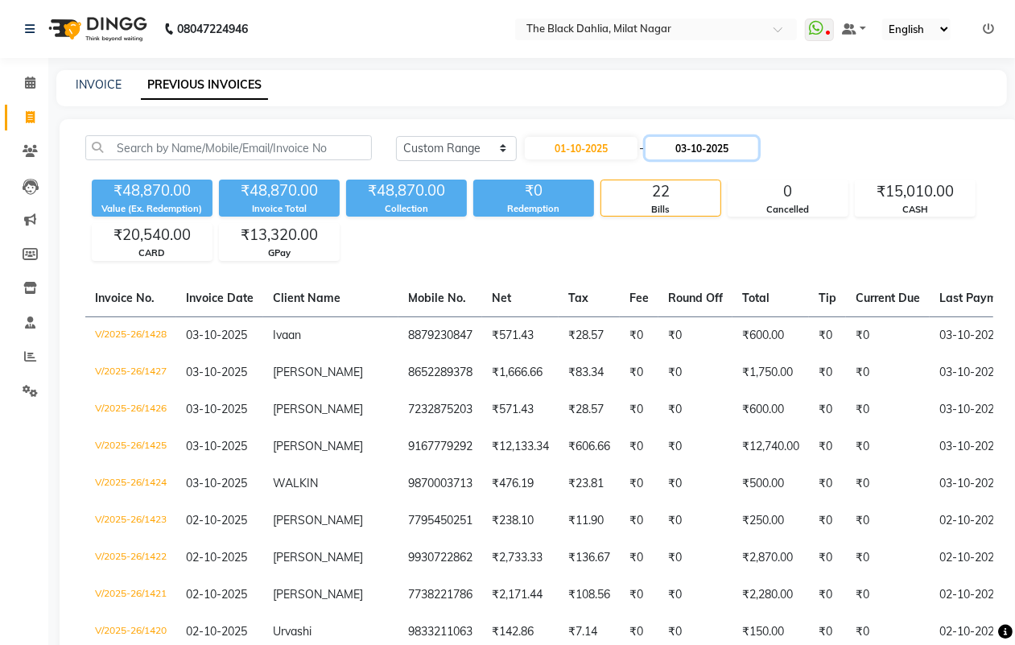
click at [735, 147] on input "03-10-2025" at bounding box center [702, 148] width 113 height 23
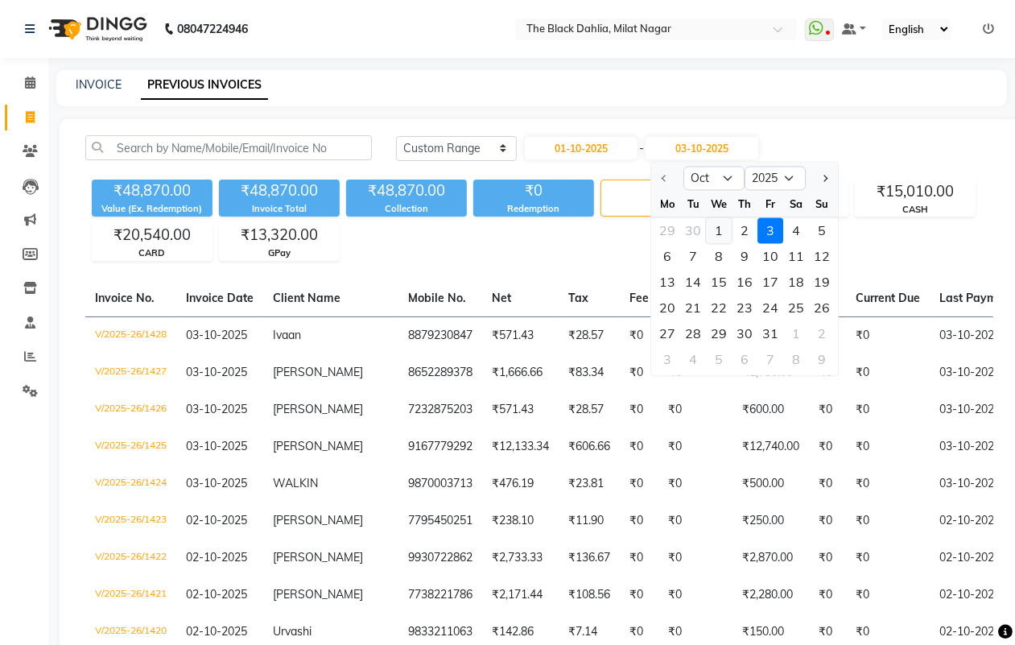
click at [712, 229] on div "1" at bounding box center [719, 231] width 26 height 26
type input "01-10-2025"
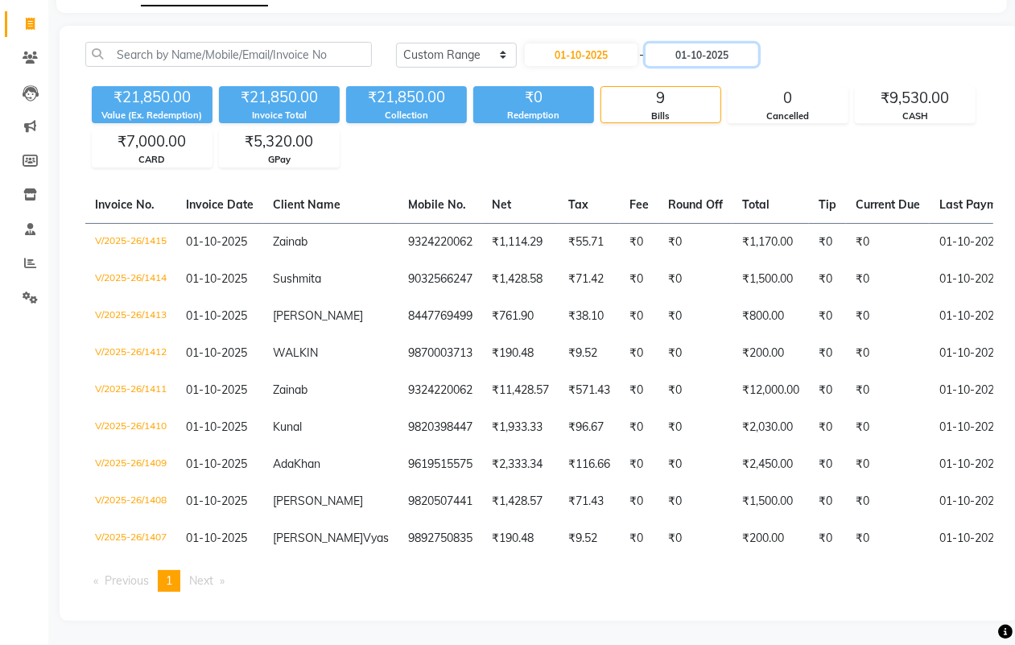
scroll to position [103, 0]
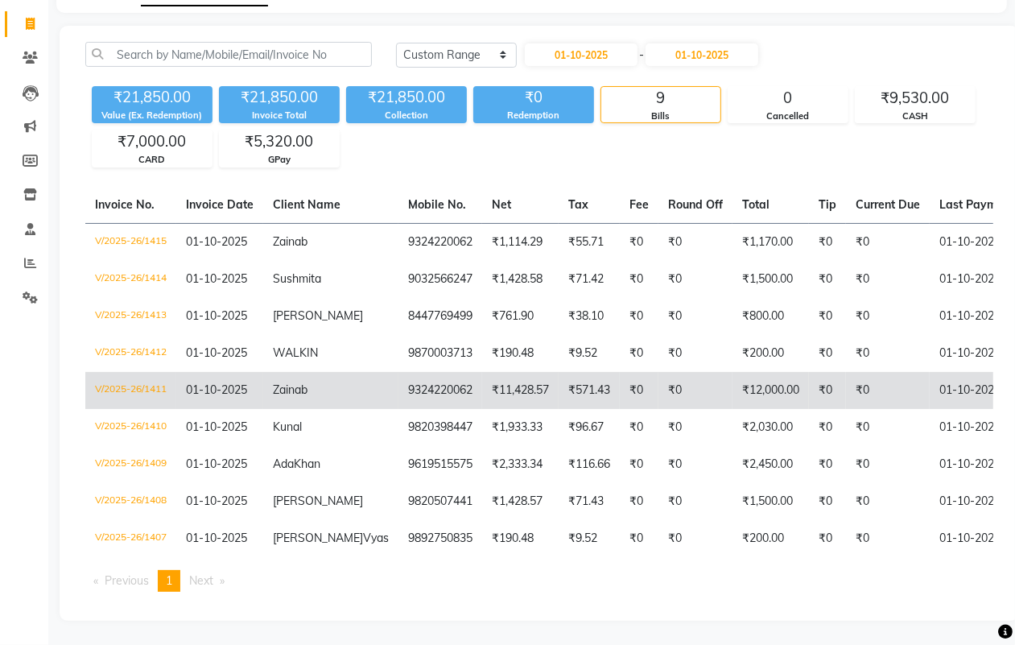
click at [733, 374] on td "₹12,000.00" at bounding box center [771, 390] width 76 height 37
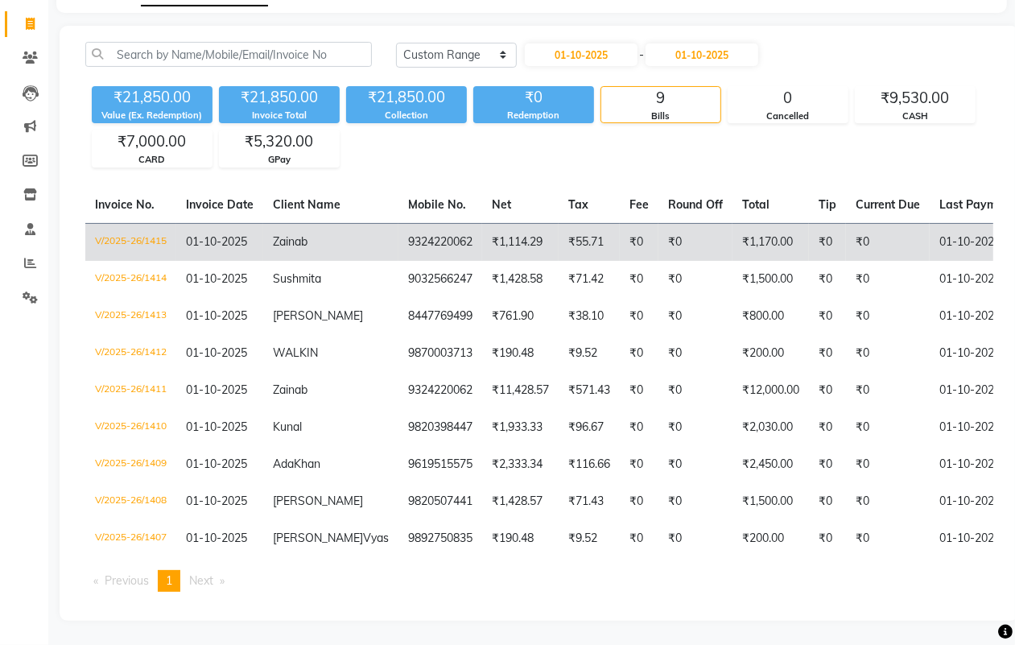
click at [398, 246] on td "9324220062" at bounding box center [440, 242] width 84 height 38
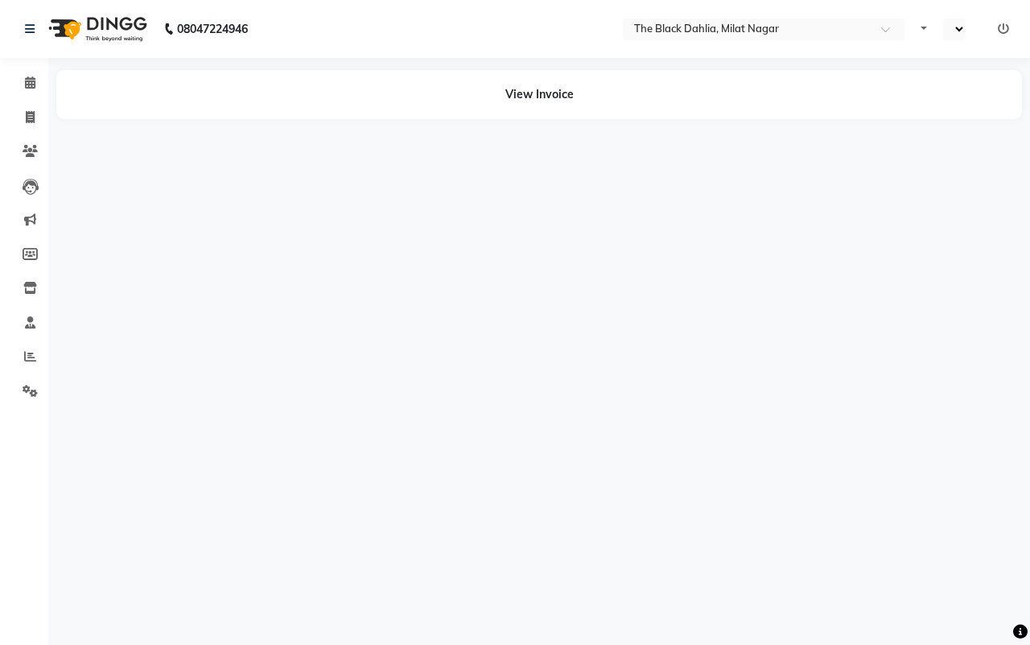
select select "en"
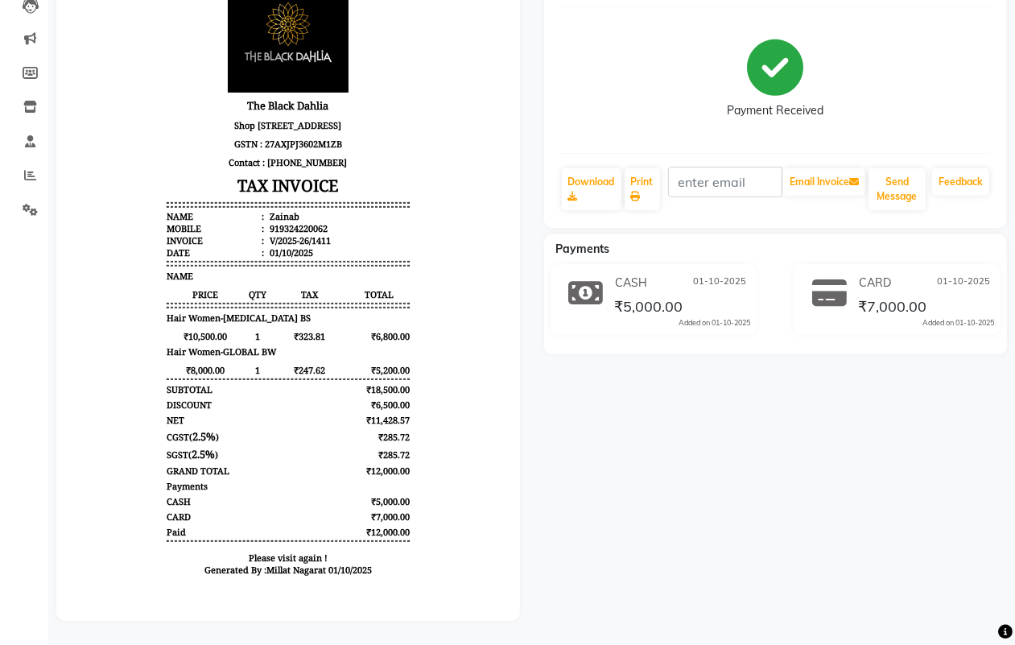
scroll to position [95, 0]
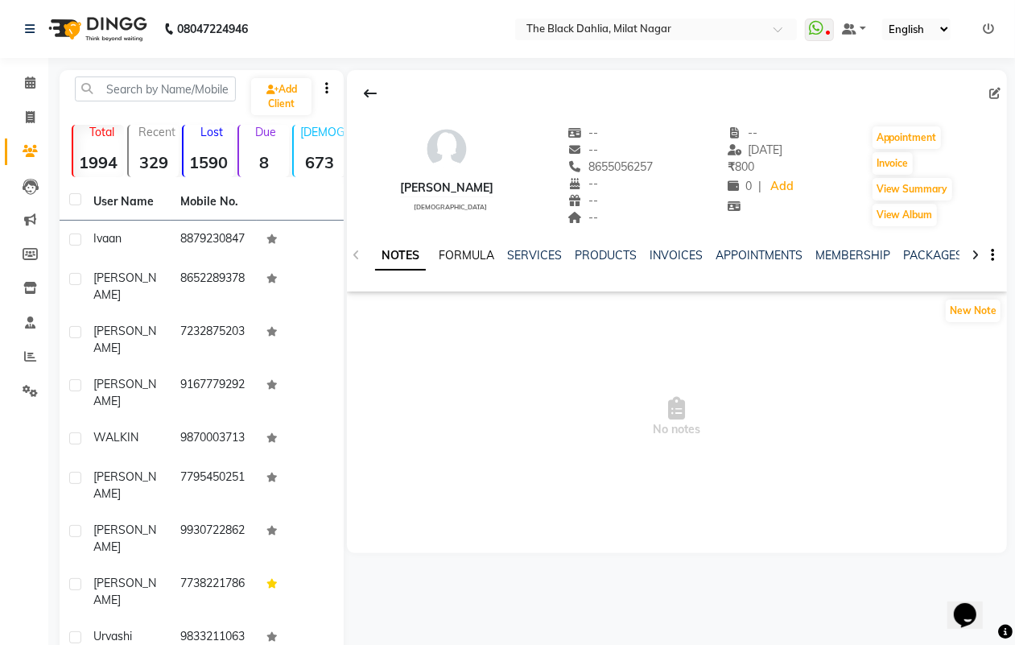
click at [464, 258] on link "FORMULA" at bounding box center [467, 255] width 56 height 14
click at [532, 255] on link "SERVICES" at bounding box center [533, 255] width 55 height 14
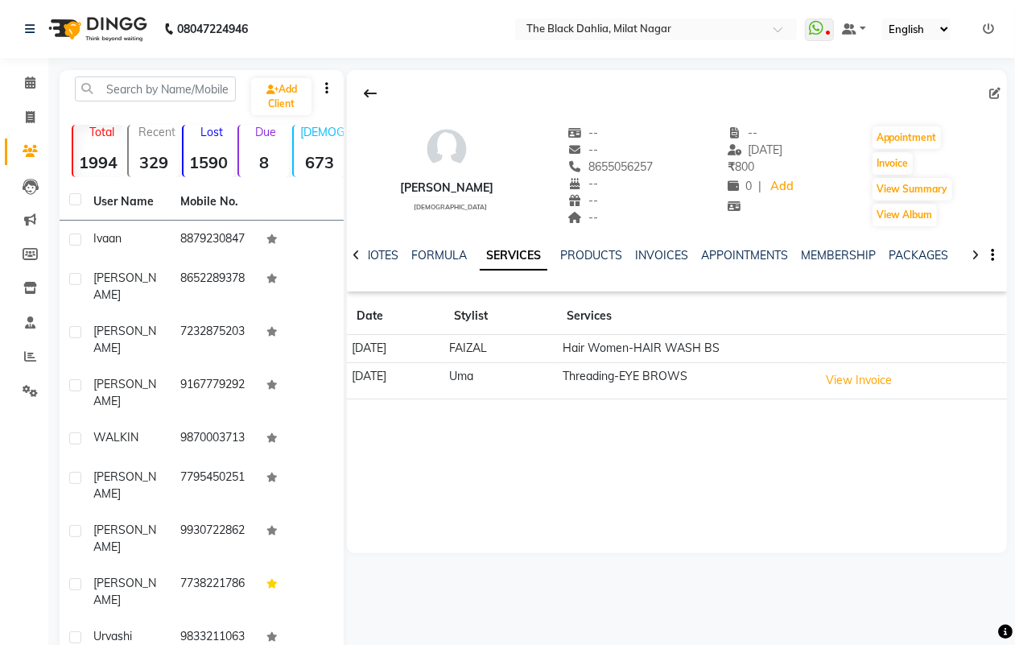
click at [735, 343] on td "Hair Women-HAIR WASH BS" at bounding box center [685, 349] width 257 height 28
click at [672, 260] on link "INVOICES" at bounding box center [661, 255] width 53 height 14
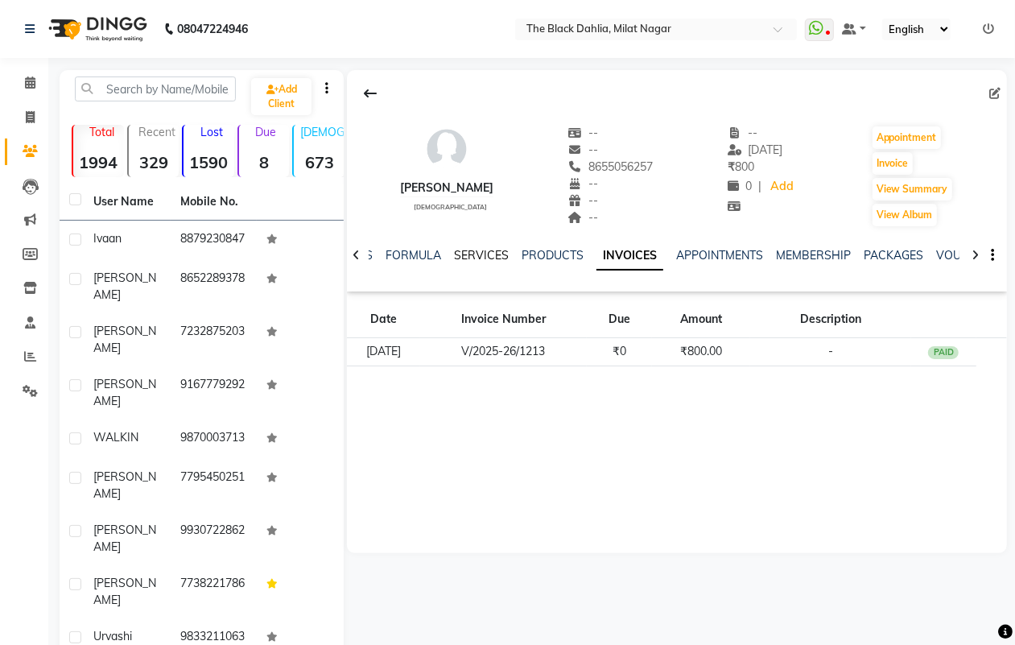
click at [467, 254] on link "SERVICES" at bounding box center [481, 255] width 55 height 14
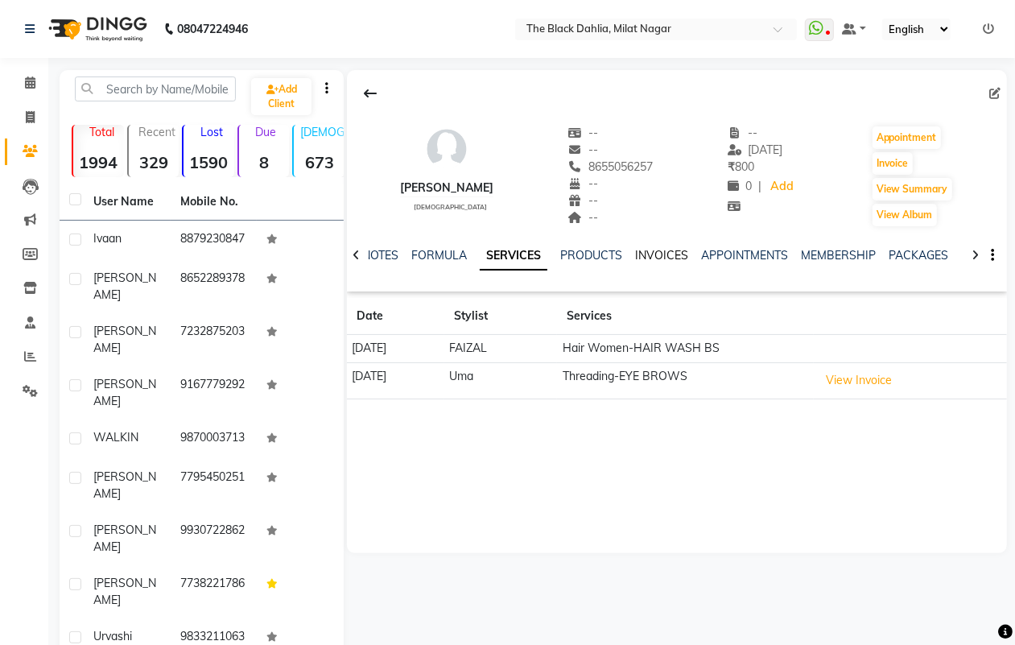
click at [672, 256] on link "INVOICES" at bounding box center [661, 255] width 53 height 14
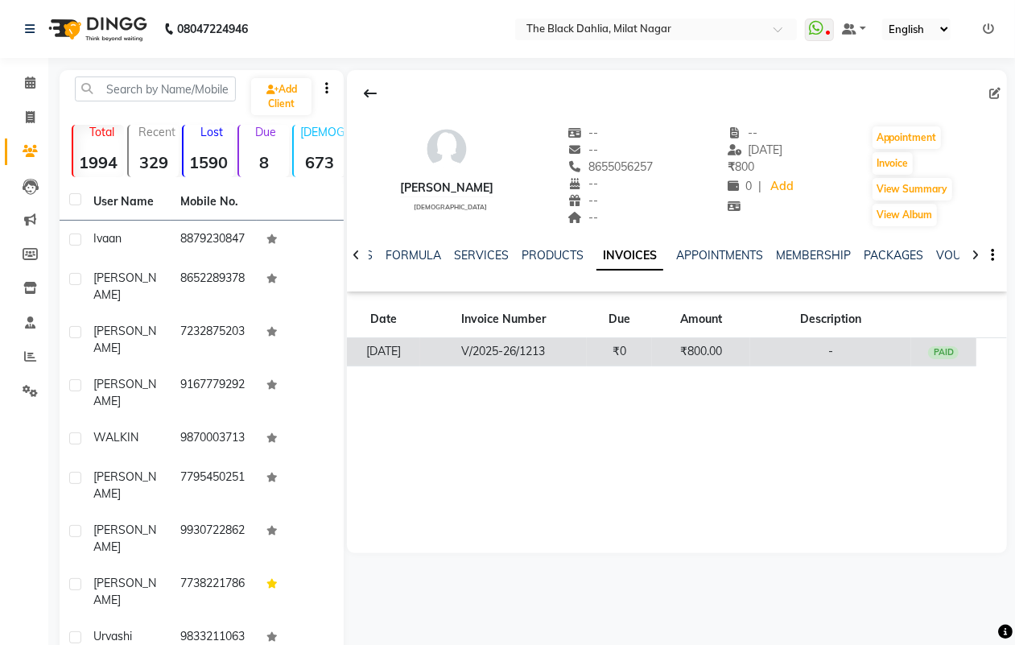
click at [721, 344] on td "₹800.00" at bounding box center [701, 352] width 98 height 28
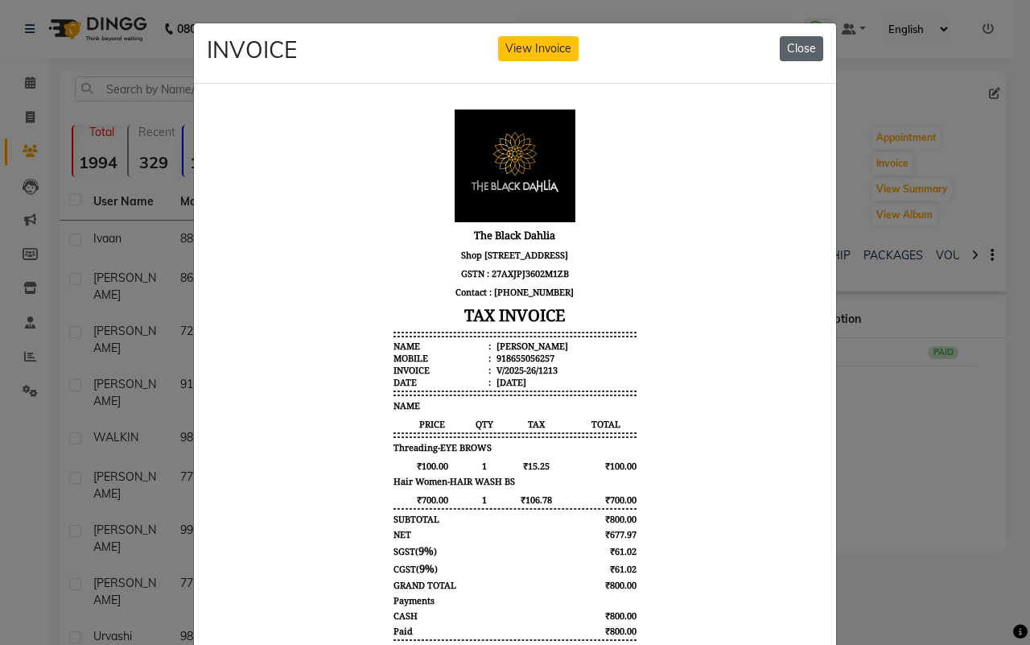
click at [791, 53] on button "Close" at bounding box center [801, 48] width 43 height 25
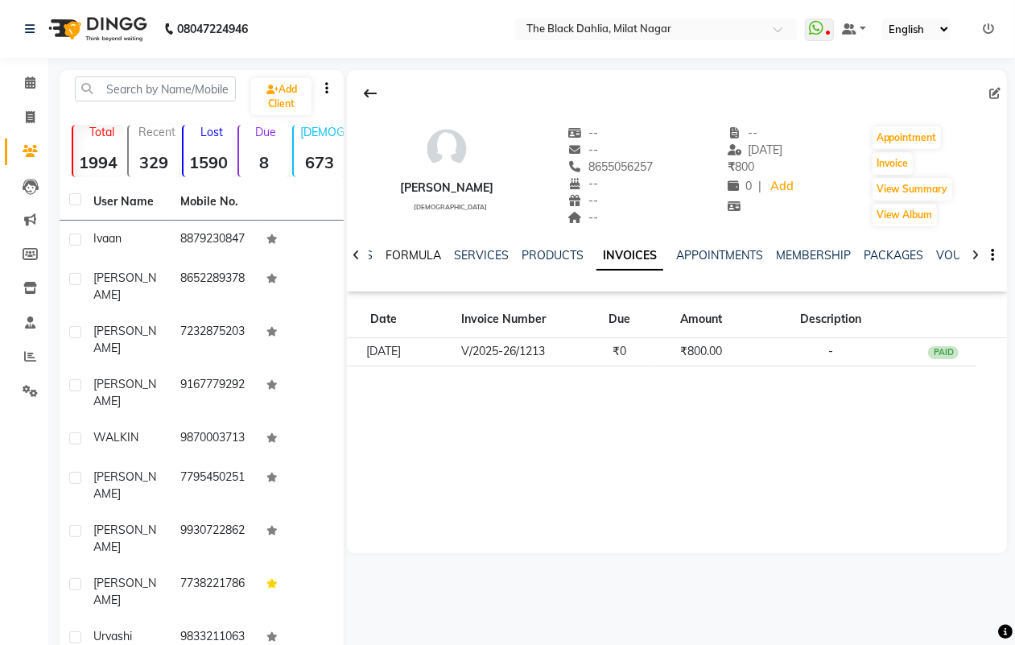
click at [423, 258] on link "FORMULA" at bounding box center [414, 255] width 56 height 14
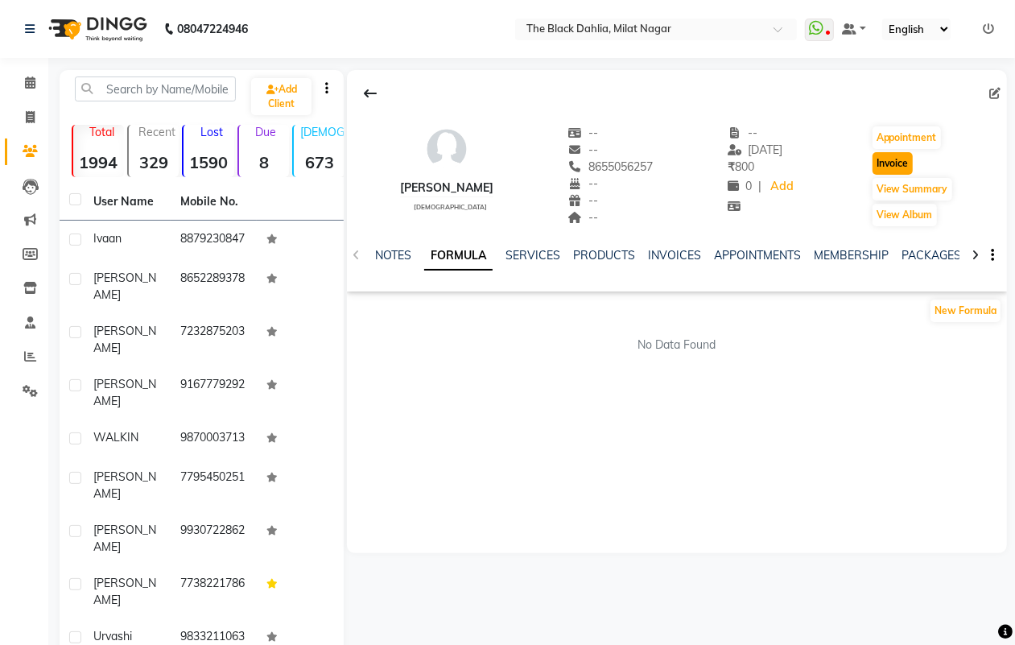
click at [890, 167] on button "Invoice" at bounding box center [893, 163] width 40 height 23
select select "4335"
select select "service"
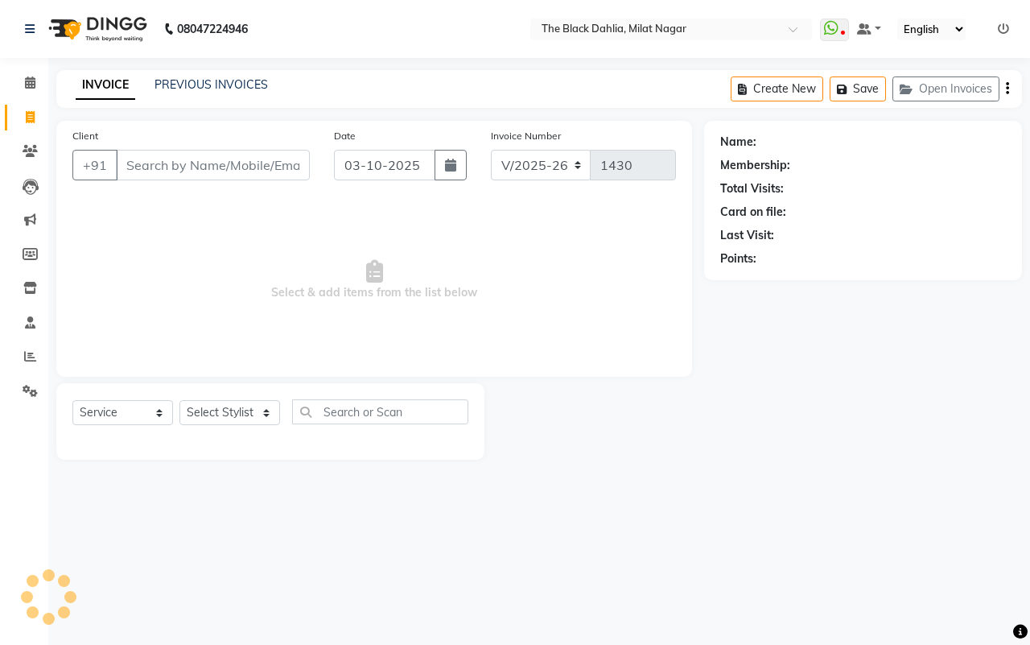
type input "8655056257"
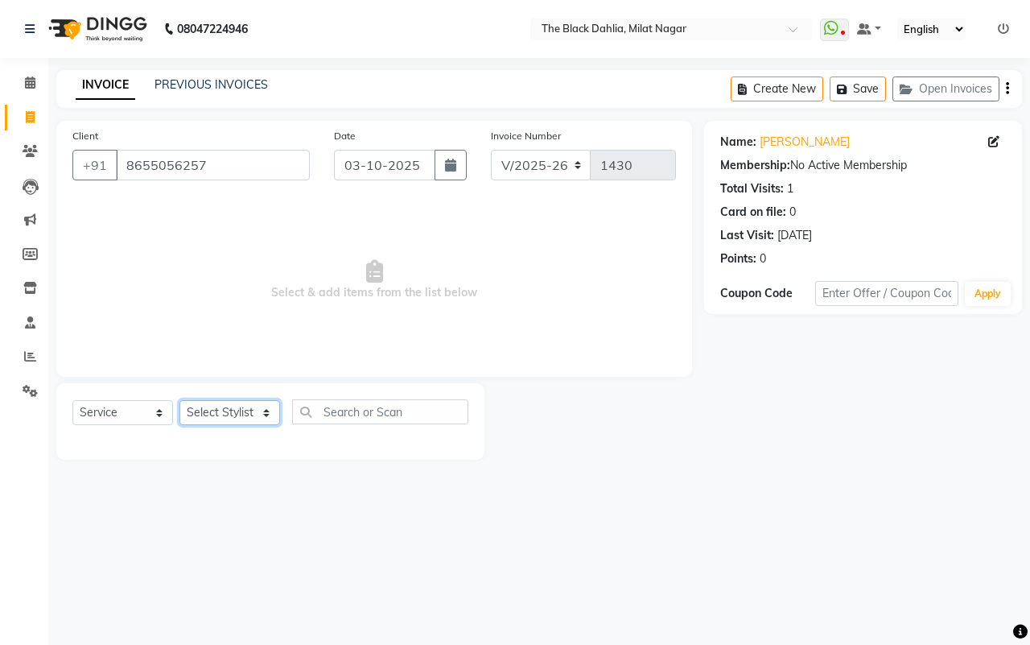
click at [234, 400] on select "Select Stylist ALISHA Anam Arman khan Bhagyashree Dr Megha Dr,Muskan Jain FAIZA…" at bounding box center [230, 412] width 101 height 25
select select "63673"
click at [180, 400] on select "Select Stylist ALISHA Anam Arman khan Bhagyashree Dr Megha Dr,Muskan Jain FAIZA…" at bounding box center [230, 412] width 101 height 25
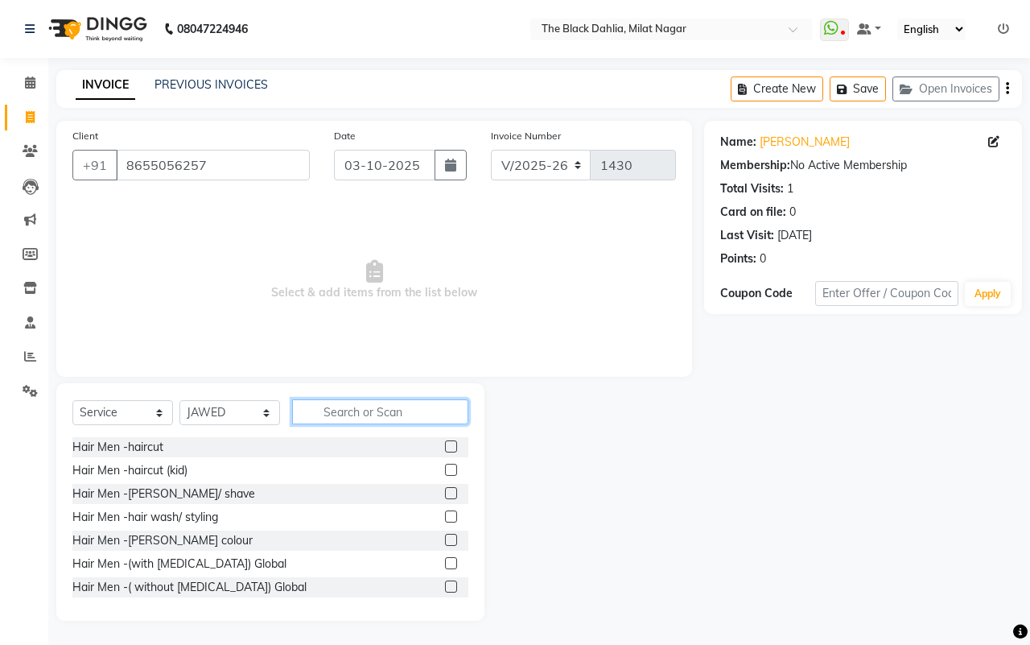
click at [365, 409] on input "text" at bounding box center [380, 411] width 176 height 25
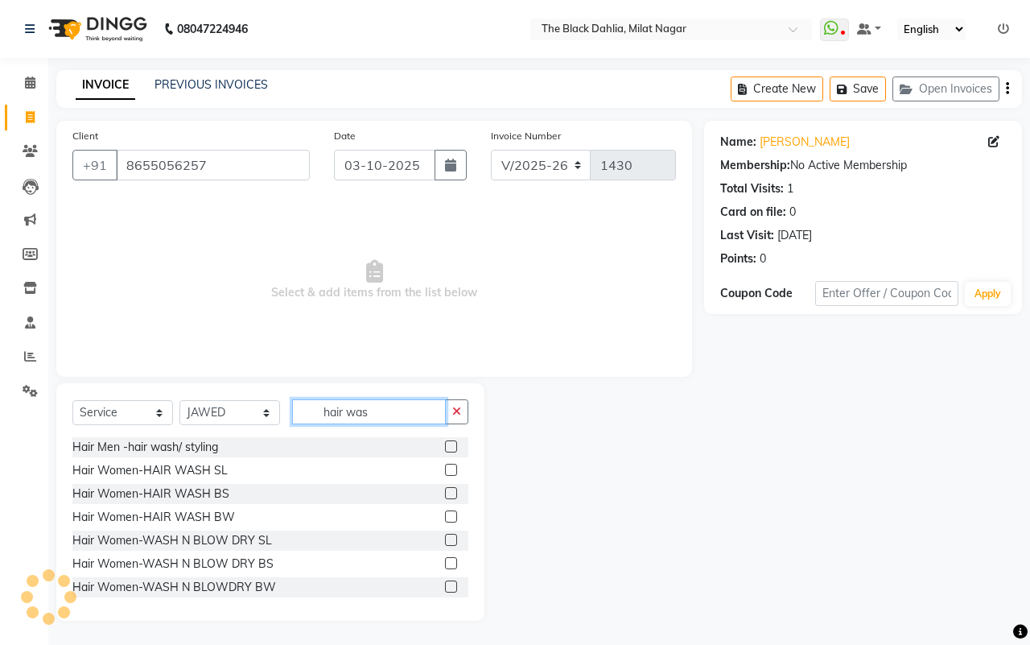
type input "hair was"
click at [445, 496] on label at bounding box center [451, 493] width 12 height 12
click at [445, 496] on input "checkbox" at bounding box center [450, 494] width 10 height 10
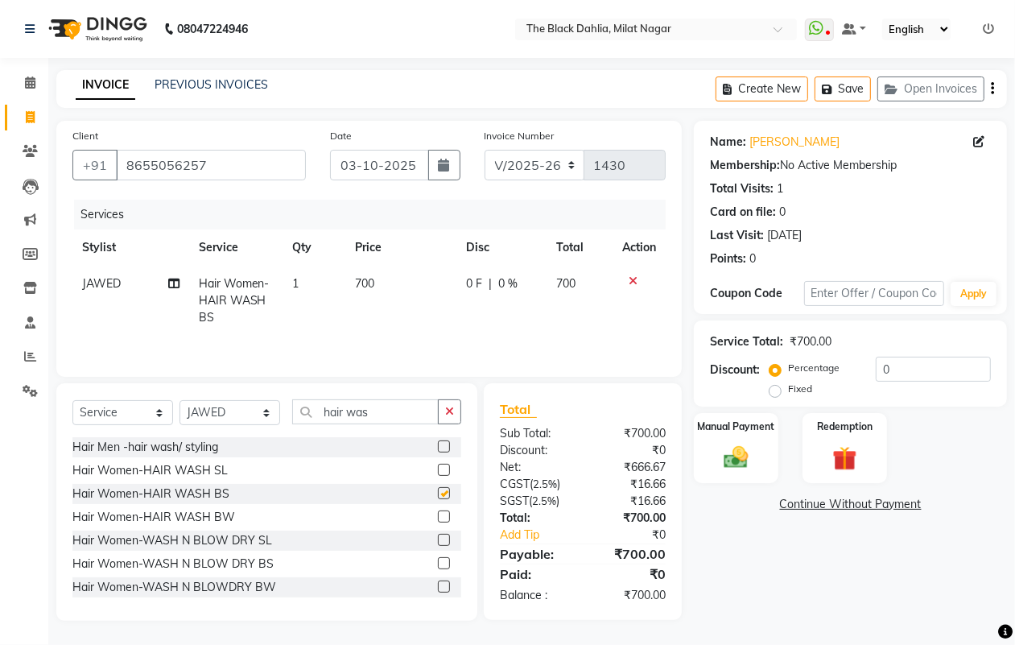
checkbox input "false"
drag, startPoint x: 398, startPoint y: 403, endPoint x: 252, endPoint y: 405, distance: 146.5
click at [252, 405] on div "Select Service Product Membership Package Voucher Prepaid Gift Card Select Styl…" at bounding box center [266, 418] width 389 height 38
click at [252, 415] on select "Select Stylist ALISHA Anam Arman khan Bhagyashree Dr Megha Dr,Muskan Jain FAIZA…" at bounding box center [230, 412] width 101 height 25
select select "59085"
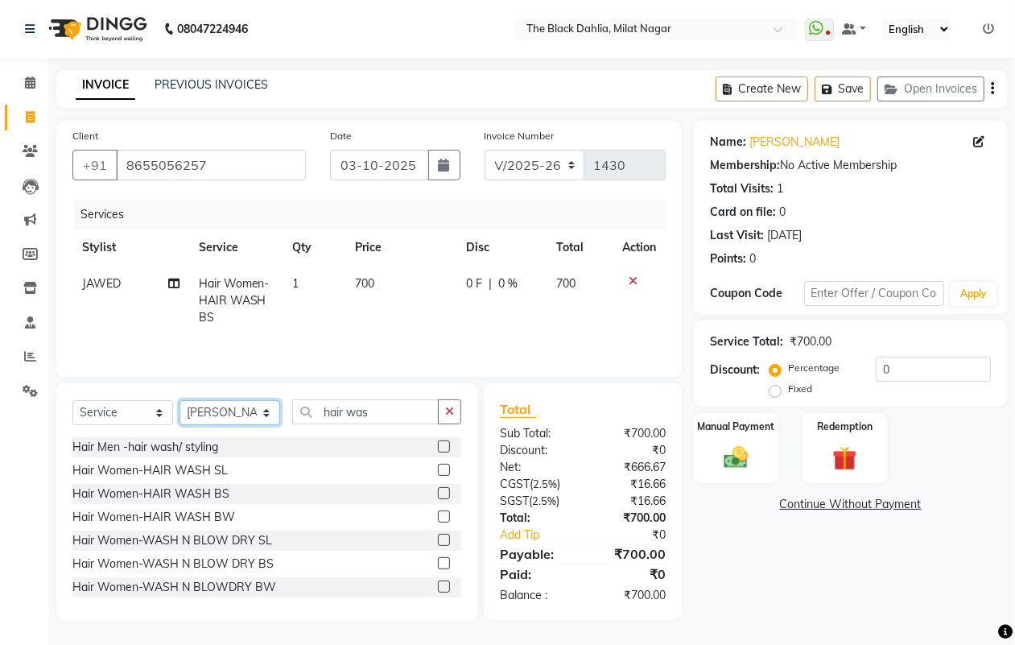
click at [180, 403] on select "Select Stylist ALISHA Anam Arman khan Bhagyashree Dr Megha Dr,Muskan Jain FAIZA…" at bounding box center [230, 412] width 101 height 25
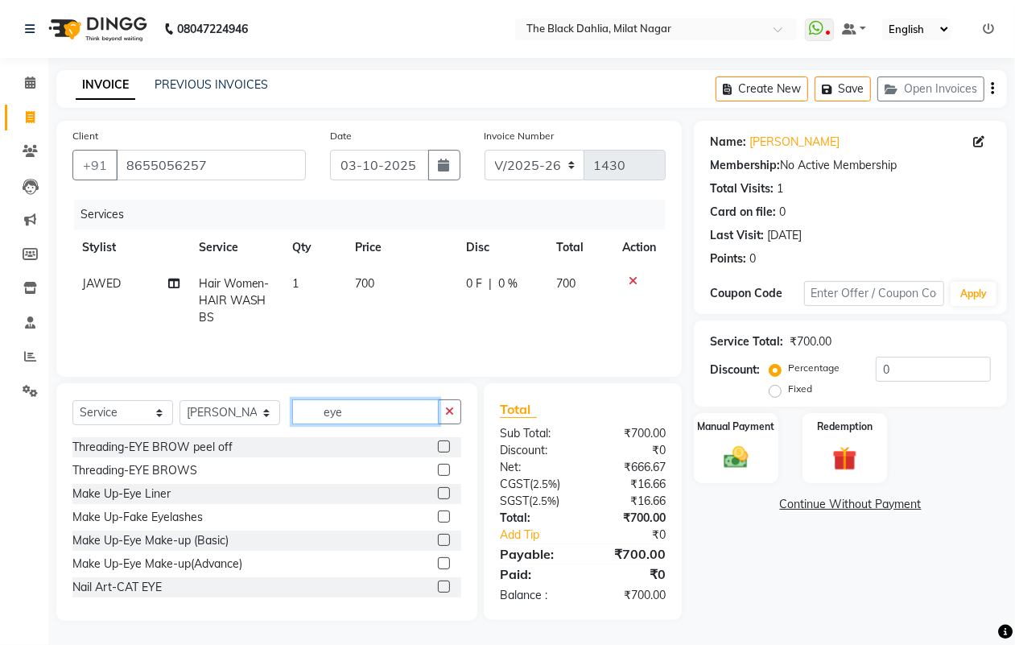
type input "eye"
click at [438, 475] on label at bounding box center [444, 470] width 12 height 12
click at [438, 475] on input "checkbox" at bounding box center [443, 470] width 10 height 10
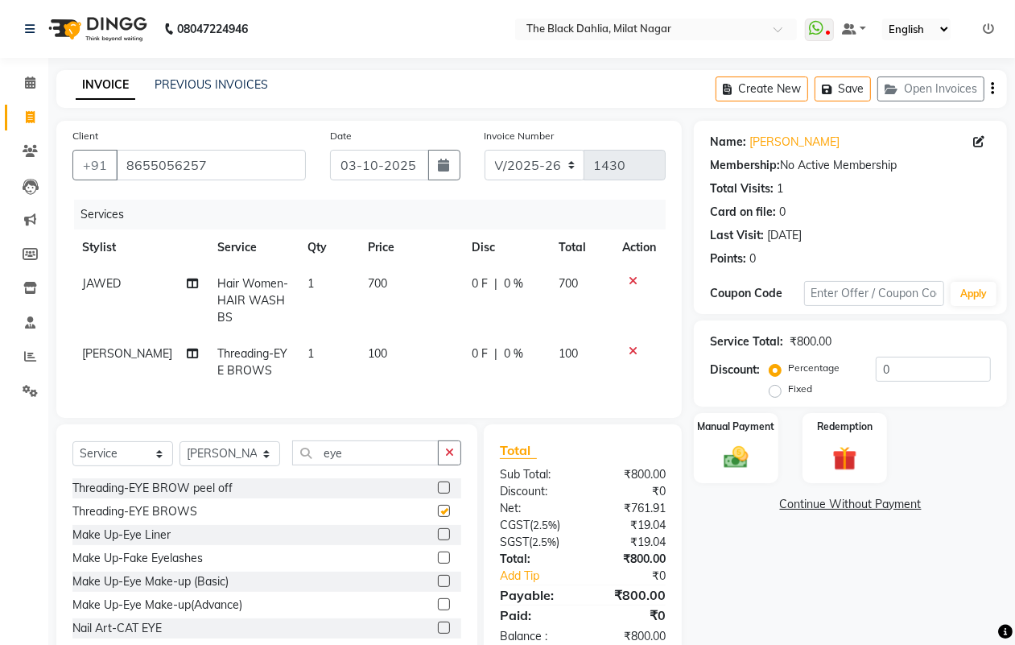
checkbox input "false"
click at [729, 452] on img at bounding box center [736, 457] width 40 height 29
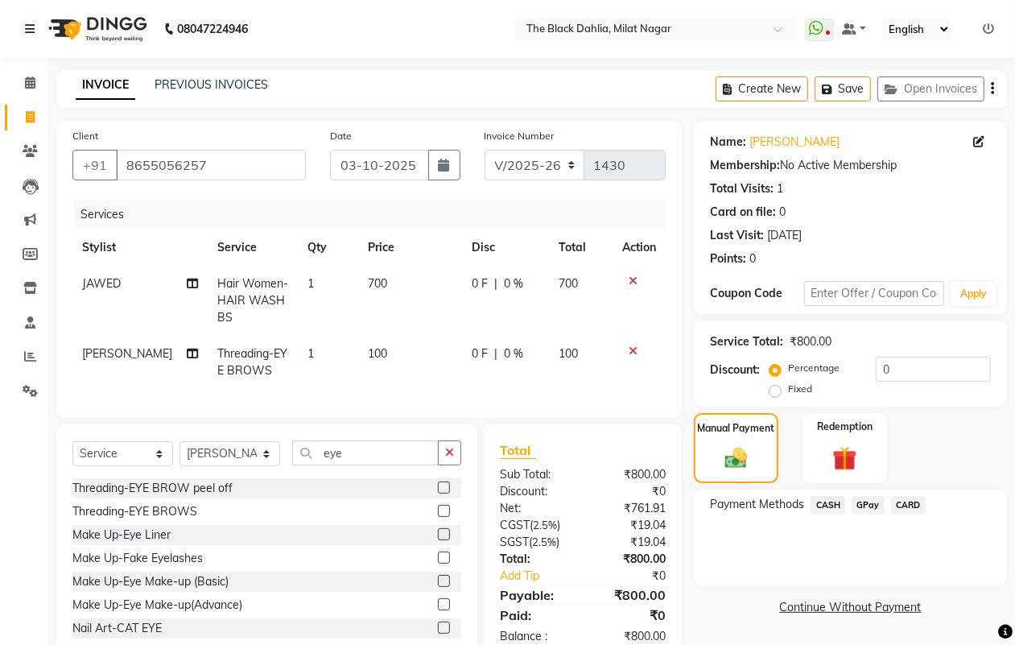
click at [864, 505] on span "GPay" at bounding box center [868, 505] width 33 height 19
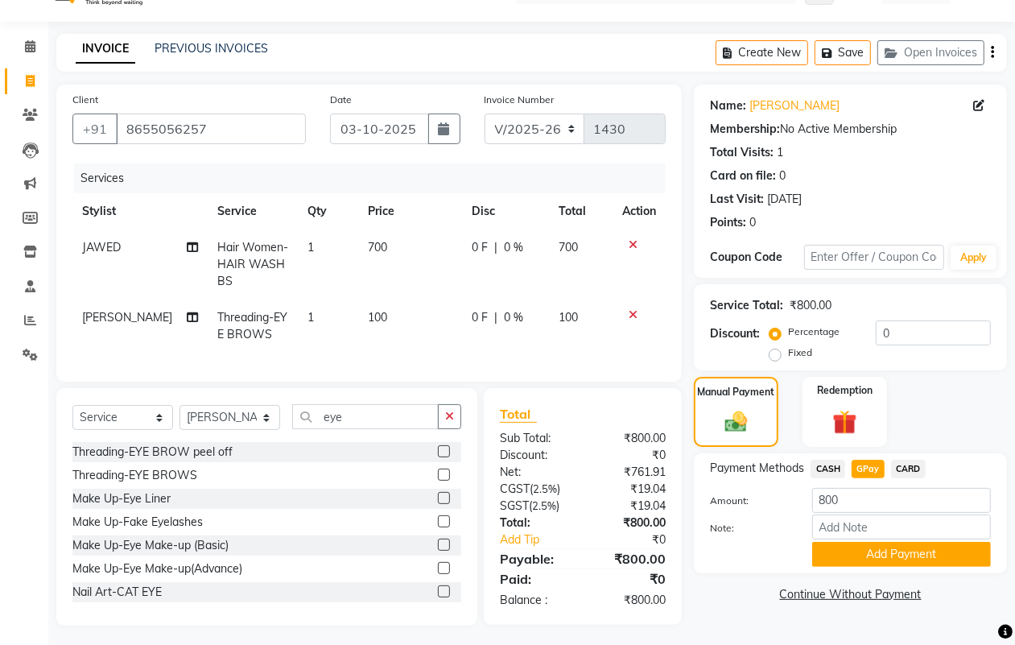
scroll to position [56, 0]
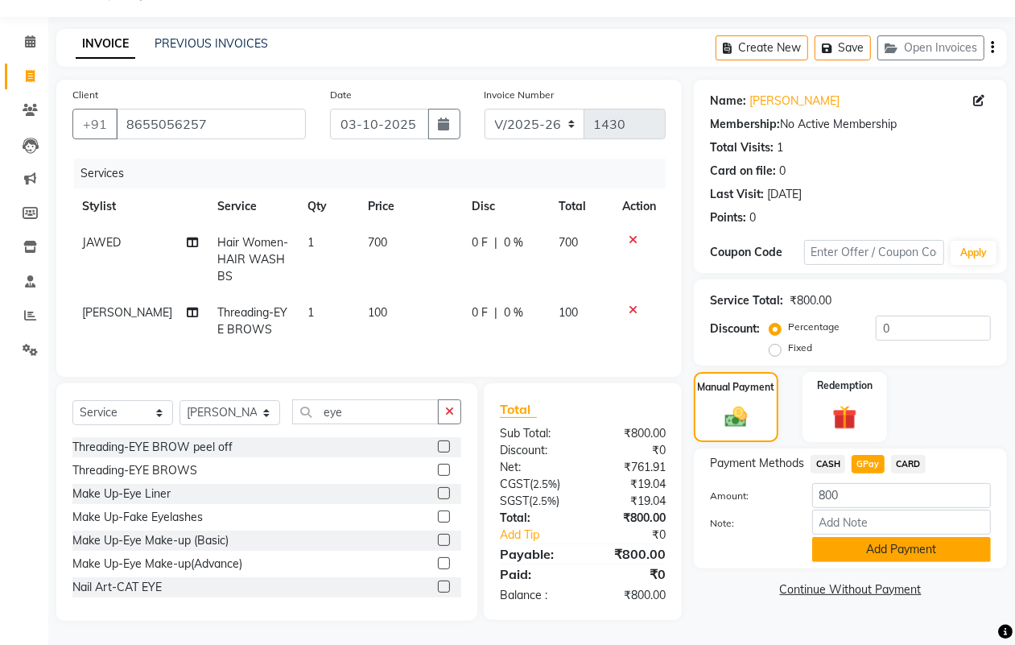
click at [894, 537] on button "Add Payment" at bounding box center [901, 549] width 179 height 25
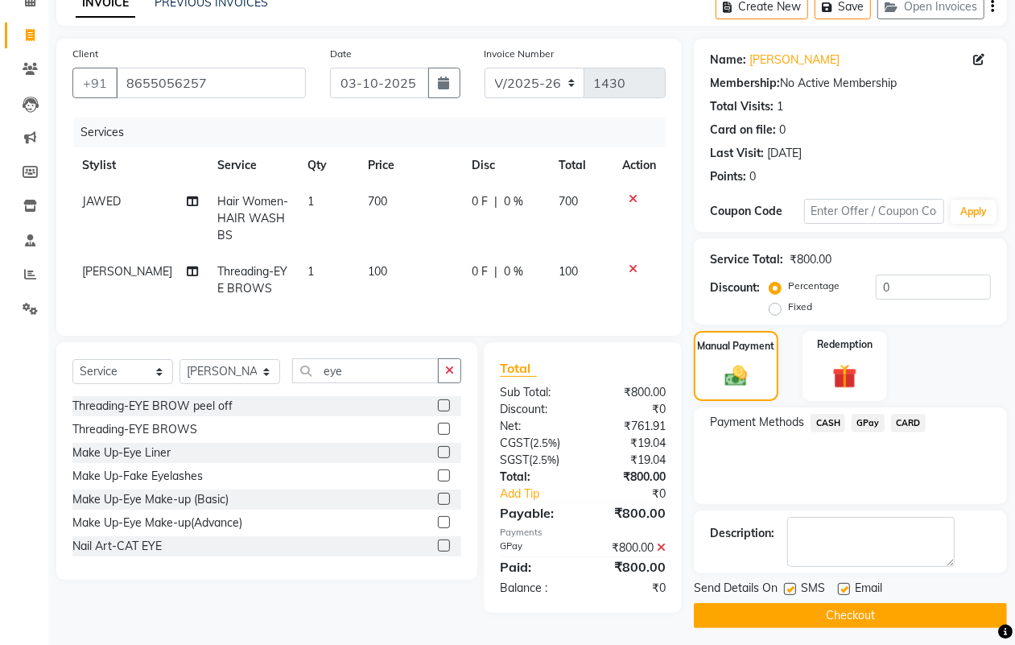
scroll to position [89, 0]
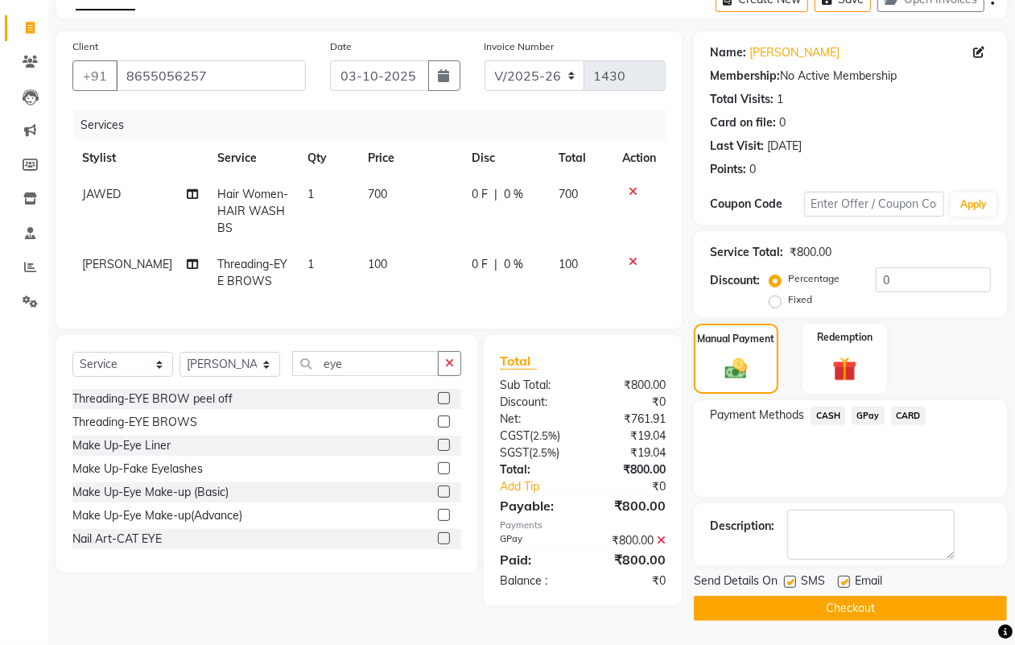
click at [884, 605] on button "Checkout" at bounding box center [850, 608] width 313 height 25
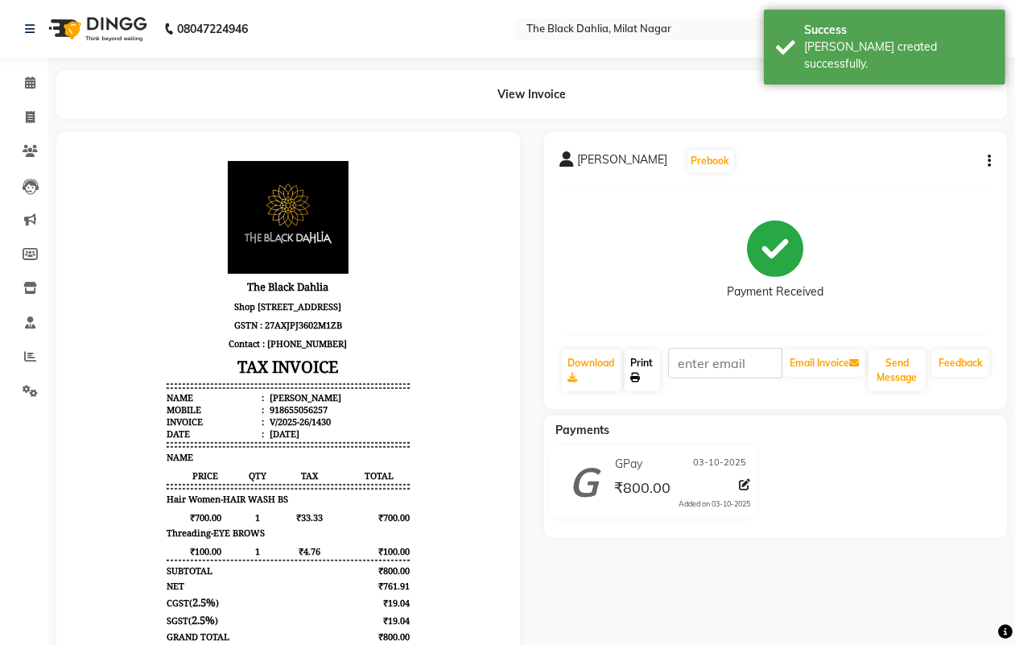
click at [648, 363] on link "Print" at bounding box center [642, 370] width 35 height 42
click at [26, 118] on icon at bounding box center [30, 117] width 9 height 12
select select "4335"
select select "service"
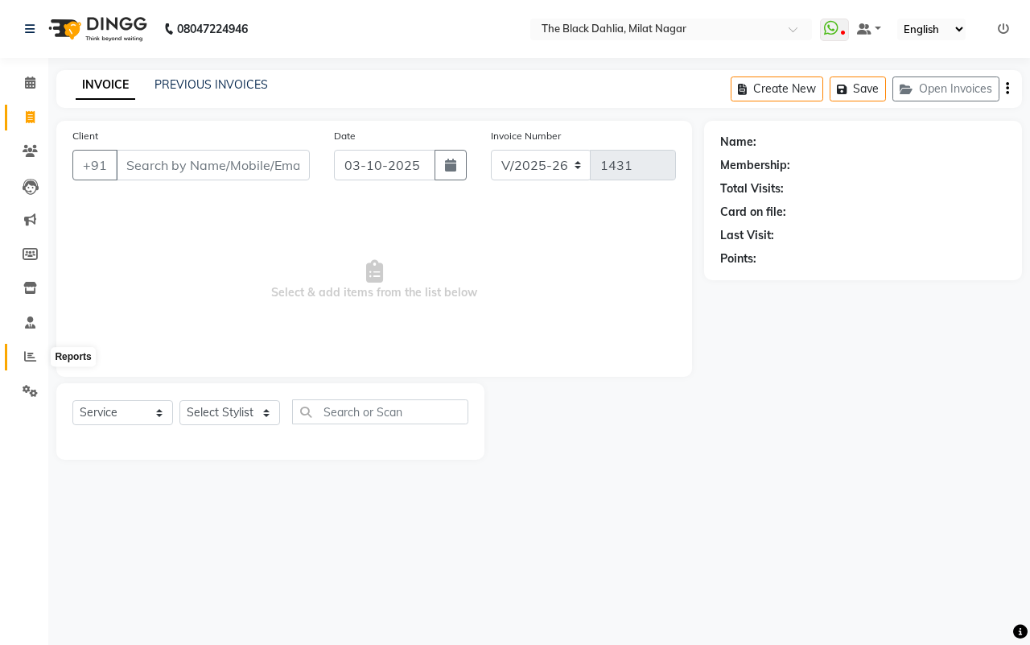
click at [25, 355] on icon at bounding box center [30, 356] width 12 height 12
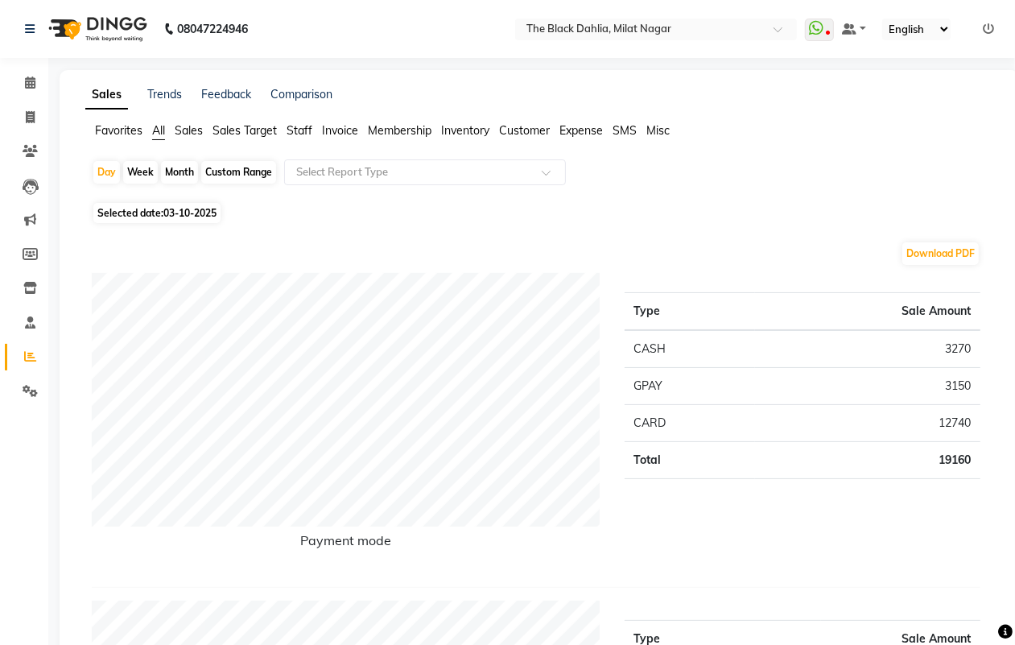
click at [174, 174] on div "Month" at bounding box center [179, 172] width 37 height 23
select select "10"
select select "2025"
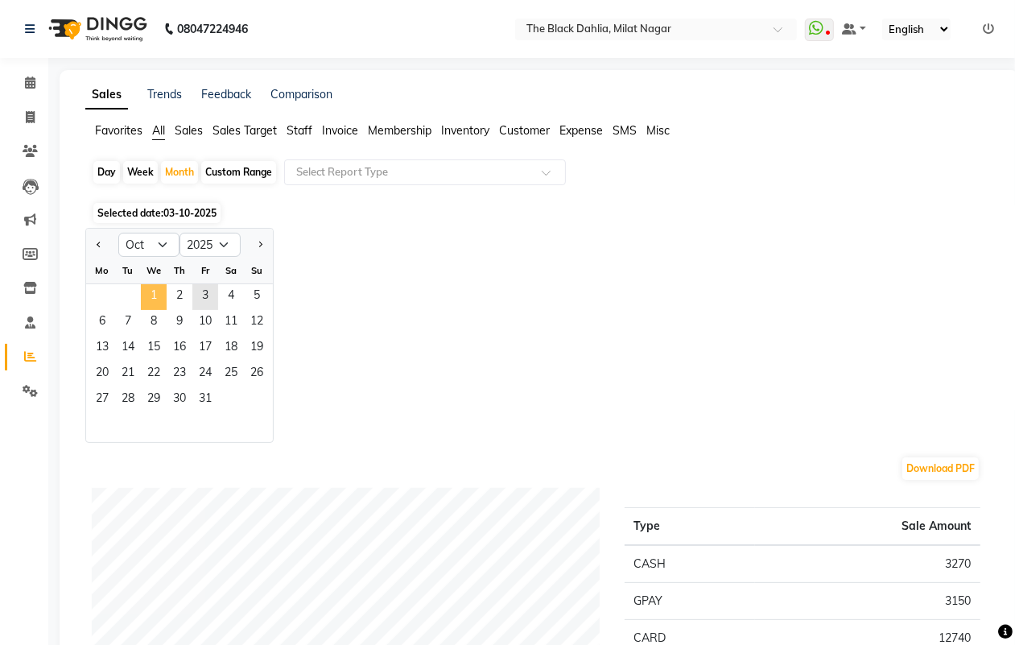
click at [150, 284] on span "1" at bounding box center [154, 297] width 26 height 26
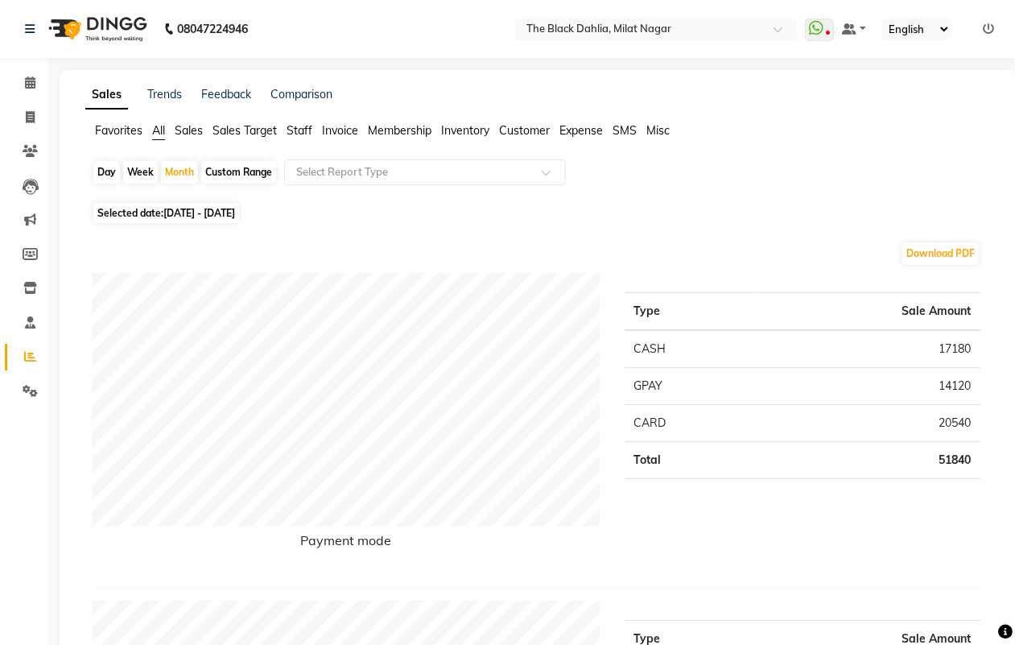
click at [114, 175] on div "Day" at bounding box center [106, 172] width 27 height 23
select select "10"
select select "2025"
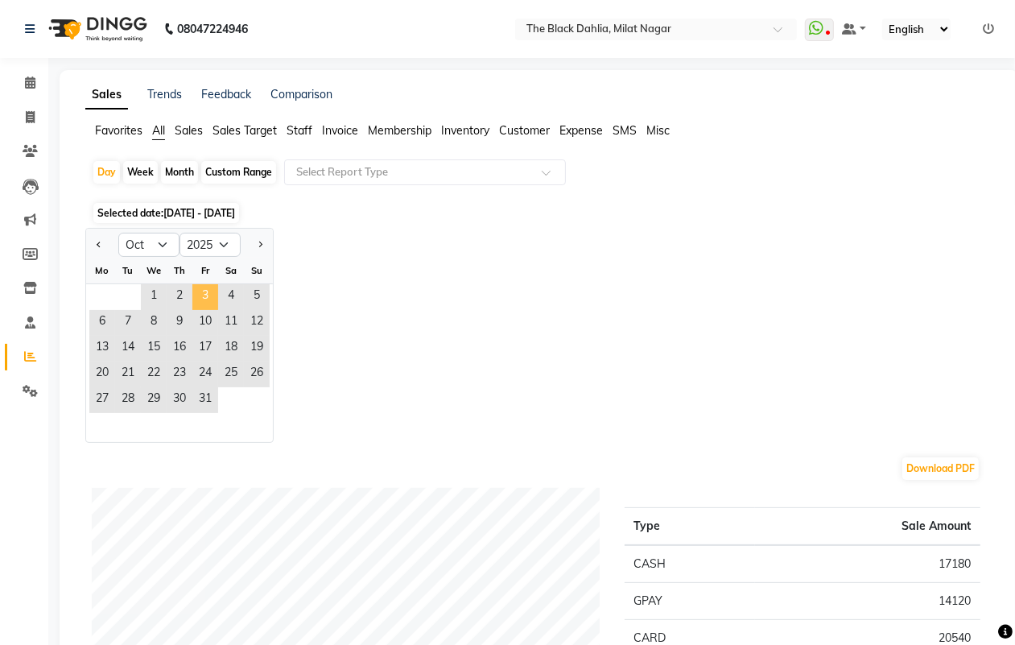
click at [202, 298] on span "3" at bounding box center [205, 297] width 26 height 26
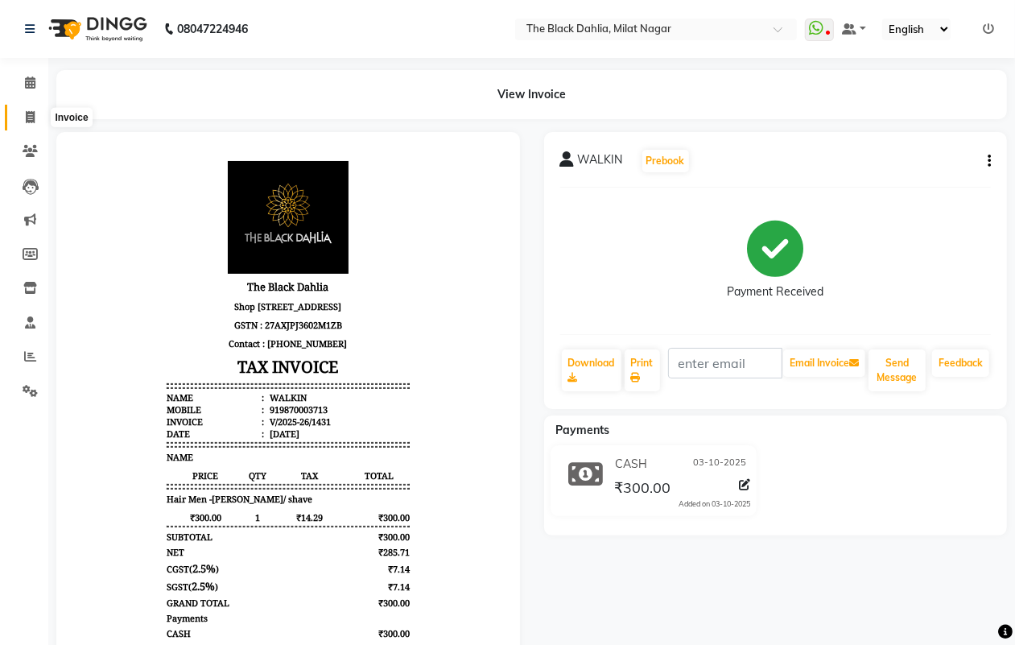
click at [30, 118] on icon at bounding box center [30, 117] width 9 height 12
select select "4335"
select select "service"
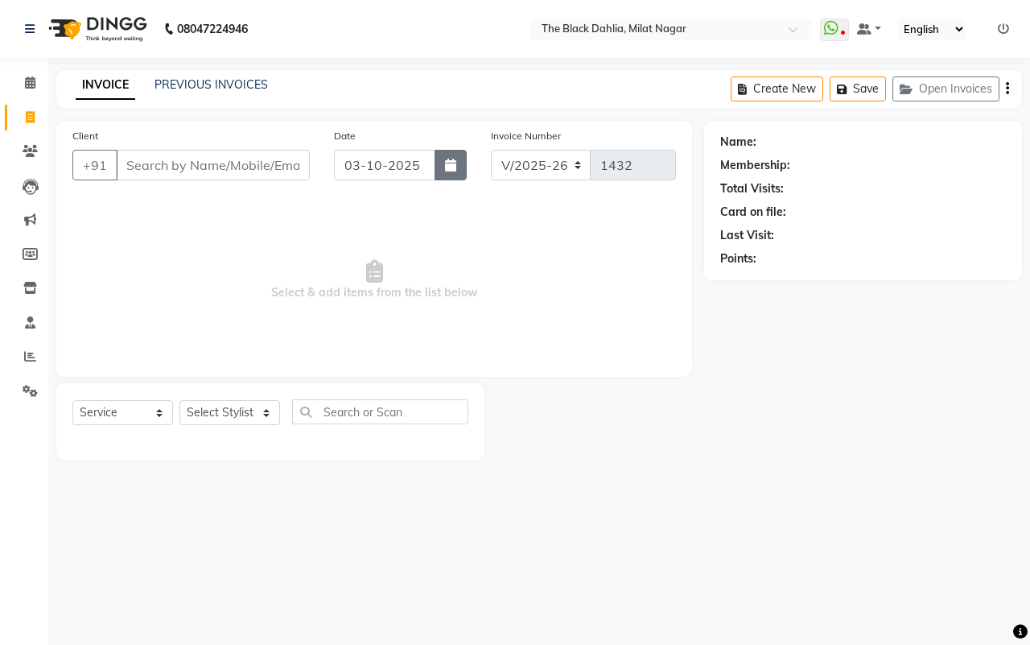
click at [452, 167] on icon "button" at bounding box center [450, 165] width 11 height 13
select select "10"
select select "2025"
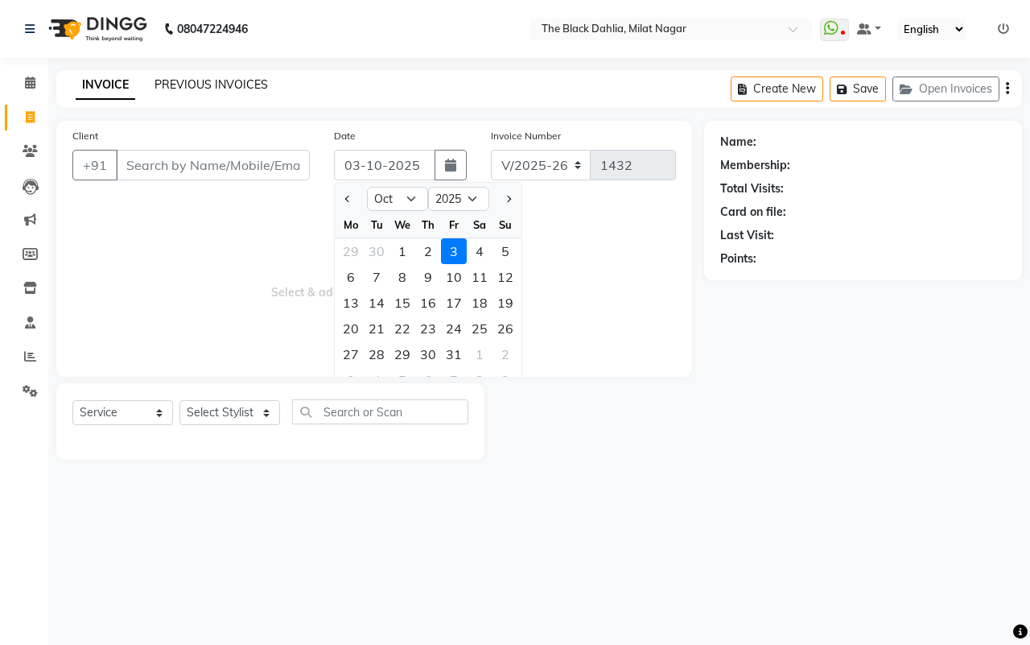
click at [230, 82] on link "PREVIOUS INVOICES" at bounding box center [212, 84] width 114 height 14
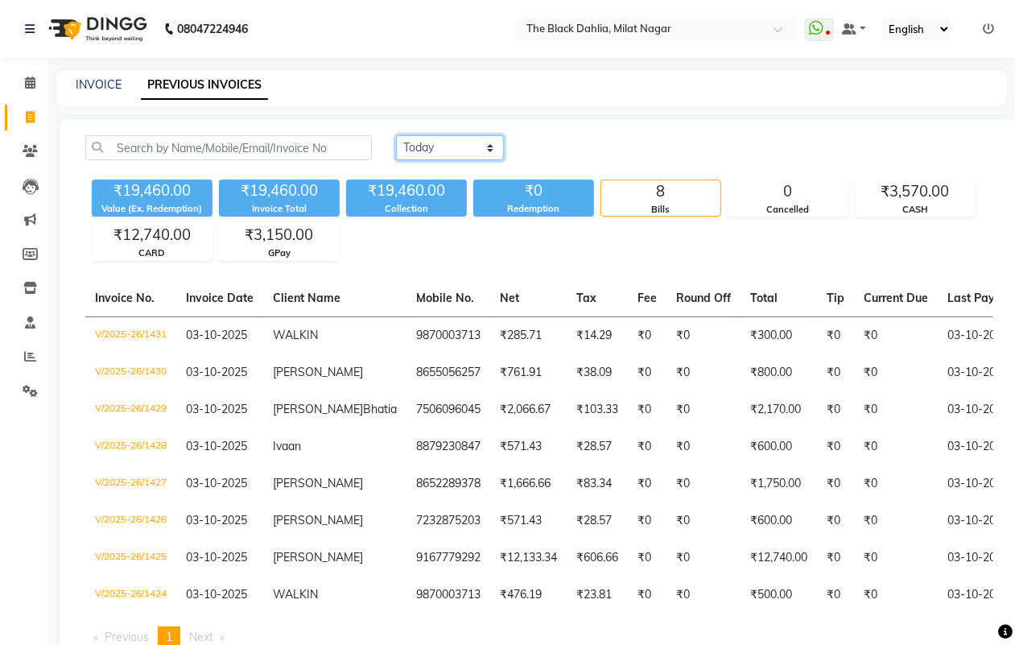
click at [451, 153] on select "[DATE] [DATE] Custom Range" at bounding box center [450, 147] width 108 height 25
select select "range"
click at [396, 135] on select "[DATE] [DATE] Custom Range" at bounding box center [450, 147] width 108 height 25
click at [602, 153] on input "03-10-2025" at bounding box center [581, 148] width 113 height 23
select select "10"
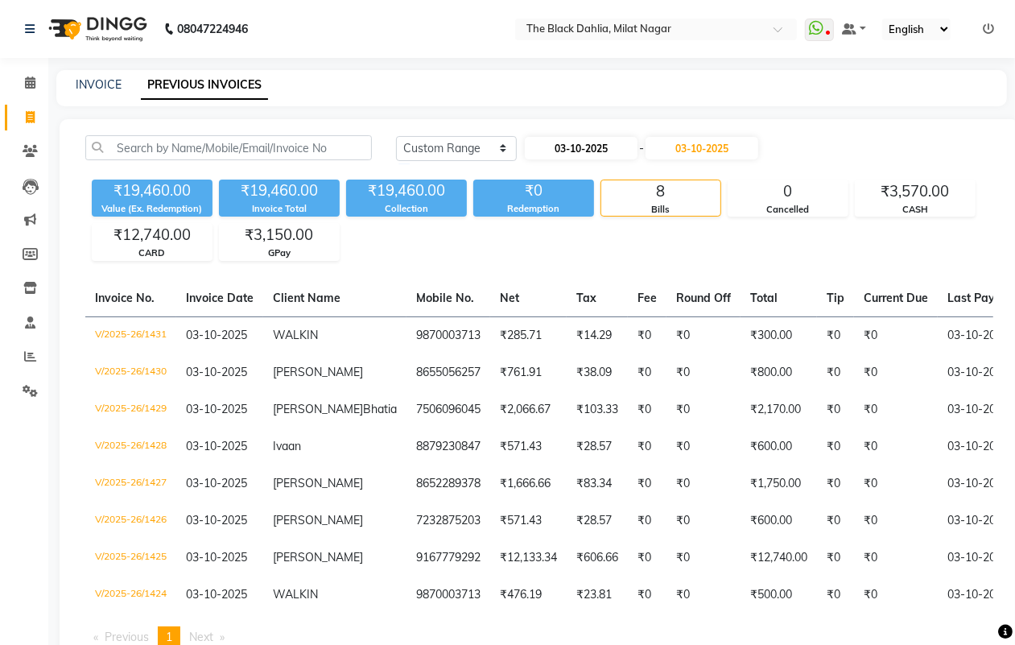
select select "2025"
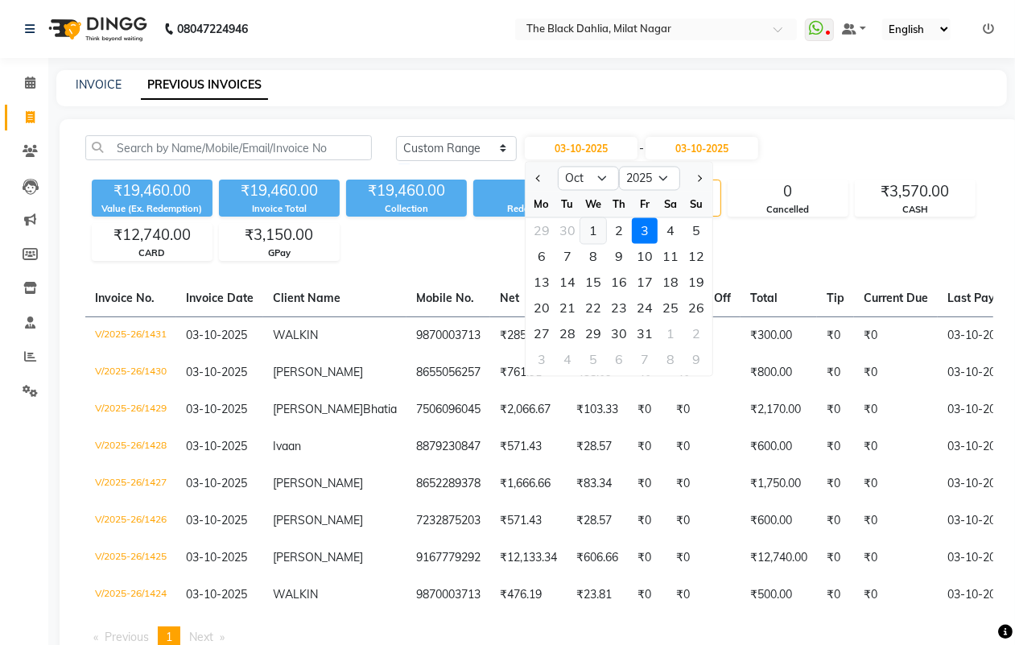
click at [584, 222] on div "1" at bounding box center [593, 231] width 26 height 26
type input "01-10-2025"
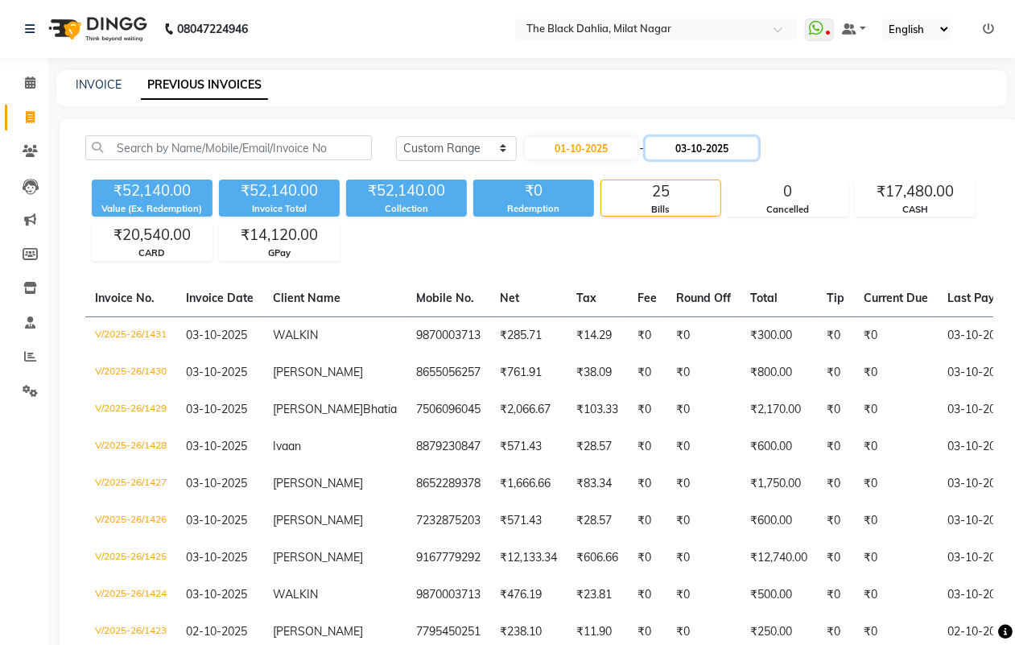
click at [690, 143] on input "03-10-2025" at bounding box center [702, 148] width 113 height 23
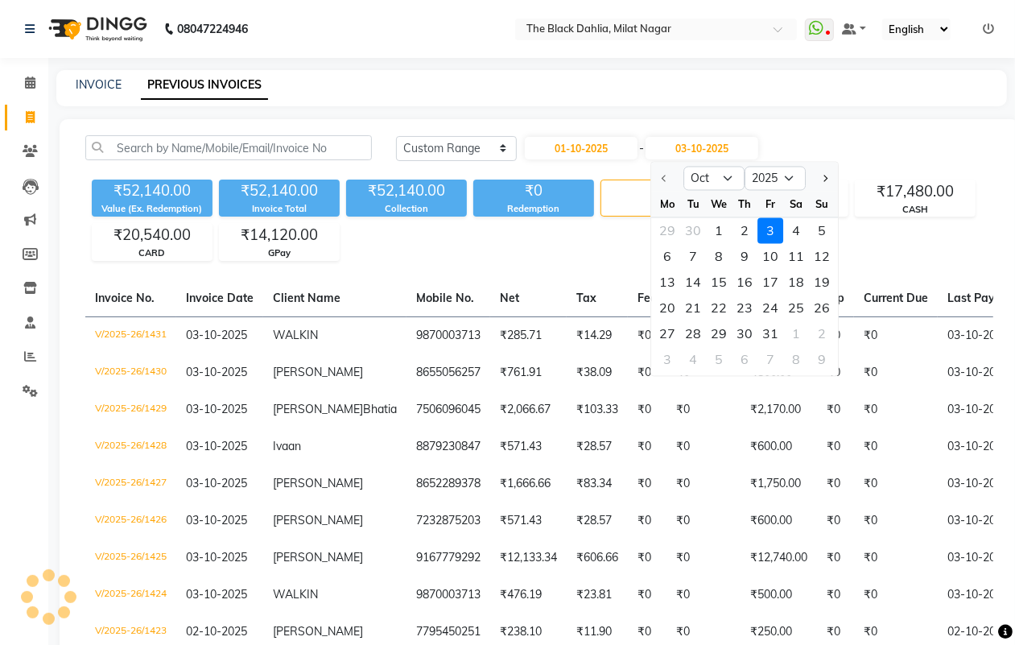
click at [765, 224] on div "3" at bounding box center [771, 231] width 26 height 26
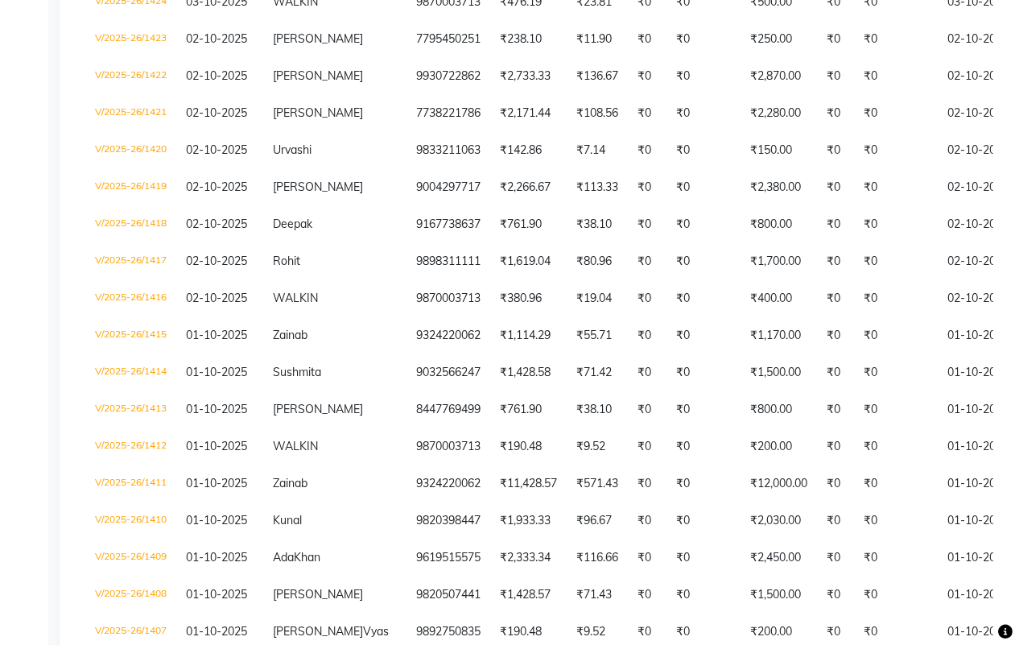
scroll to position [604, 0]
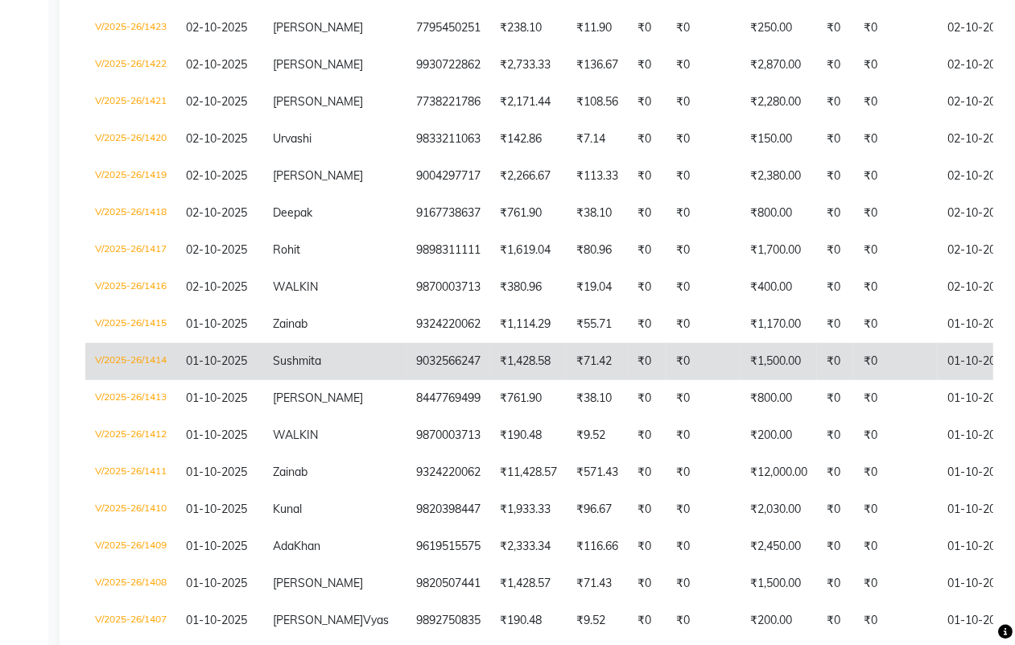
click at [628, 344] on td "₹0" at bounding box center [647, 361] width 39 height 37
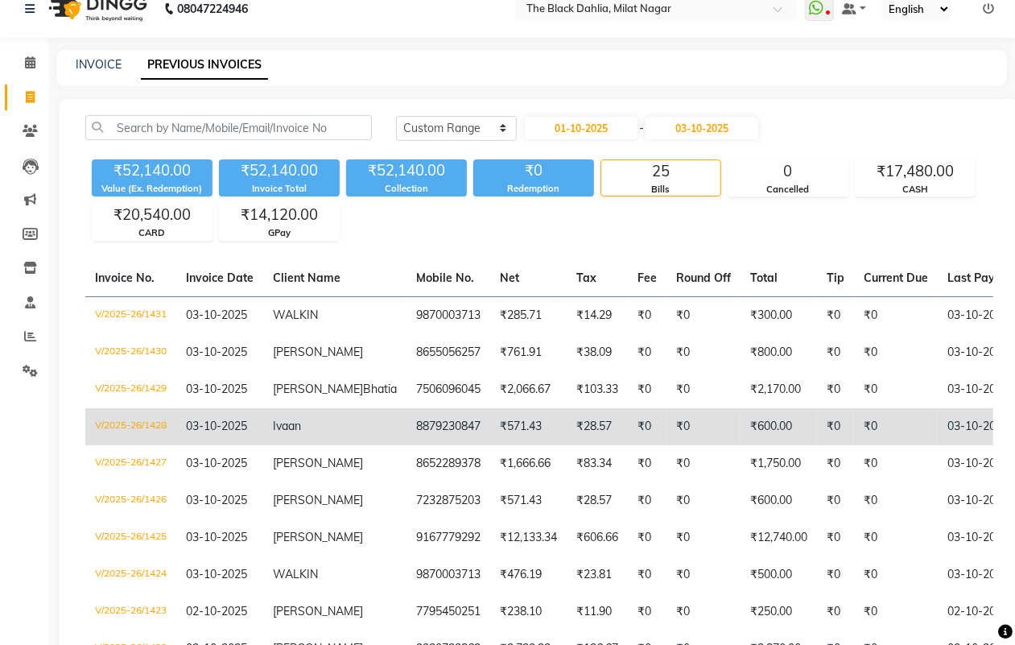
scroll to position [0, 0]
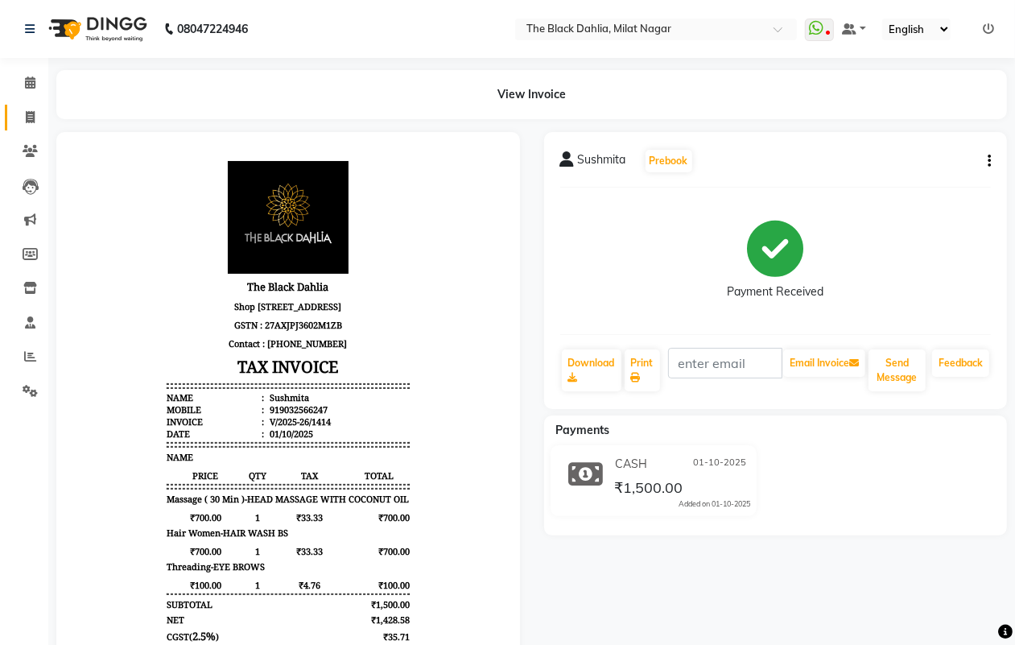
click at [18, 105] on link "Invoice" at bounding box center [24, 118] width 39 height 27
select select "4335"
select select "service"
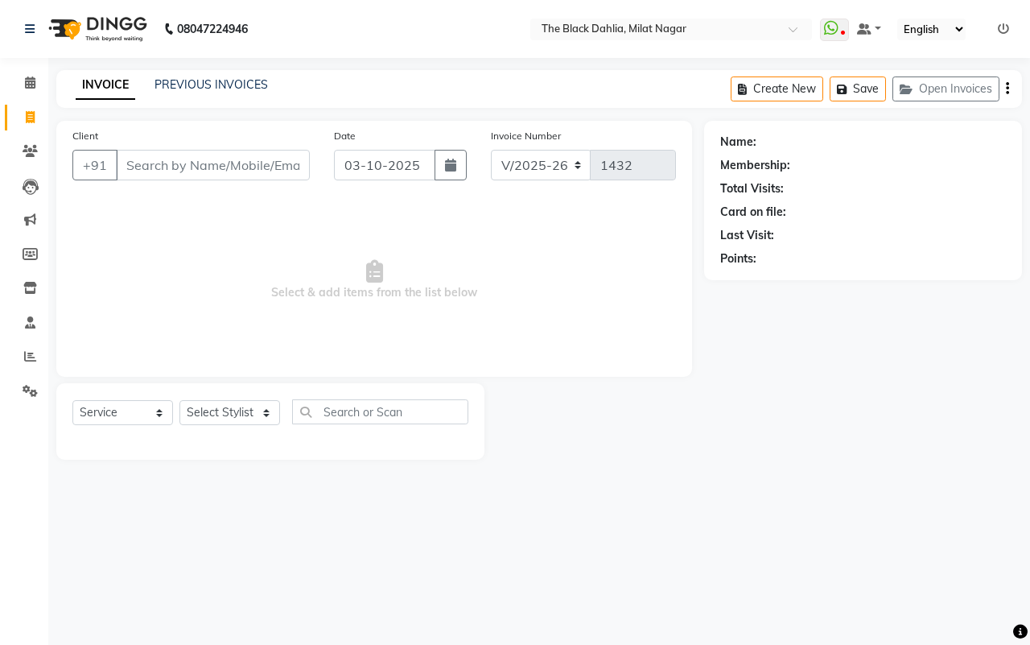
click at [222, 154] on input "Client" at bounding box center [213, 165] width 194 height 31
type input "u"
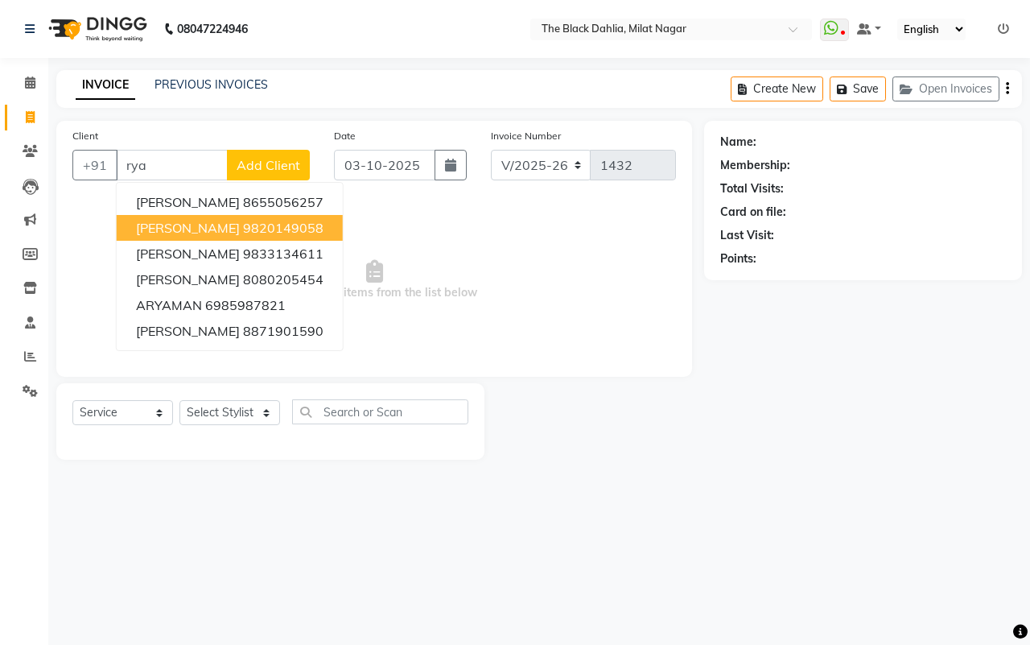
click at [264, 215] on button "Ryan Reddy 9820149058" at bounding box center [230, 228] width 226 height 26
type input "9820149058"
select select "1: Object"
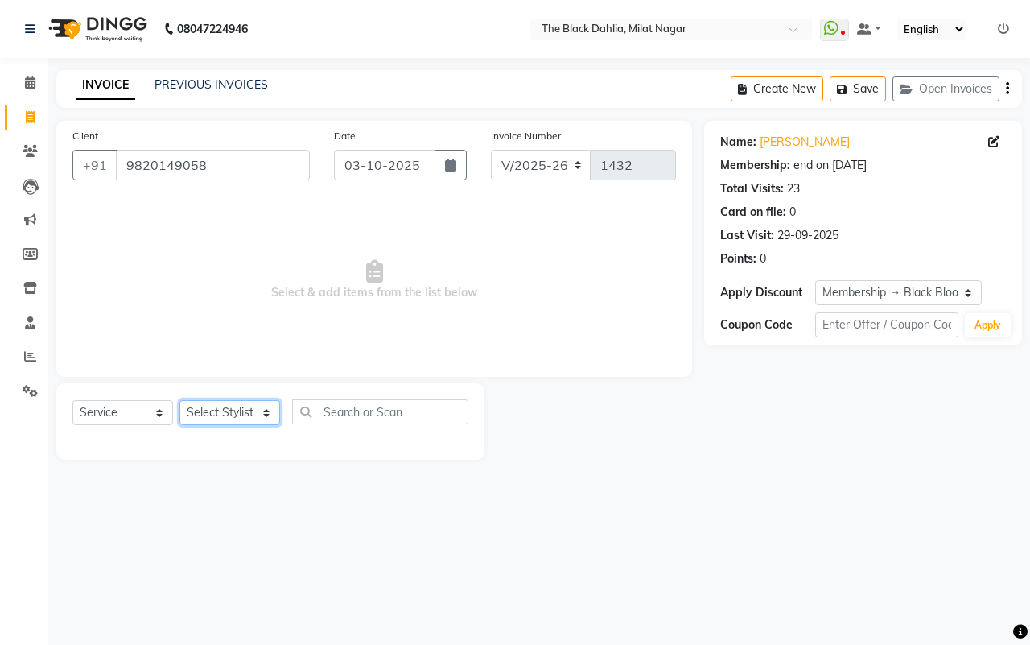
click at [246, 416] on select "Select Stylist ALISHA Anam Arman khan Bhagyashree Dr Megha Dr,Muskan Jain FAIZA…" at bounding box center [230, 412] width 101 height 25
select select "41242"
click at [180, 400] on select "Select Stylist ALISHA Anam Arman khan Bhagyashree Dr Megha Dr,Muskan Jain FAIZA…" at bounding box center [230, 412] width 101 height 25
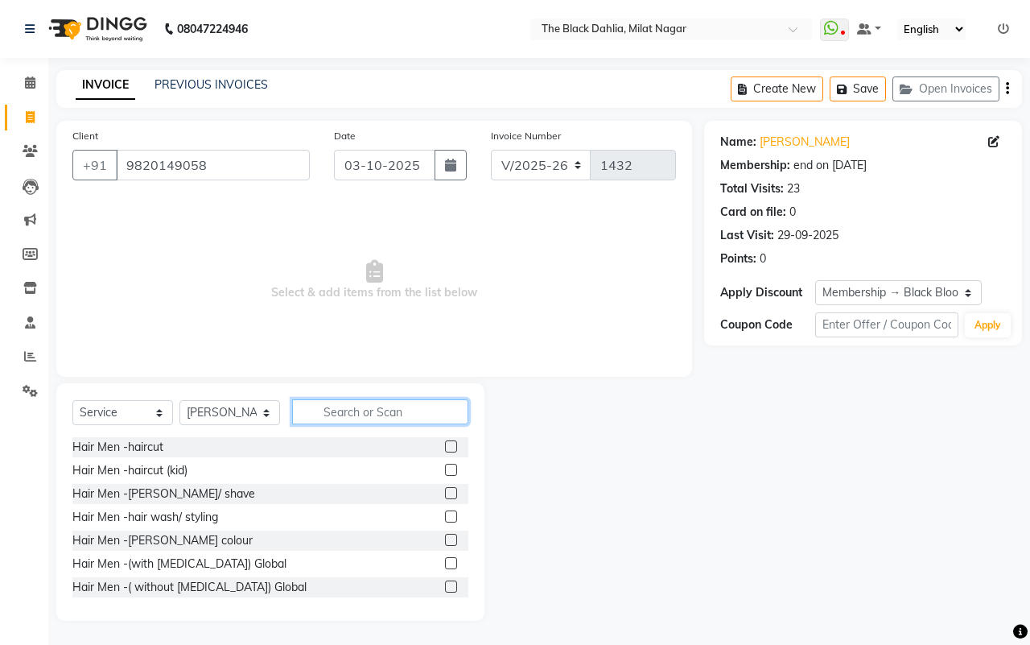
click at [338, 415] on input "text" at bounding box center [380, 411] width 176 height 25
type input "b"
type input "hair wash"
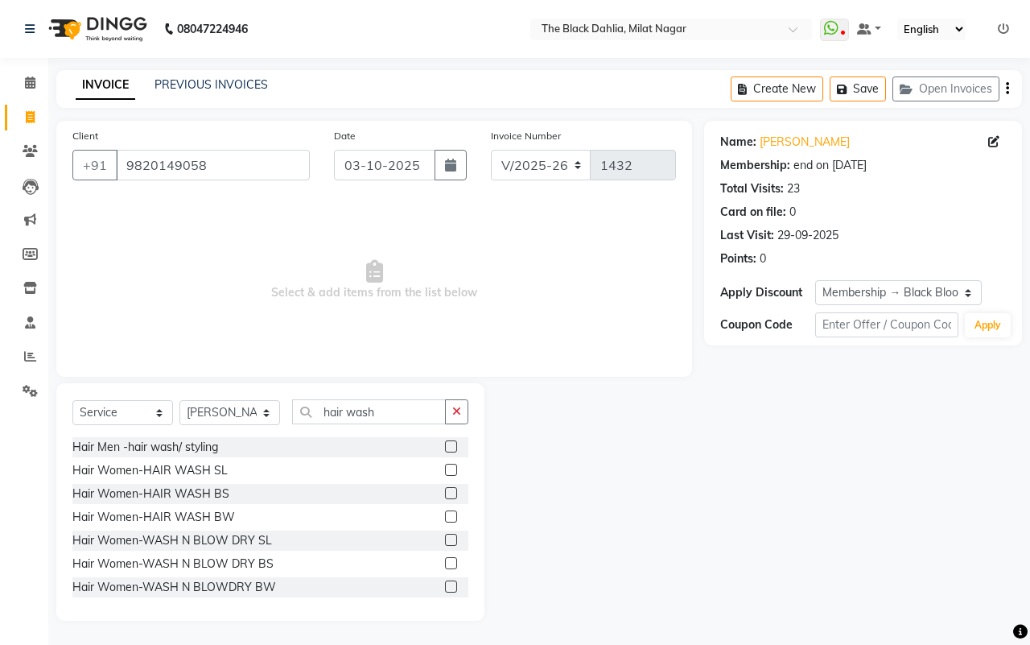
click at [445, 534] on label at bounding box center [451, 540] width 12 height 12
click at [445, 535] on input "checkbox" at bounding box center [450, 540] width 10 height 10
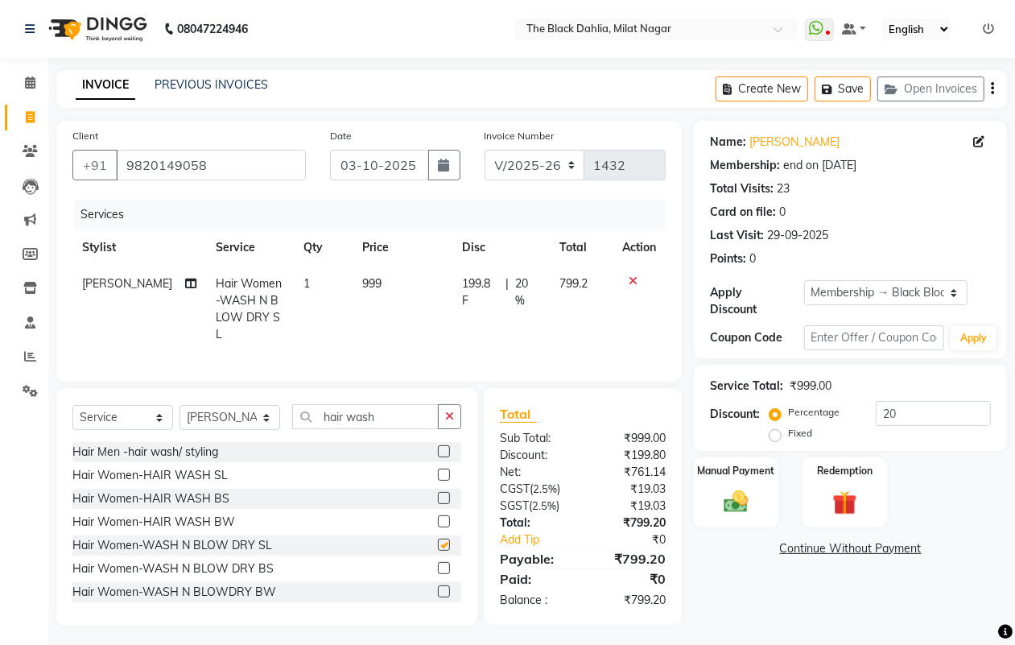
checkbox input "false"
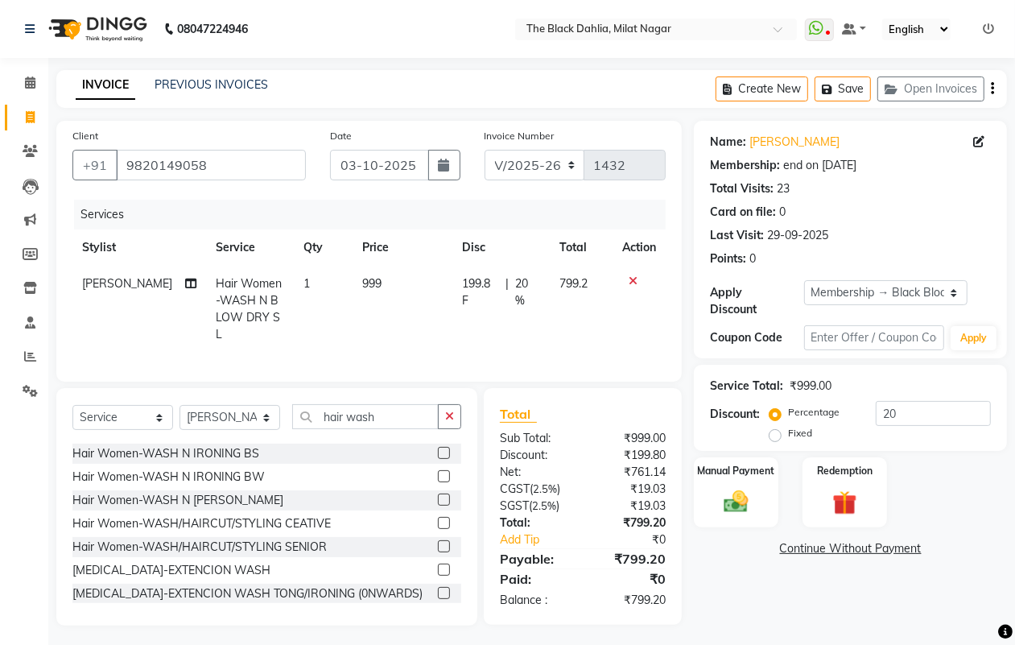
scroll to position [134, 0]
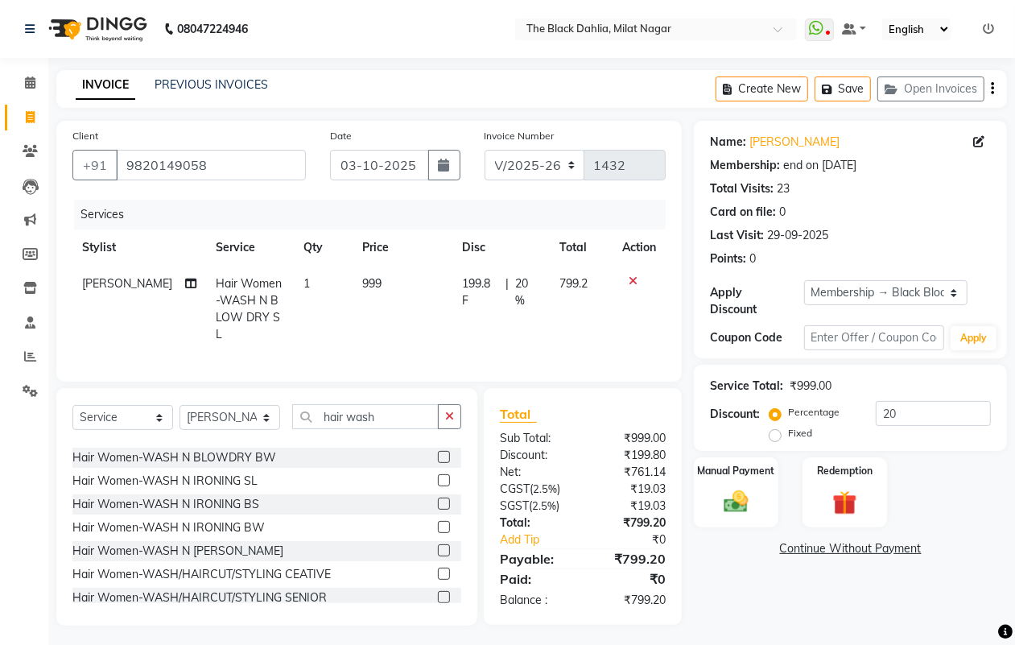
click at [438, 544] on label at bounding box center [444, 550] width 12 height 12
click at [438, 546] on input "checkbox" at bounding box center [443, 551] width 10 height 10
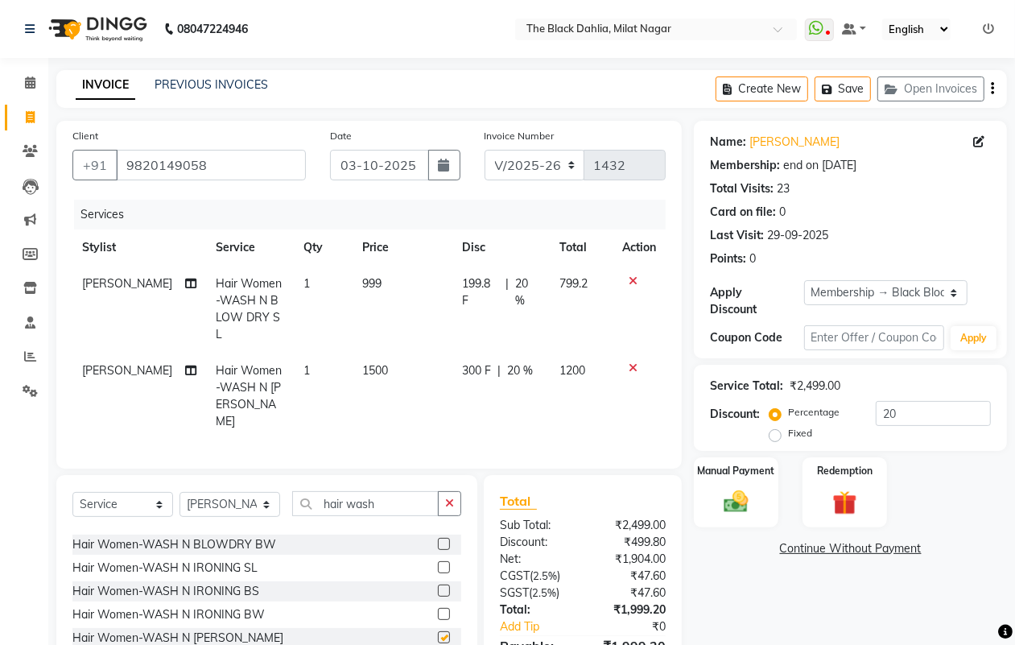
checkbox input "false"
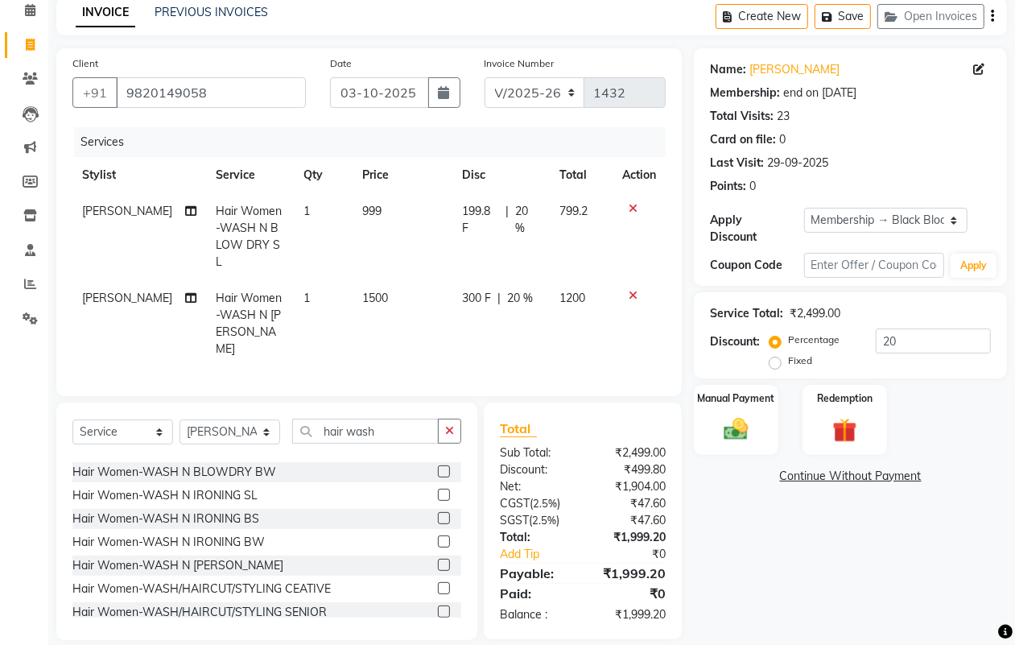
click at [625, 290] on div at bounding box center [639, 295] width 34 height 11
click at [633, 290] on icon at bounding box center [633, 295] width 9 height 11
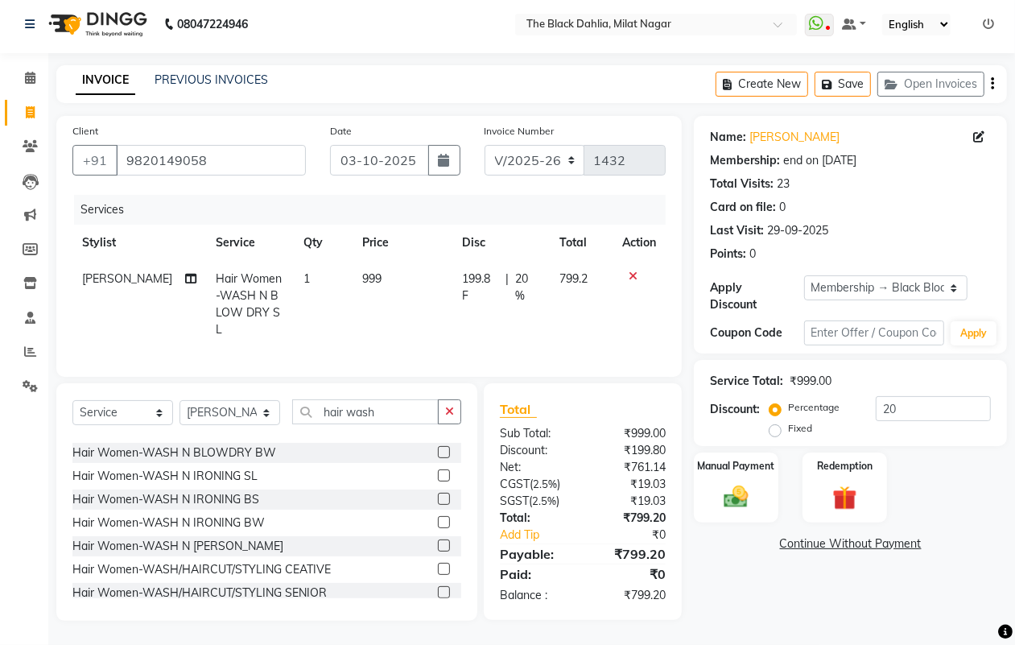
scroll to position [2, 0]
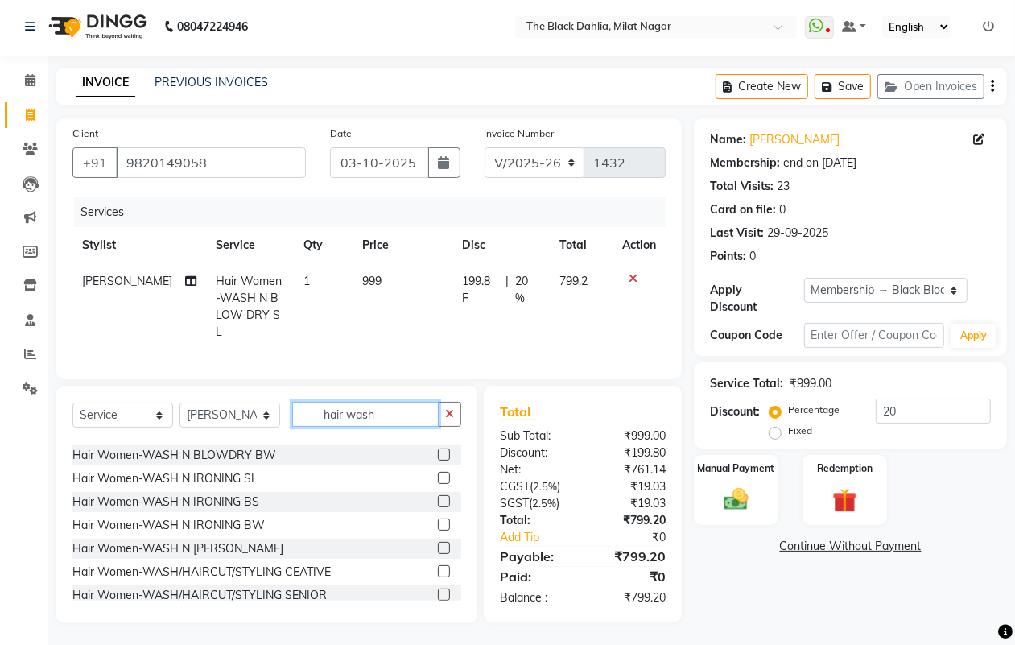
drag, startPoint x: 411, startPoint y: 419, endPoint x: 276, endPoint y: 427, distance: 134.7
click at [276, 427] on div "Select Service Product Membership Package Voucher Prepaid Gift Card Select Styl…" at bounding box center [266, 421] width 389 height 38
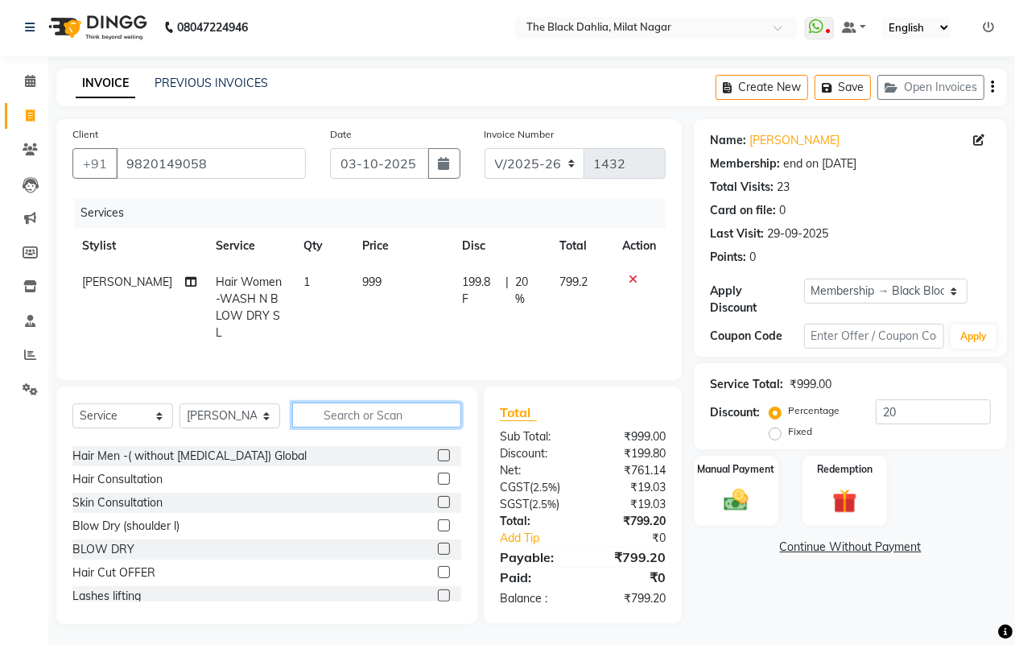
click at [354, 411] on input "text" at bounding box center [376, 415] width 169 height 25
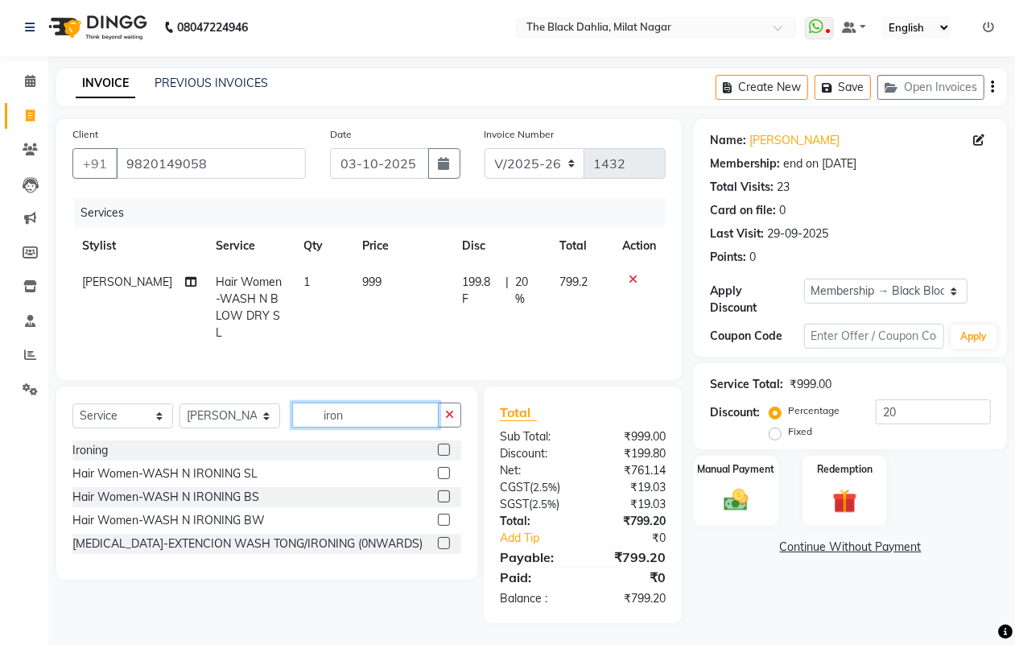
type input "iron"
click at [445, 468] on label at bounding box center [444, 473] width 12 height 12
click at [445, 469] on input "checkbox" at bounding box center [443, 474] width 10 height 10
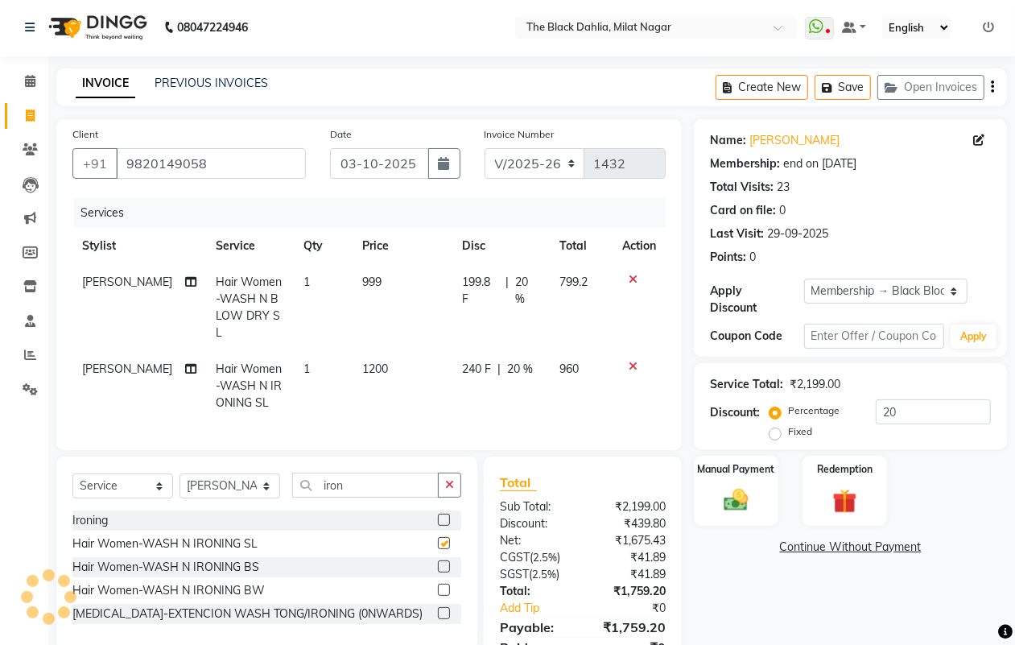
checkbox input "false"
drag, startPoint x: 389, startPoint y: 481, endPoint x: 251, endPoint y: 487, distance: 137.8
click at [251, 487] on div "Select Service Product Membership Package Voucher Prepaid Gift Card Select Styl…" at bounding box center [266, 492] width 389 height 38
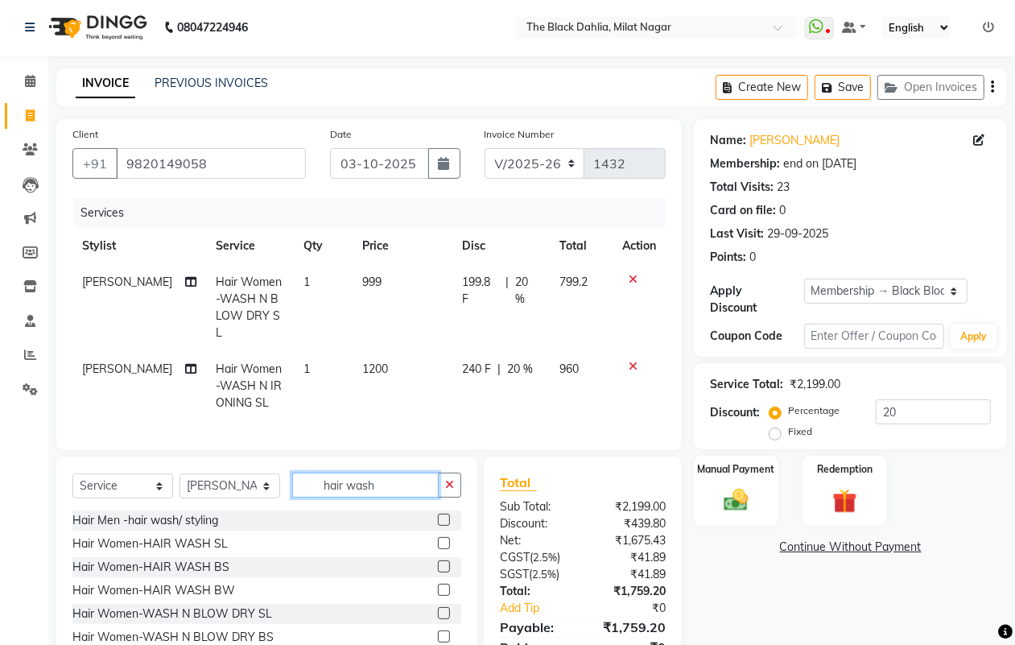
type input "hair wash"
click at [438, 537] on label at bounding box center [444, 543] width 12 height 12
click at [438, 539] on input "checkbox" at bounding box center [443, 544] width 10 height 10
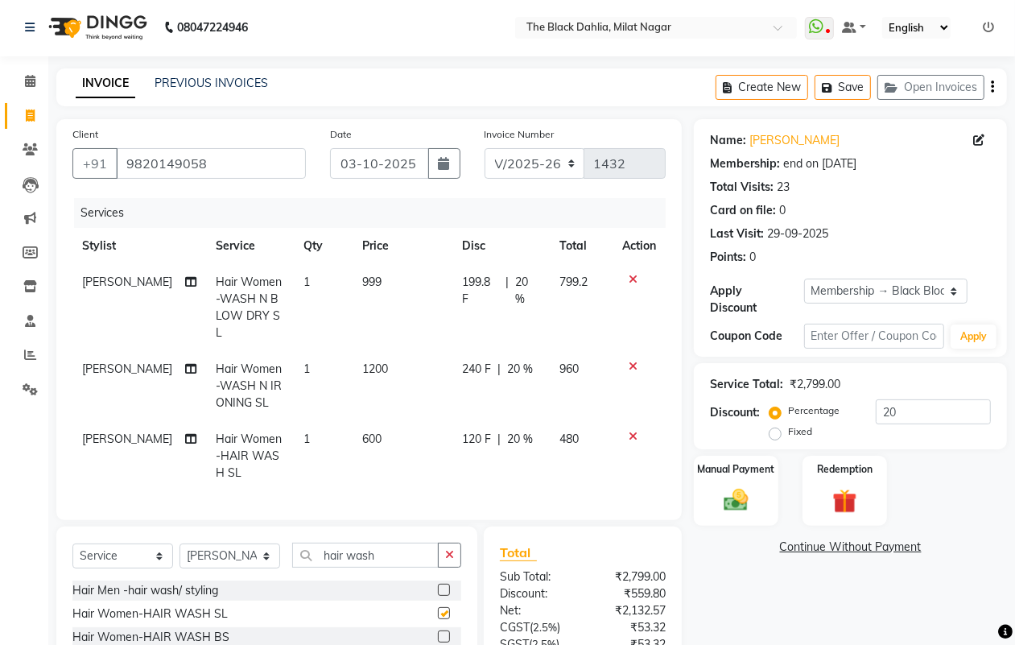
checkbox input "false"
click at [634, 268] on td at bounding box center [639, 307] width 53 height 87
click at [633, 268] on td at bounding box center [639, 307] width 53 height 87
click at [634, 275] on icon at bounding box center [633, 279] width 9 height 11
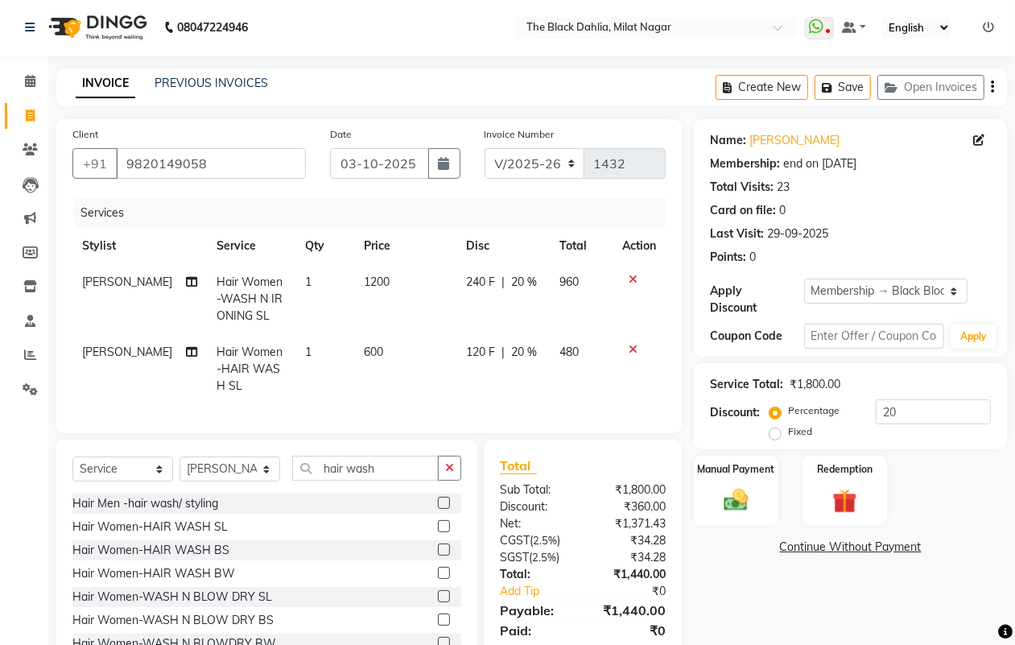
click at [630, 276] on icon at bounding box center [633, 279] width 9 height 11
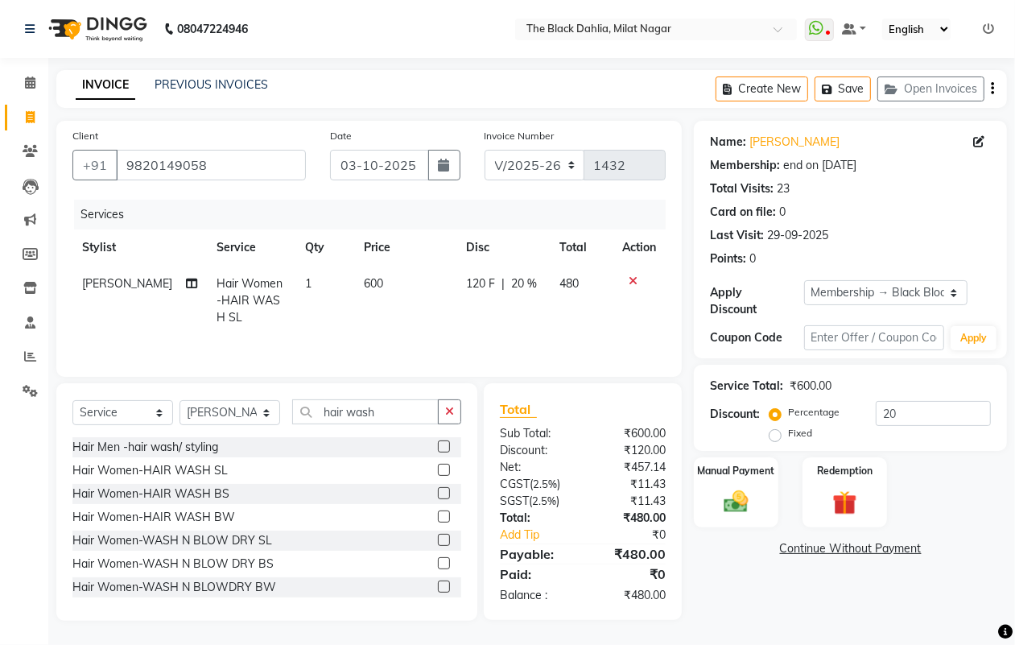
click at [630, 276] on icon at bounding box center [633, 280] width 9 height 11
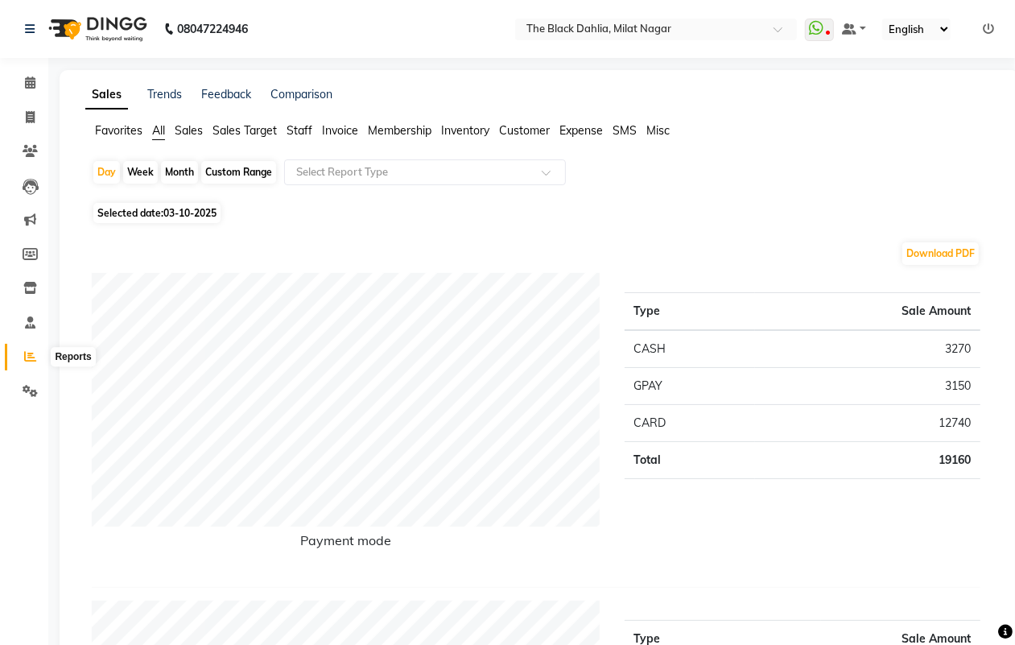
click at [25, 348] on span at bounding box center [30, 357] width 28 height 19
click at [31, 387] on icon at bounding box center [30, 391] width 15 height 12
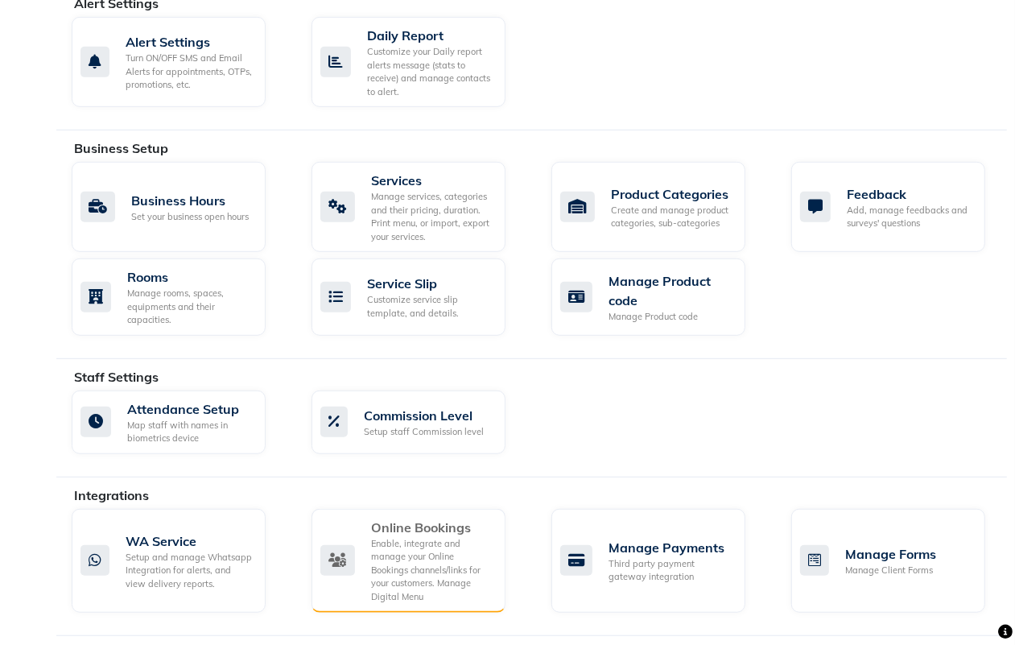
scroll to position [440, 0]
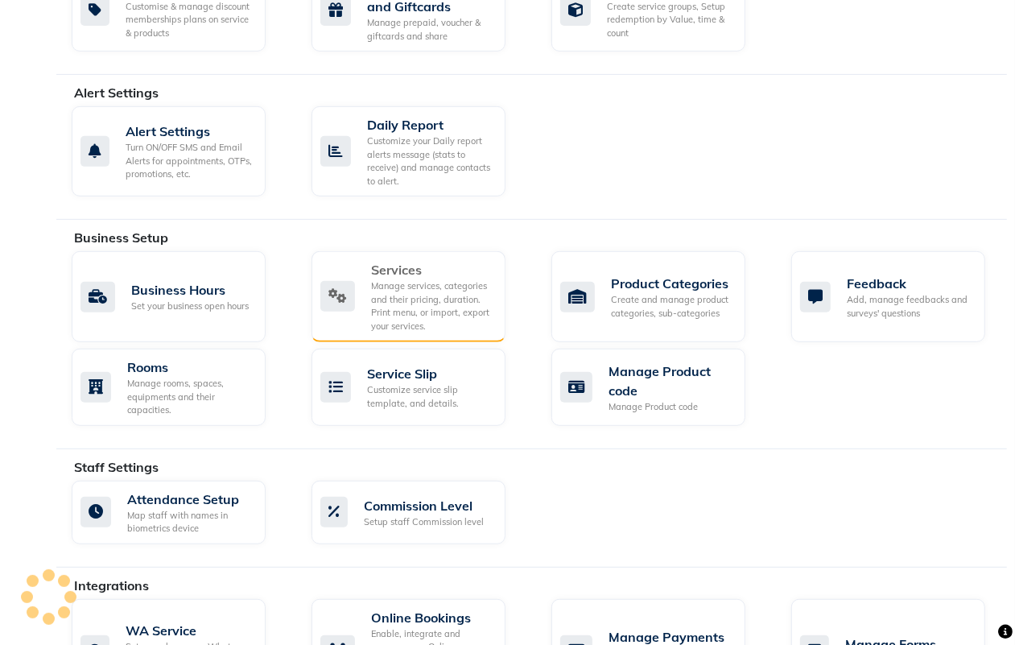
click at [461, 307] on div "Manage services, categories and their pricing, duration. Print menu, or import,…" at bounding box center [432, 305] width 122 height 53
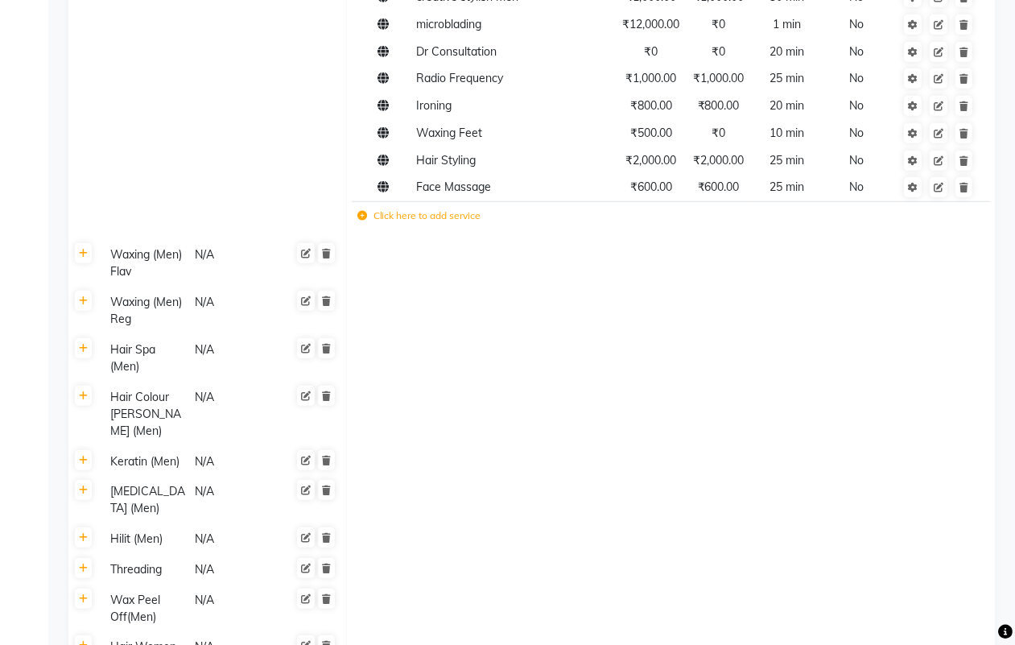
scroll to position [1006, 0]
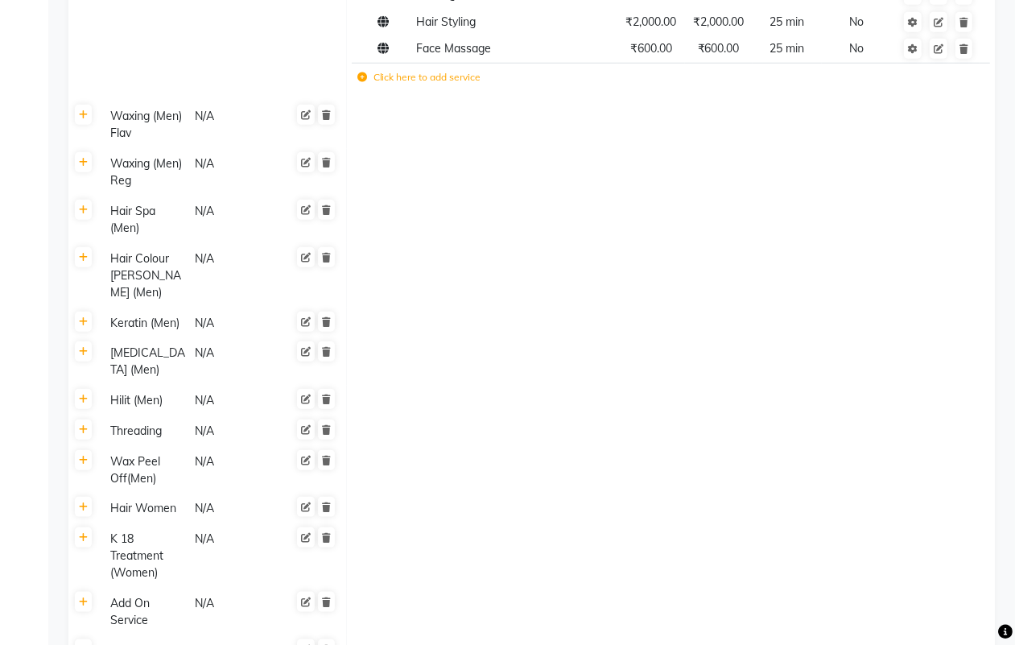
click at [413, 70] on label "Click here to add service" at bounding box center [419, 77] width 124 height 14
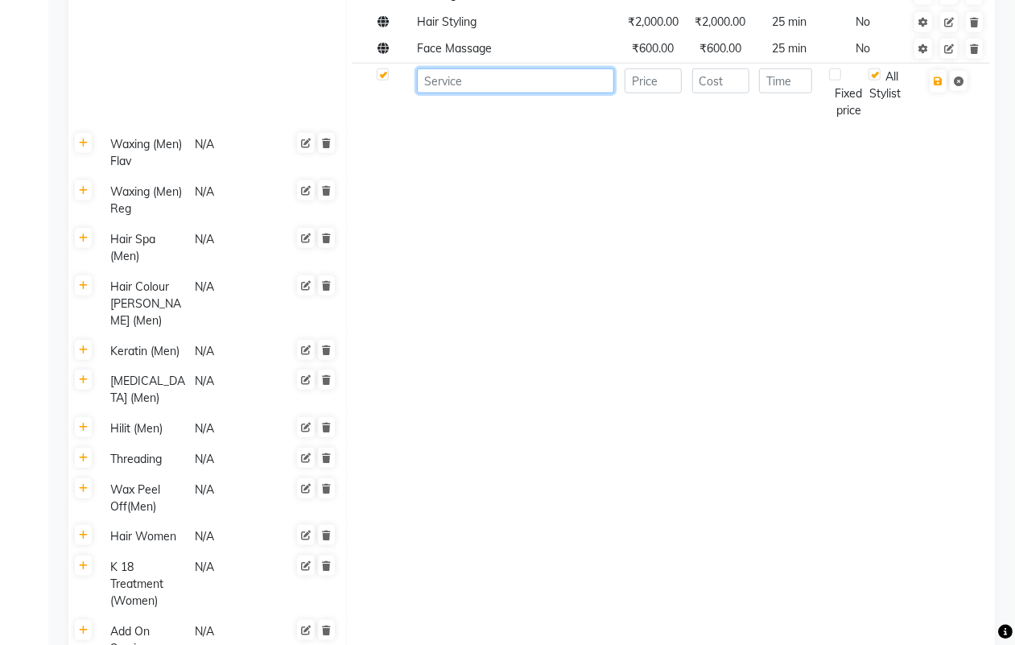
click at [464, 68] on input at bounding box center [515, 80] width 197 height 25
type input "U"
type input "D tan underam"
click at [630, 68] on input "number" at bounding box center [653, 80] width 57 height 25
click at [940, 76] on icon "button" at bounding box center [938, 81] width 9 height 10
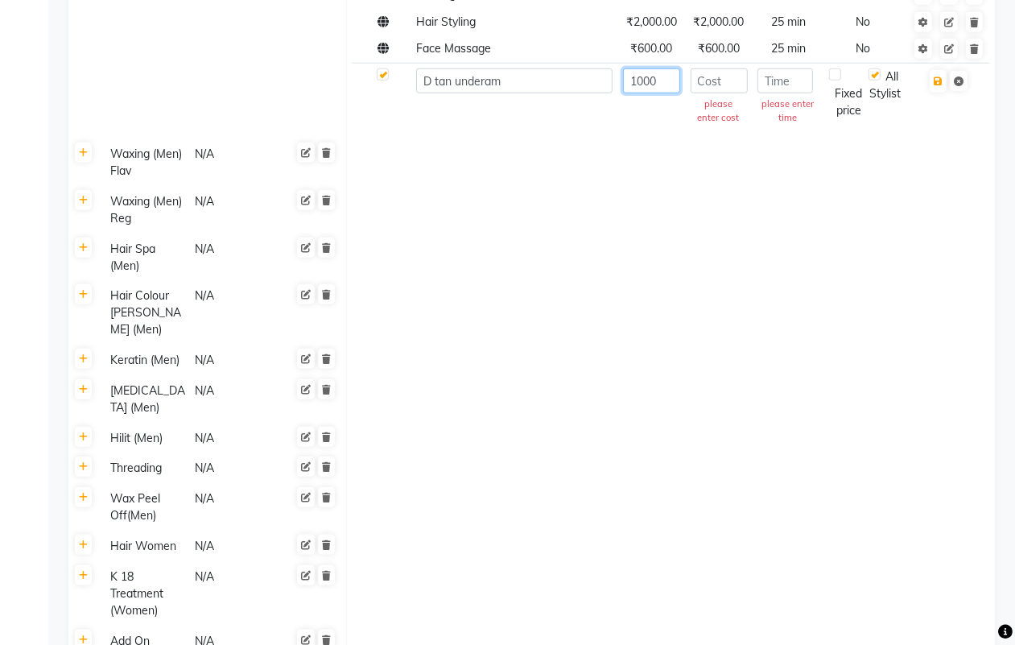
click at [664, 71] on input "1000" at bounding box center [651, 80] width 57 height 25
type input "800"
click at [737, 204] on td at bounding box center [670, 209] width 649 height 47
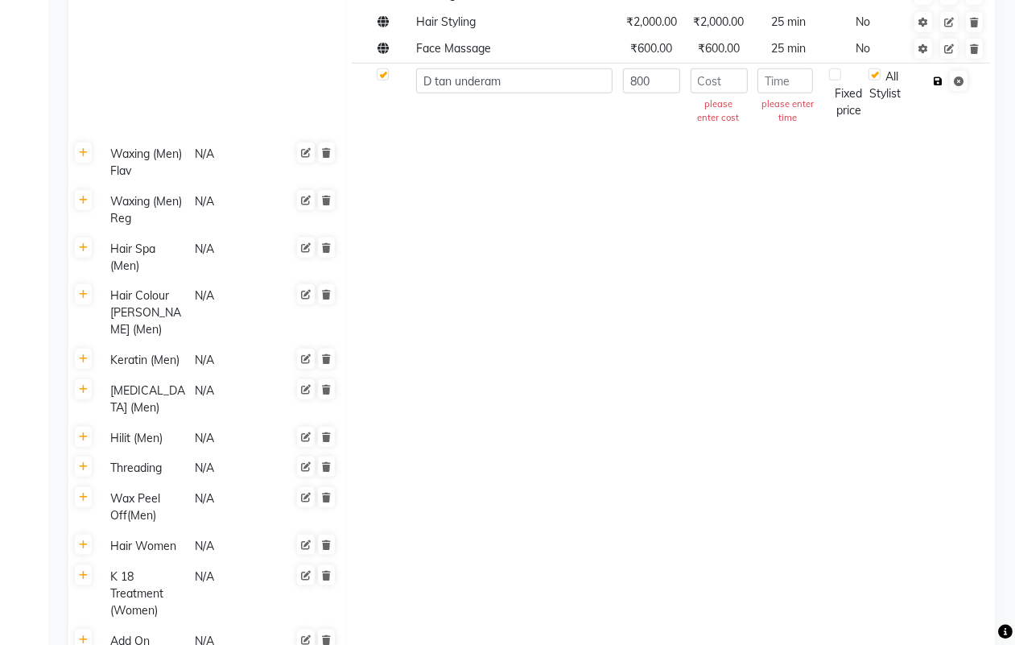
click at [936, 76] on icon "button" at bounding box center [938, 81] width 9 height 10
click at [733, 75] on input "number" at bounding box center [719, 80] width 57 height 25
type input "800"
click at [762, 70] on input "number" at bounding box center [785, 80] width 55 height 25
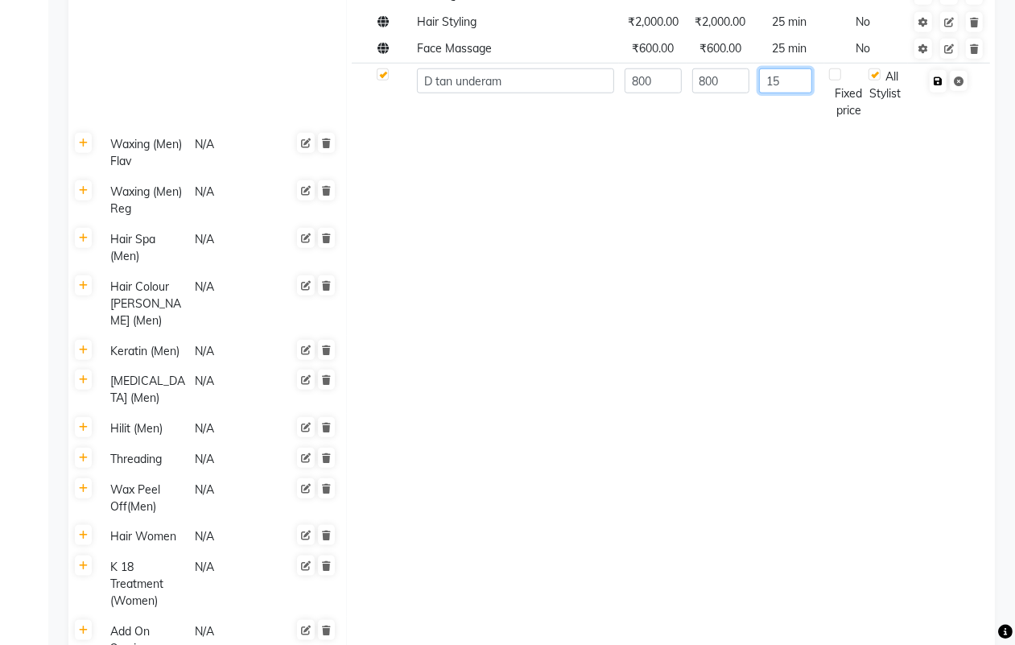
type input "15"
click at [939, 76] on icon "button" at bounding box center [938, 81] width 9 height 10
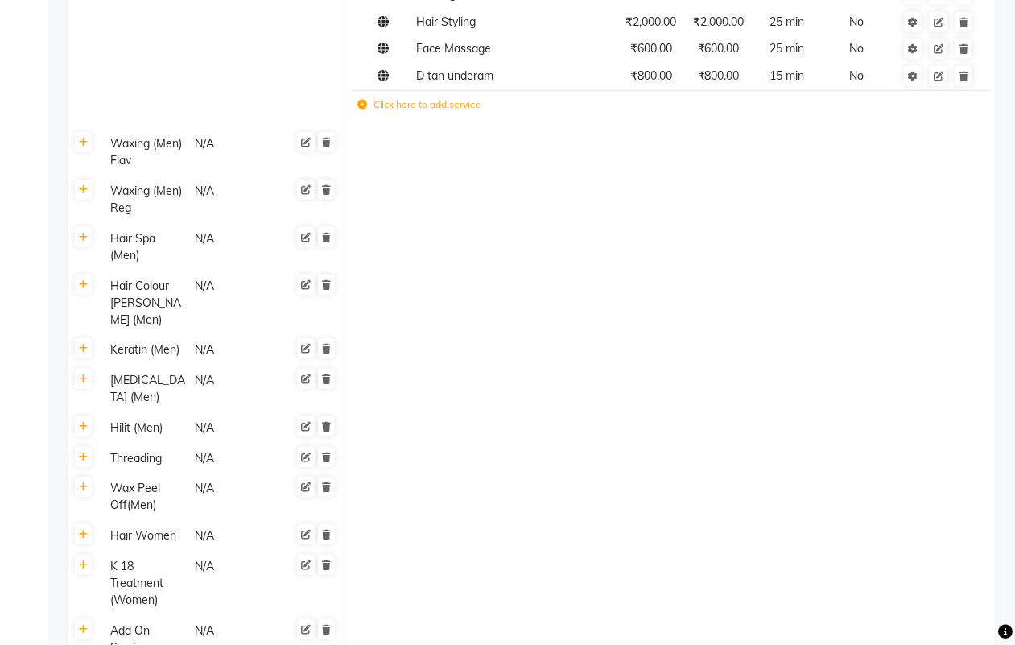
click at [399, 97] on label "Click here to add service" at bounding box center [419, 104] width 124 height 14
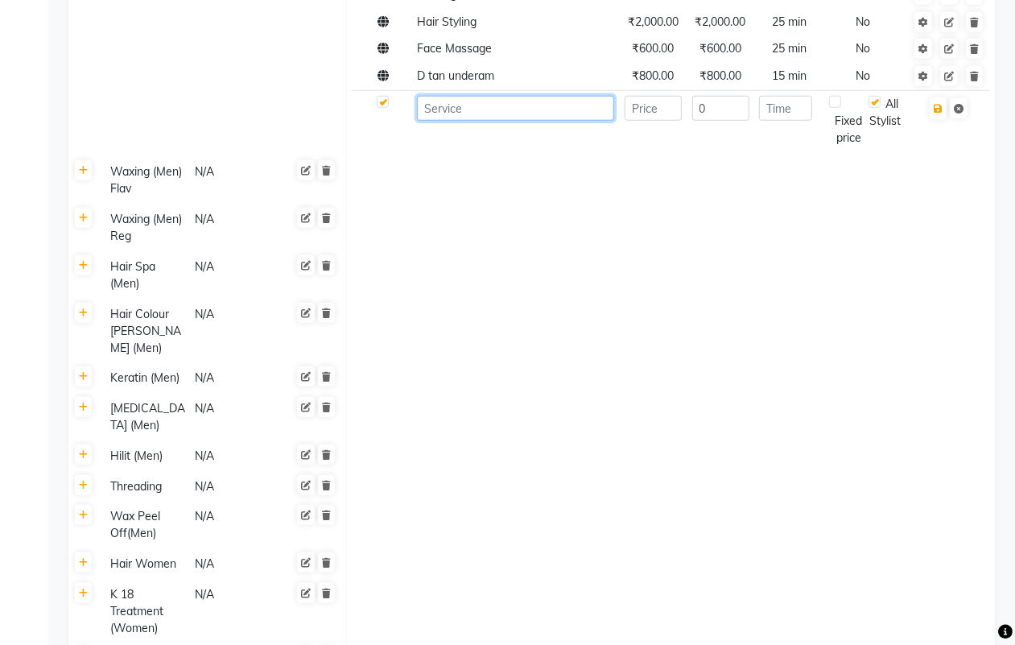
click at [475, 98] on input at bounding box center [515, 108] width 197 height 25
type input "Underarm Scrub"
click at [640, 103] on input "number" at bounding box center [653, 108] width 57 height 25
type input "500"
click at [733, 90] on td "0" at bounding box center [721, 120] width 68 height 61
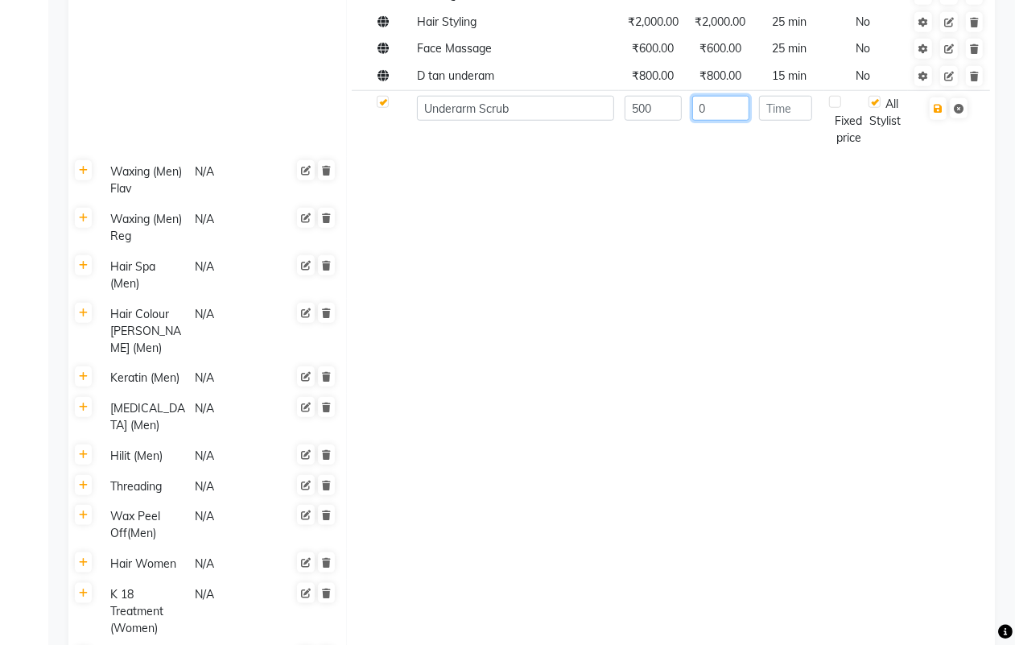
click at [734, 96] on input "0" at bounding box center [720, 108] width 57 height 25
type input "500"
click at [799, 96] on input "number" at bounding box center [785, 108] width 53 height 25
type input "10"
click at [943, 104] on icon "button" at bounding box center [938, 109] width 9 height 10
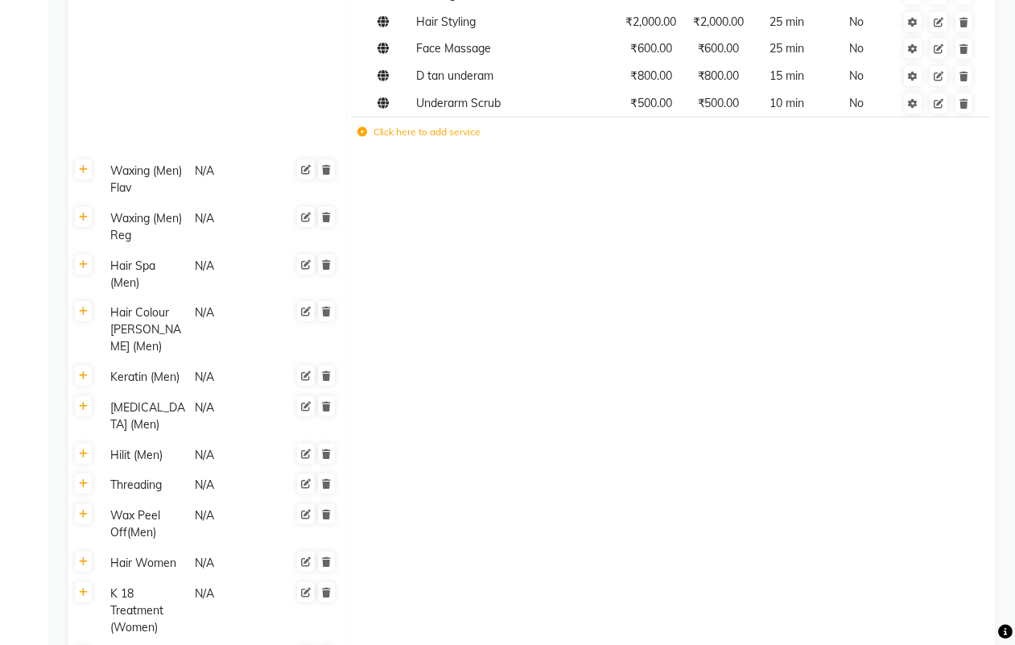
click at [444, 123] on td "Click here to add service" at bounding box center [552, 134] width 400 height 33
click at [464, 125] on label "Click here to add service" at bounding box center [419, 132] width 124 height 14
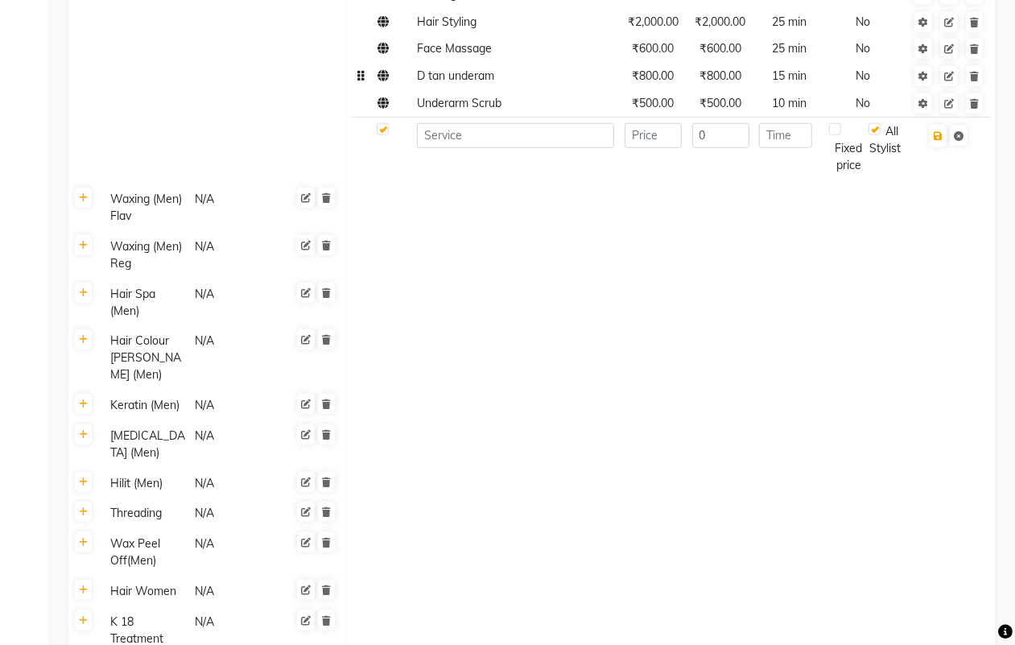
scroll to position [805, 0]
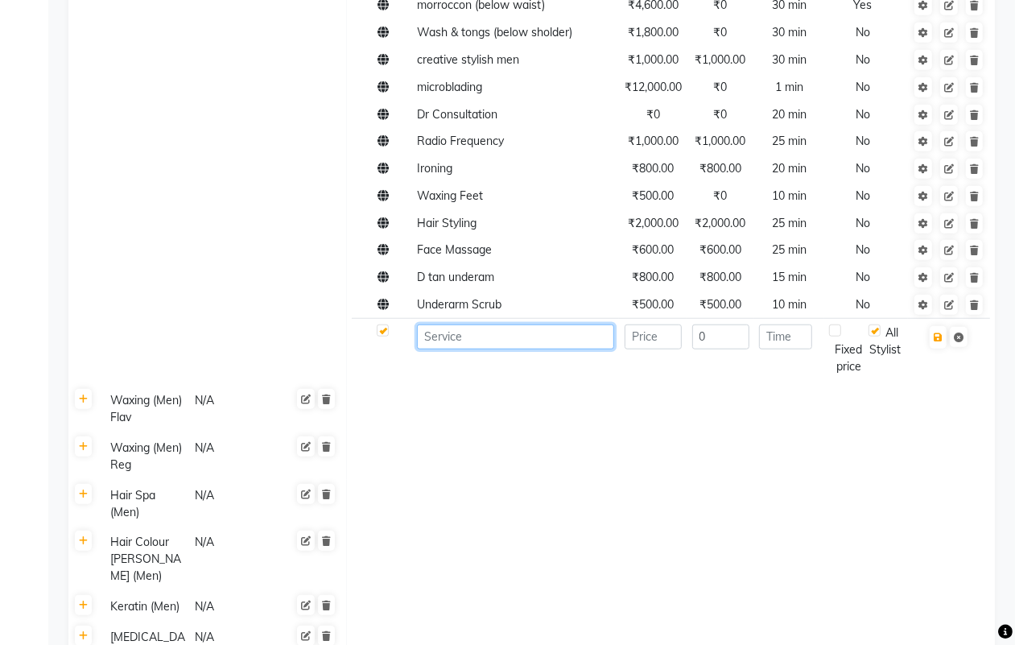
click at [503, 324] on input at bounding box center [515, 336] width 197 height 25
type input "Hand scrub"
click at [661, 324] on input "number" at bounding box center [653, 336] width 57 height 25
type input "1500"
click at [801, 324] on input "number" at bounding box center [785, 336] width 53 height 25
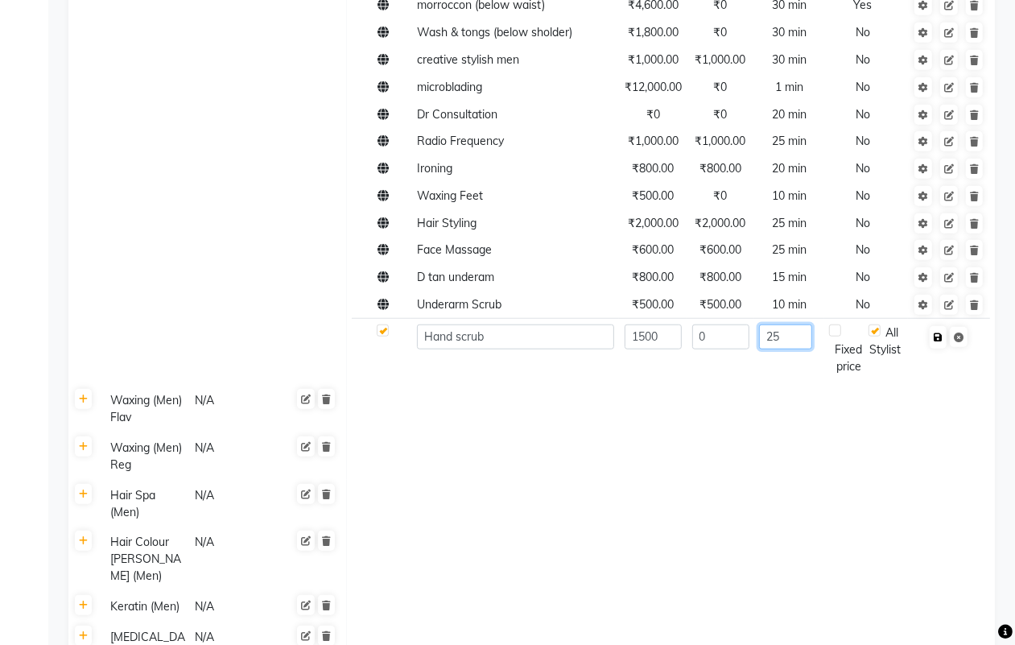
type input "25"
click at [939, 332] on icon "button" at bounding box center [938, 337] width 9 height 10
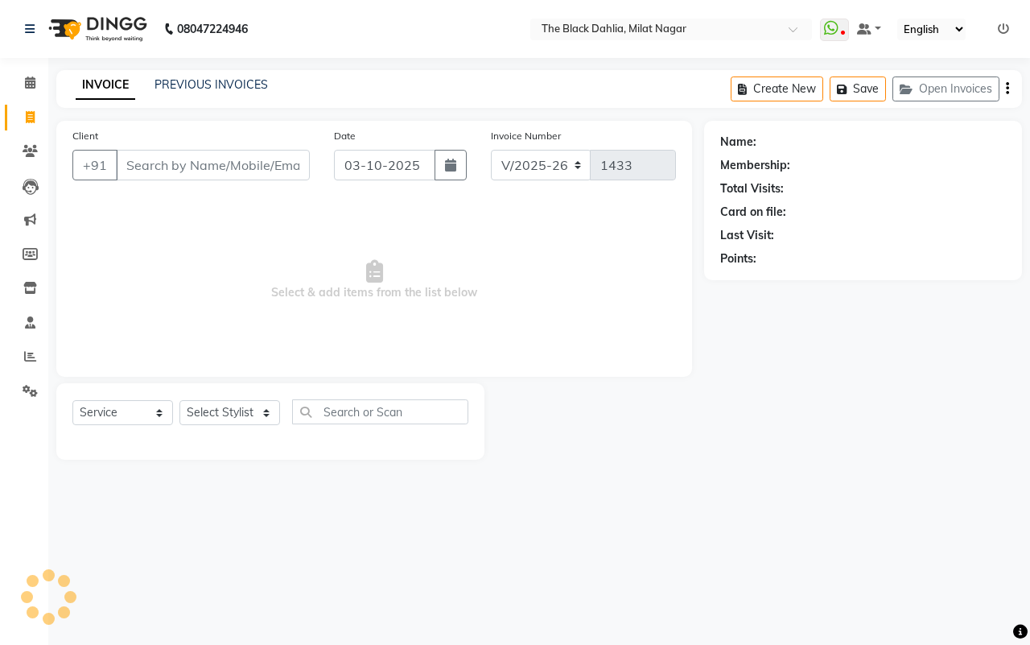
select select "4335"
select select "service"
click at [954, 85] on button "Open Invoices" at bounding box center [946, 88] width 107 height 25
click at [943, 97] on button "Open Invoices" at bounding box center [946, 88] width 107 height 25
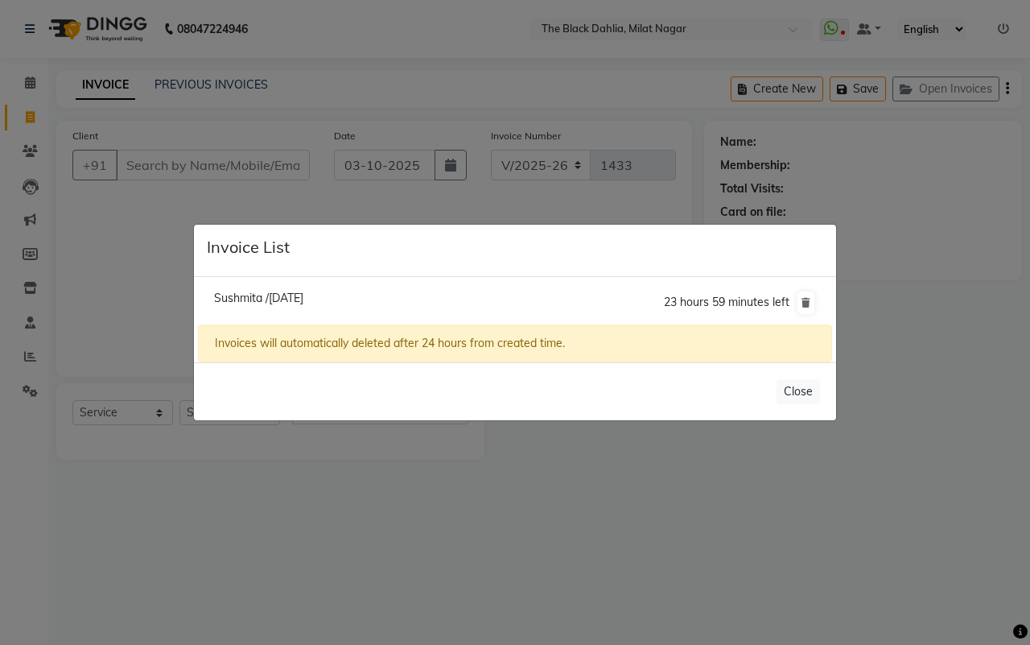
click at [691, 296] on span "23 hours 59 minutes left" at bounding box center [727, 302] width 126 height 14
click at [715, 302] on span "23 hours 59 minutes left" at bounding box center [727, 302] width 126 height 14
click at [523, 351] on div "Invoices will automatically deleted after 24 hours from created time." at bounding box center [515, 343] width 634 height 38
click at [536, 343] on div "Invoices will automatically deleted after 24 hours from created time." at bounding box center [515, 343] width 634 height 38
click at [323, 287] on li "Sushmita /[DATE] 23 hours 59 minutes left" at bounding box center [515, 302] width 634 height 45
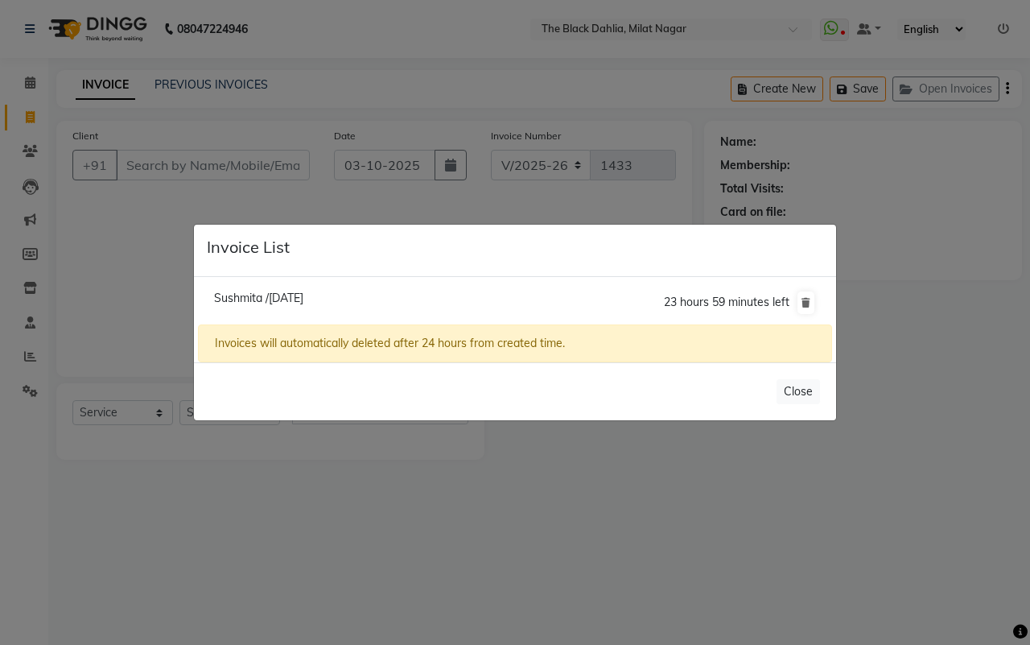
click at [307, 287] on li "Sushmita /[DATE] 23 hours 59 minutes left" at bounding box center [515, 302] width 634 height 45
click at [246, 291] on span "Sushmita /[DATE]" at bounding box center [258, 298] width 89 height 14
type input "9032566247"
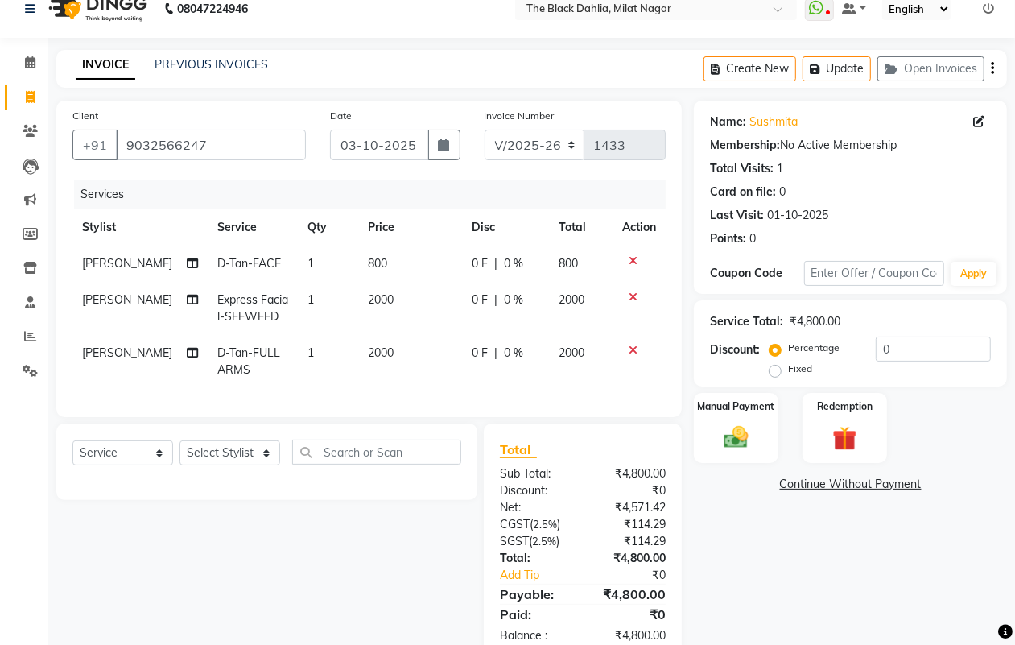
scroll to position [74, 0]
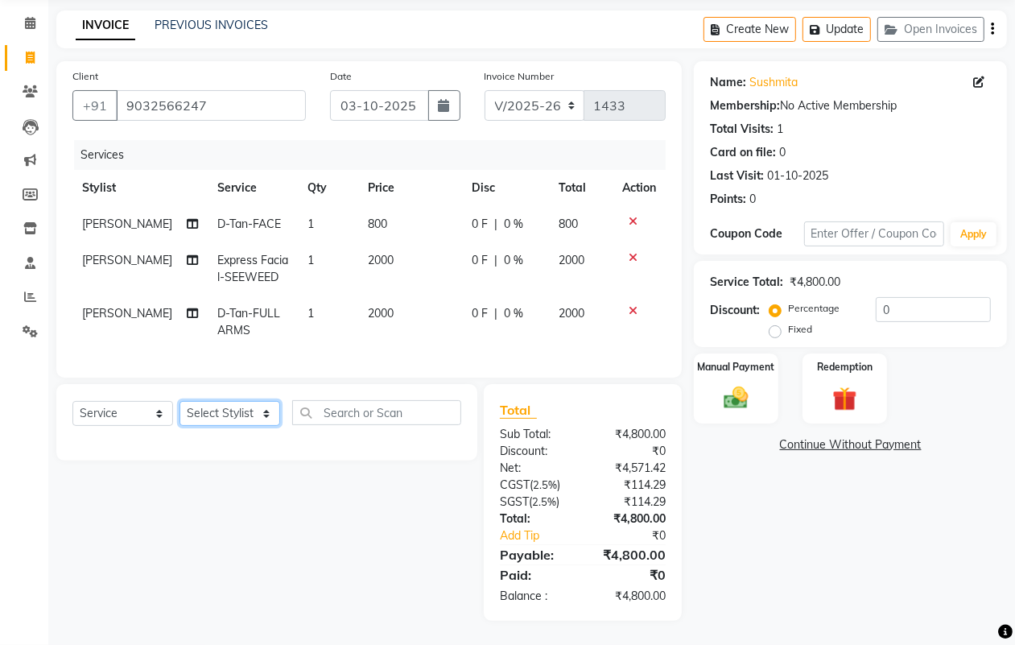
click at [228, 411] on select "Select Stylist [PERSON_NAME] [PERSON_NAME] [PERSON_NAME] Dr [PERSON_NAME],[PERS…" at bounding box center [230, 413] width 101 height 25
select select "59085"
click at [180, 401] on select "Select Stylist [PERSON_NAME] [PERSON_NAME] [PERSON_NAME] Dr [PERSON_NAME],[PERS…" at bounding box center [230, 413] width 101 height 25
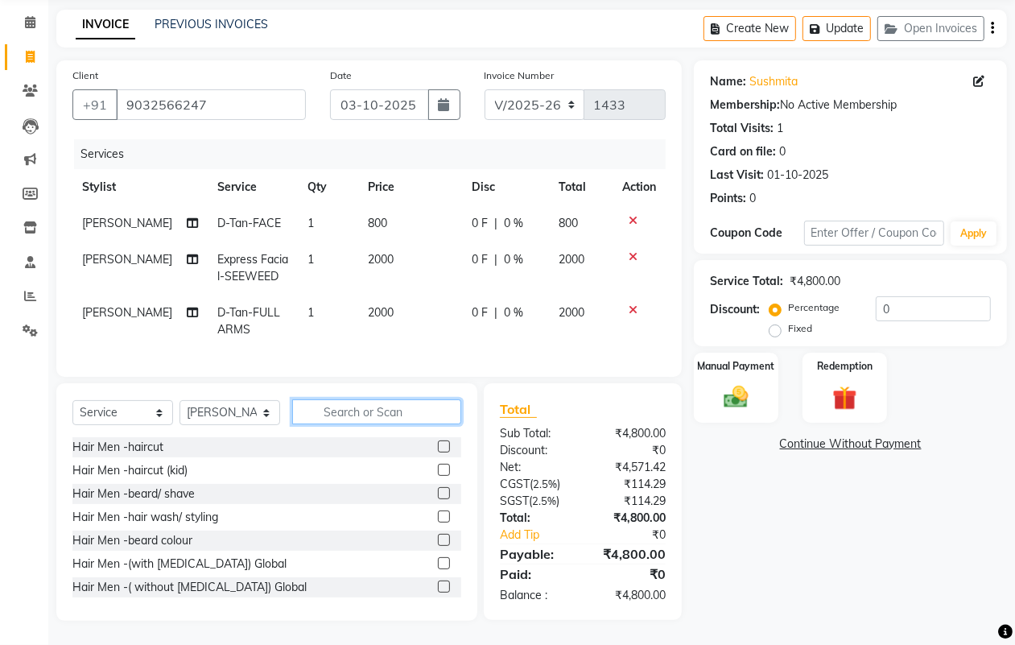
click at [351, 403] on input "text" at bounding box center [376, 411] width 169 height 25
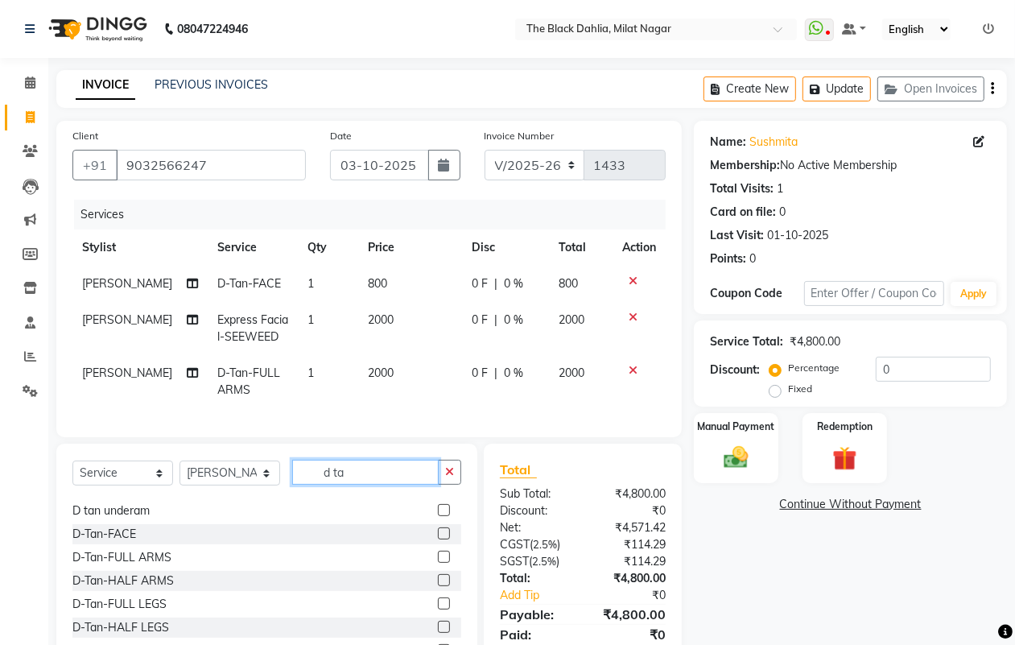
scroll to position [0, 0]
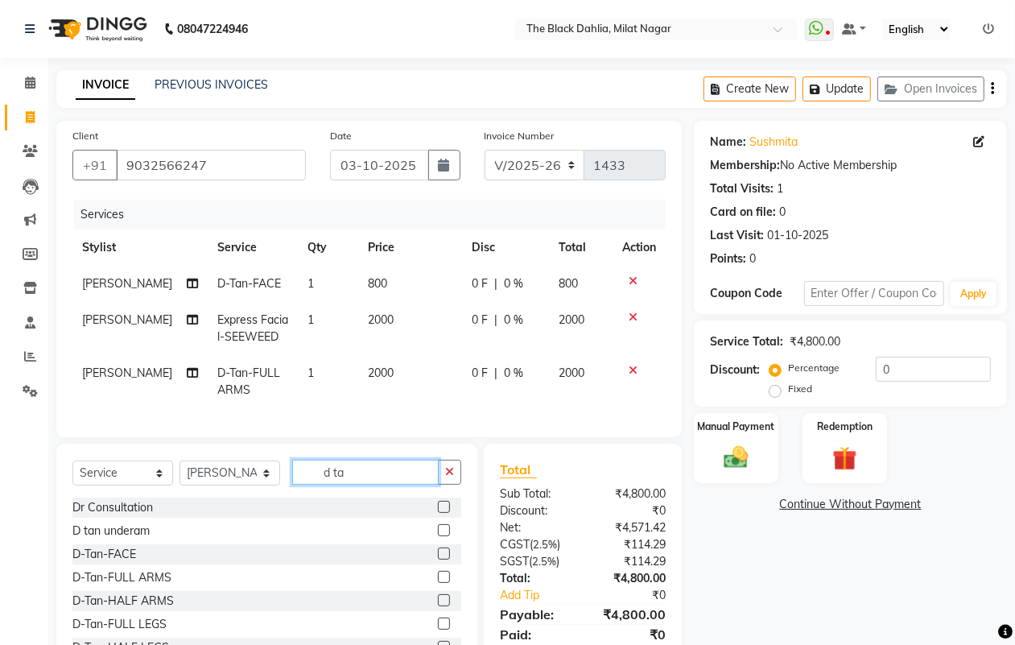
type input "d ta"
click at [438, 536] on label at bounding box center [444, 530] width 12 height 12
click at [438, 536] on input "checkbox" at bounding box center [443, 531] width 10 height 10
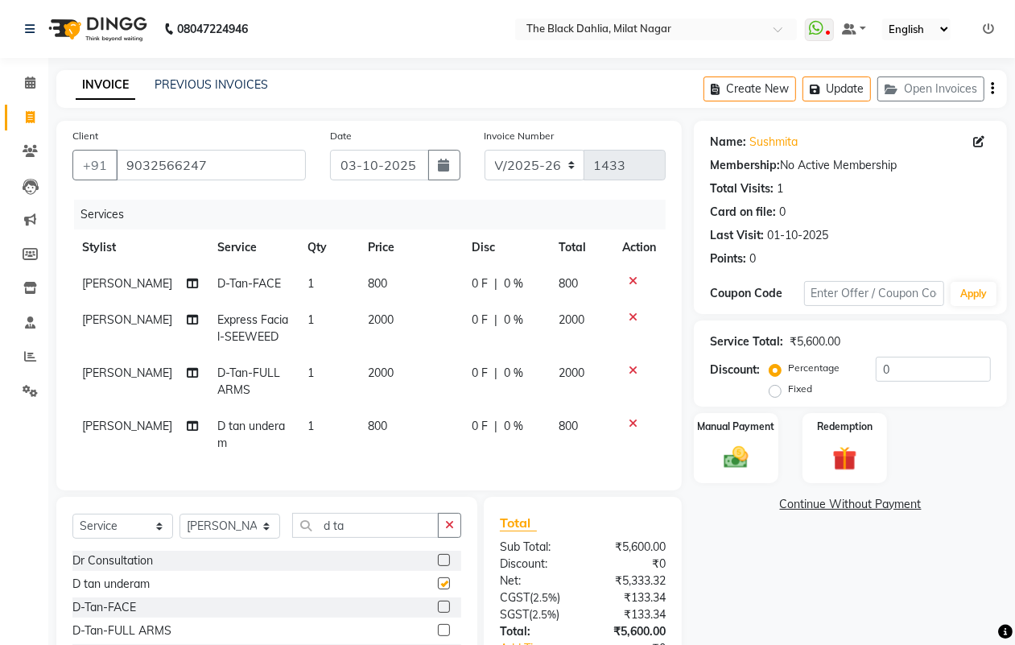
checkbox input "false"
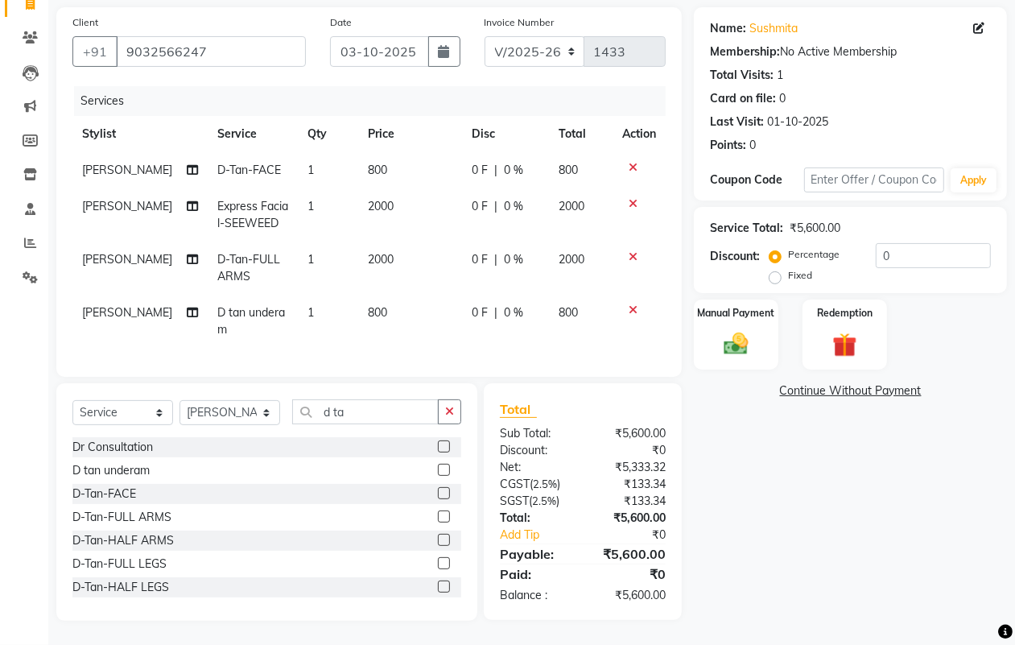
scroll to position [129, 0]
drag, startPoint x: 368, startPoint y: 404, endPoint x: 291, endPoint y: 408, distance: 76.6
click at [292, 408] on input "d ta" at bounding box center [365, 411] width 147 height 25
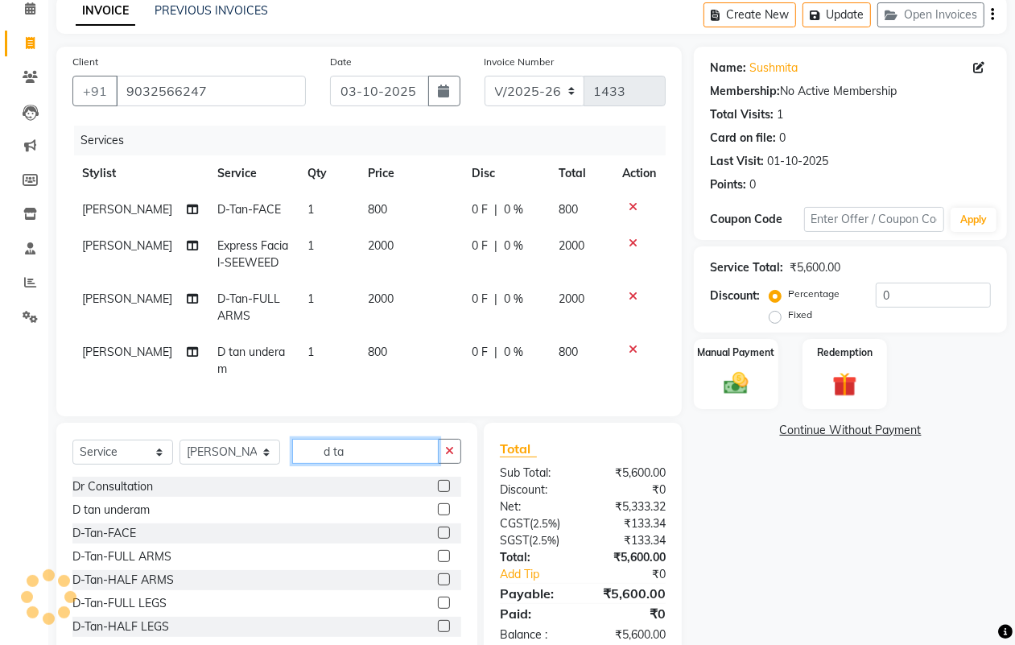
scroll to position [28, 0]
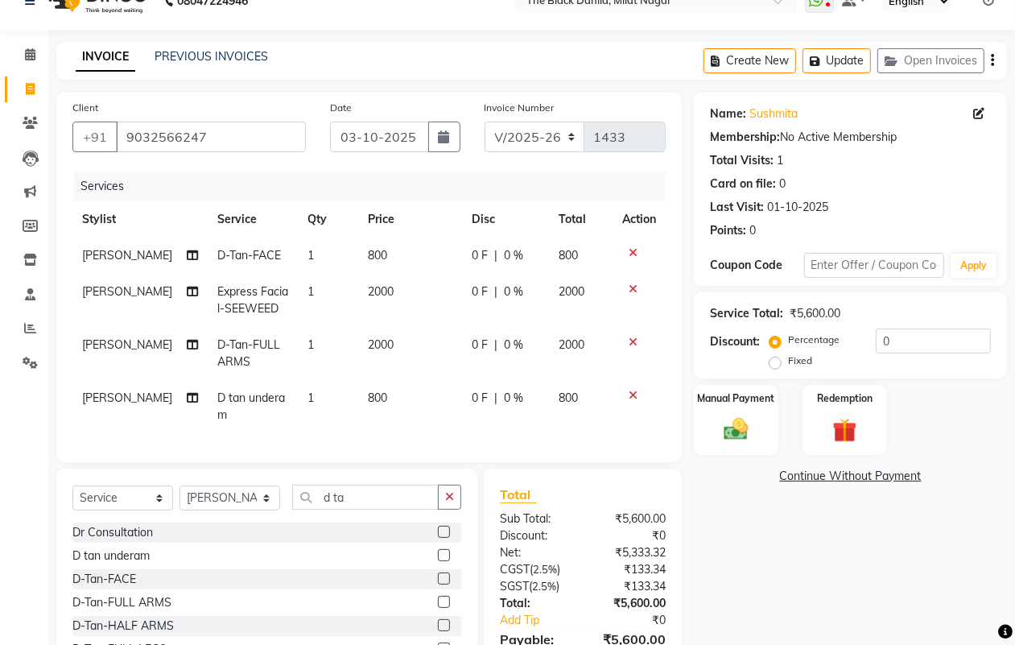
click at [372, 342] on span "2000" at bounding box center [381, 344] width 26 height 14
select select "59085"
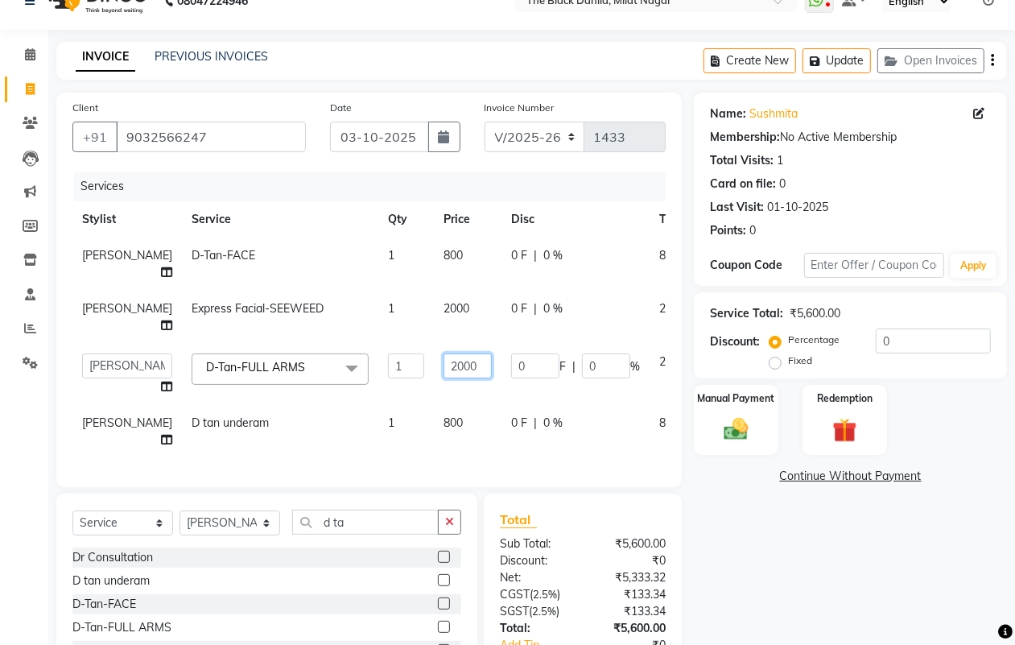
drag, startPoint x: 431, startPoint y: 358, endPoint x: 346, endPoint y: 372, distance: 85.6
click at [346, 372] on tr "ALISHA Anam Arman khan Bhagyashree Dr Megha Dr,Muskan Jain FAIZAL FAIZAN FARID …" at bounding box center [410, 374] width 677 height 61
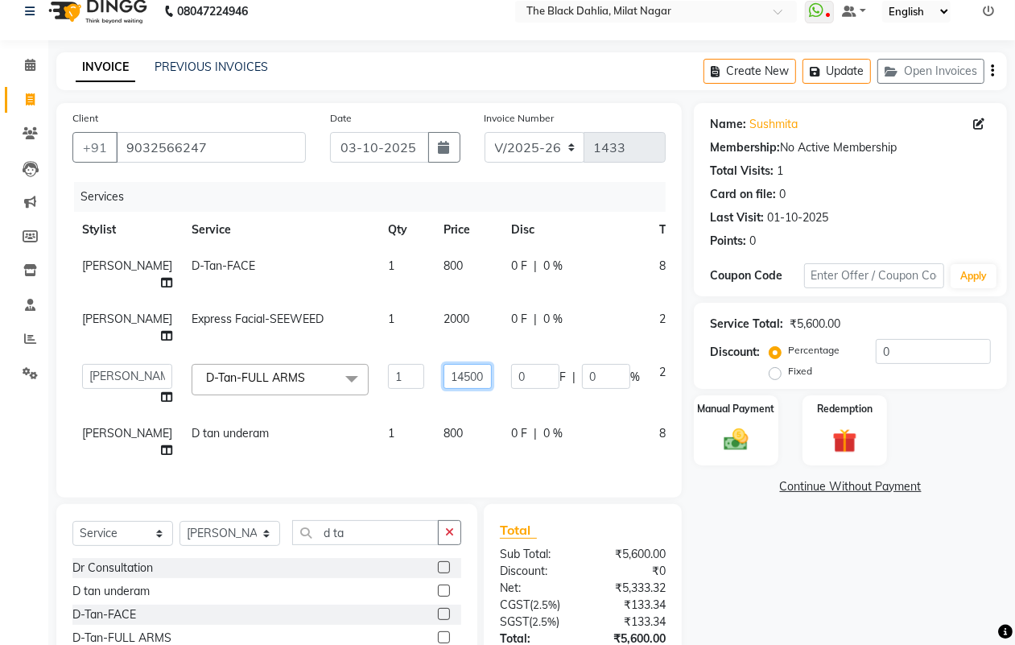
scroll to position [0, 0]
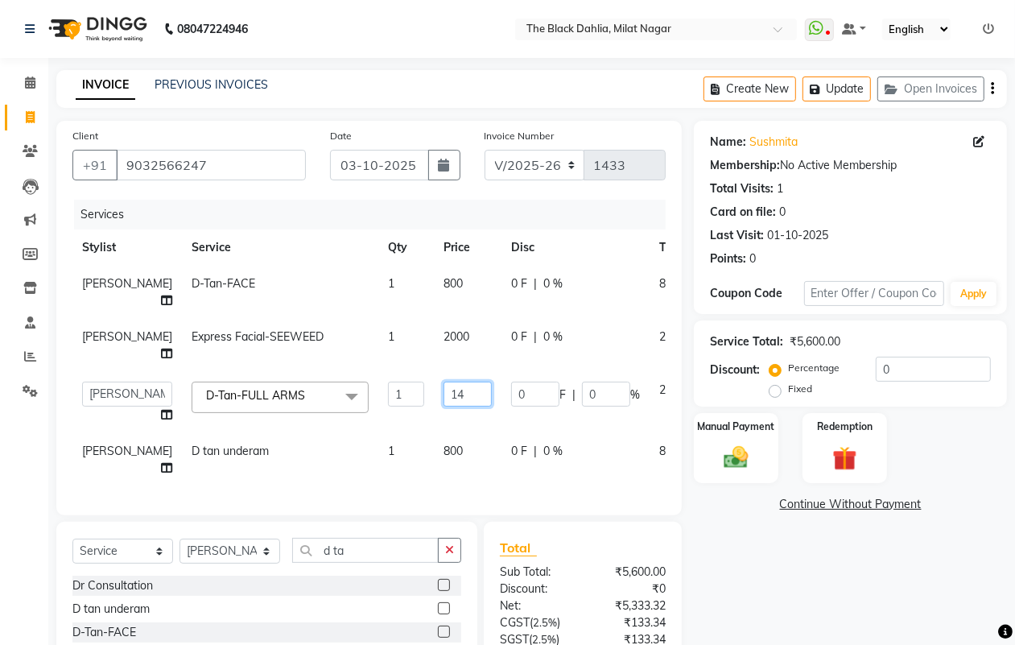
type input "1"
type input "1500"
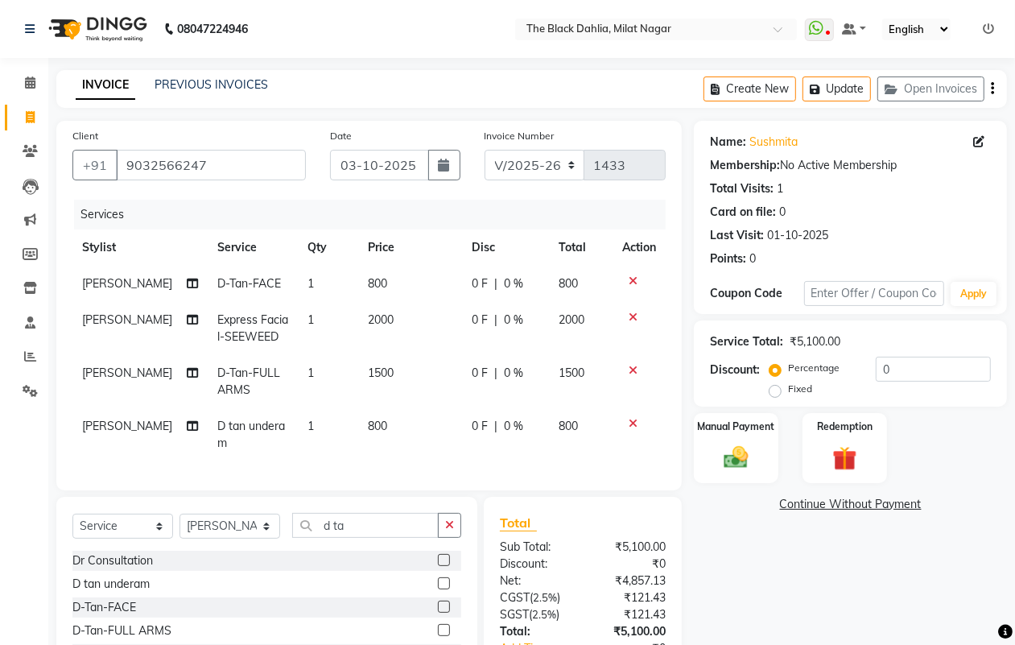
click at [801, 596] on div "Name: Sushmita Membership: No Active Membership Total Visits: 1 Card on file: 0…" at bounding box center [856, 427] width 325 height 613
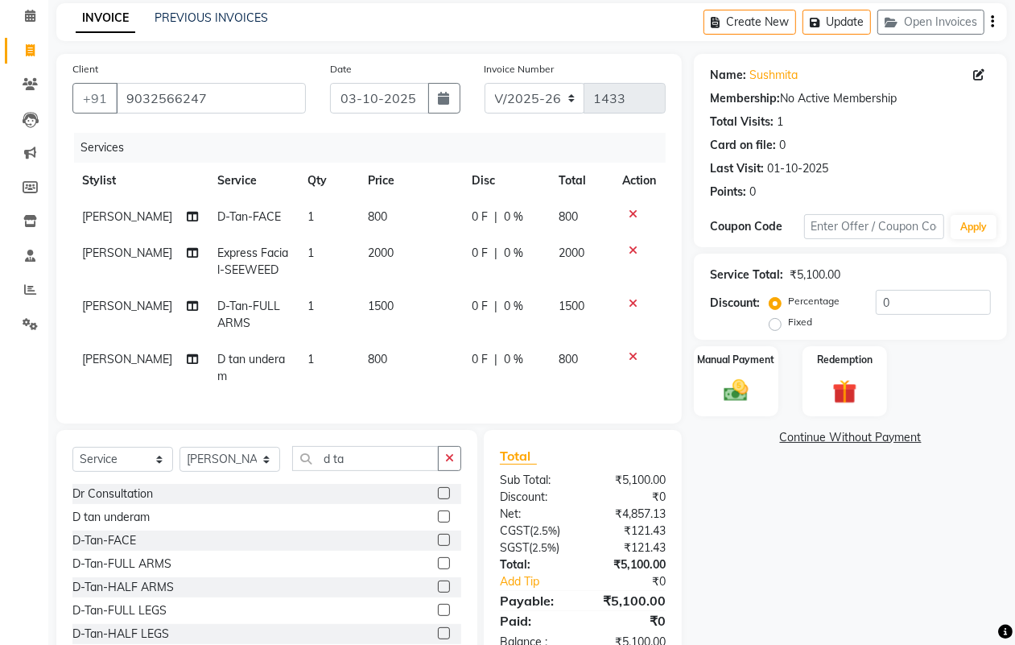
scroll to position [101, 0]
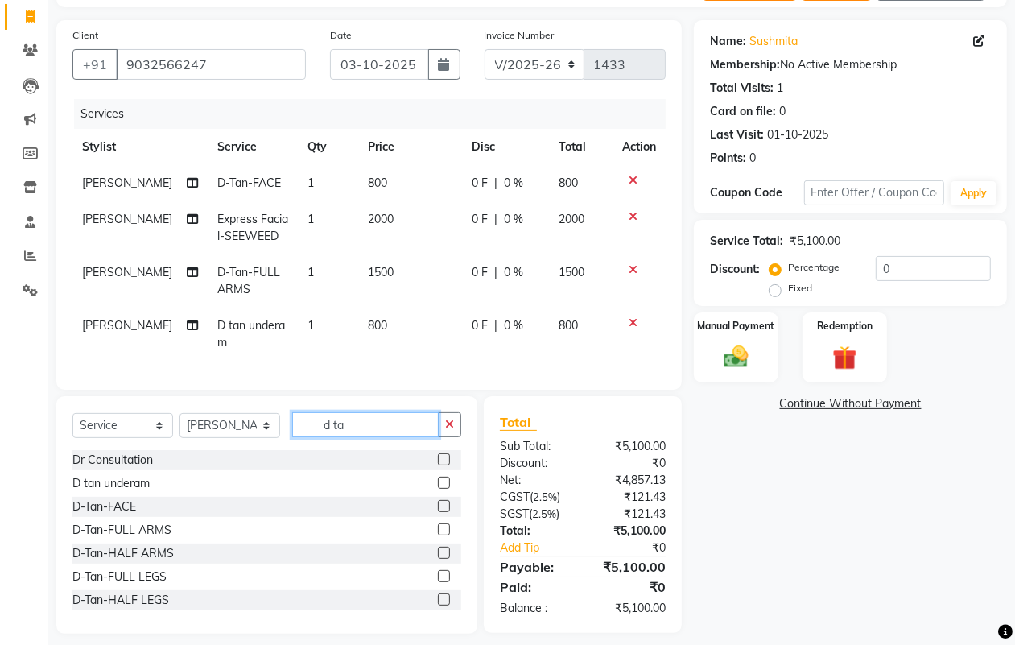
drag, startPoint x: 416, startPoint y: 441, endPoint x: 288, endPoint y: 439, distance: 128.0
click at [288, 439] on div "Select Service Product Membership Package Voucher Prepaid Gift Card Select Styl…" at bounding box center [266, 431] width 389 height 38
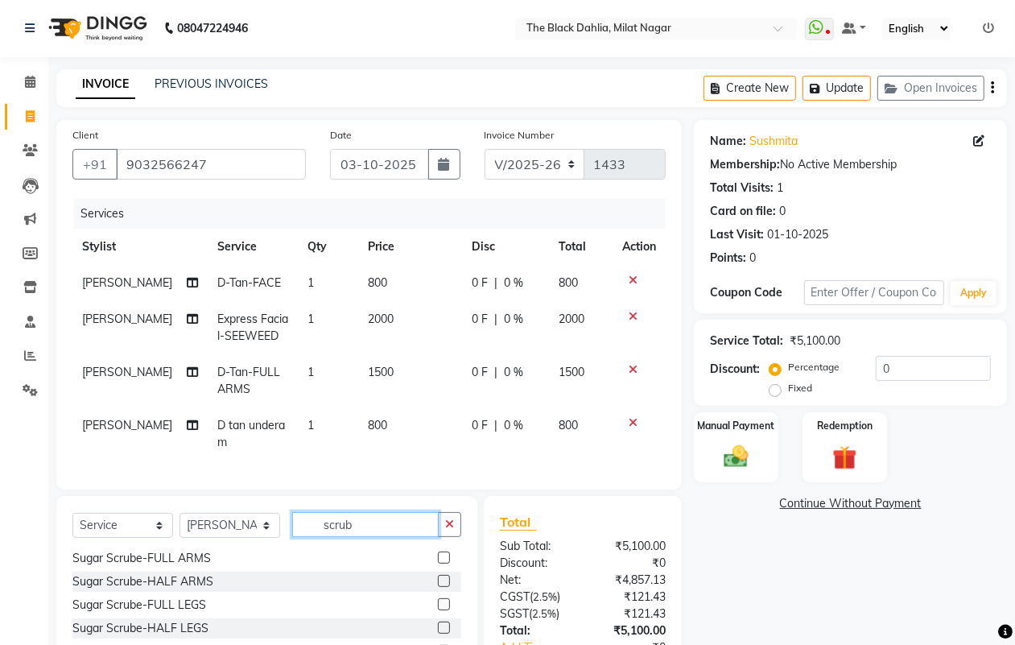
scroll to position [0, 0]
type input "scrub"
click at [847, 79] on button "Update" at bounding box center [837, 88] width 68 height 25
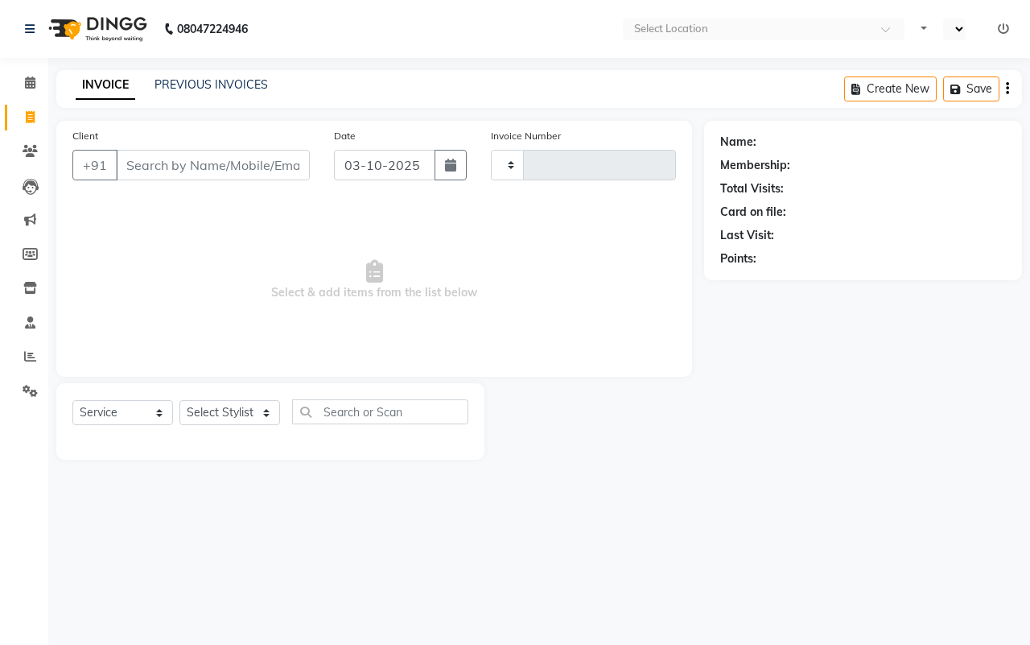
select select "service"
type input "1433"
select select "en"
select select "4335"
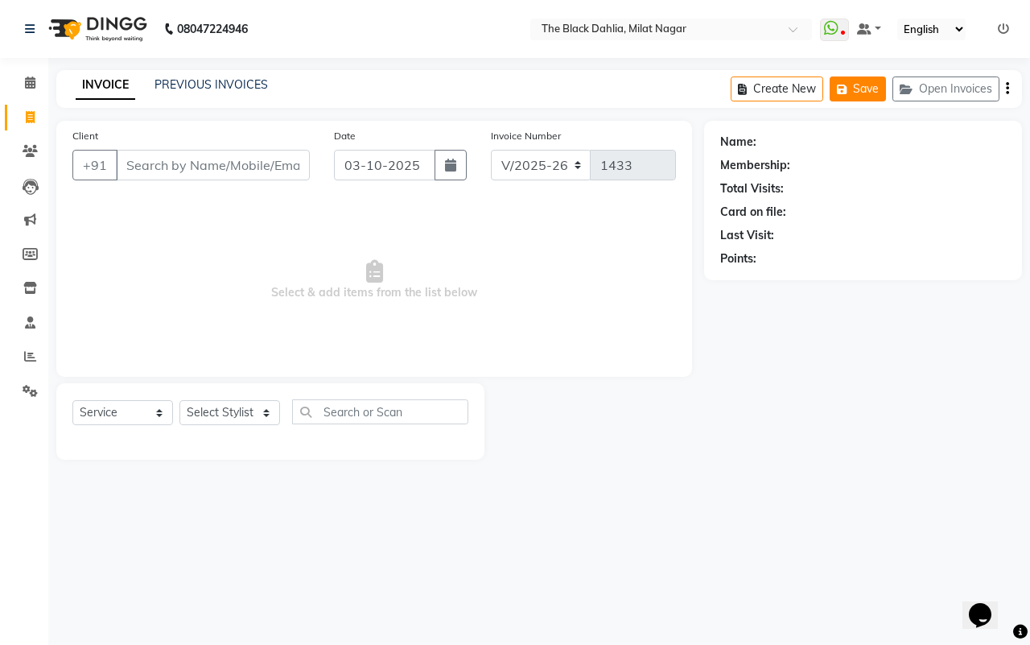
click at [867, 83] on button "Save" at bounding box center [858, 88] width 56 height 25
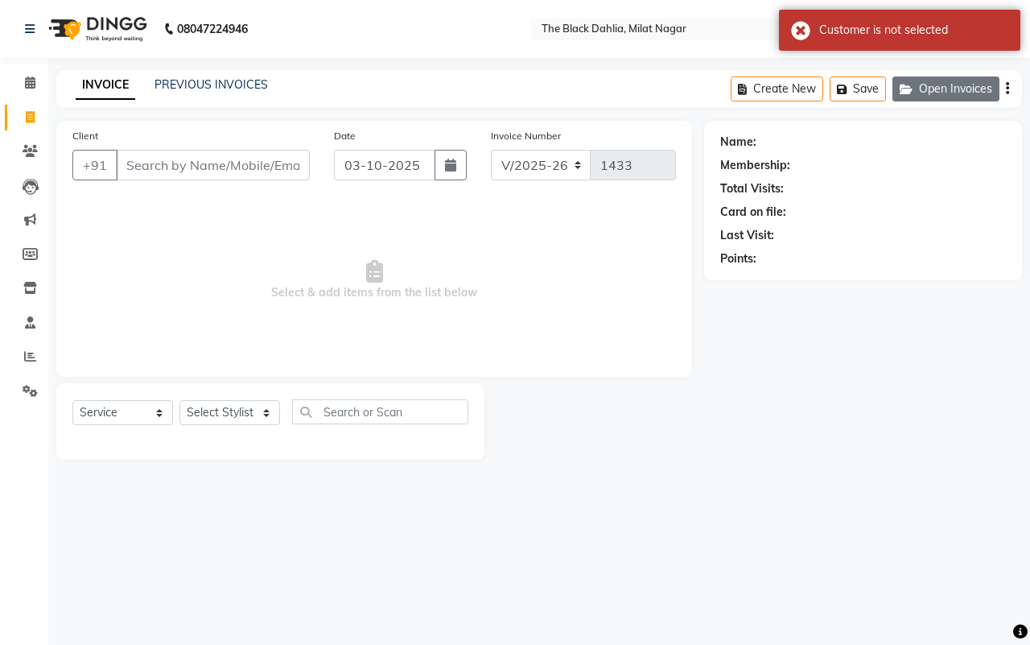
click at [952, 90] on button "Open Invoices" at bounding box center [946, 88] width 107 height 25
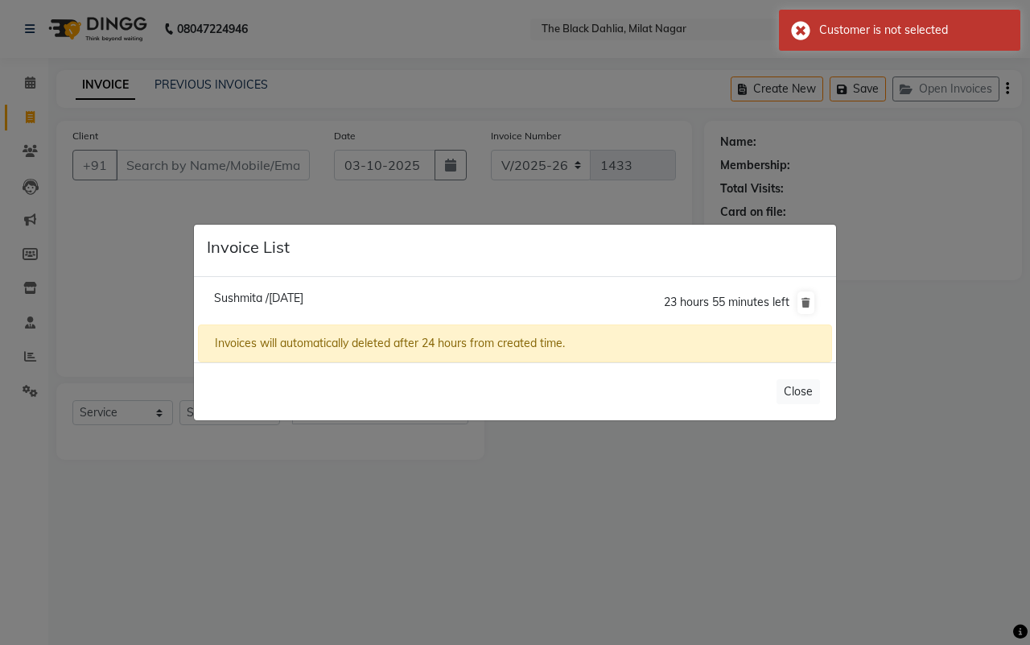
click at [248, 295] on span "Sushmita /[DATE]" at bounding box center [258, 298] width 89 height 14
type input "9032566247"
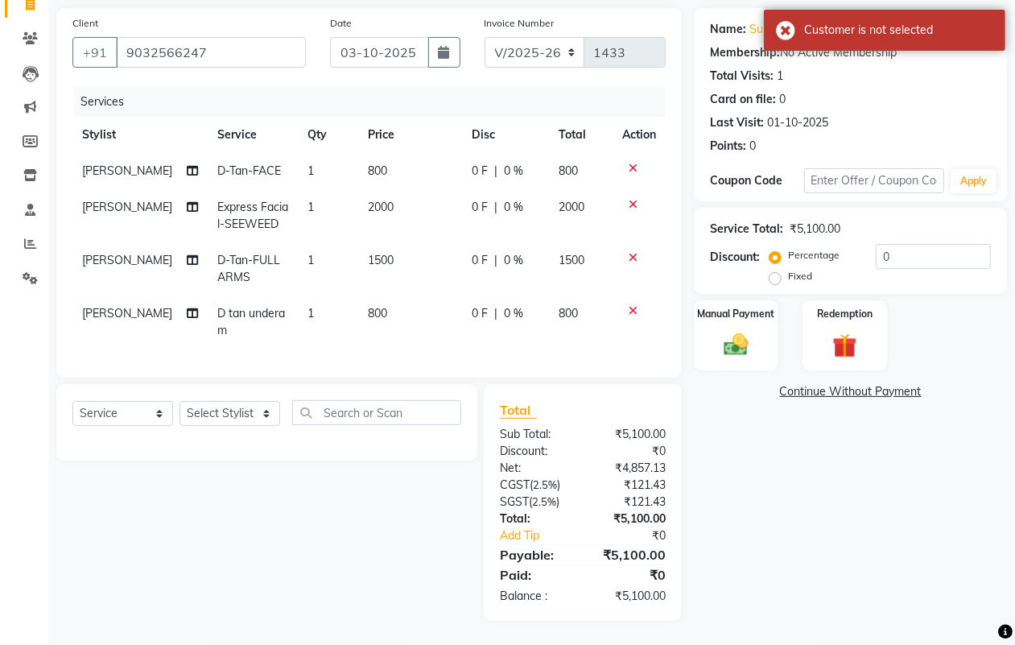
scroll to position [127, 0]
click at [250, 409] on select "Select Stylist [PERSON_NAME] [PERSON_NAME] [PERSON_NAME] Dr [PERSON_NAME],[PERS…" at bounding box center [230, 413] width 101 height 25
select select "59085"
click at [180, 401] on select "Select Stylist [PERSON_NAME] [PERSON_NAME] [PERSON_NAME] Dr [PERSON_NAME],[PERS…" at bounding box center [230, 413] width 101 height 25
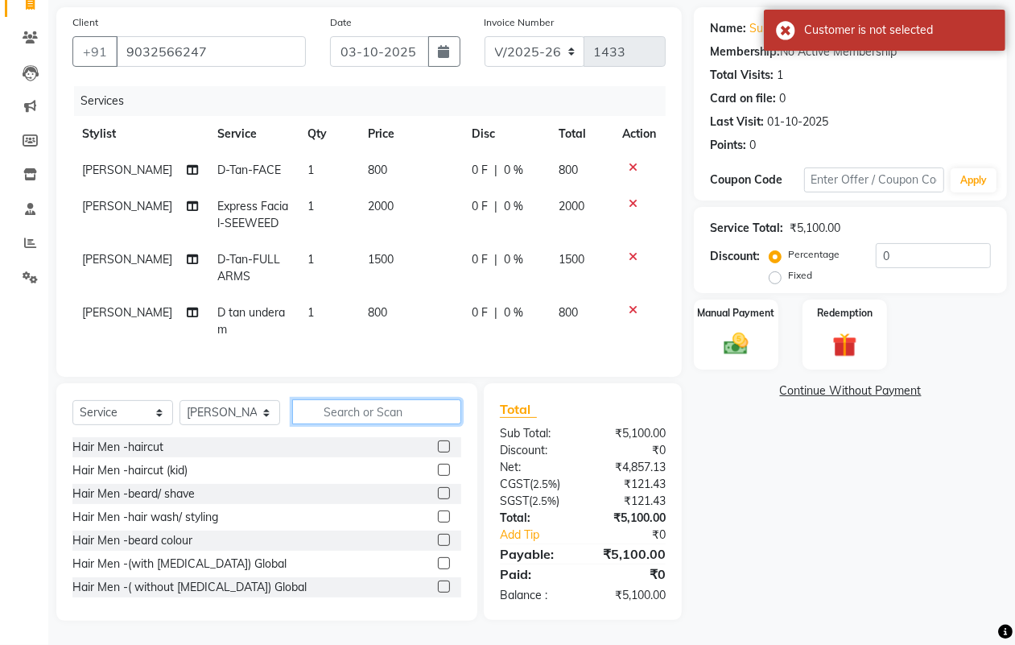
click at [363, 412] on input "text" at bounding box center [376, 411] width 169 height 25
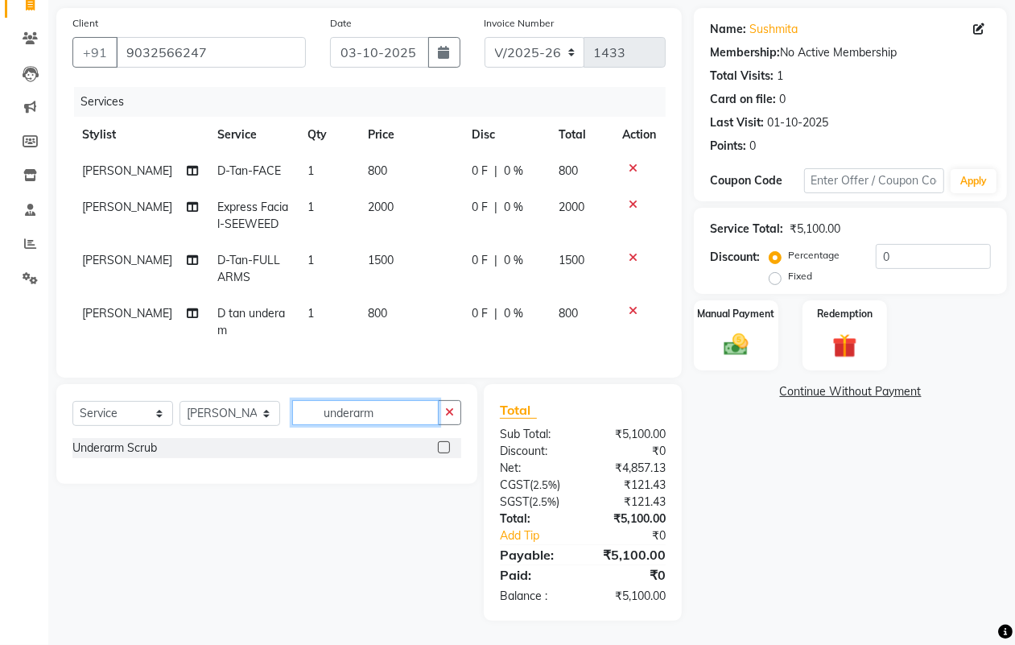
type input "underarm"
click at [441, 447] on label at bounding box center [444, 447] width 12 height 12
click at [441, 447] on input "checkbox" at bounding box center [443, 448] width 10 height 10
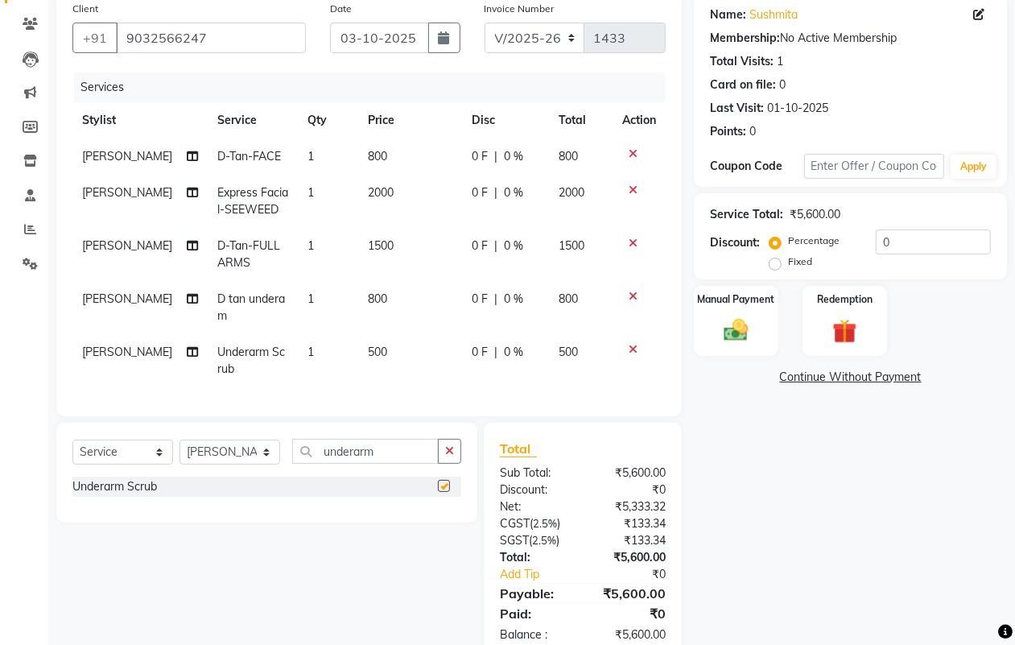
checkbox input "false"
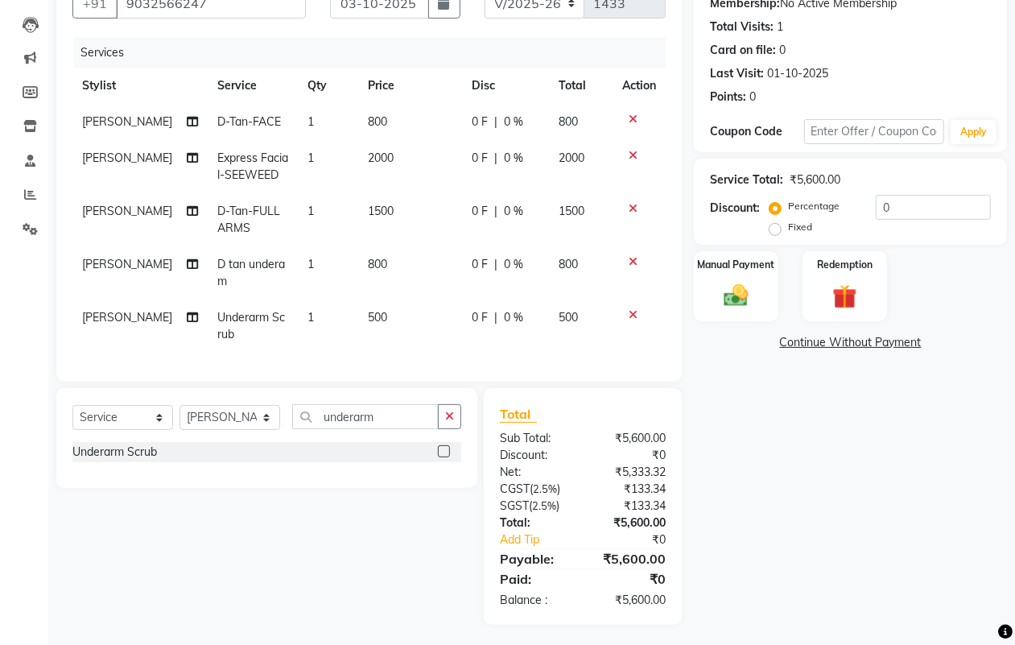
scroll to position [180, 0]
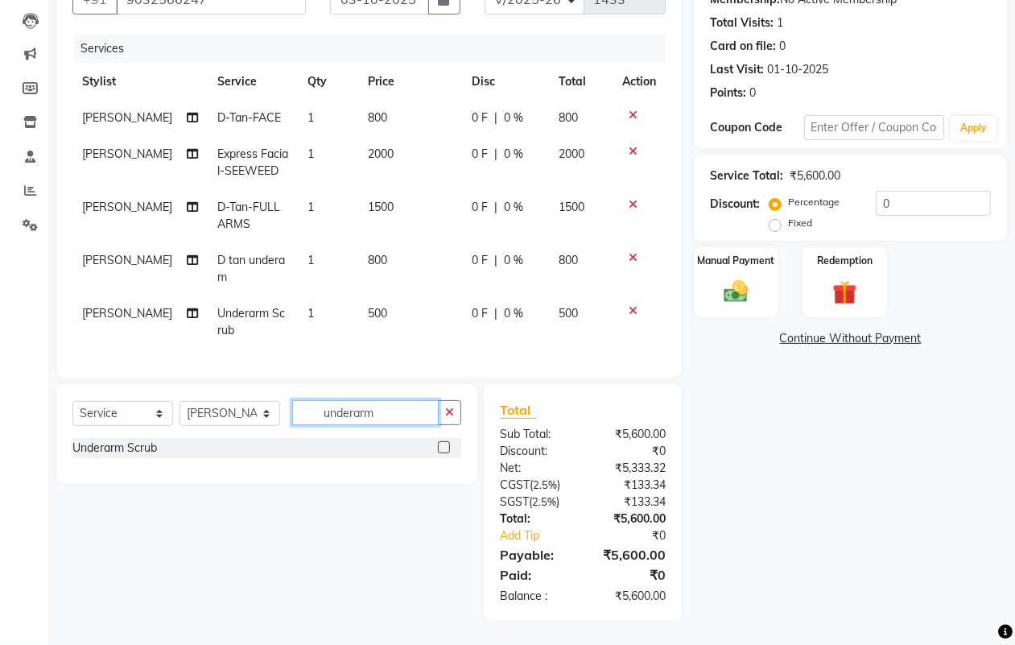
drag, startPoint x: 416, startPoint y: 411, endPoint x: 188, endPoint y: 419, distance: 228.7
click at [188, 419] on div "Select Service Product Membership Package Voucher Prepaid Gift Card Select Styl…" at bounding box center [266, 419] width 389 height 38
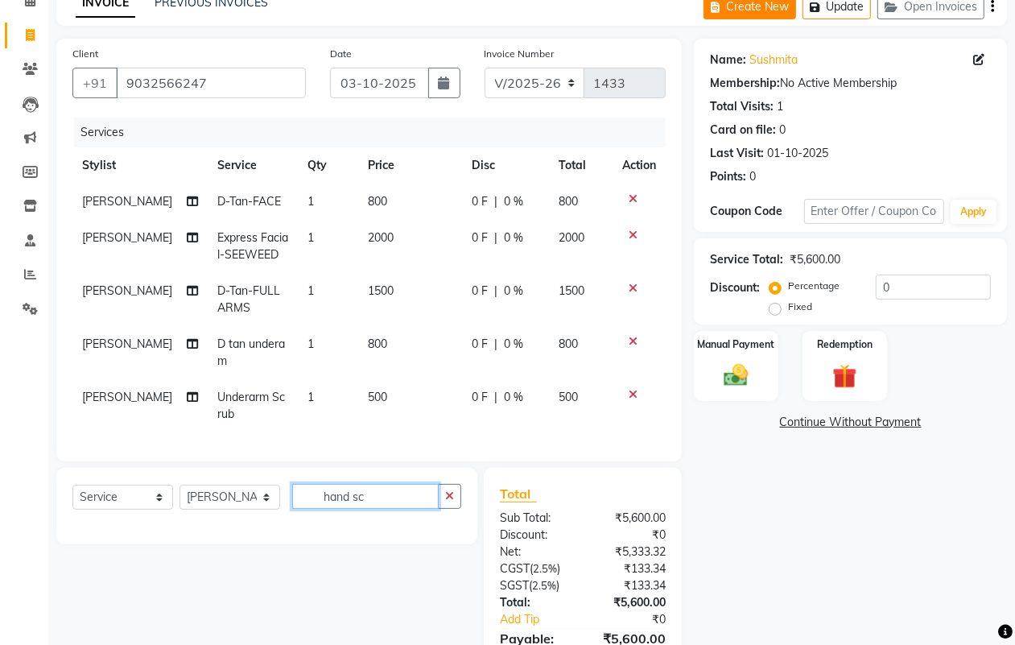
scroll to position [0, 0]
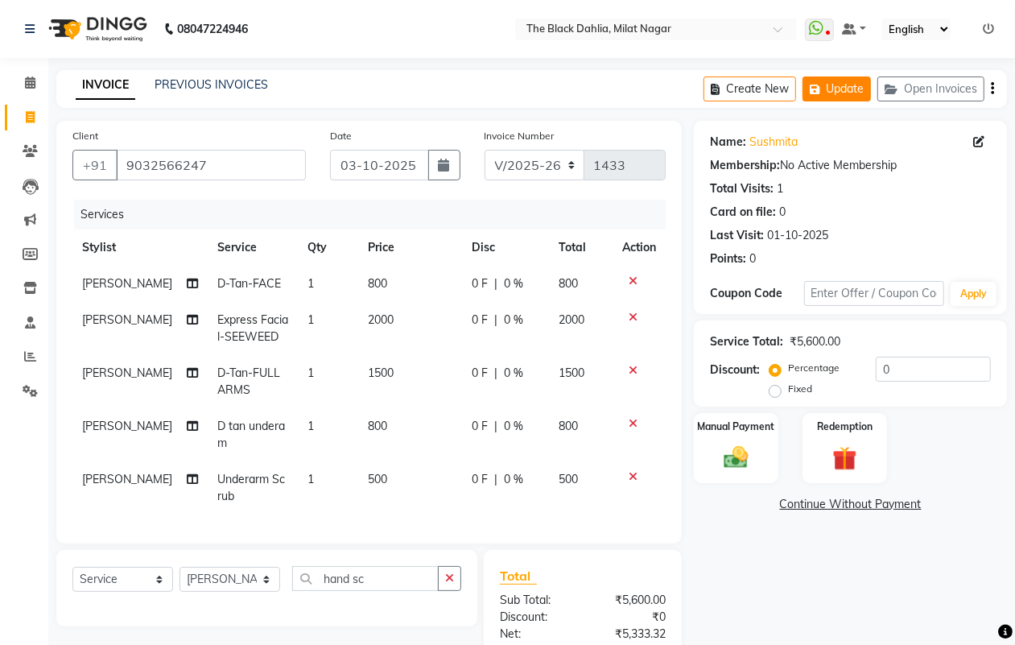
click at [810, 84] on icon "button" at bounding box center [818, 89] width 16 height 11
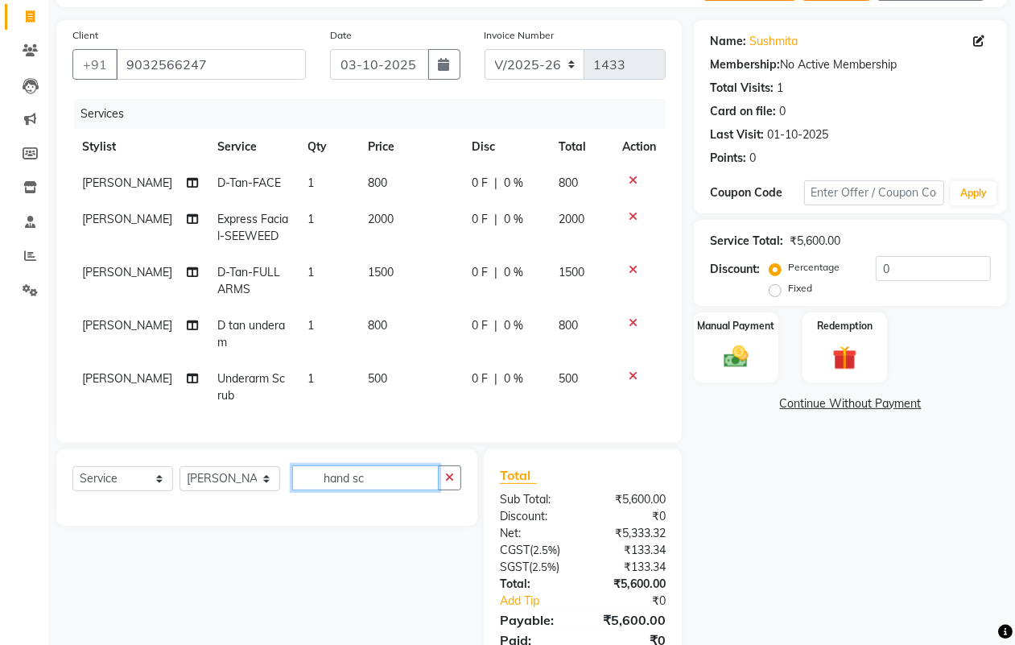
click at [362, 490] on input "hand sc" at bounding box center [365, 477] width 147 height 25
click at [408, 490] on input "nd scha" at bounding box center [365, 477] width 147 height 25
click at [407, 490] on input "nd scha" at bounding box center [365, 477] width 147 height 25
type input "a"
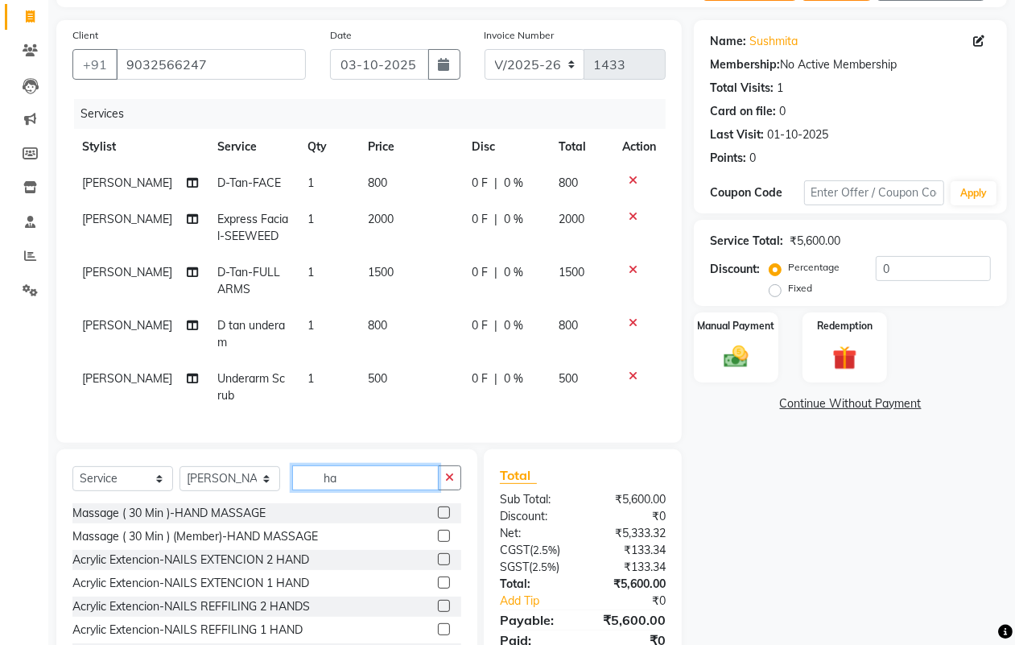
type input "h"
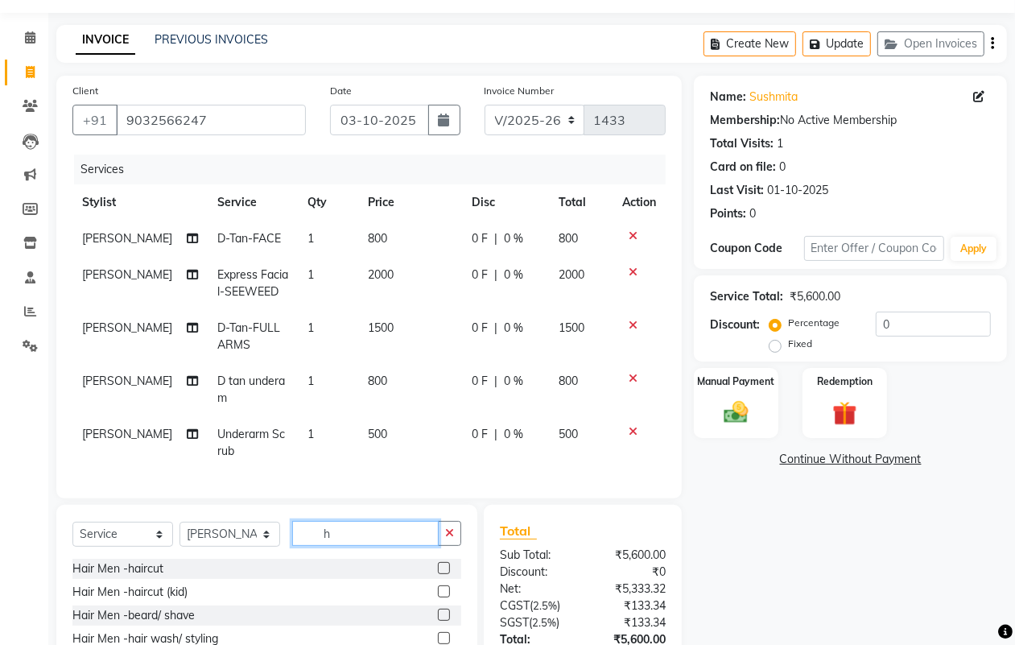
scroll to position [0, 0]
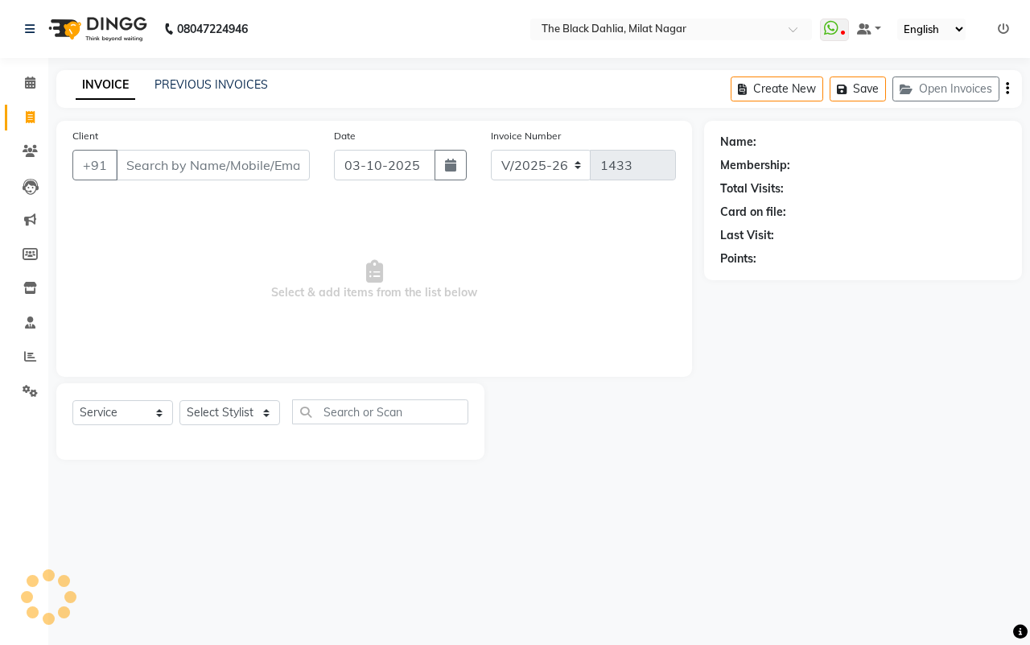
select select "4335"
select select "service"
click at [963, 85] on button "Open Invoices" at bounding box center [946, 88] width 107 height 25
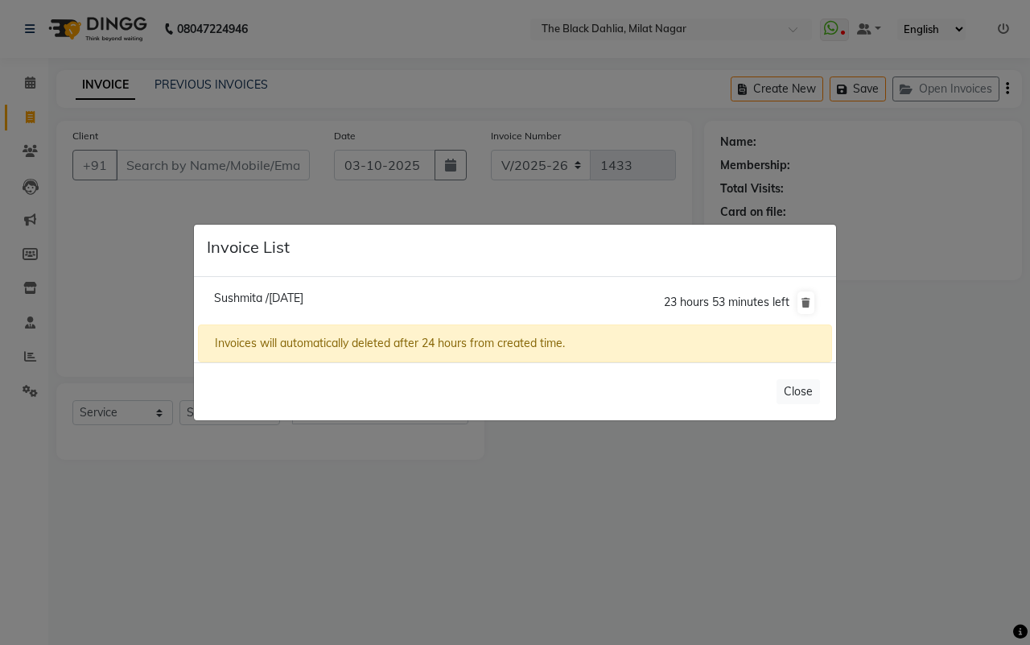
click at [295, 292] on span "Sushmita /03 October 2025" at bounding box center [258, 298] width 89 height 14
type input "9032566247"
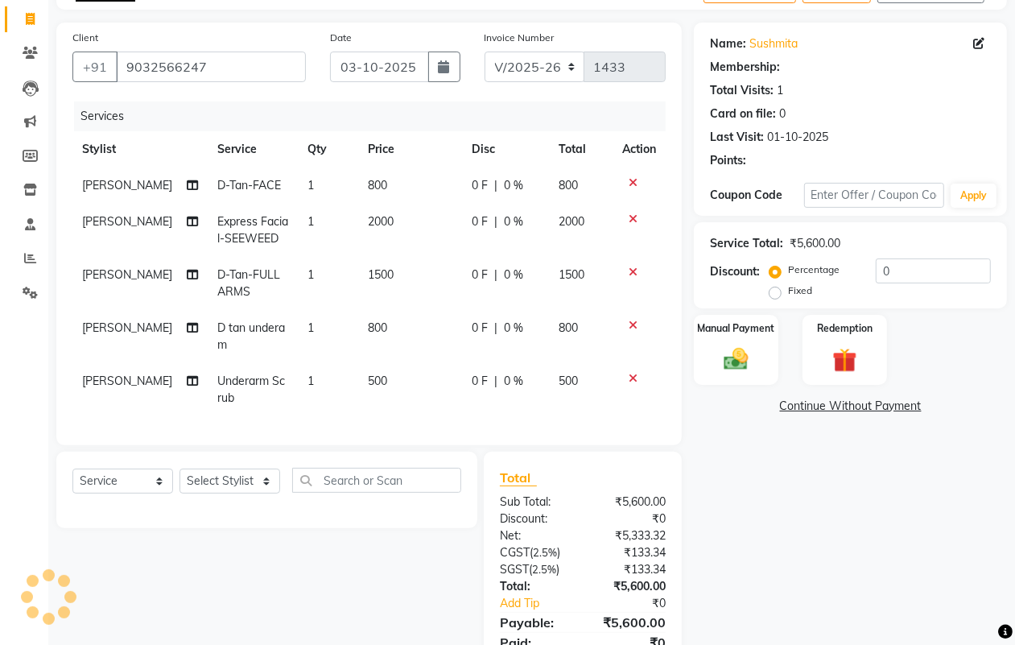
scroll to position [180, 0]
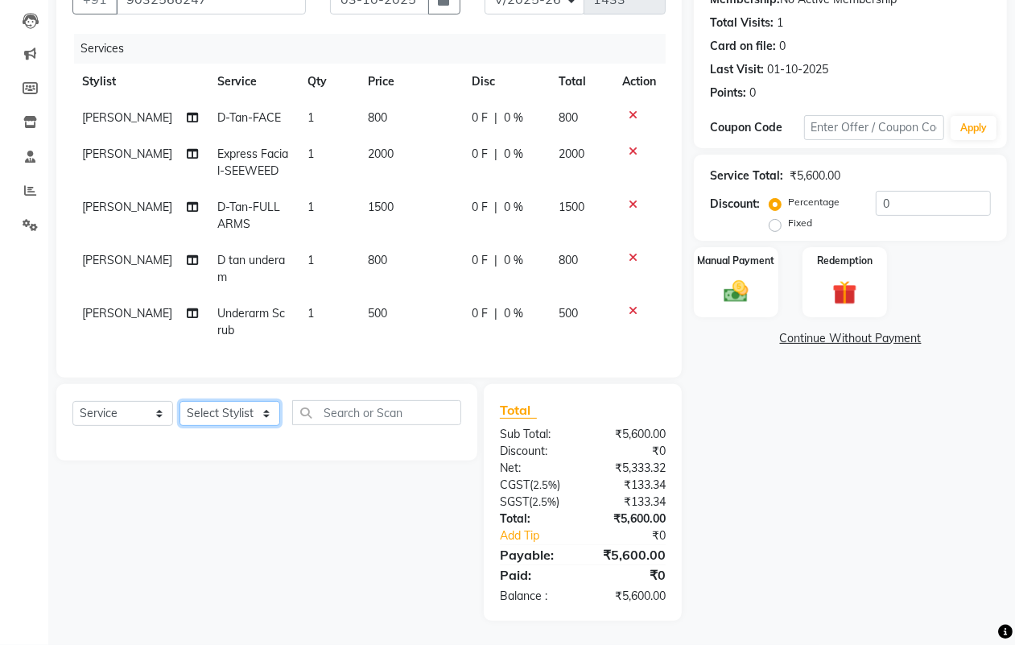
click at [250, 405] on select "Select Stylist ALISHA Anam Arman khan Bhagyashree Dr Megha Dr,Muskan Jain FAIZA…" at bounding box center [230, 413] width 101 height 25
select select "59085"
click at [180, 401] on select "Select Stylist ALISHA Anam Arman khan Bhagyashree Dr Megha Dr,Muskan Jain FAIZA…" at bounding box center [230, 413] width 101 height 25
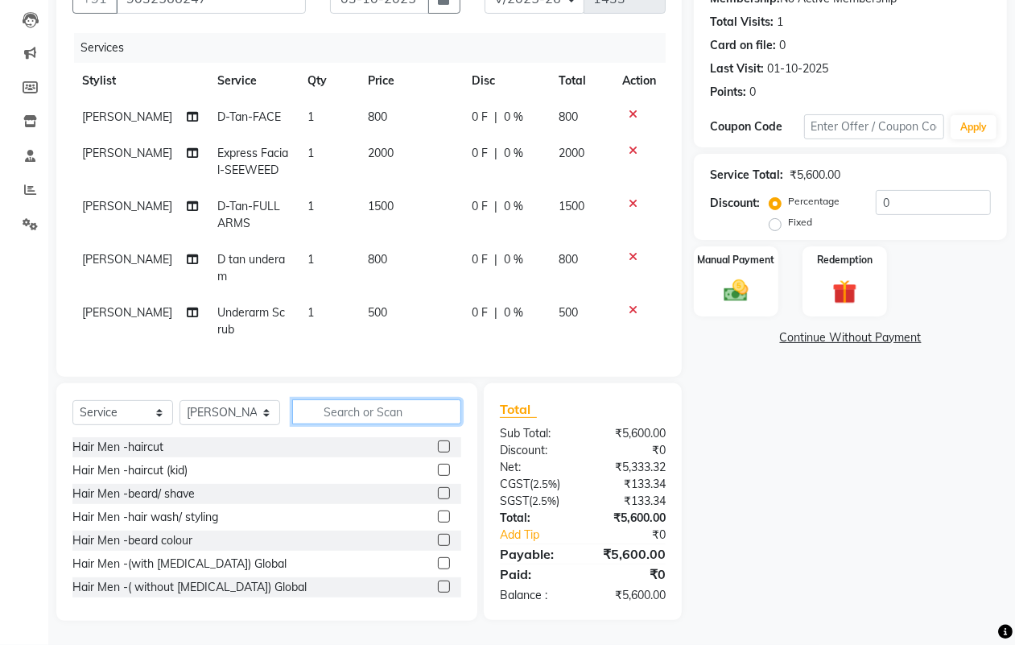
click at [345, 411] on input "text" at bounding box center [376, 411] width 169 height 25
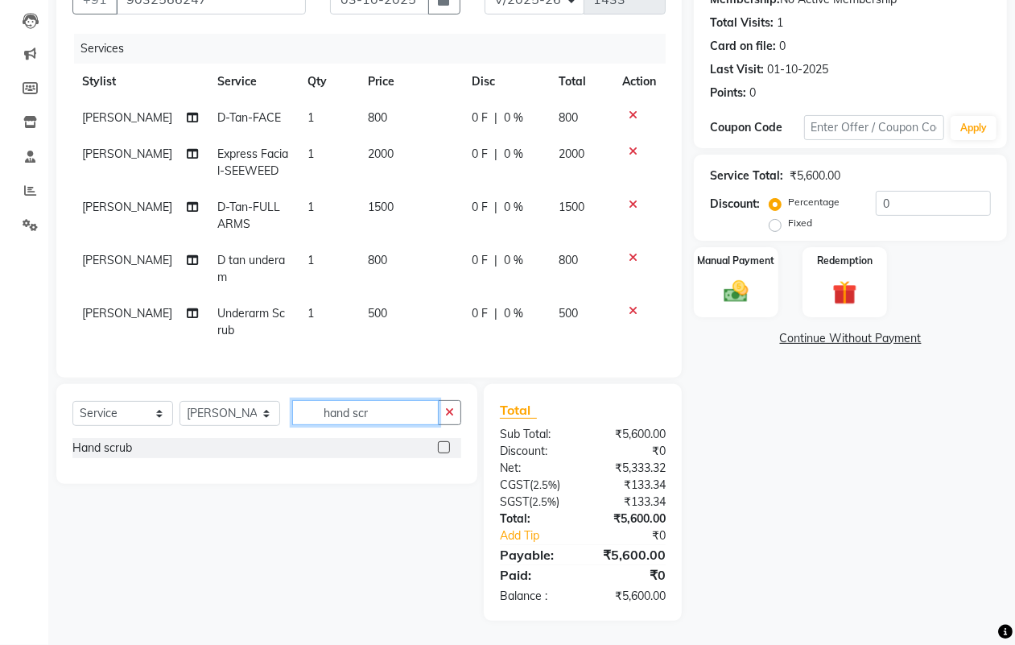
type input "hand scr"
click at [445, 448] on label at bounding box center [444, 447] width 12 height 12
click at [445, 448] on input "checkbox" at bounding box center [443, 448] width 10 height 10
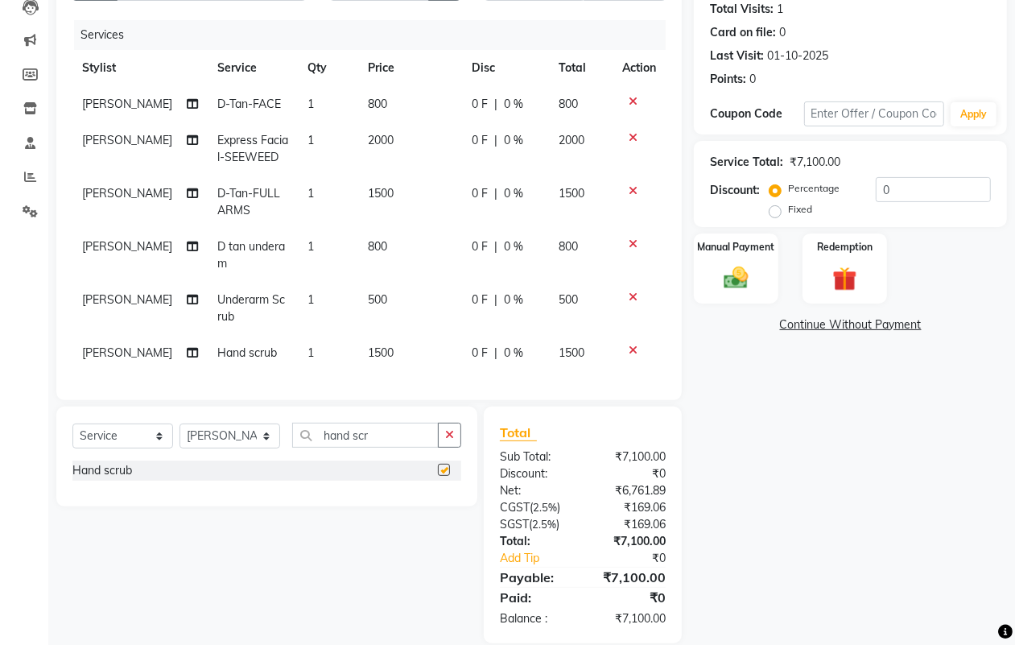
checkbox input "false"
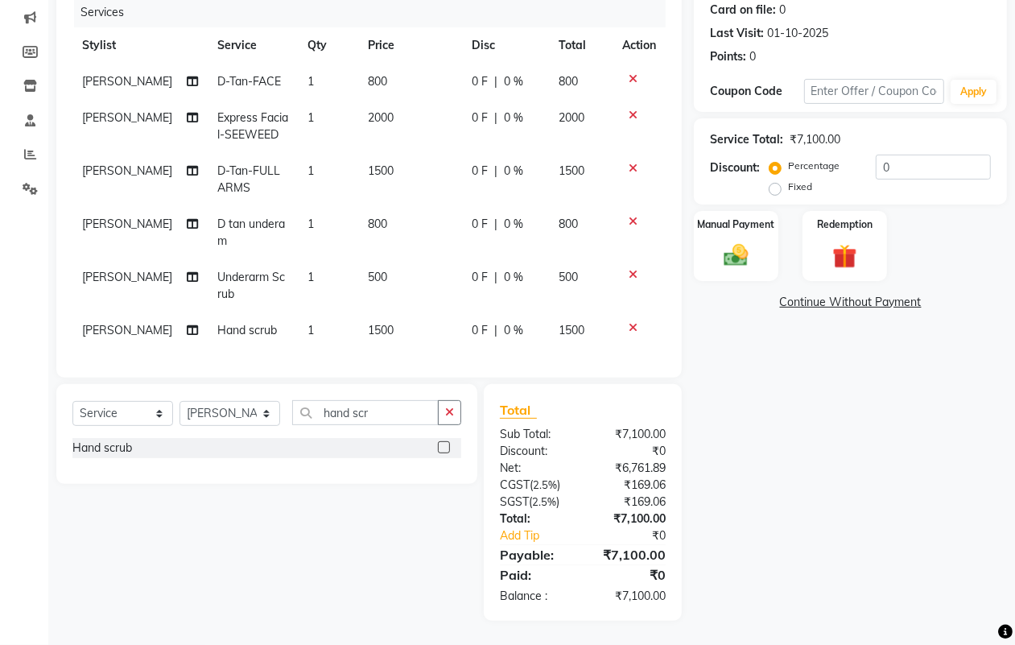
scroll to position [216, 0]
click at [725, 247] on img at bounding box center [736, 255] width 40 height 29
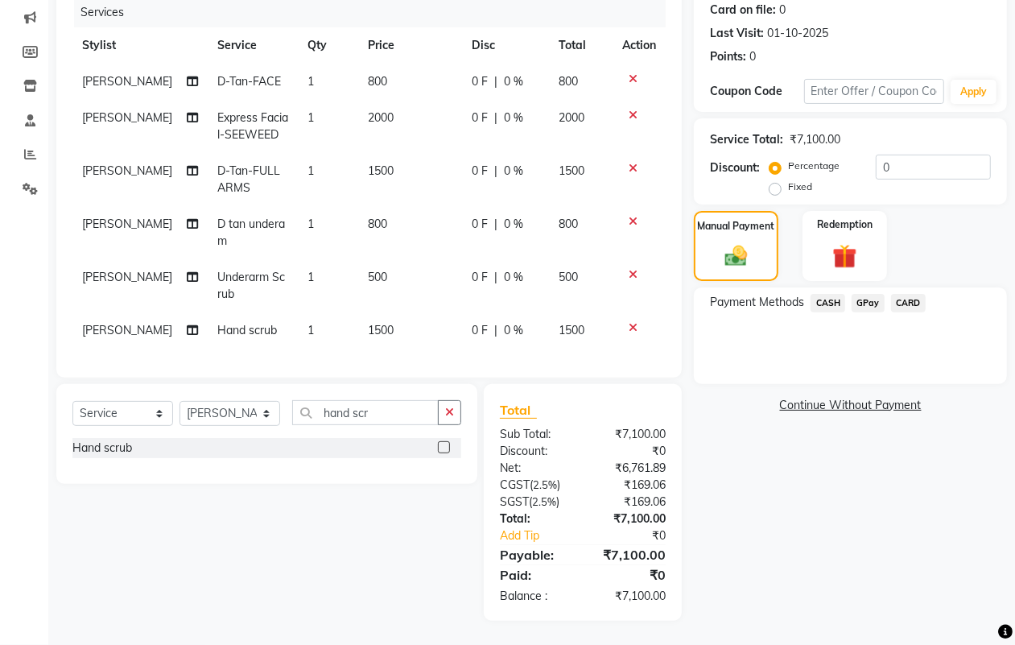
click at [846, 294] on div "GPay" at bounding box center [864, 305] width 39 height 22
click at [829, 294] on span "CASH" at bounding box center [828, 303] width 35 height 19
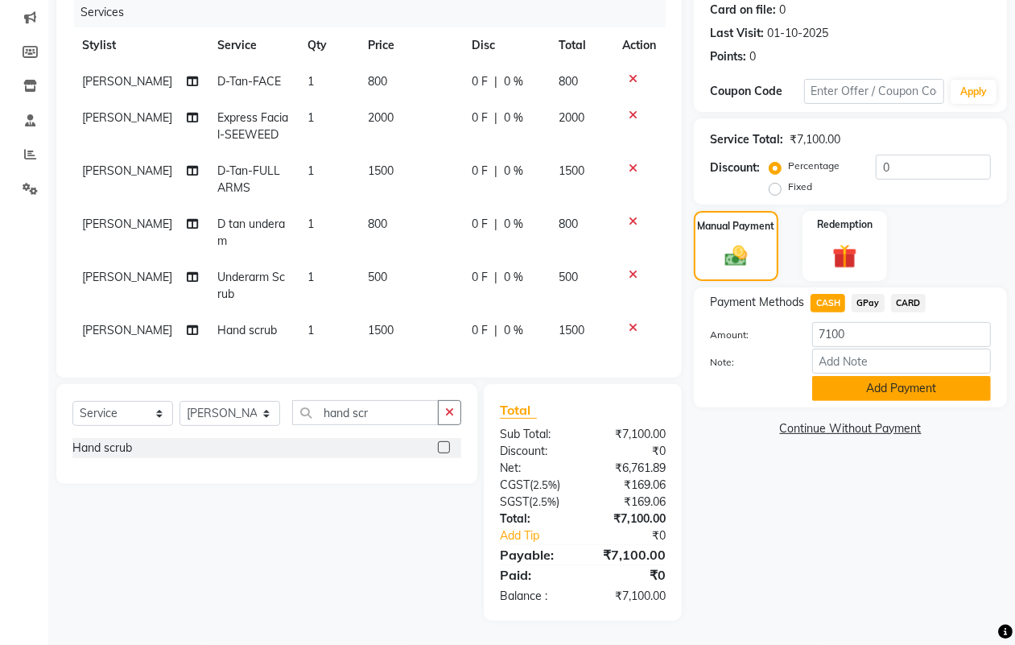
click at [876, 376] on button "Add Payment" at bounding box center [901, 388] width 179 height 25
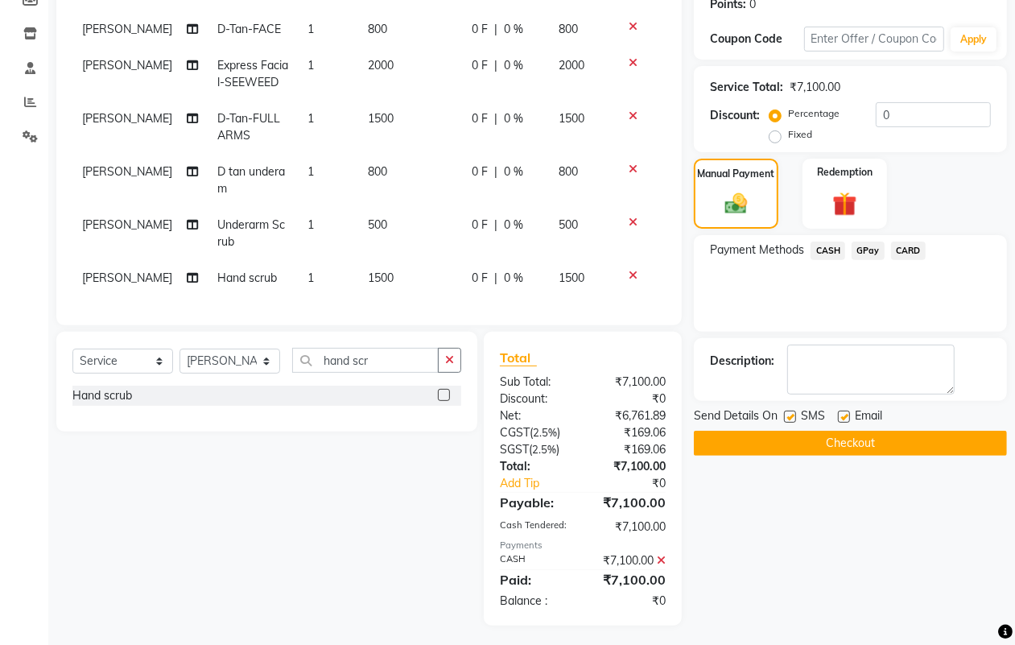
scroll to position [274, 0]
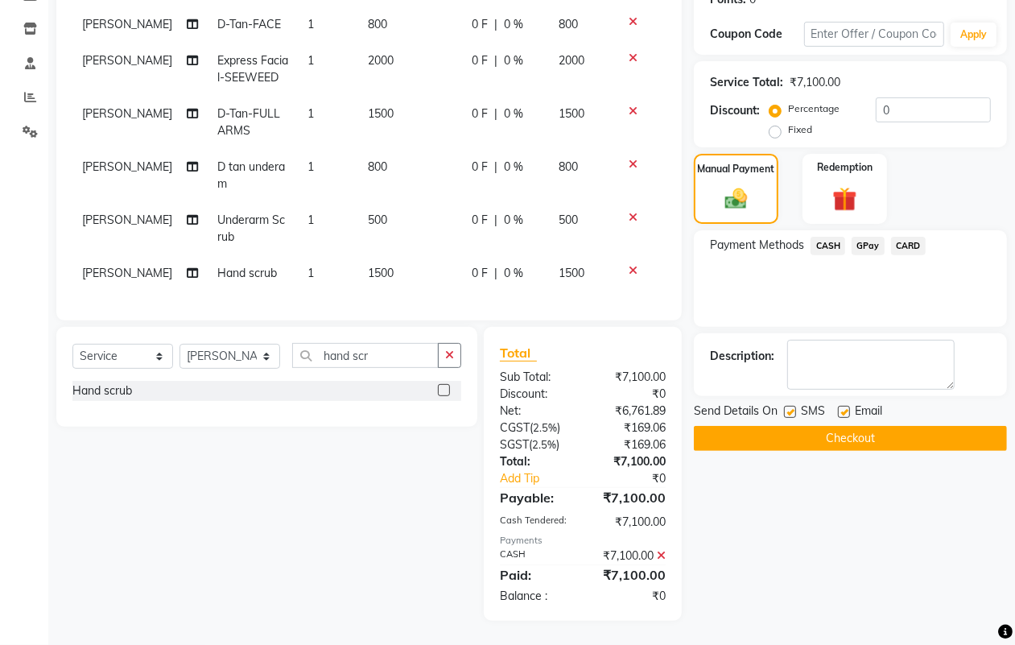
click at [877, 427] on button "Checkout" at bounding box center [850, 438] width 313 height 25
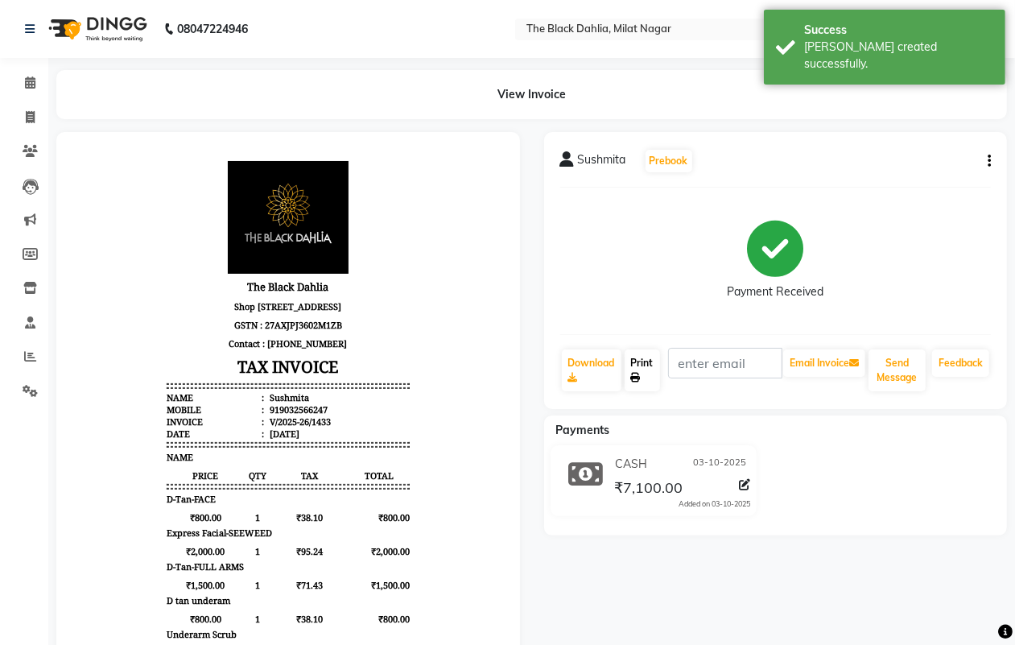
click at [646, 368] on link "Print" at bounding box center [642, 370] width 35 height 42
click at [29, 111] on icon at bounding box center [30, 117] width 9 height 12
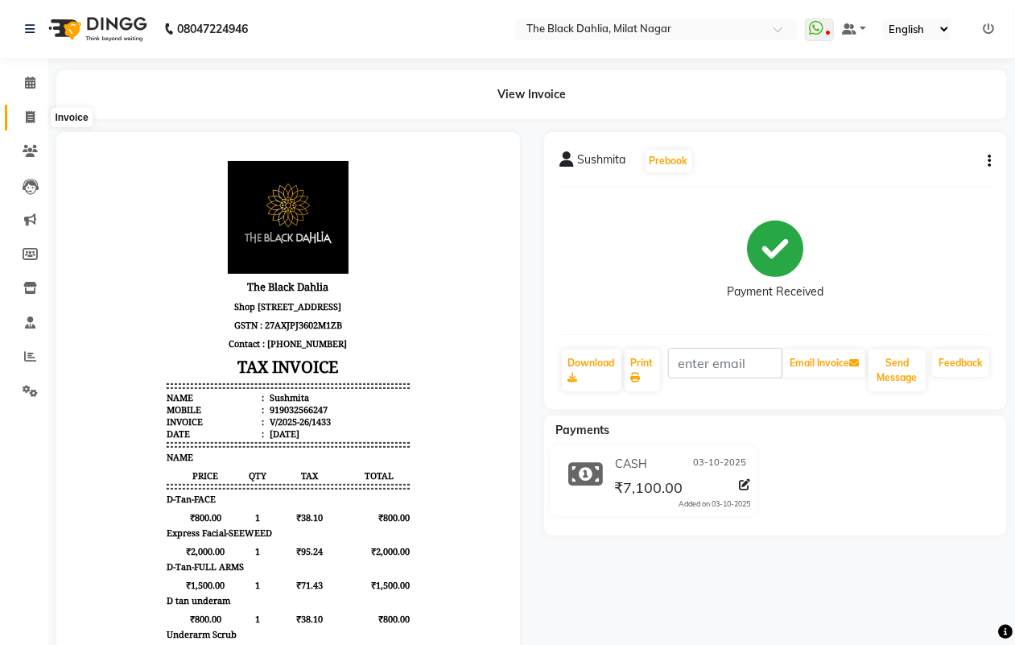
select select "4335"
select select "service"
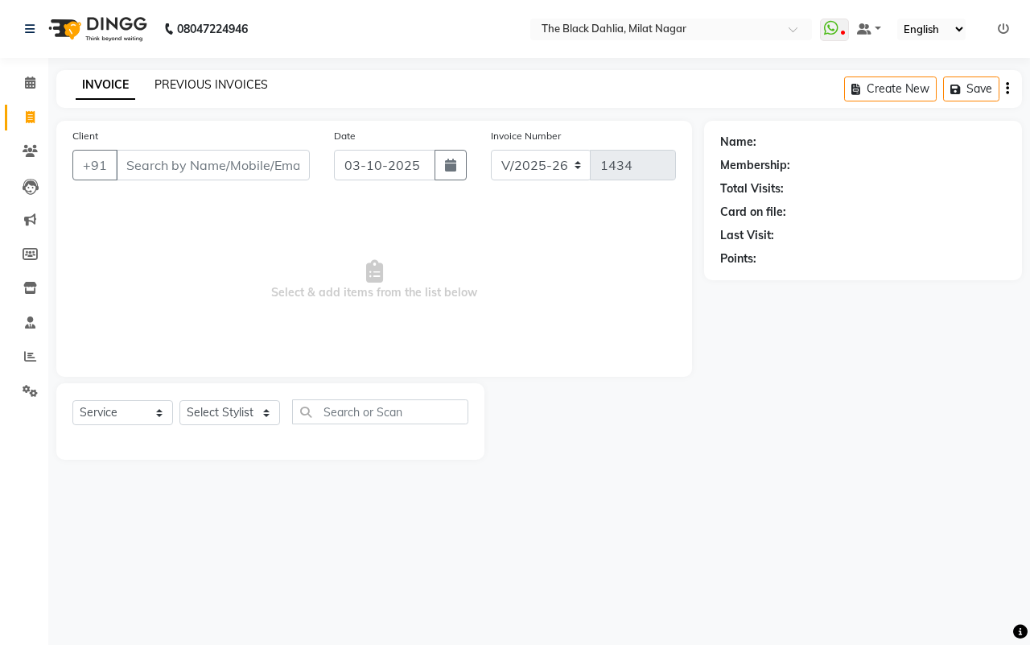
click at [202, 81] on link "PREVIOUS INVOICES" at bounding box center [212, 84] width 114 height 14
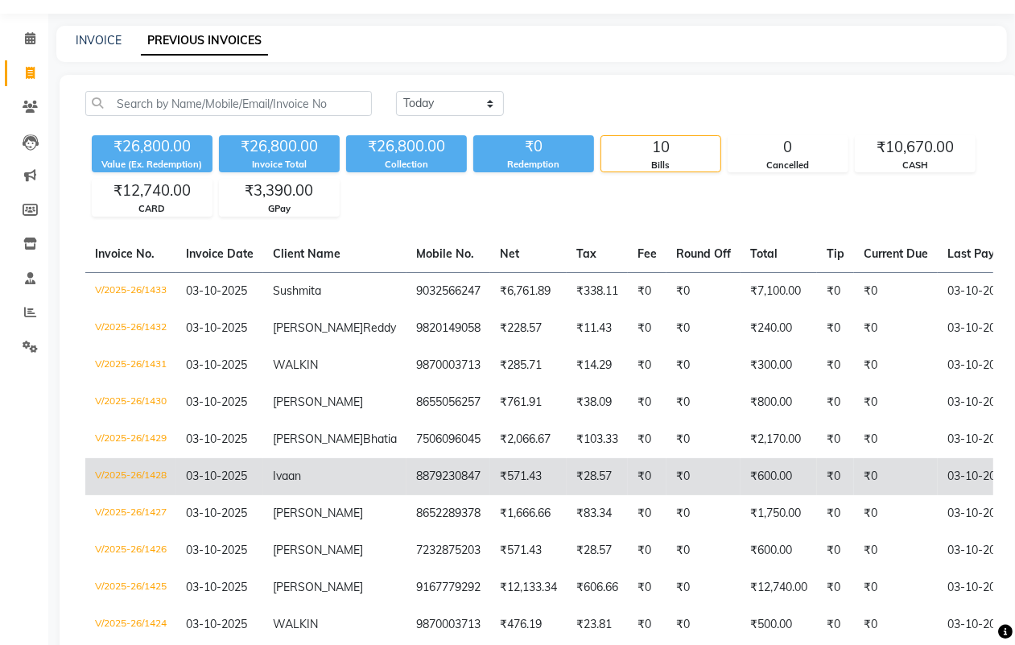
scroll to position [39, 0]
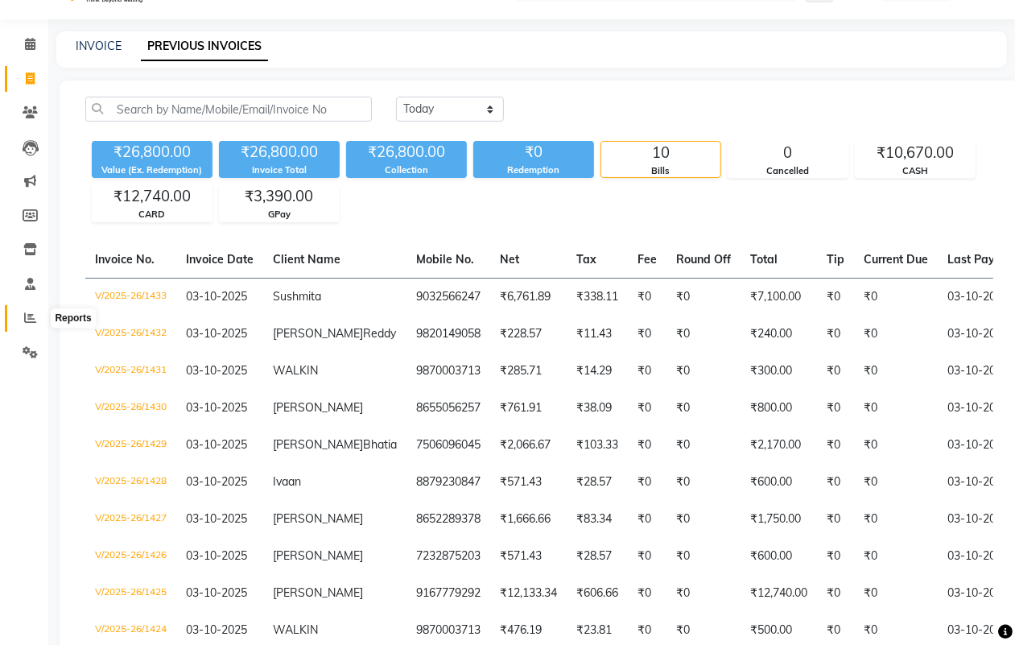
click at [29, 320] on icon at bounding box center [30, 318] width 12 height 12
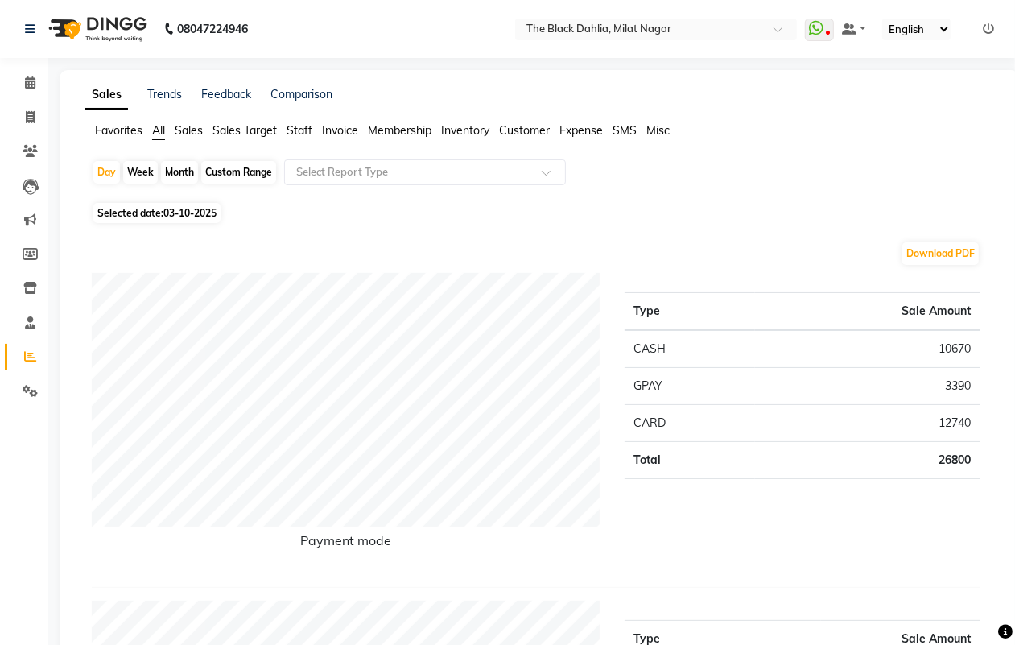
click at [237, 169] on div "Custom Range" at bounding box center [238, 172] width 75 height 23
select select "10"
select select "2025"
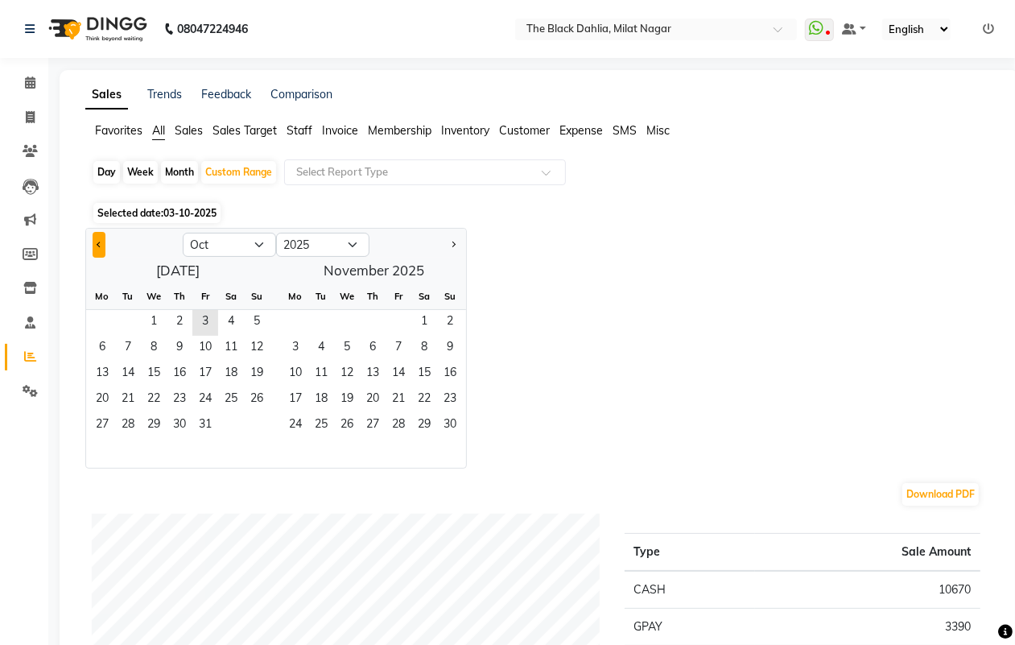
click at [101, 243] on span "Previous month" at bounding box center [100, 244] width 6 height 6
select select "9"
drag, startPoint x: 180, startPoint y: 163, endPoint x: 184, endPoint y: 171, distance: 9.7
click at [180, 167] on div "Month" at bounding box center [179, 172] width 37 height 23
select select "10"
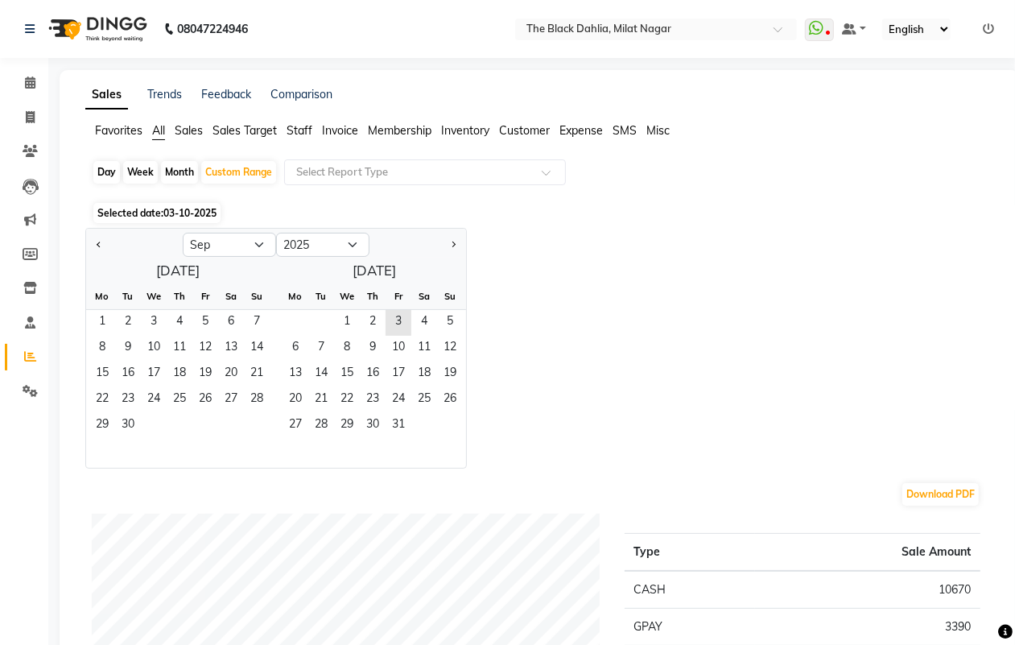
select select "2025"
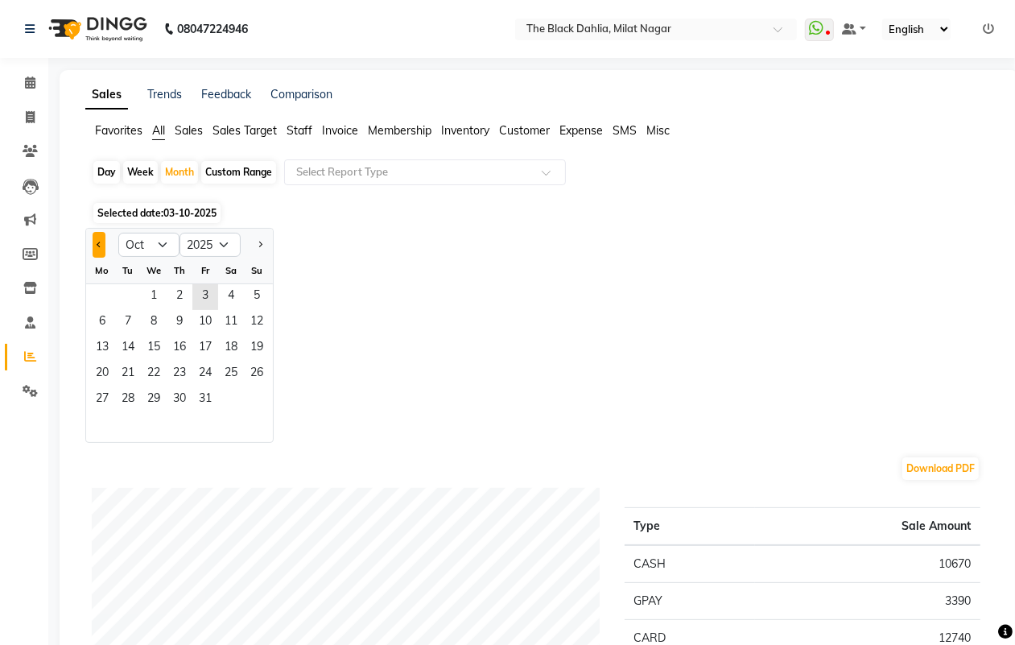
click at [103, 246] on button "Previous month" at bounding box center [99, 245] width 13 height 26
select select "9"
click at [95, 298] on span "1" at bounding box center [102, 297] width 26 height 26
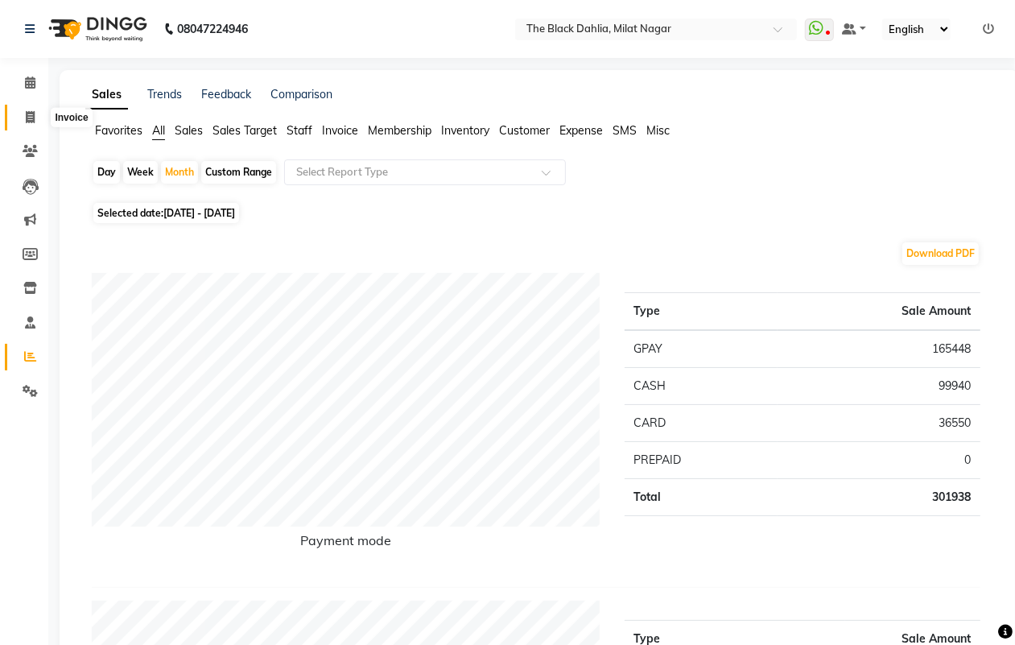
click at [27, 114] on icon at bounding box center [30, 117] width 9 height 12
select select "4335"
select select "service"
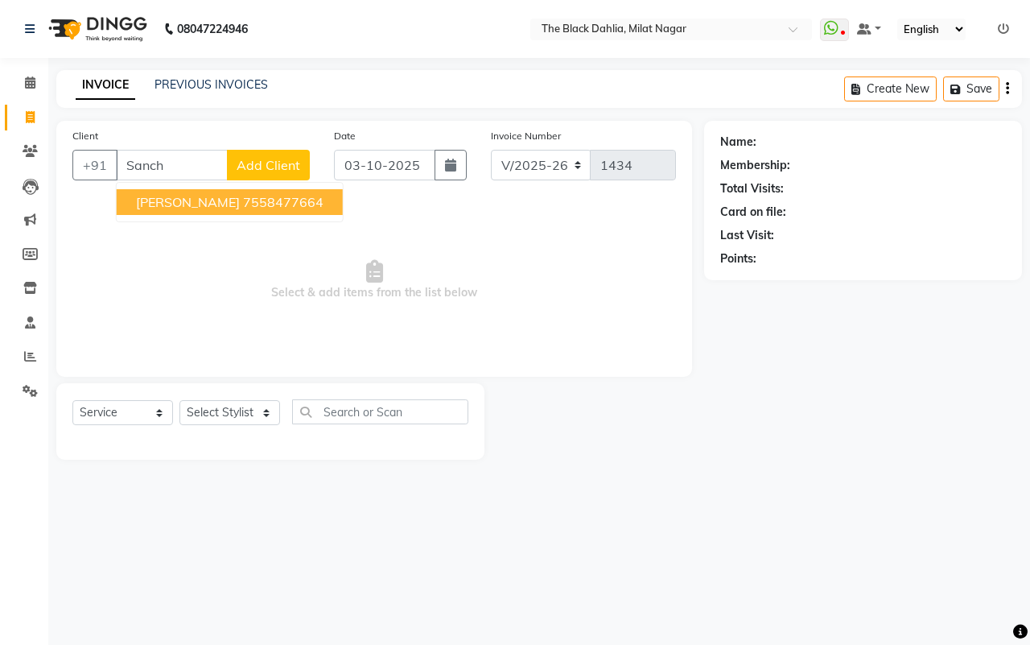
click at [424, 256] on span "Select & add items from the list below" at bounding box center [374, 280] width 604 height 161
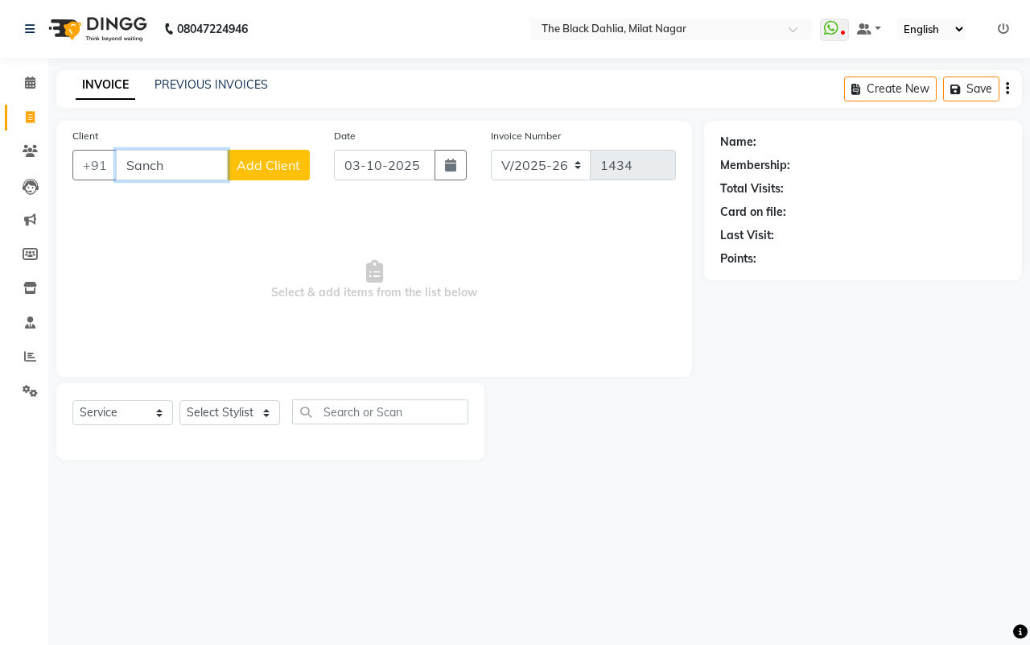
click at [221, 153] on input "Sanch" at bounding box center [172, 165] width 112 height 31
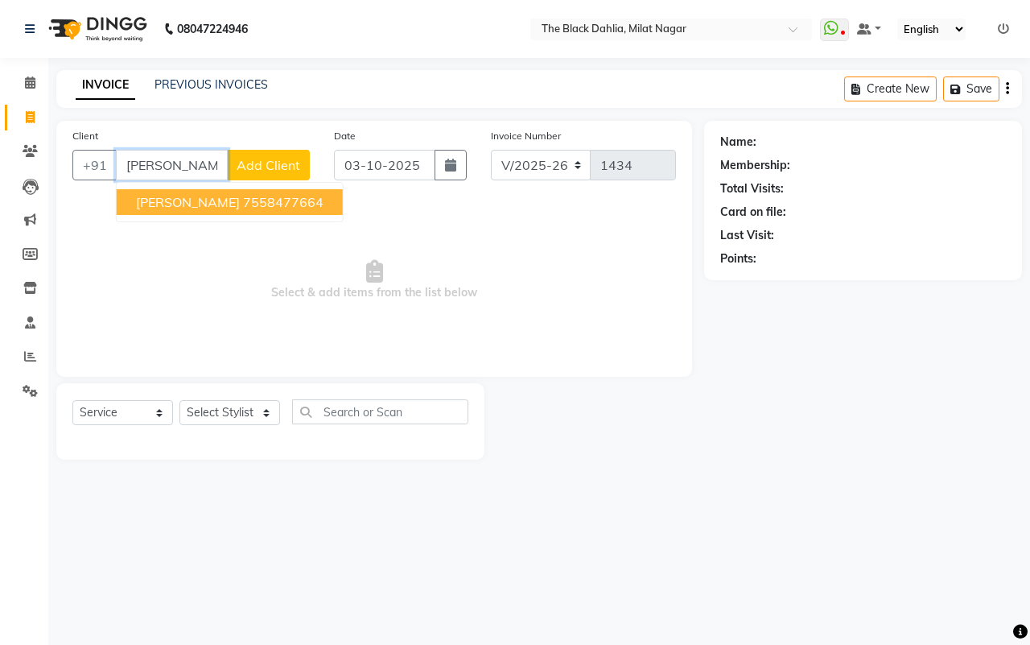
click at [256, 203] on ngb-highlight "7558477664" at bounding box center [283, 202] width 81 height 16
type input "7558477664"
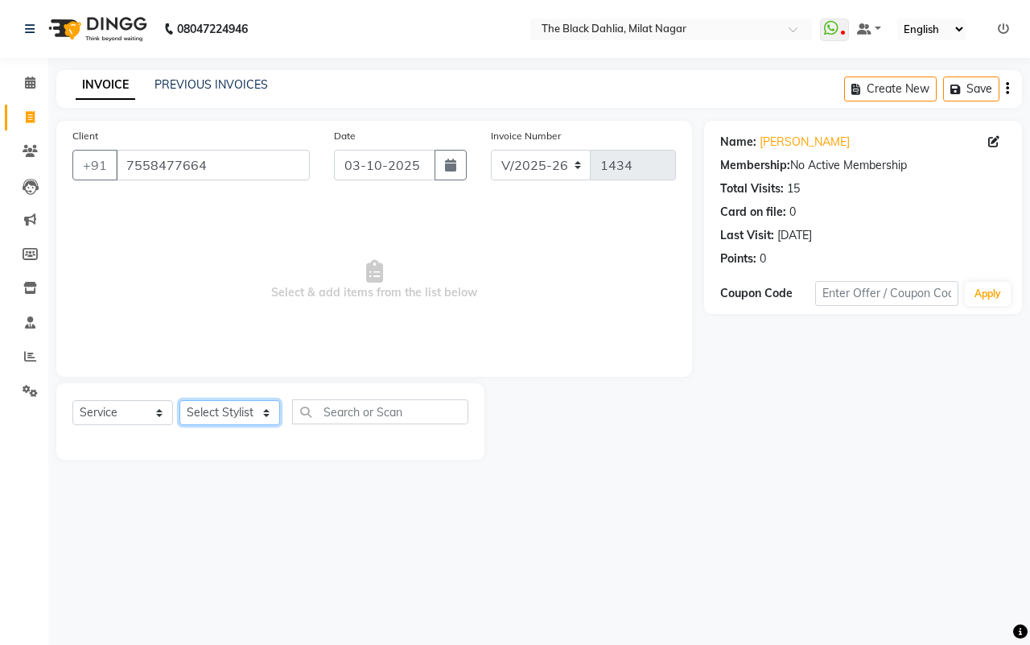
click at [210, 417] on select "Select Stylist ALISHA Anam Arman khan Bhagyashree Dr Megha Dr,Muskan Jain FAIZA…" at bounding box center [230, 412] width 101 height 25
select select "23862"
click at [180, 400] on select "Select Stylist ALISHA Anam Arman khan Bhagyashree Dr Megha Dr,Muskan Jain FAIZA…" at bounding box center [230, 412] width 101 height 25
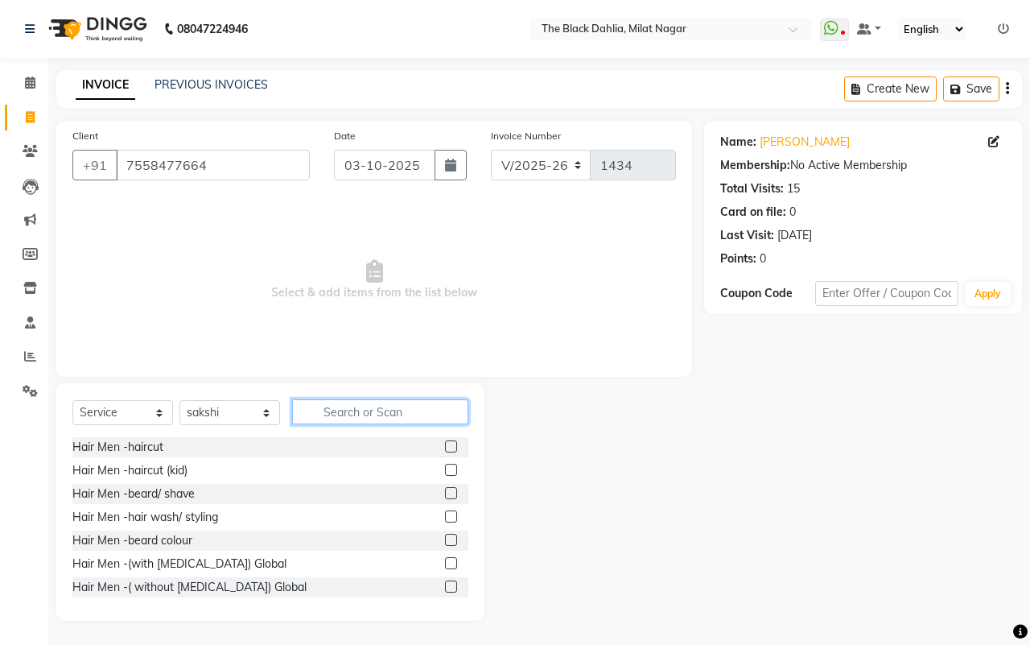
click at [369, 400] on input "text" at bounding box center [380, 411] width 176 height 25
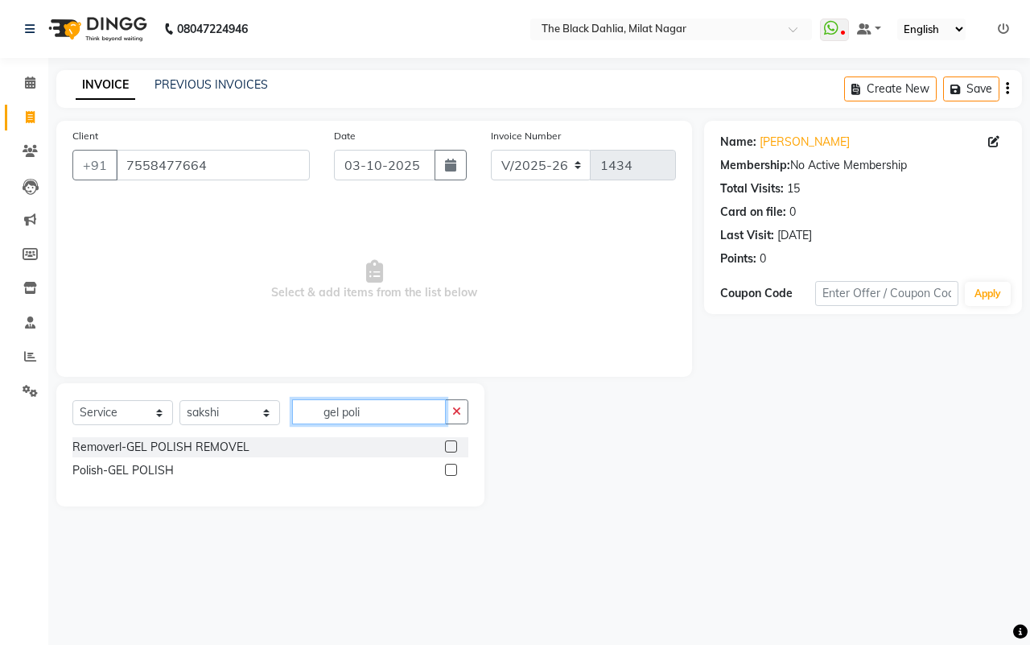
type input "gel poli"
click at [449, 448] on label at bounding box center [451, 446] width 12 height 12
click at [449, 448] on input "checkbox" at bounding box center [450, 447] width 10 height 10
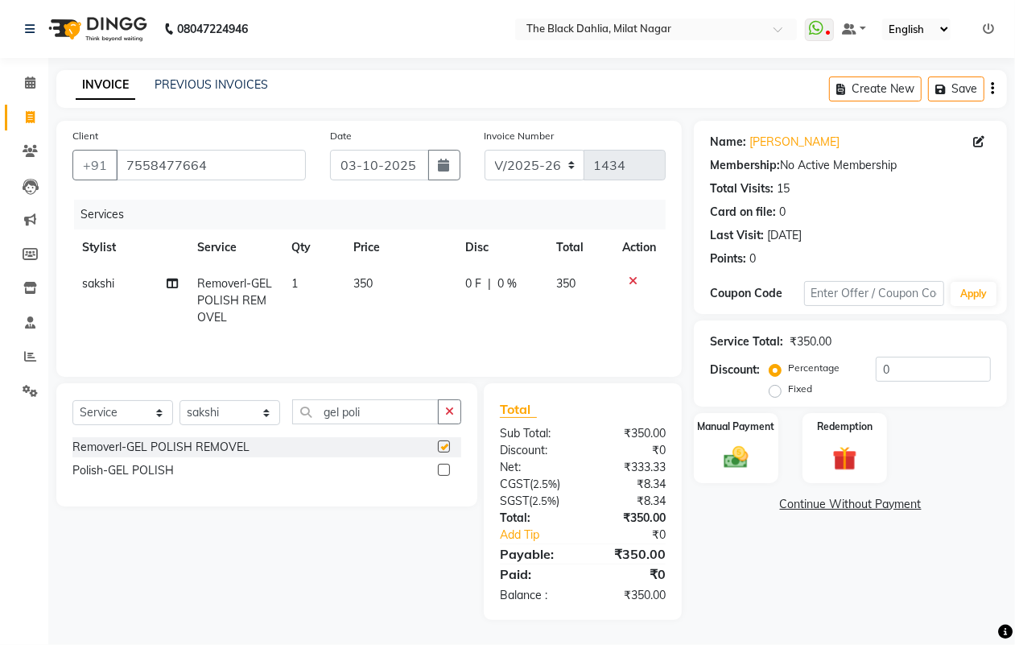
checkbox input "false"
click at [312, 278] on td "1" at bounding box center [313, 301] width 63 height 70
select select "23862"
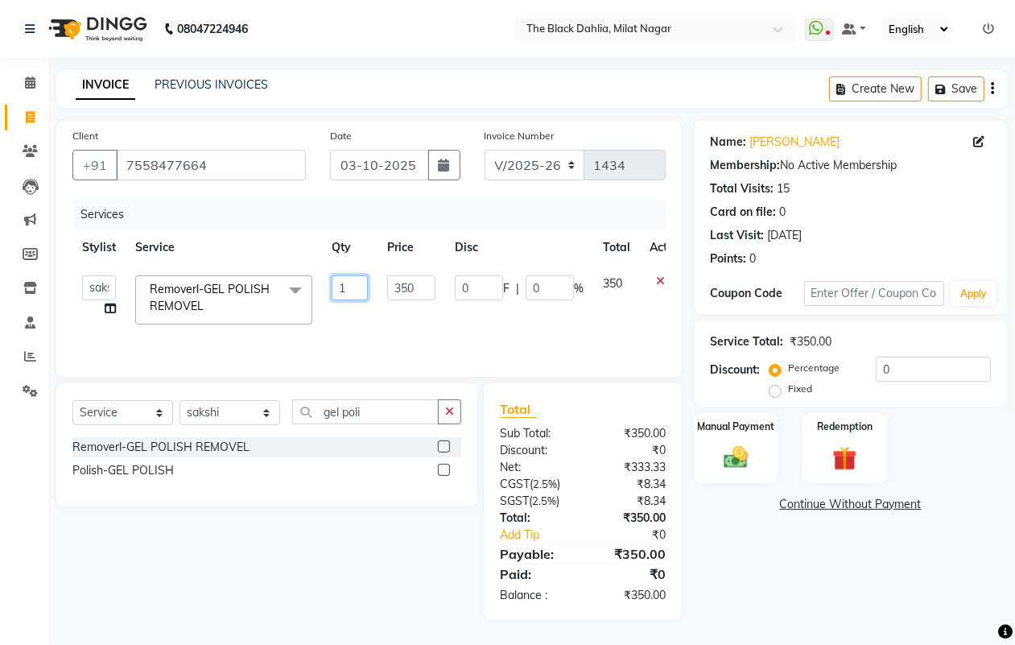
drag, startPoint x: 350, startPoint y: 284, endPoint x: 324, endPoint y: 284, distance: 26.6
click at [324, 284] on td "1" at bounding box center [350, 300] width 56 height 68
type input "2"
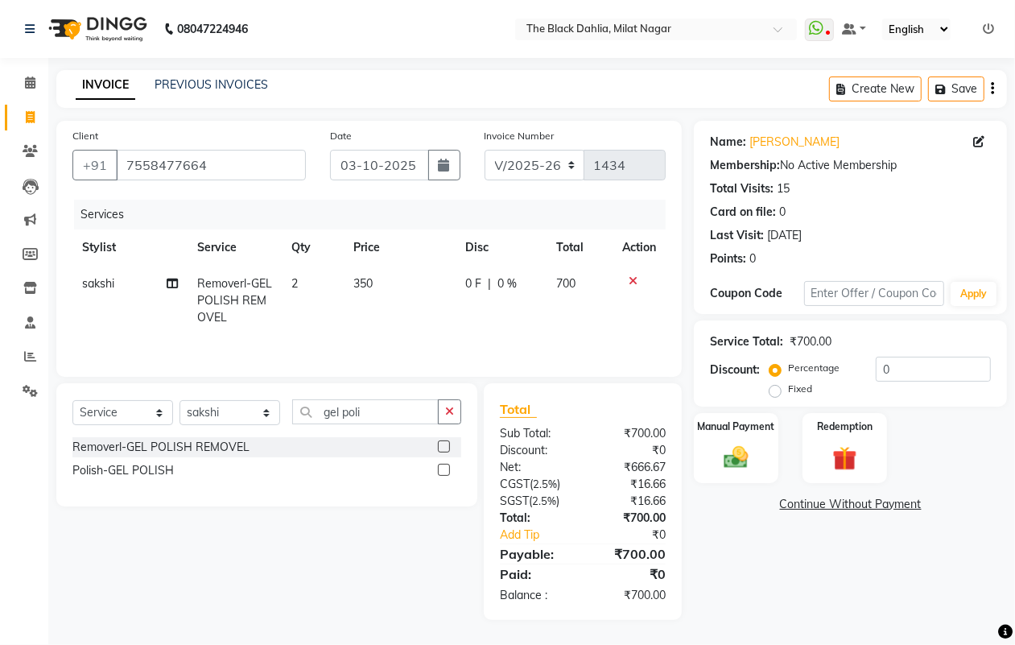
click at [493, 324] on td "0 F | 0 %" at bounding box center [501, 301] width 91 height 70
select select "23862"
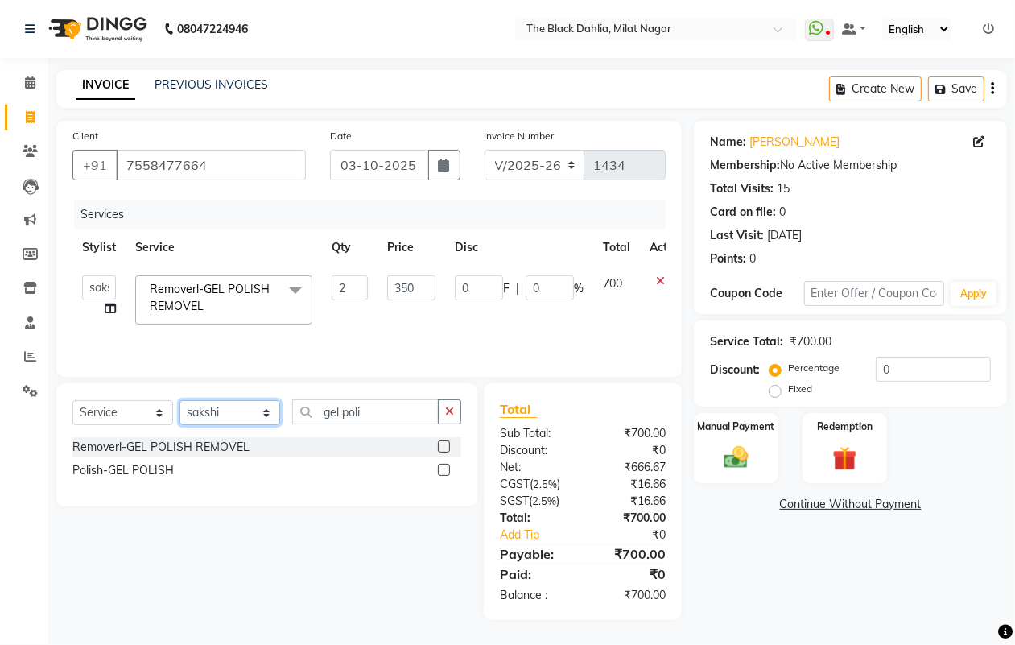
click at [218, 412] on select "Select Stylist ALISHA Anam Arman khan Bhagyashree Dr Megha Dr,Muskan Jain FAIZA…" at bounding box center [230, 412] width 101 height 25
select select "45324"
click at [180, 401] on select "Select Stylist ALISHA Anam Arman khan Bhagyashree Dr Megha Dr,Muskan Jain FAIZA…" at bounding box center [230, 412] width 101 height 25
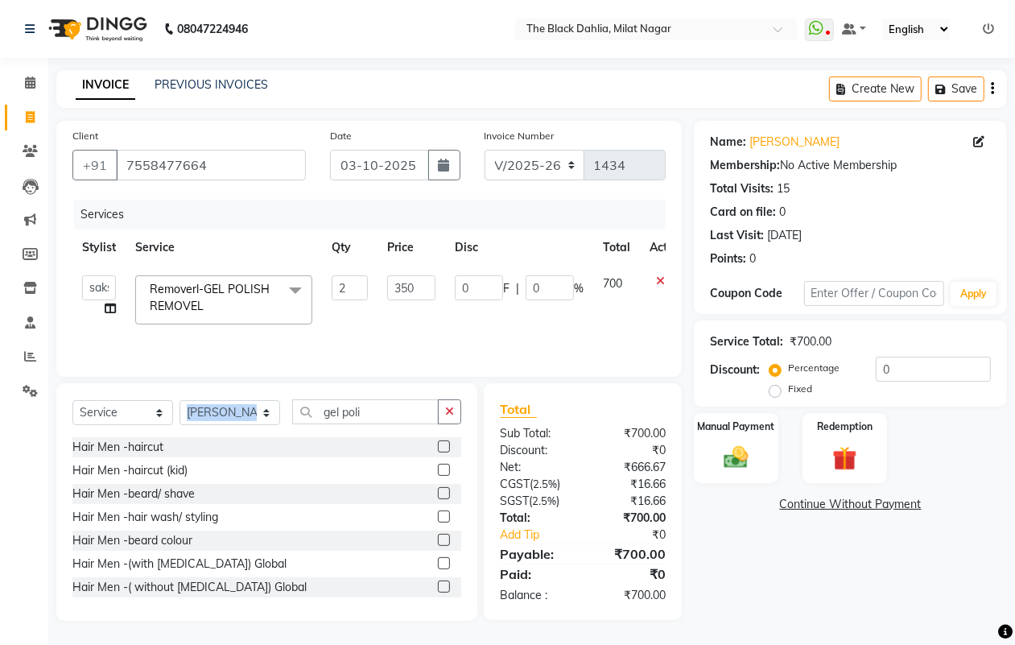
drag, startPoint x: 371, startPoint y: 408, endPoint x: 246, endPoint y: 415, distance: 125.8
click at [246, 415] on div "Select Service Product Membership Package Voucher Prepaid Gift Card Select Styl…" at bounding box center [266, 501] width 421 height 237
click at [396, 408] on input "gel poli" at bounding box center [365, 411] width 147 height 25
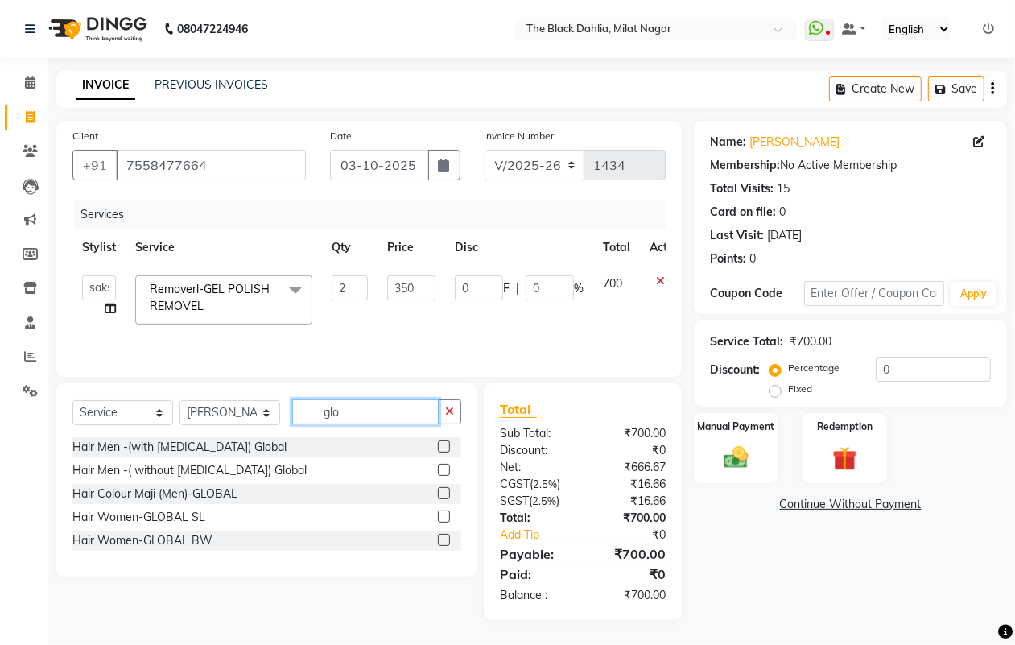
type input "glo"
click at [444, 518] on label at bounding box center [444, 516] width 12 height 12
click at [444, 518] on input "checkbox" at bounding box center [443, 517] width 10 height 10
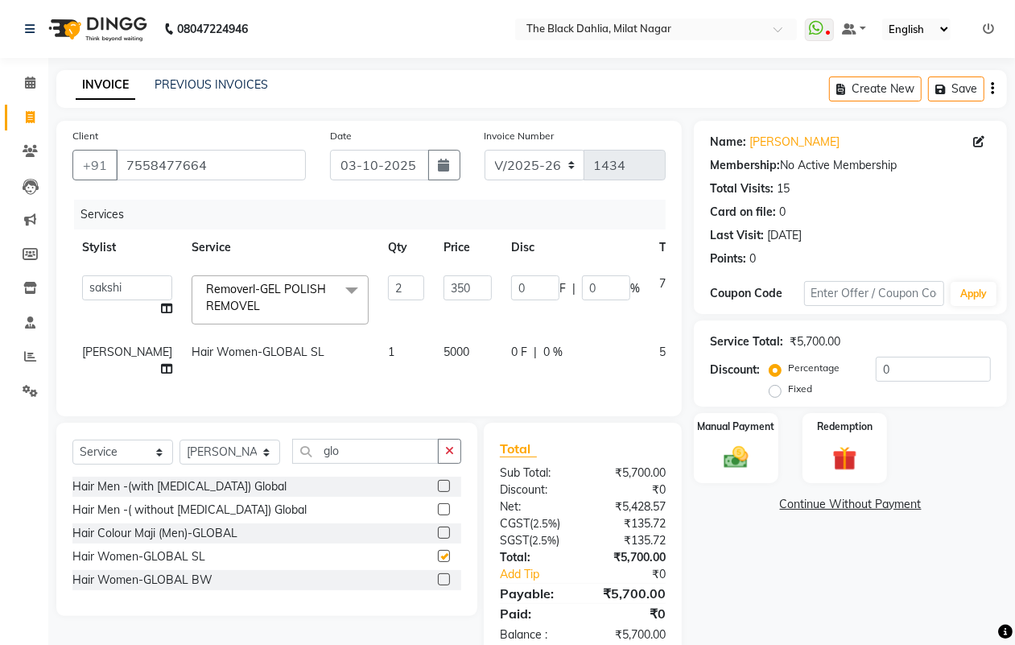
checkbox input "false"
click at [444, 345] on span "5000" at bounding box center [457, 352] width 26 height 14
select select "45324"
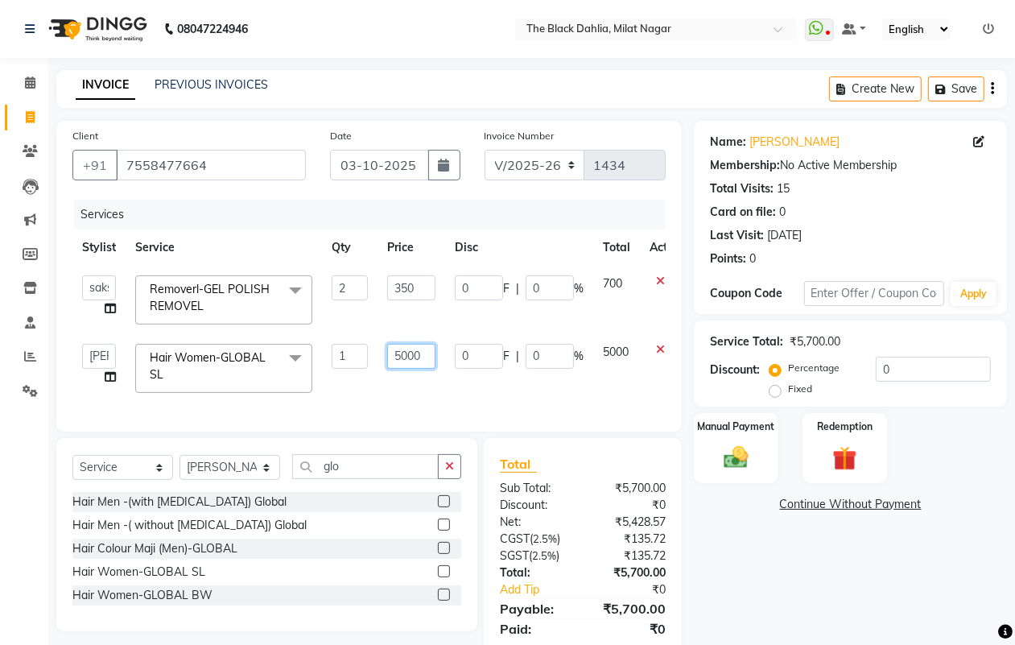
drag, startPoint x: 424, startPoint y: 351, endPoint x: 322, endPoint y: 359, distance: 102.6
click at [322, 359] on tr "ALISHA Anam Arman khan Bhagyashree Dr Megha Dr,Muskan Jain FAIZAL FAIZAN FARID …" at bounding box center [382, 368] width 621 height 68
type input "5500"
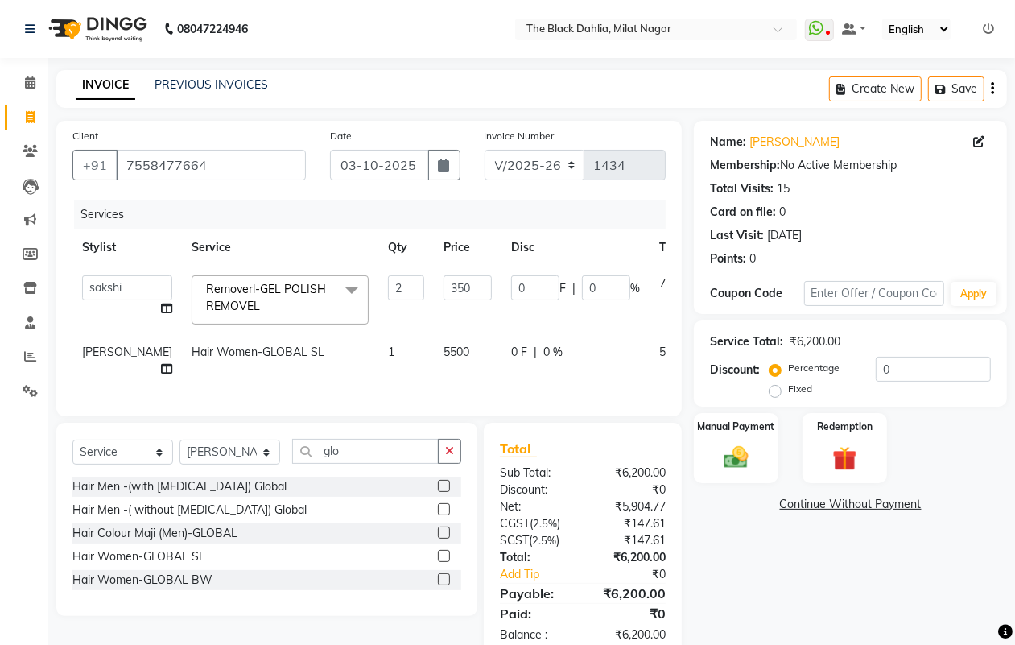
click at [502, 387] on td "0 F | 0 %" at bounding box center [576, 360] width 148 height 53
select select "45324"
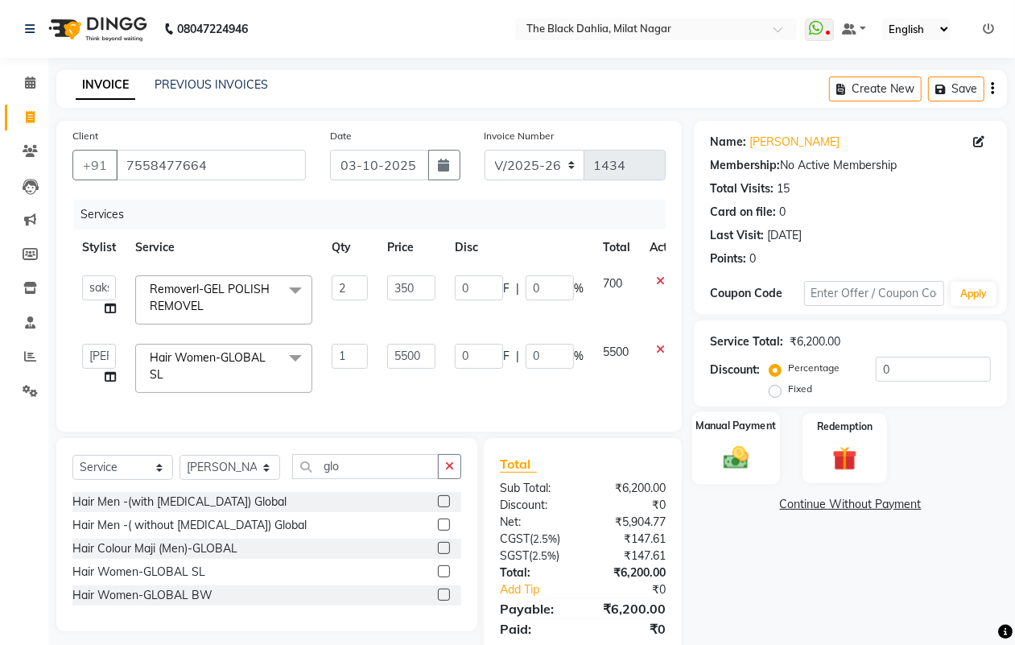
click at [719, 431] on label "Manual Payment" at bounding box center [736, 425] width 81 height 15
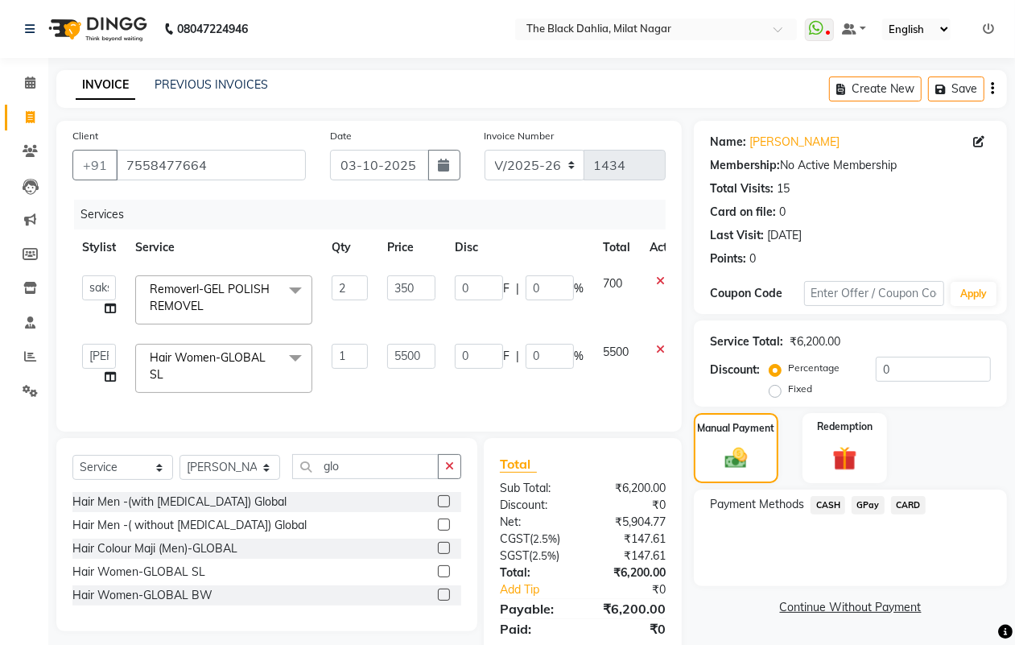
scroll to position [69, 0]
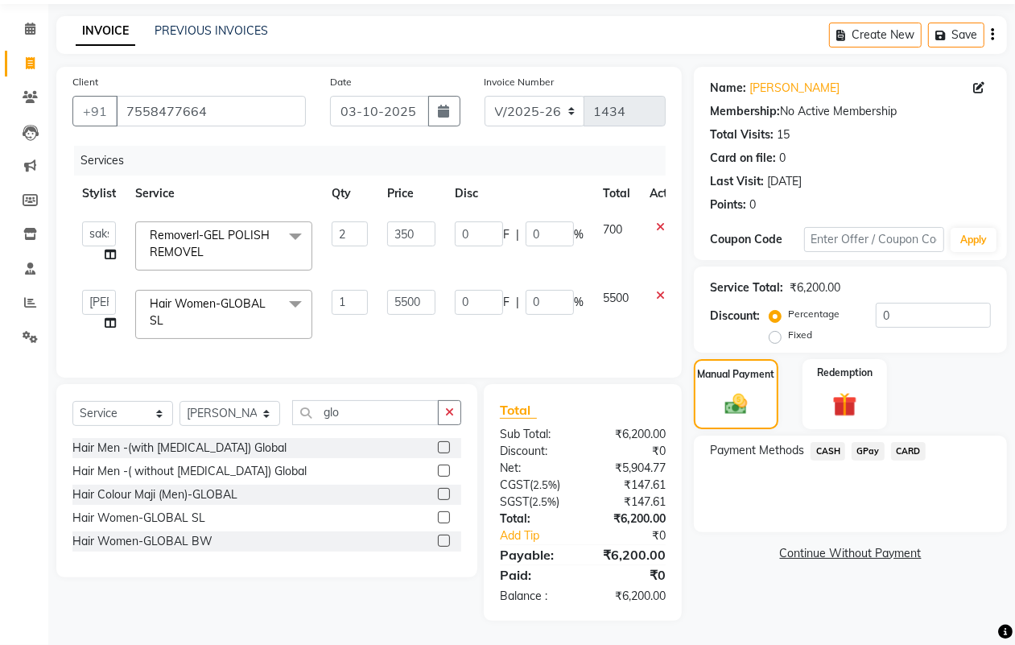
click at [821, 442] on span "CASH" at bounding box center [828, 451] width 35 height 19
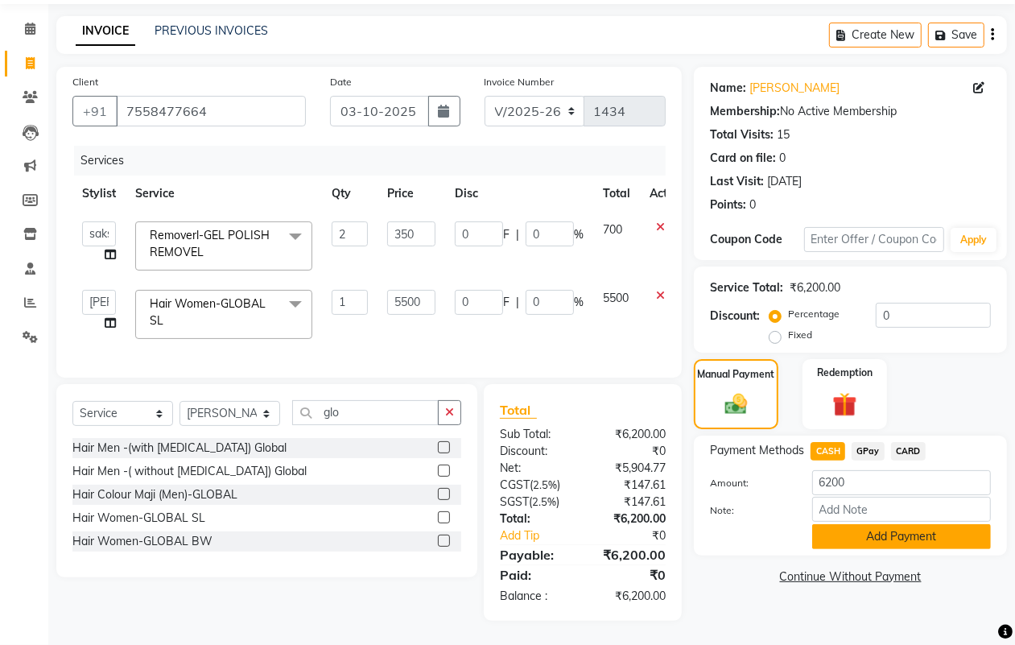
click at [910, 524] on button "Add Payment" at bounding box center [901, 536] width 179 height 25
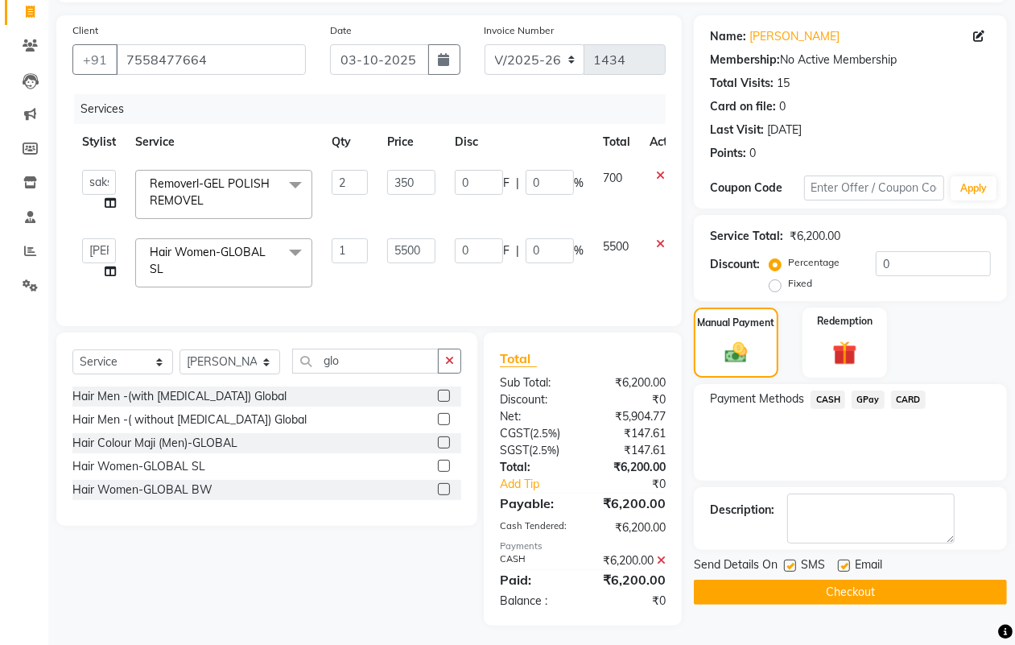
scroll to position [126, 0]
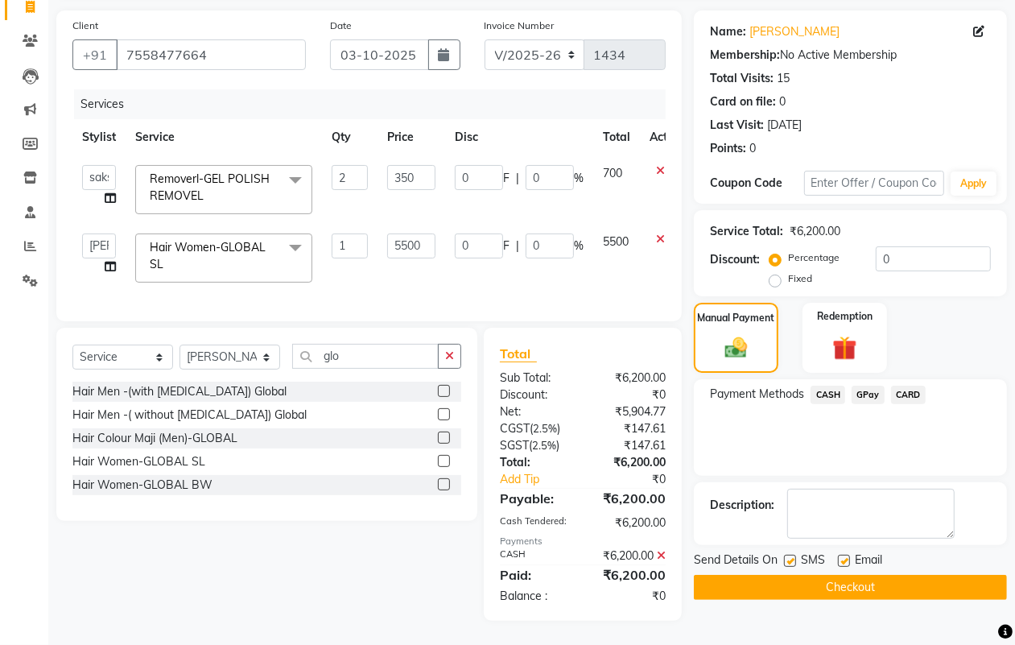
click at [904, 575] on button "Checkout" at bounding box center [850, 587] width 313 height 25
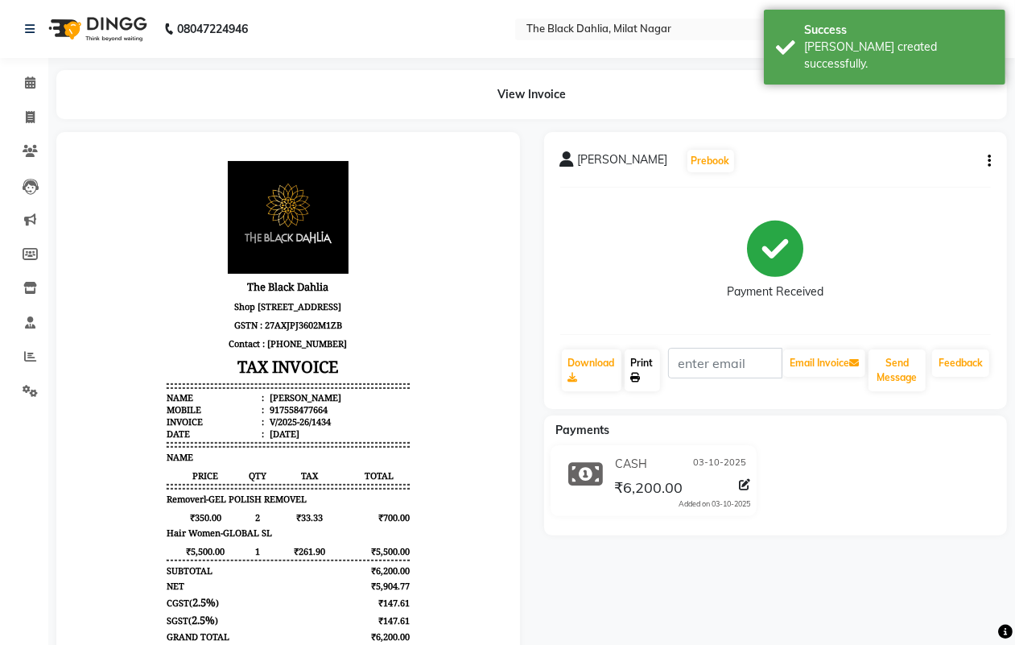
click at [644, 375] on link "Print" at bounding box center [642, 370] width 35 height 42
click at [23, 115] on span at bounding box center [30, 118] width 28 height 19
select select "4335"
select select "service"
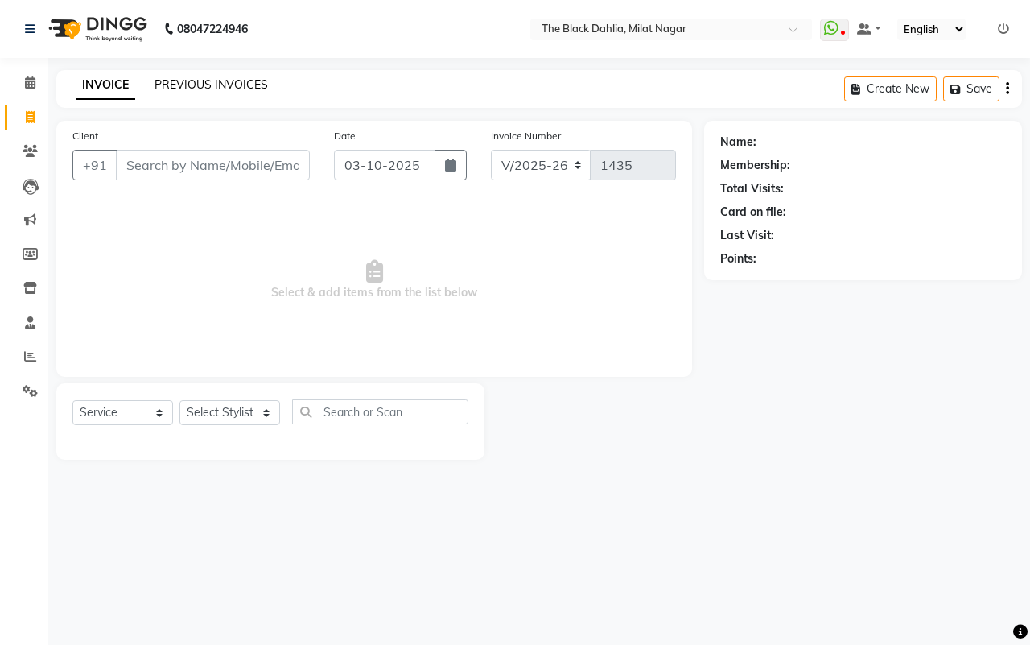
click at [242, 90] on link "PREVIOUS INVOICES" at bounding box center [212, 84] width 114 height 14
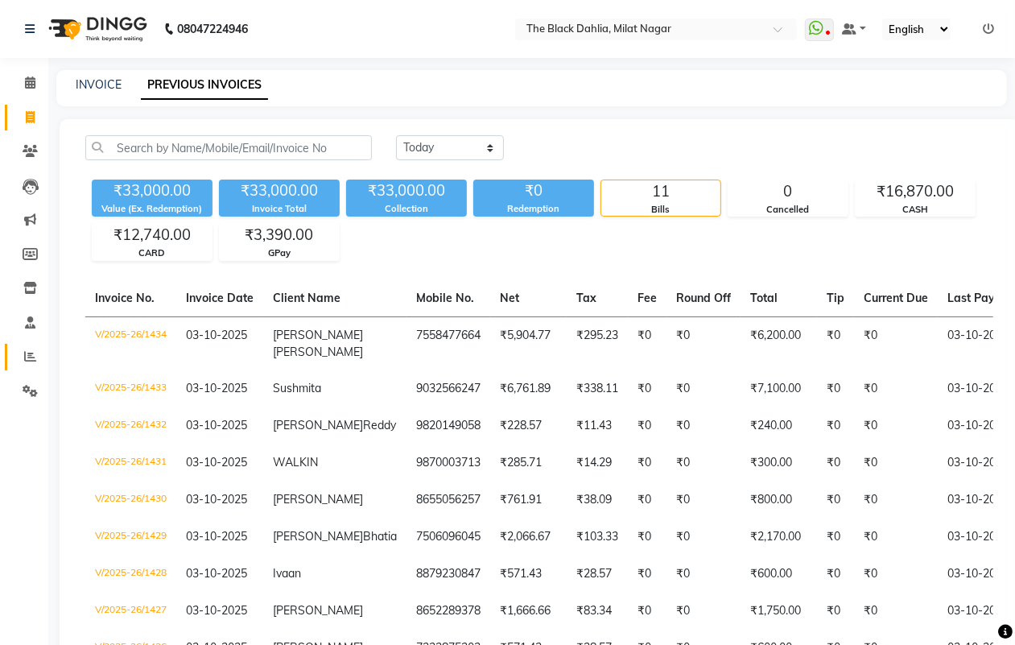
click at [28, 349] on span at bounding box center [30, 357] width 28 height 19
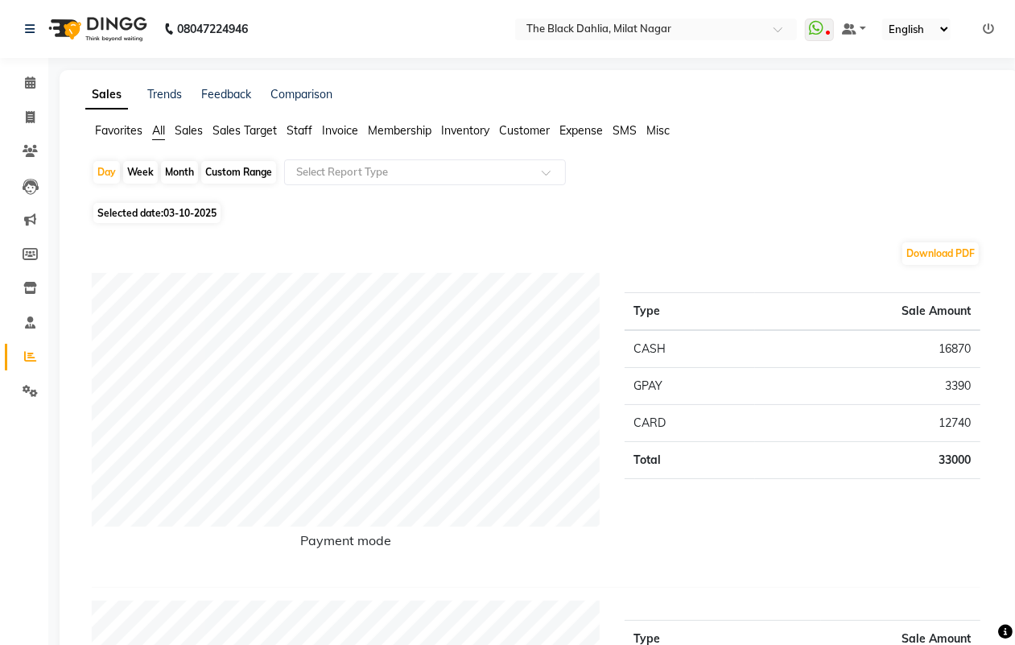
click at [175, 173] on div "Month" at bounding box center [179, 172] width 37 height 23
select select "10"
select select "2025"
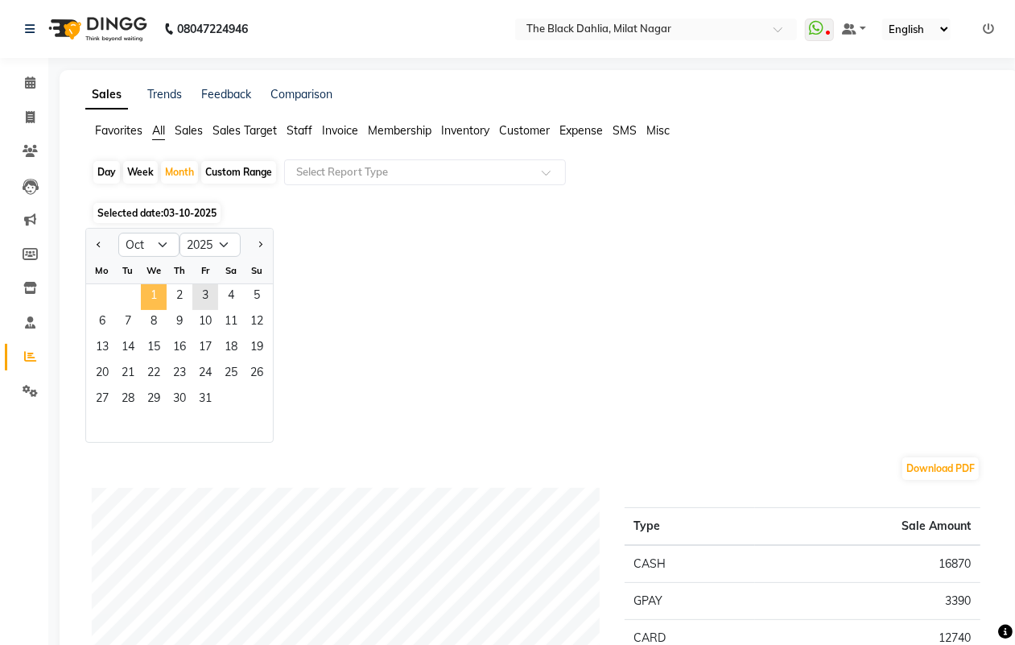
click at [163, 294] on span "1" at bounding box center [154, 297] width 26 height 26
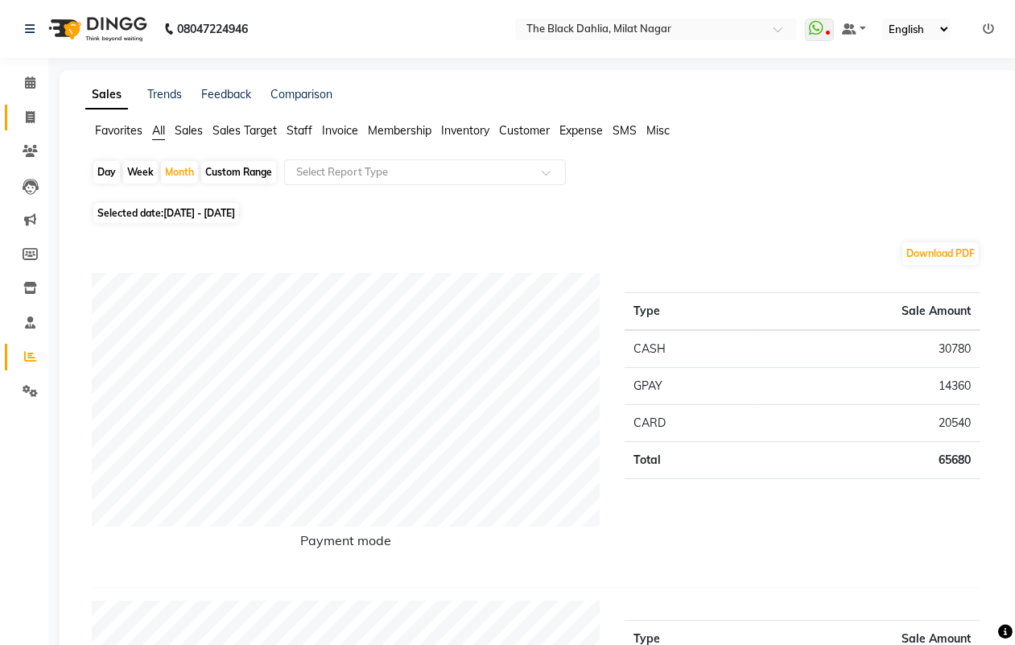
click at [24, 106] on link "Invoice" at bounding box center [24, 118] width 39 height 27
select select "4335"
select select "service"
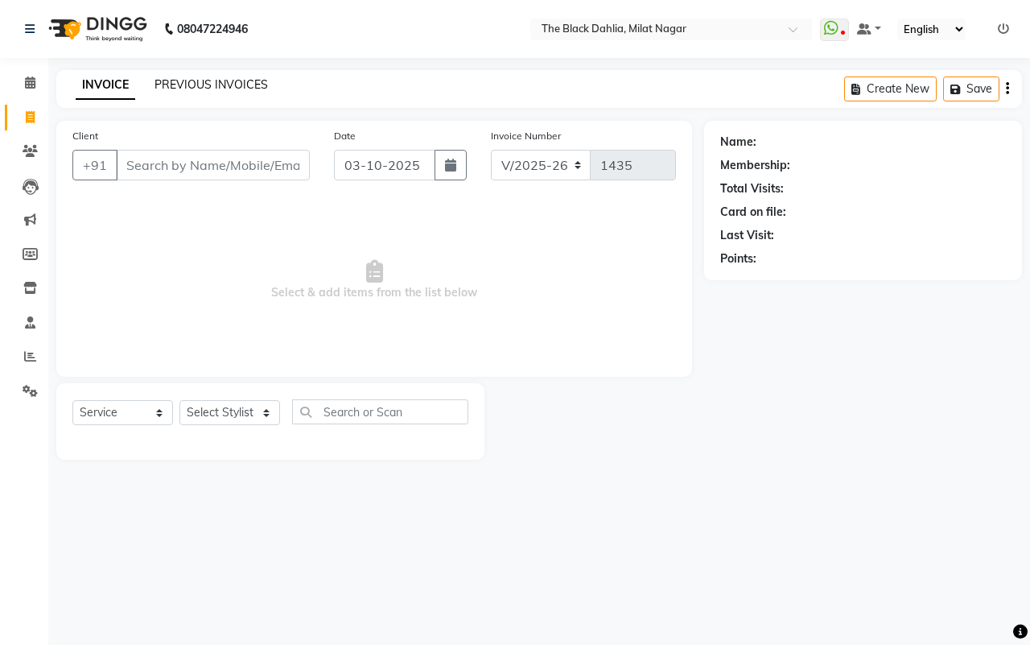
click at [186, 89] on link "PREVIOUS INVOICES" at bounding box center [212, 84] width 114 height 14
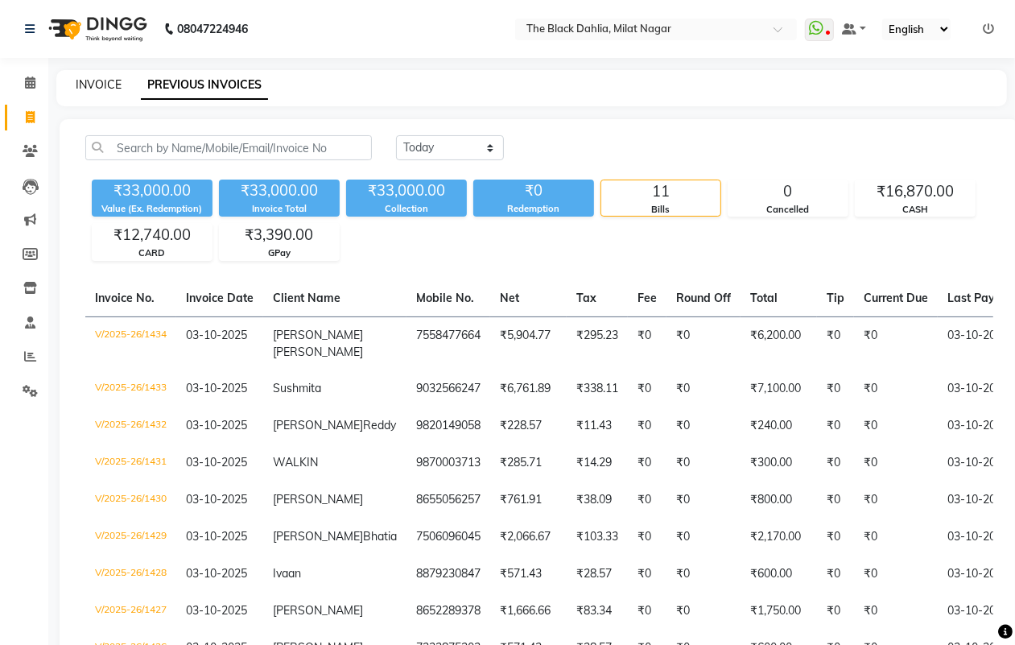
click at [111, 79] on link "INVOICE" at bounding box center [99, 84] width 46 height 14
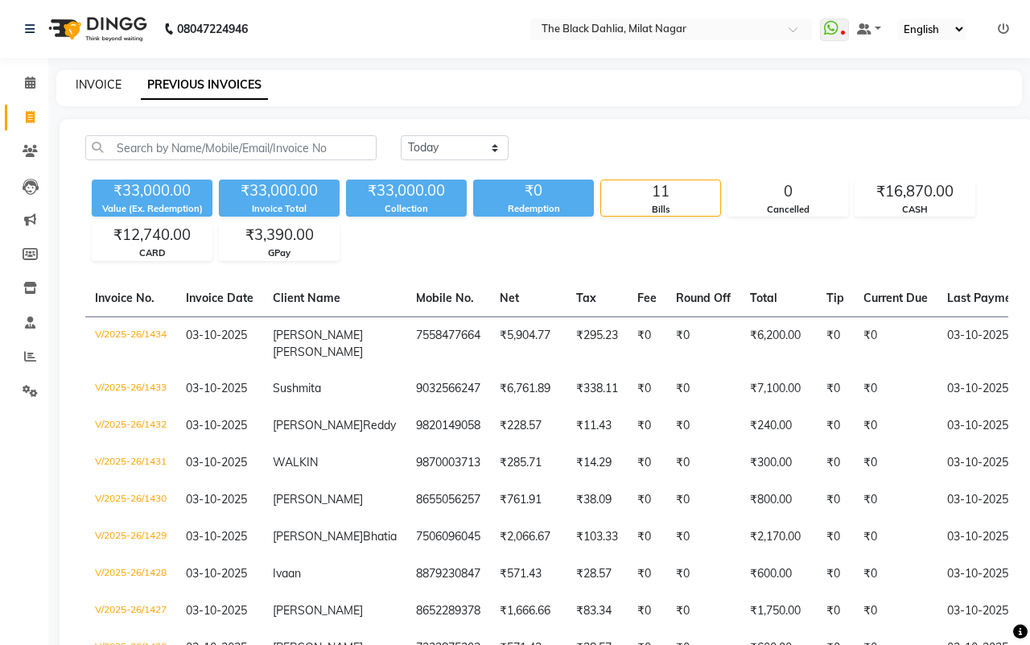
select select "4335"
select select "service"
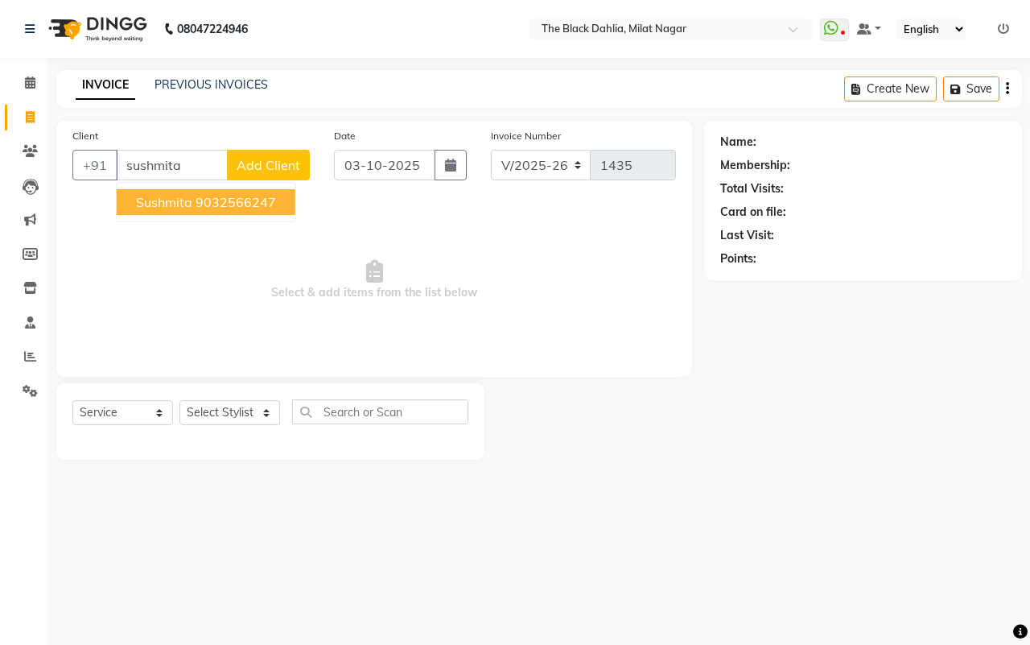
click at [256, 196] on ngb-highlight "9032566247" at bounding box center [236, 202] width 81 height 16
type input "9032566247"
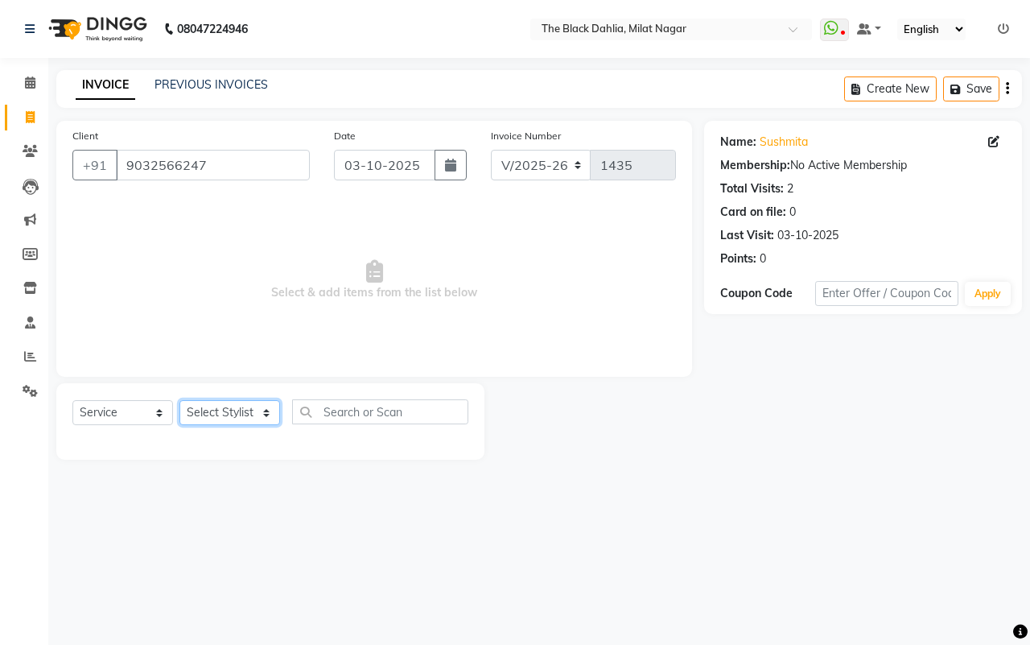
click at [233, 417] on select "Select Stylist ALISHA Anam Arman khan Bhagyashree Dr Megha Dr,Muskan Jain FAIZA…" at bounding box center [230, 412] width 101 height 25
select select "59085"
click at [180, 400] on select "Select Stylist ALISHA Anam Arman khan Bhagyashree Dr Megha Dr,Muskan Jain FAIZA…" at bounding box center [230, 412] width 101 height 25
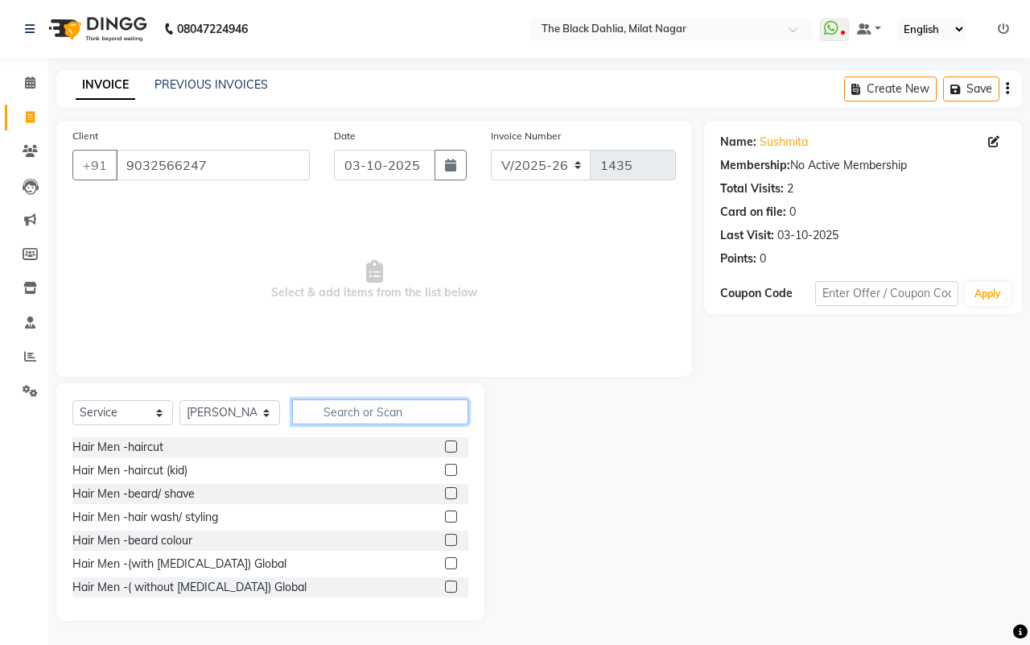
click at [342, 407] on input "text" at bounding box center [380, 411] width 176 height 25
type input "half leg"
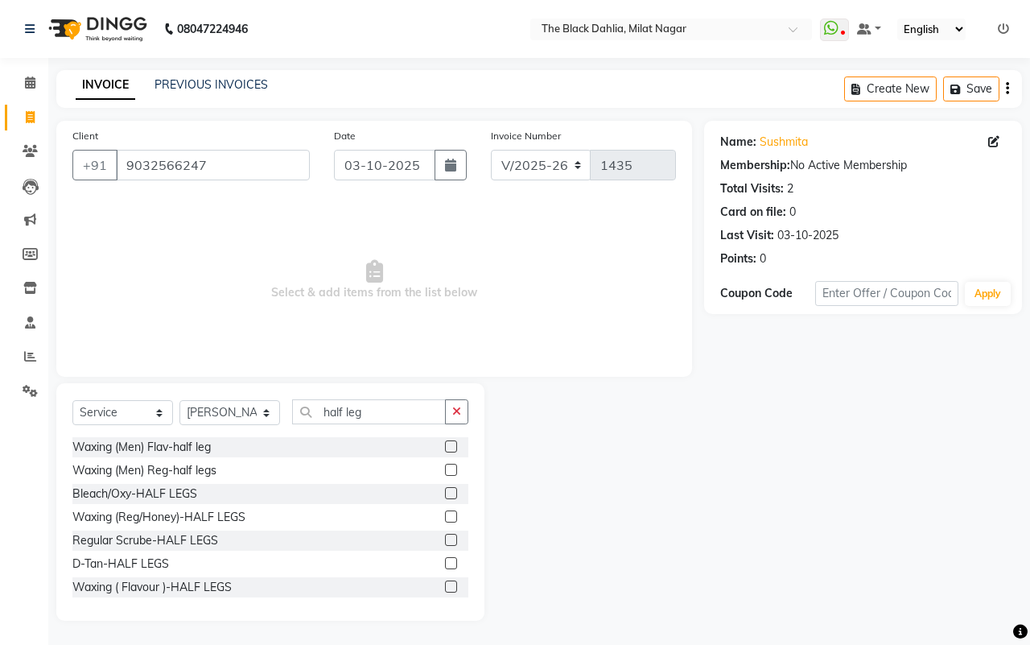
click at [445, 586] on label at bounding box center [451, 586] width 12 height 12
click at [445, 586] on input "checkbox" at bounding box center [450, 587] width 10 height 10
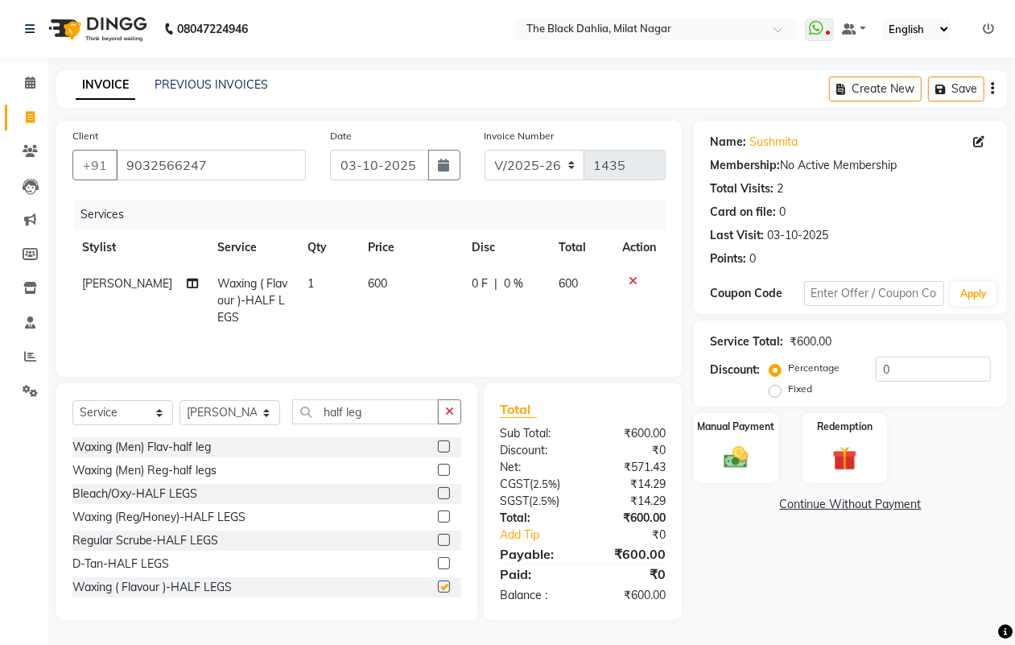
checkbox input "false"
click at [773, 468] on div "Manual Payment" at bounding box center [736, 447] width 88 height 73
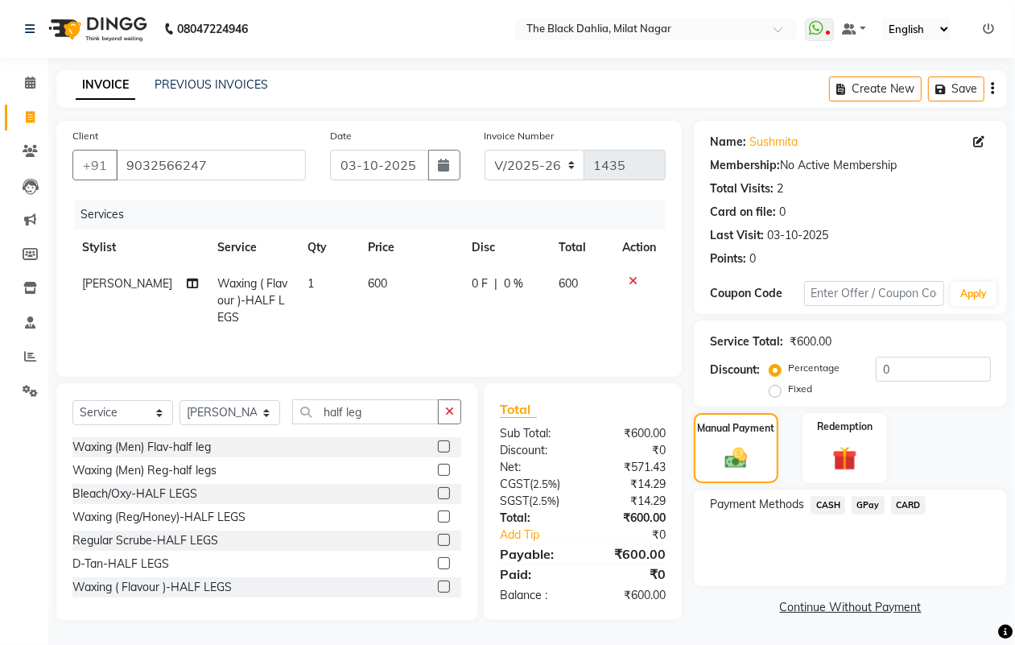
click at [833, 503] on span "CASH" at bounding box center [828, 505] width 35 height 19
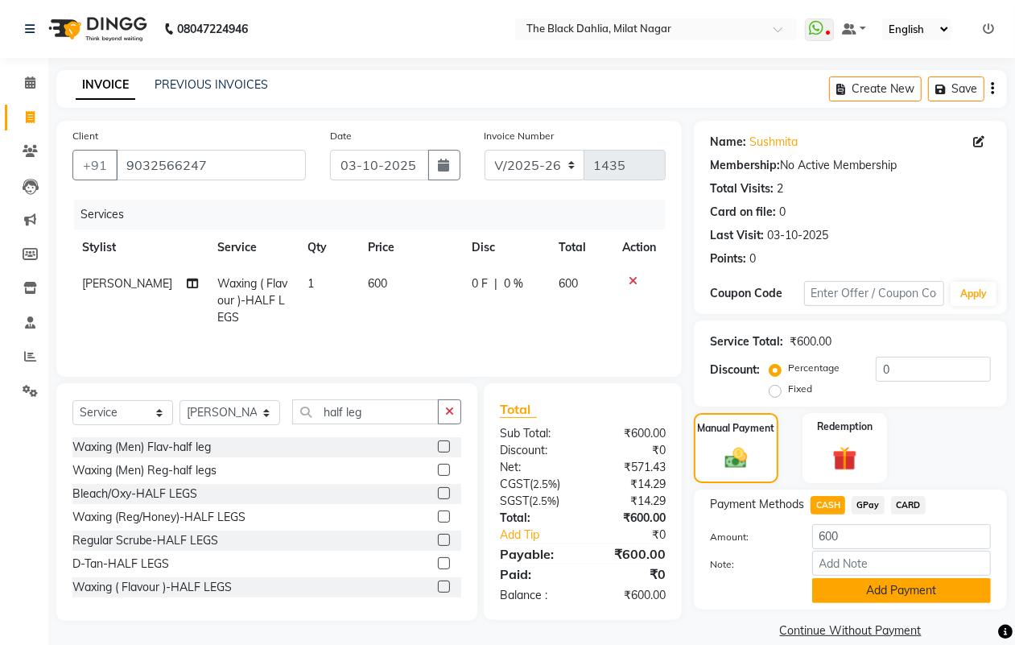
click at [935, 590] on button "Add Payment" at bounding box center [901, 590] width 179 height 25
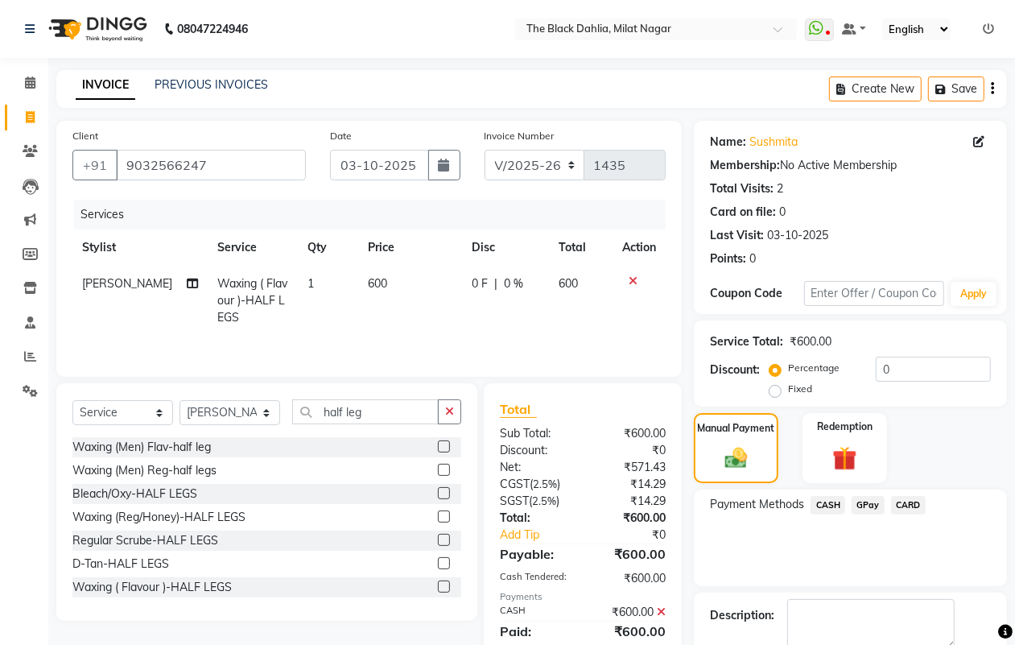
scroll to position [89, 0]
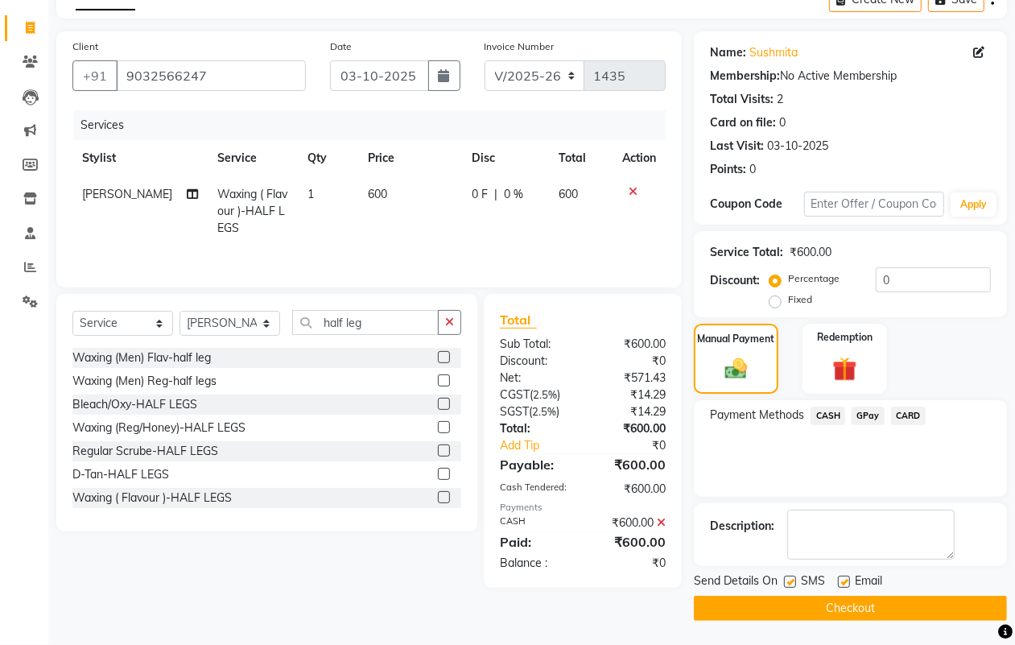
click at [935, 610] on button "Checkout" at bounding box center [850, 608] width 313 height 25
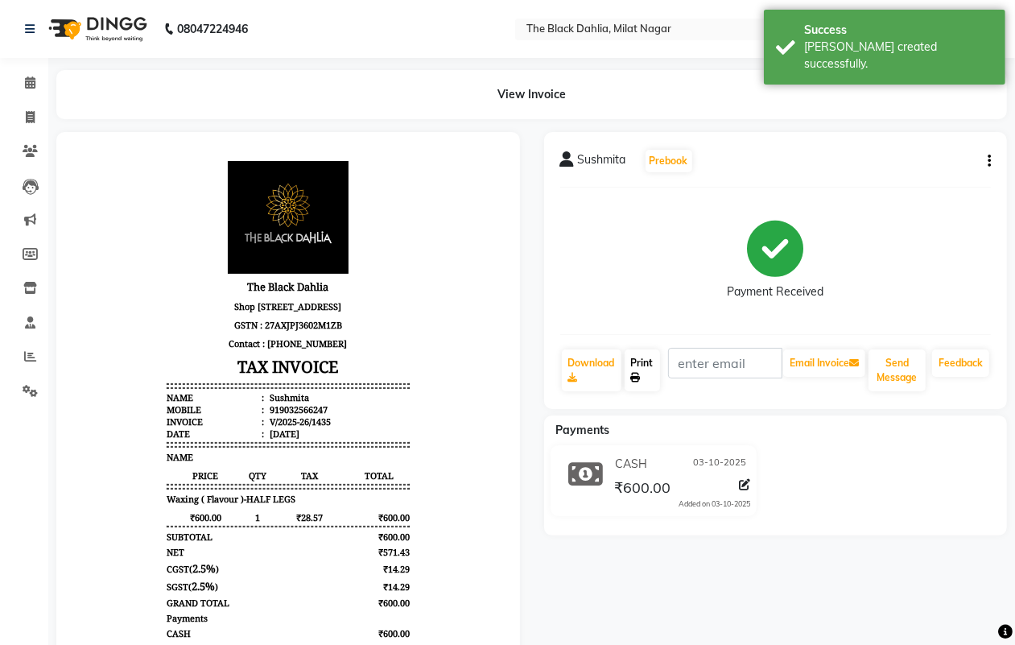
click at [646, 362] on link "Print" at bounding box center [642, 370] width 35 height 42
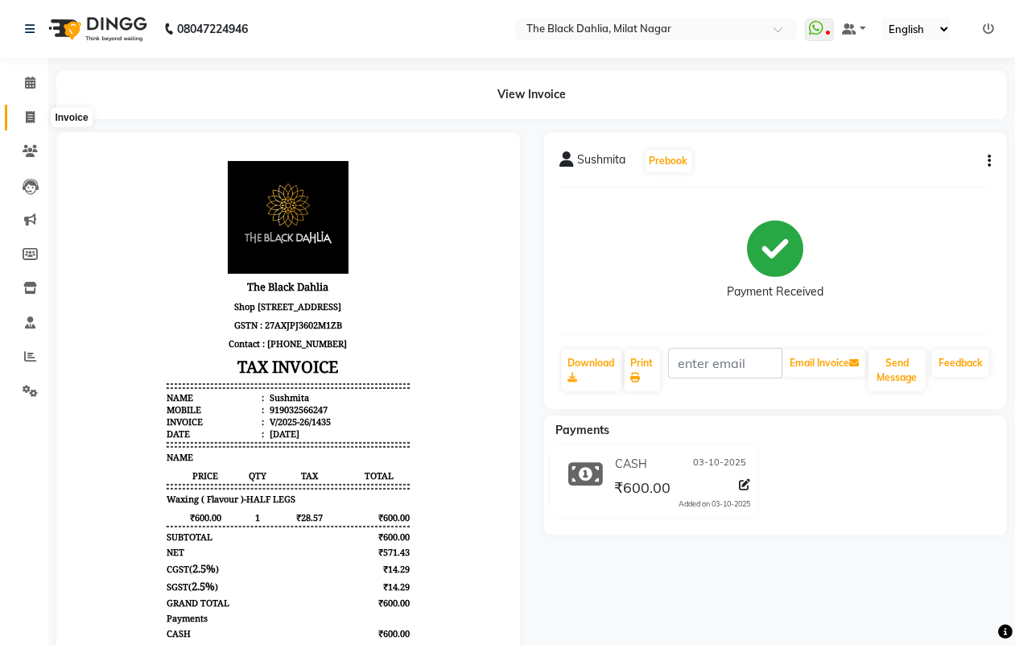
click at [31, 118] on icon at bounding box center [30, 117] width 9 height 12
select select "4335"
select select "service"
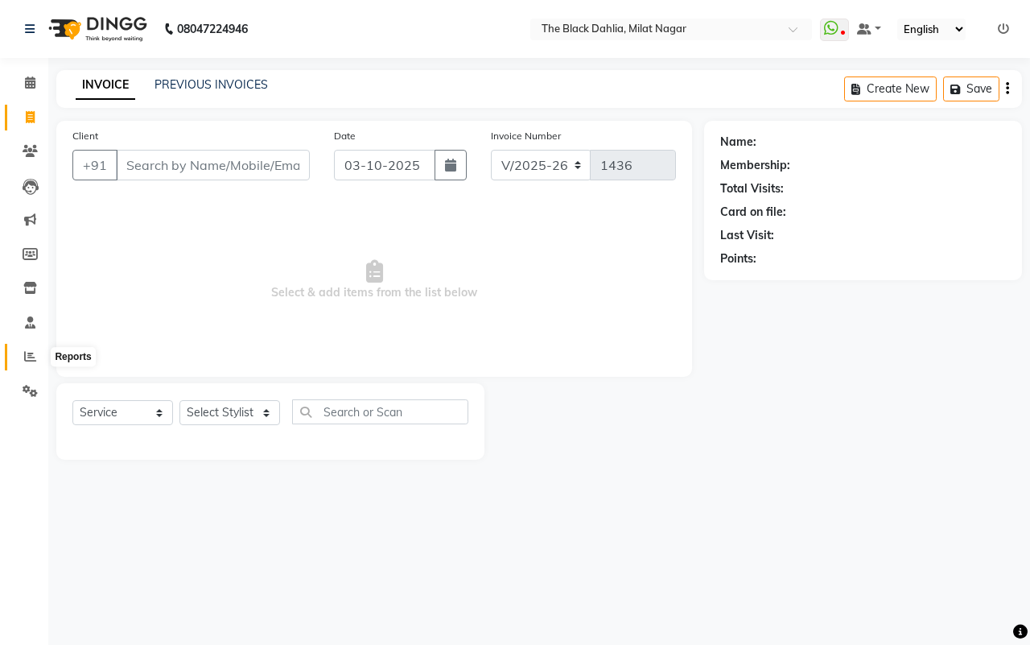
click at [35, 361] on icon at bounding box center [30, 356] width 12 height 12
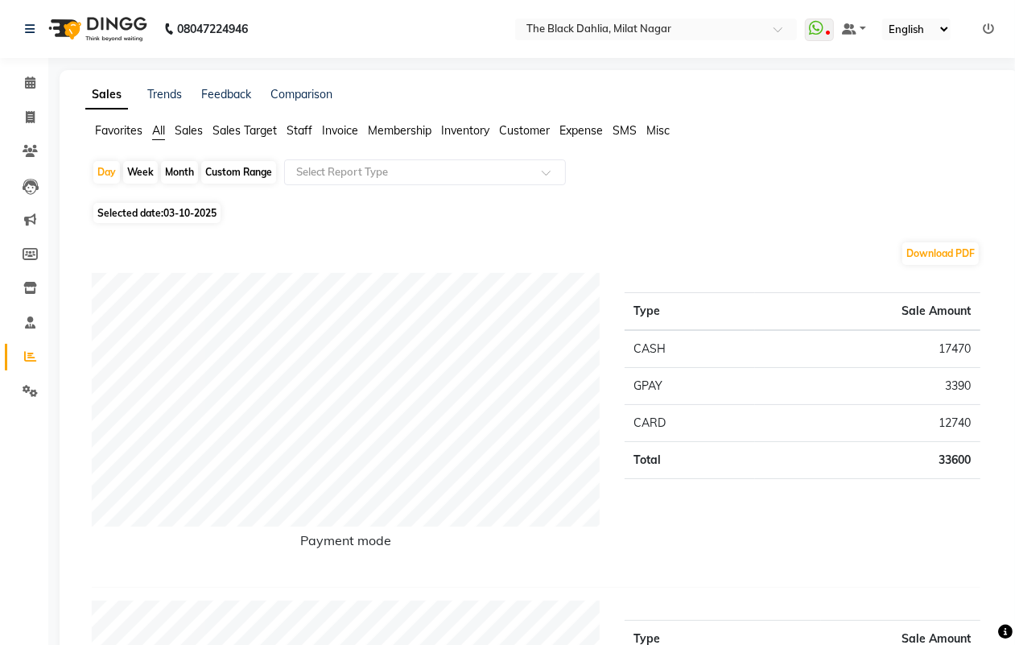
click at [246, 171] on div "Custom Range" at bounding box center [238, 172] width 75 height 23
select select "10"
select select "2025"
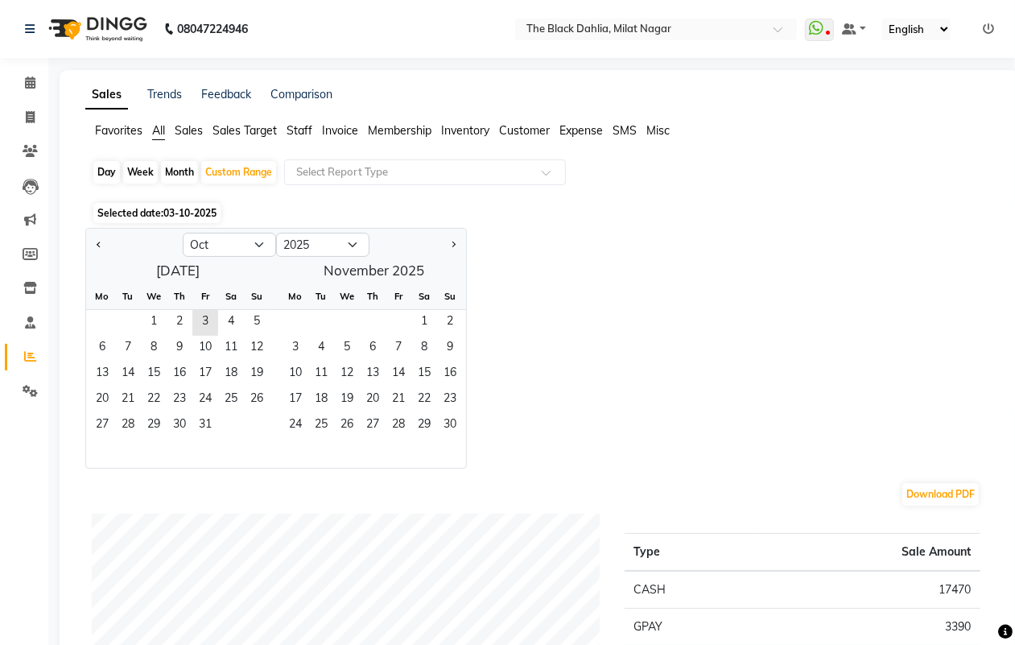
click at [175, 175] on div "Month" at bounding box center [179, 172] width 37 height 23
select select "10"
select select "2025"
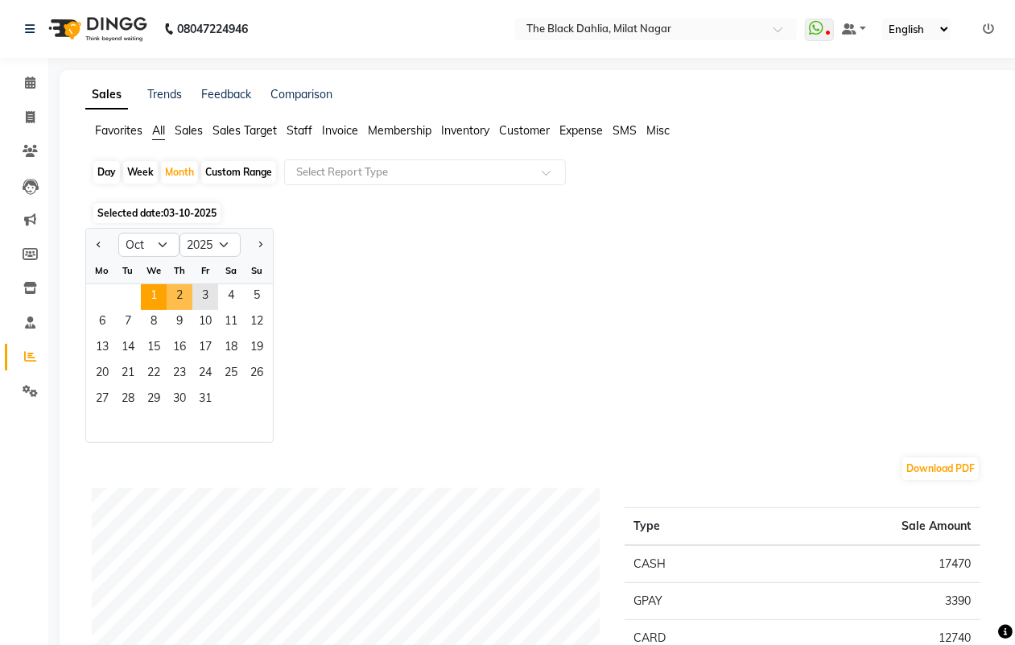
click at [159, 295] on span "1" at bounding box center [154, 297] width 26 height 26
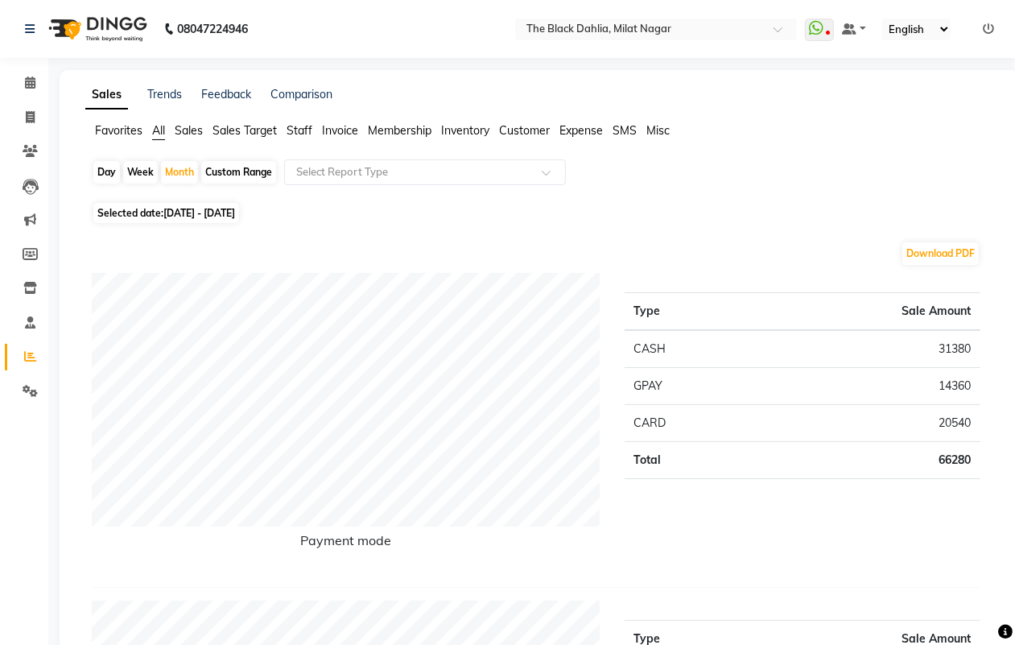
click at [252, 167] on div "Custom Range" at bounding box center [238, 172] width 75 height 23
select select "10"
select select "2025"
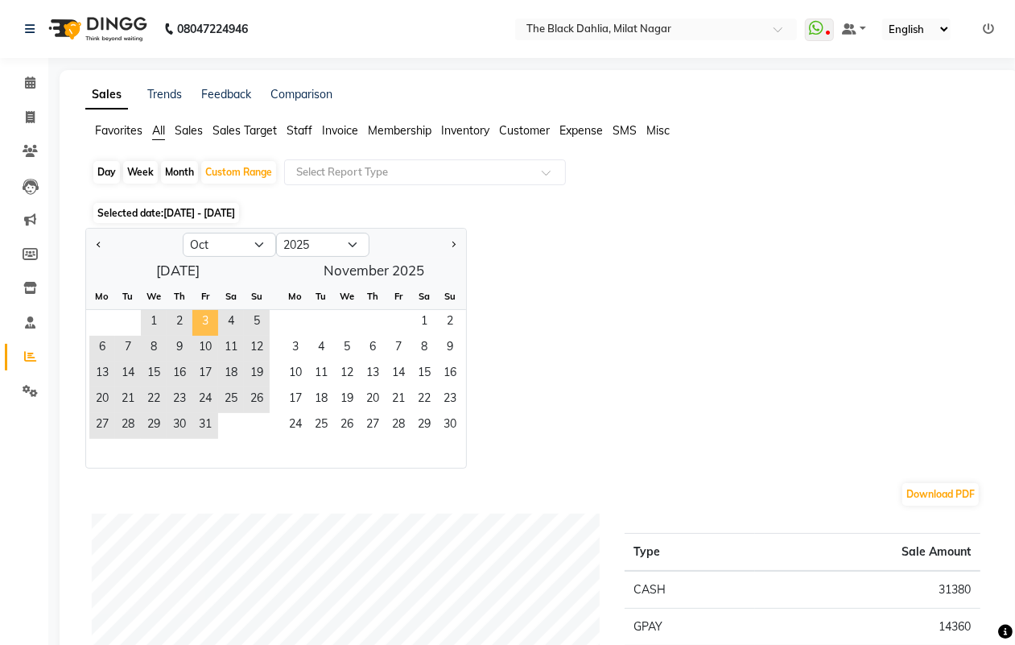
click at [211, 324] on span "3" at bounding box center [205, 323] width 26 height 26
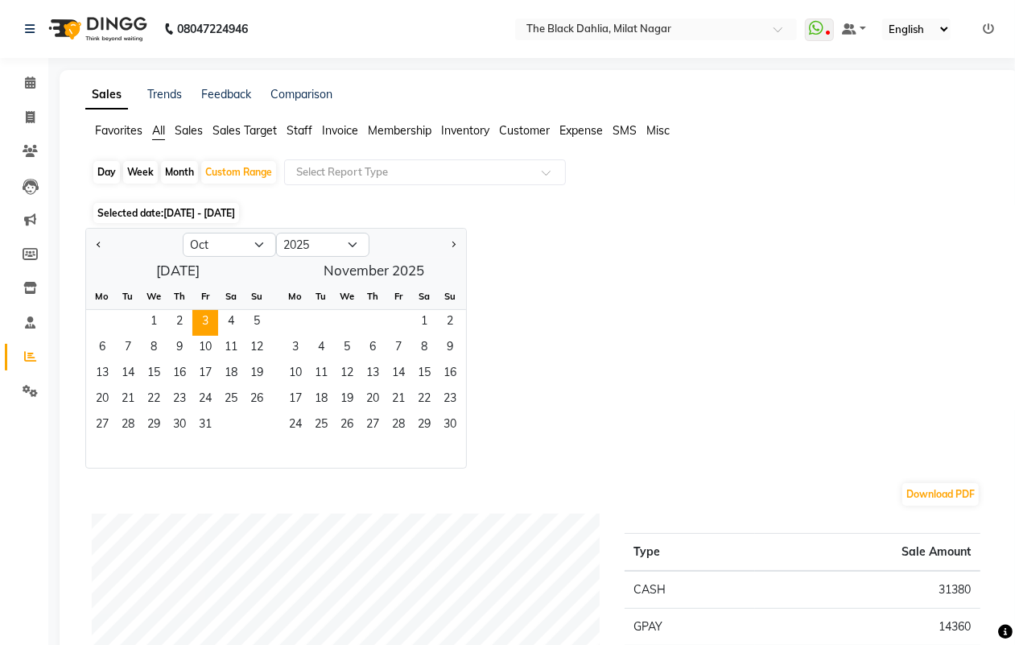
click at [111, 174] on div "Day" at bounding box center [106, 172] width 27 height 23
select select "10"
select select "2025"
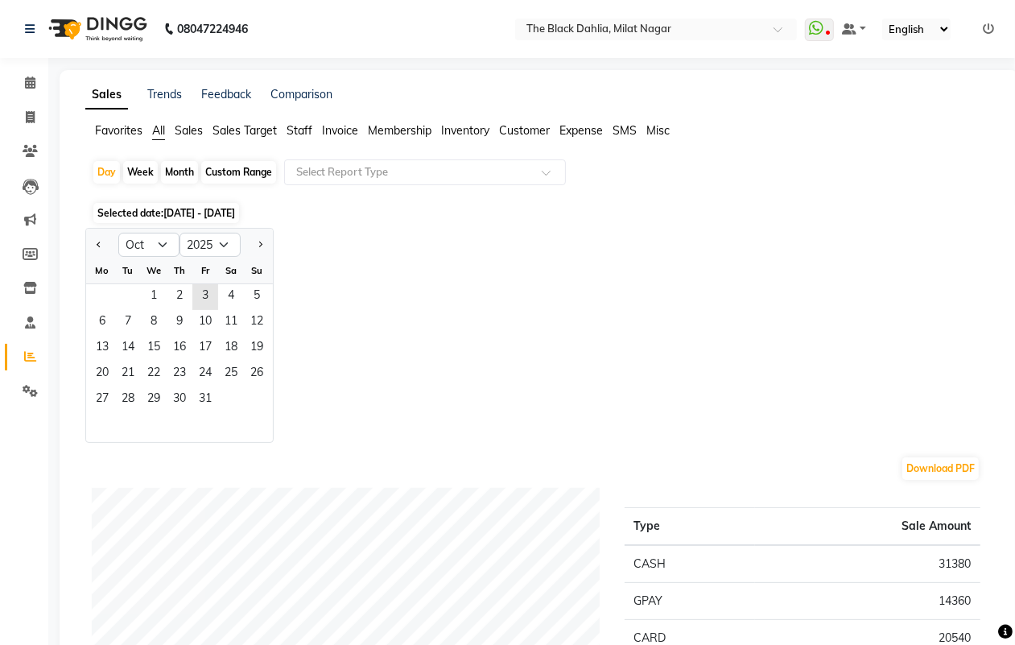
click at [202, 283] on div "Fr" at bounding box center [205, 271] width 26 height 26
click at [203, 287] on span "3" at bounding box center [205, 297] width 26 height 26
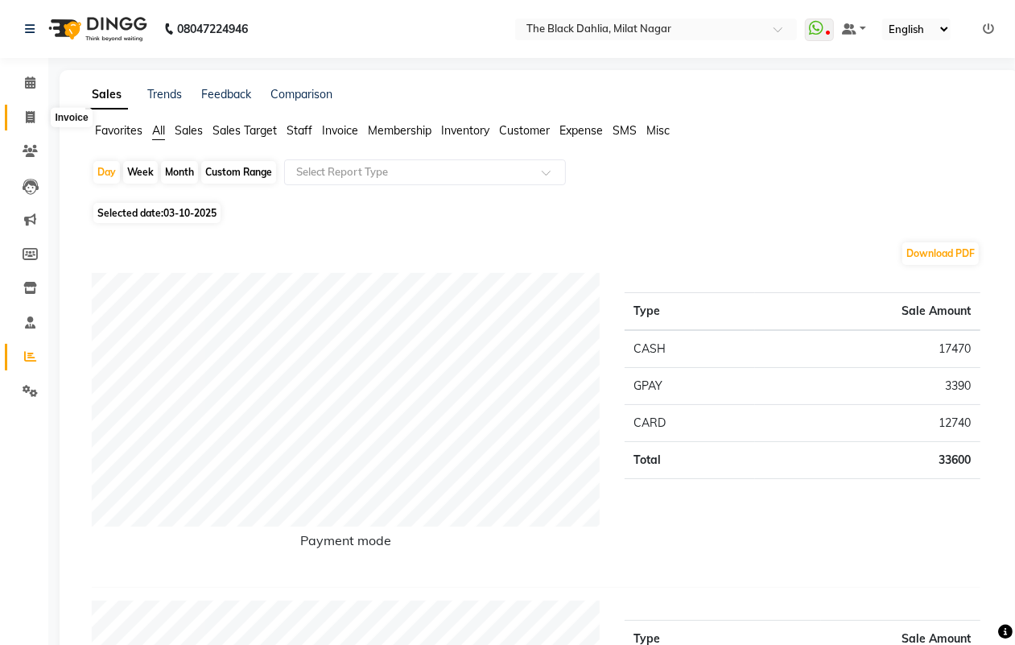
click at [27, 122] on icon at bounding box center [30, 117] width 9 height 12
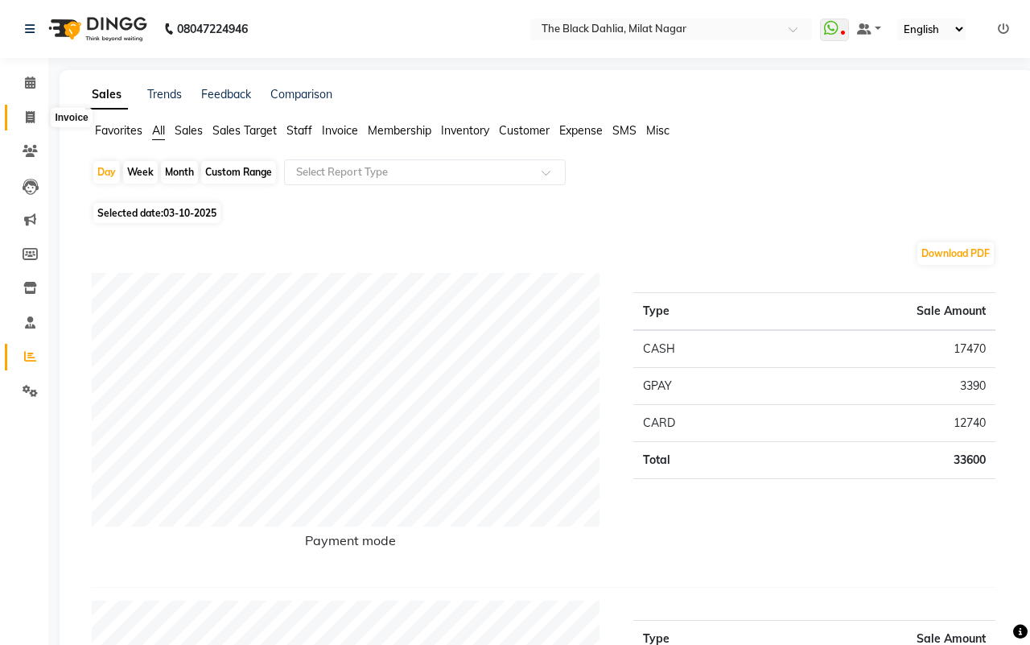
select select "service"
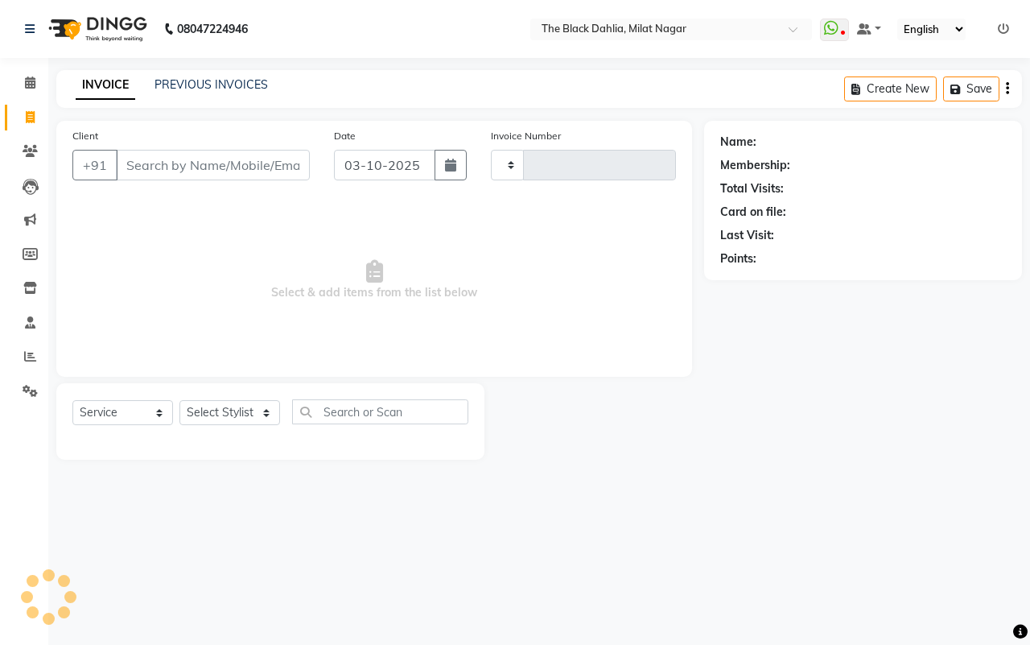
type input "1436"
select select "4335"
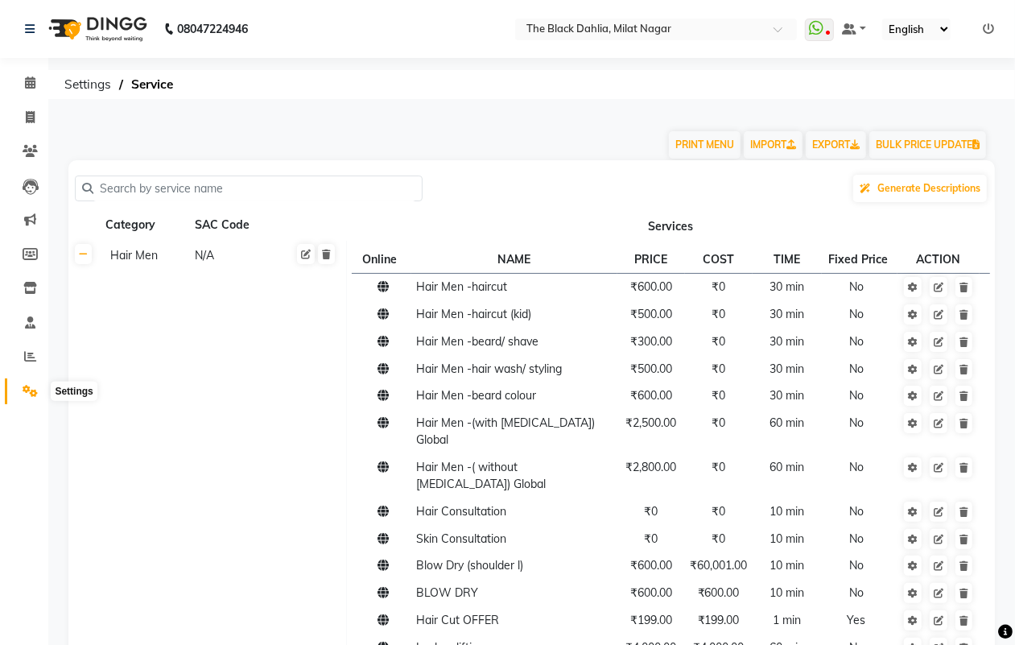
click at [35, 390] on icon at bounding box center [30, 391] width 15 height 12
